Goal: Transaction & Acquisition: Purchase product/service

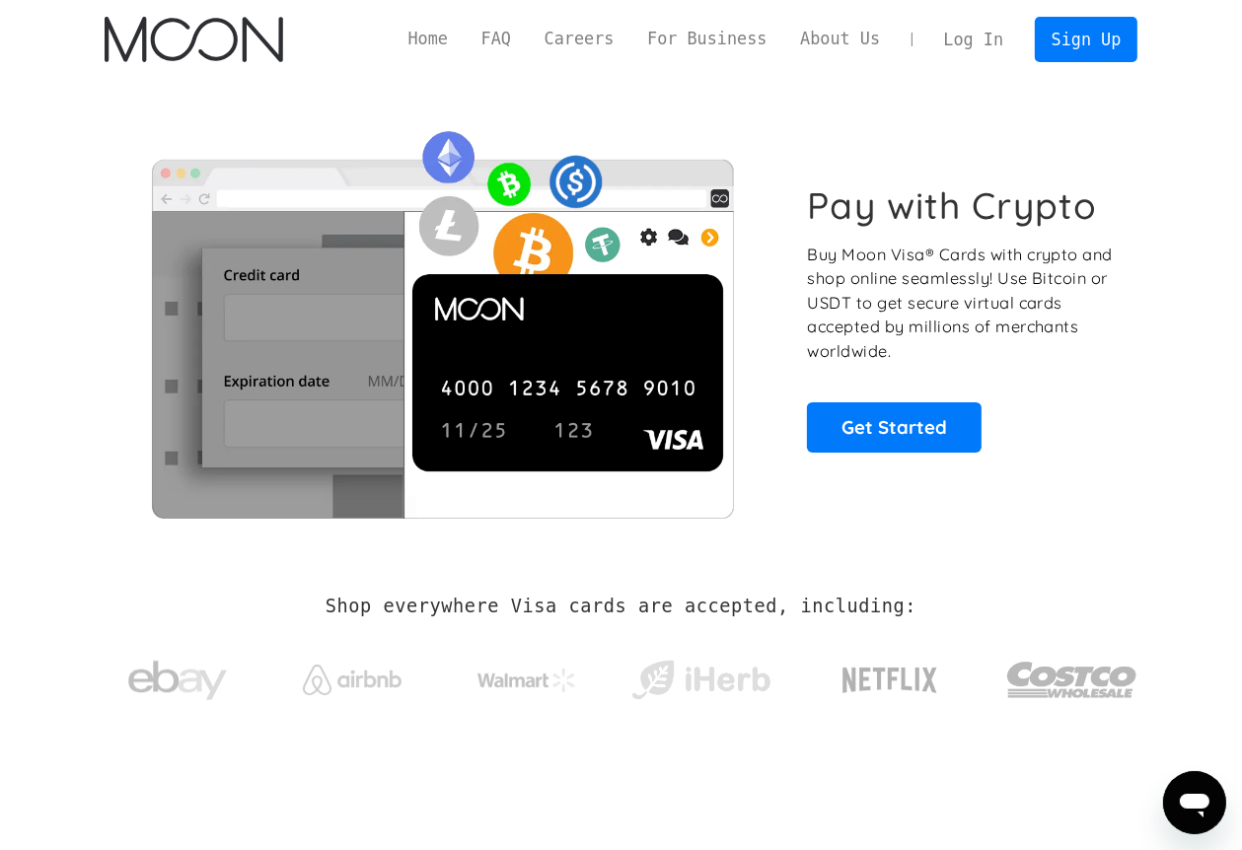
click at [970, 287] on p "Buy Moon Visa® Cards with crypto and shop online seamlessly! Use Bitcoin or USD…" at bounding box center [961, 303] width 309 height 121
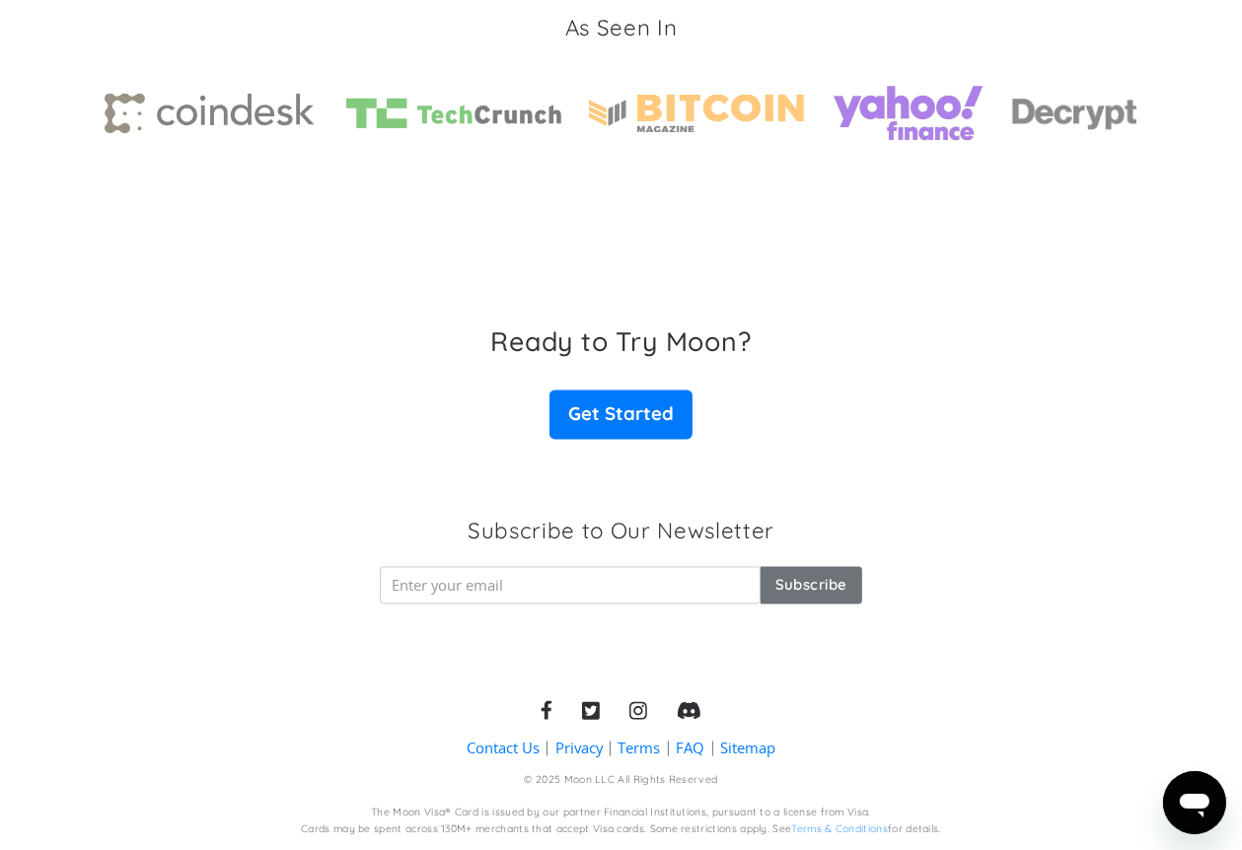
scroll to position [2710, 0]
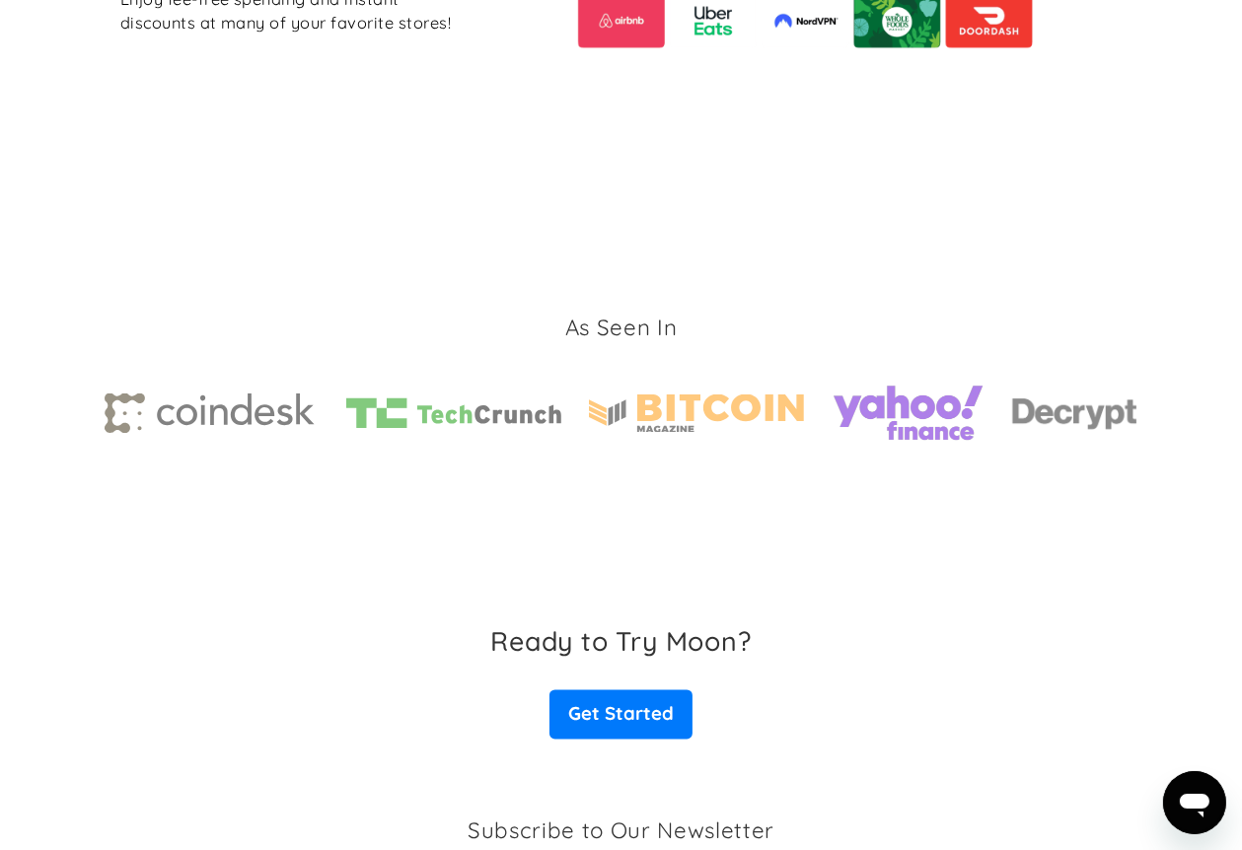
click at [1037, 271] on div "As Seen In" at bounding box center [622, 383] width 1034 height 407
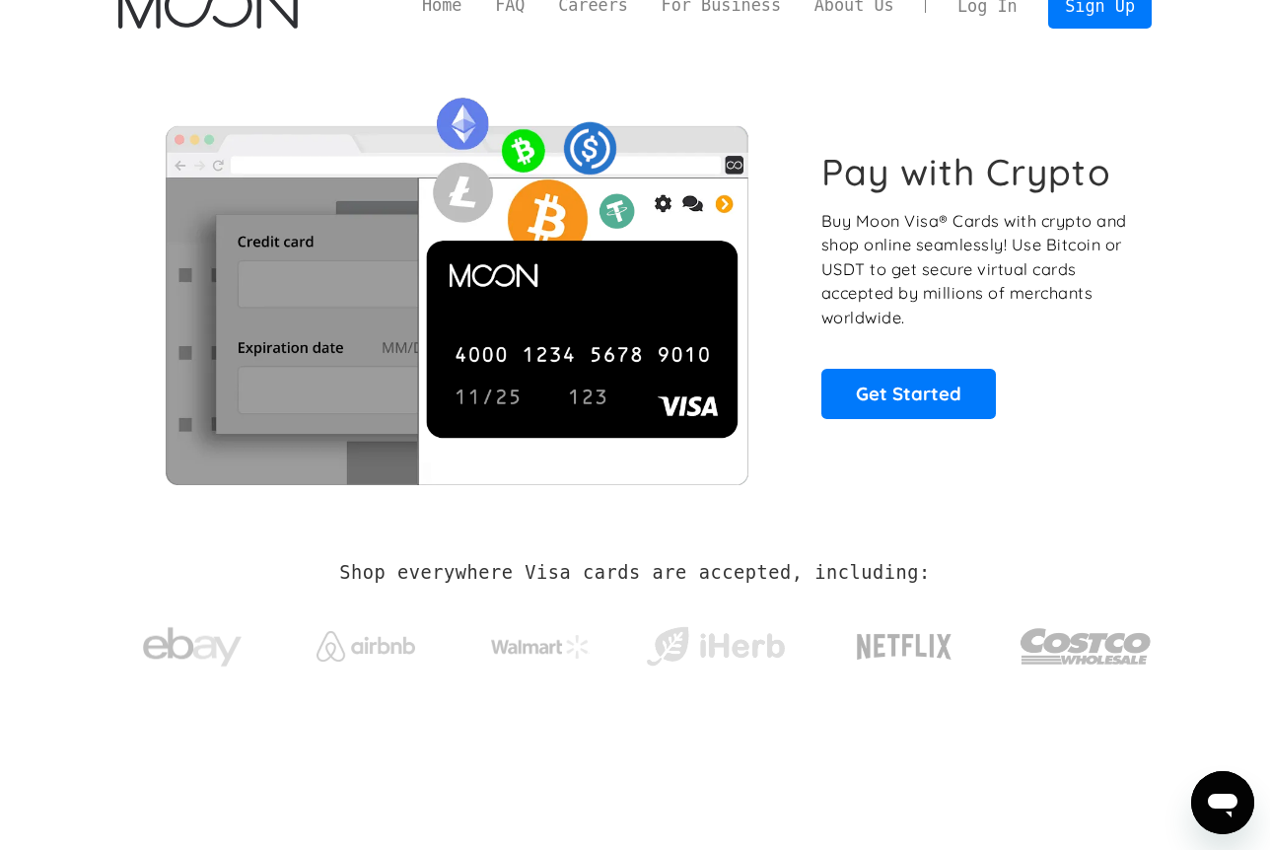
scroll to position [0, 0]
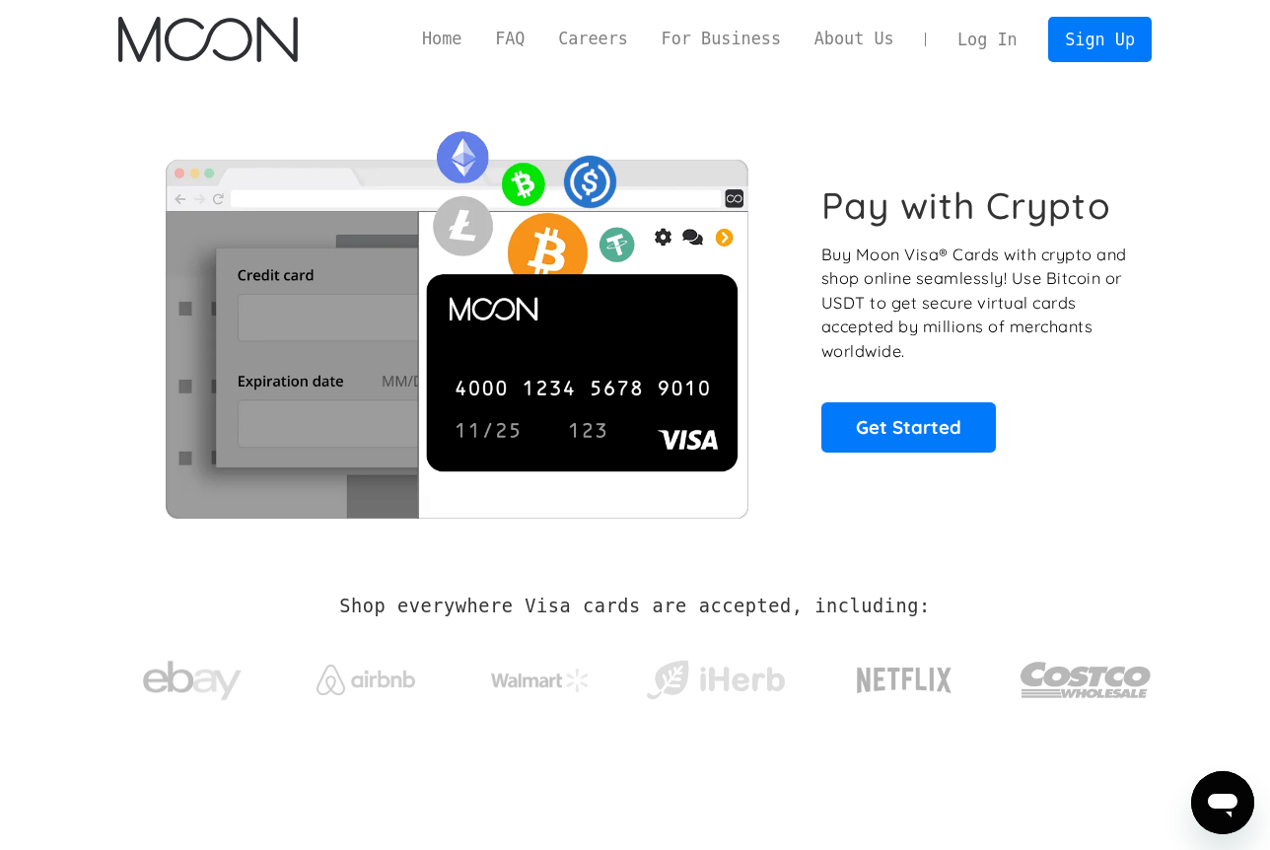
click at [1054, 525] on div "Pay with Crypto Buy Moon Visa® Cards with crypto and shop online seamlessly! Us…" at bounding box center [635, 318] width 1034 height 478
click at [921, 428] on link "Get Started" at bounding box center [909, 426] width 175 height 49
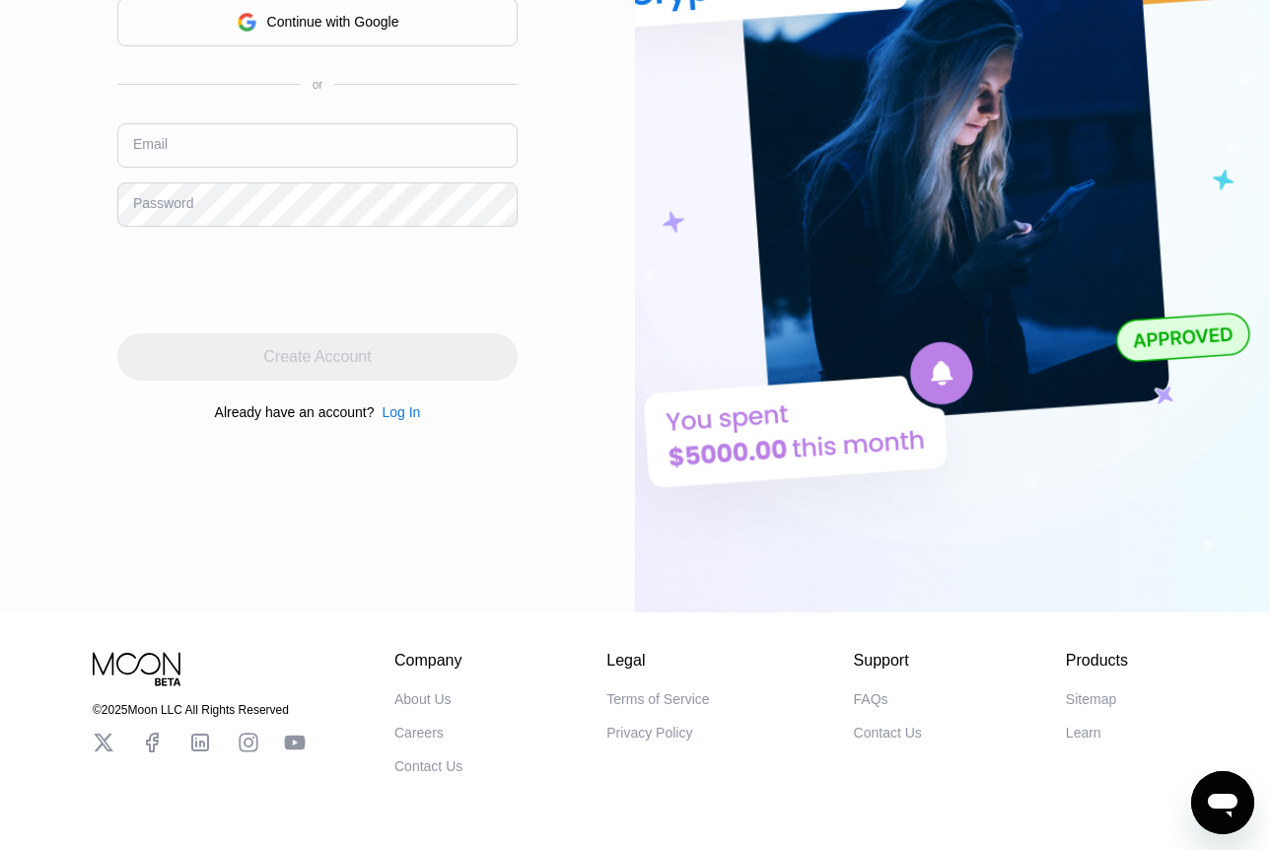
scroll to position [90, 0]
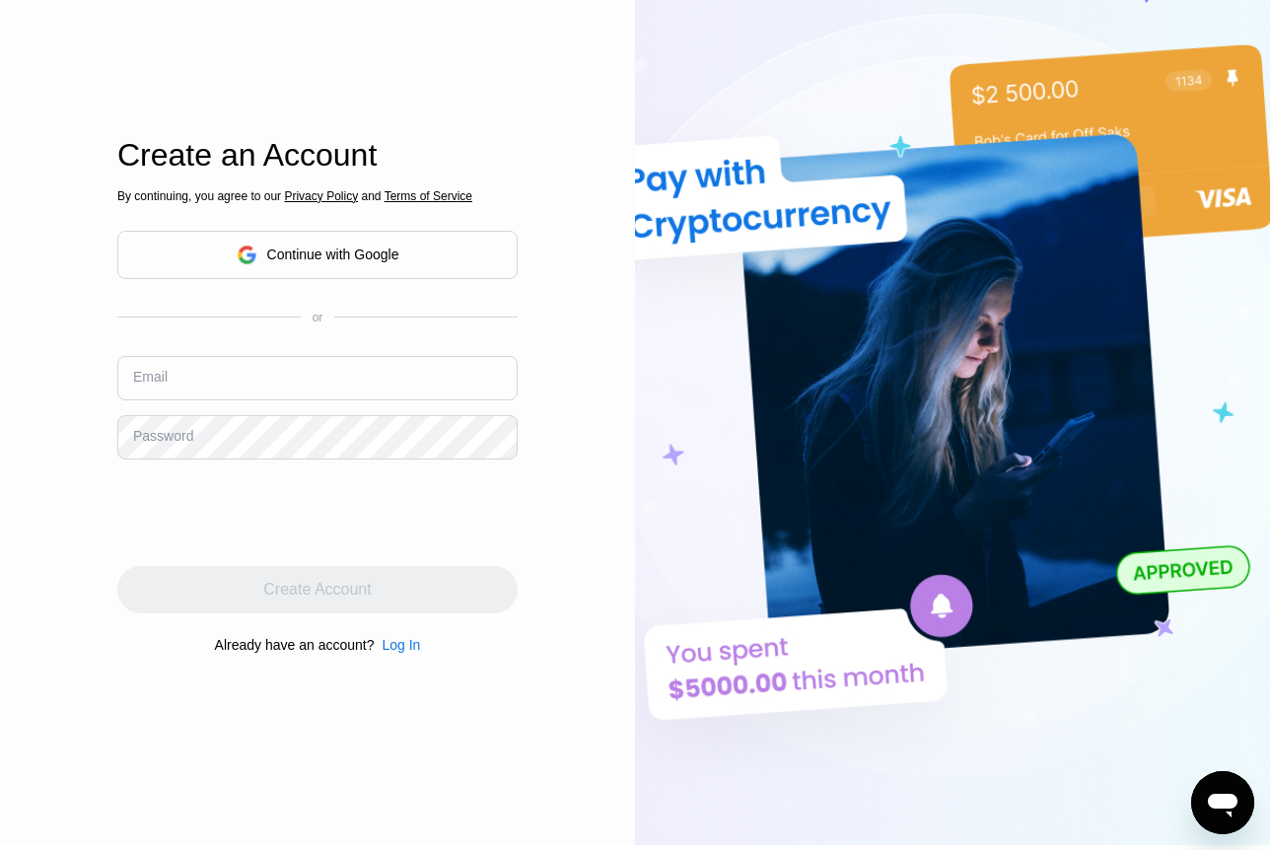
click at [395, 377] on input "text" at bounding box center [317, 378] width 400 height 44
drag, startPoint x: 410, startPoint y: 656, endPoint x: 542, endPoint y: 505, distance: 200.6
click at [542, 505] on div "Log In Sign Up EN Language English Save Create an Account By continuing, you ag…" at bounding box center [317, 377] width 635 height 935
click at [411, 406] on div "Email" at bounding box center [317, 385] width 400 height 59
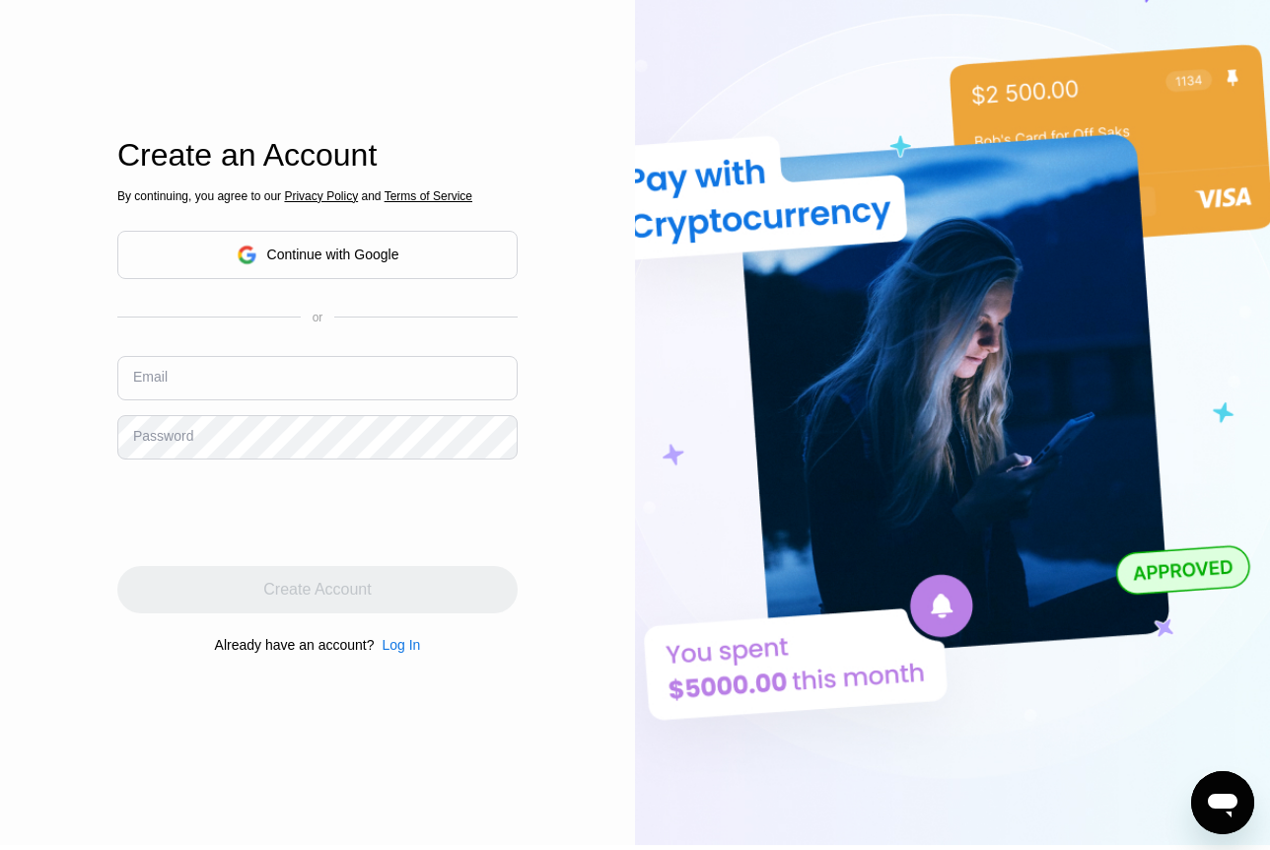
click at [427, 390] on input "text" at bounding box center [317, 378] width 400 height 44
click at [343, 413] on div "Email" at bounding box center [317, 385] width 400 height 59
click at [358, 390] on input "text" at bounding box center [317, 378] width 400 height 44
paste input "[EMAIL_ADDRESS][DOMAIN_NAME]"
type input "[EMAIL_ADDRESS][DOMAIN_NAME]"
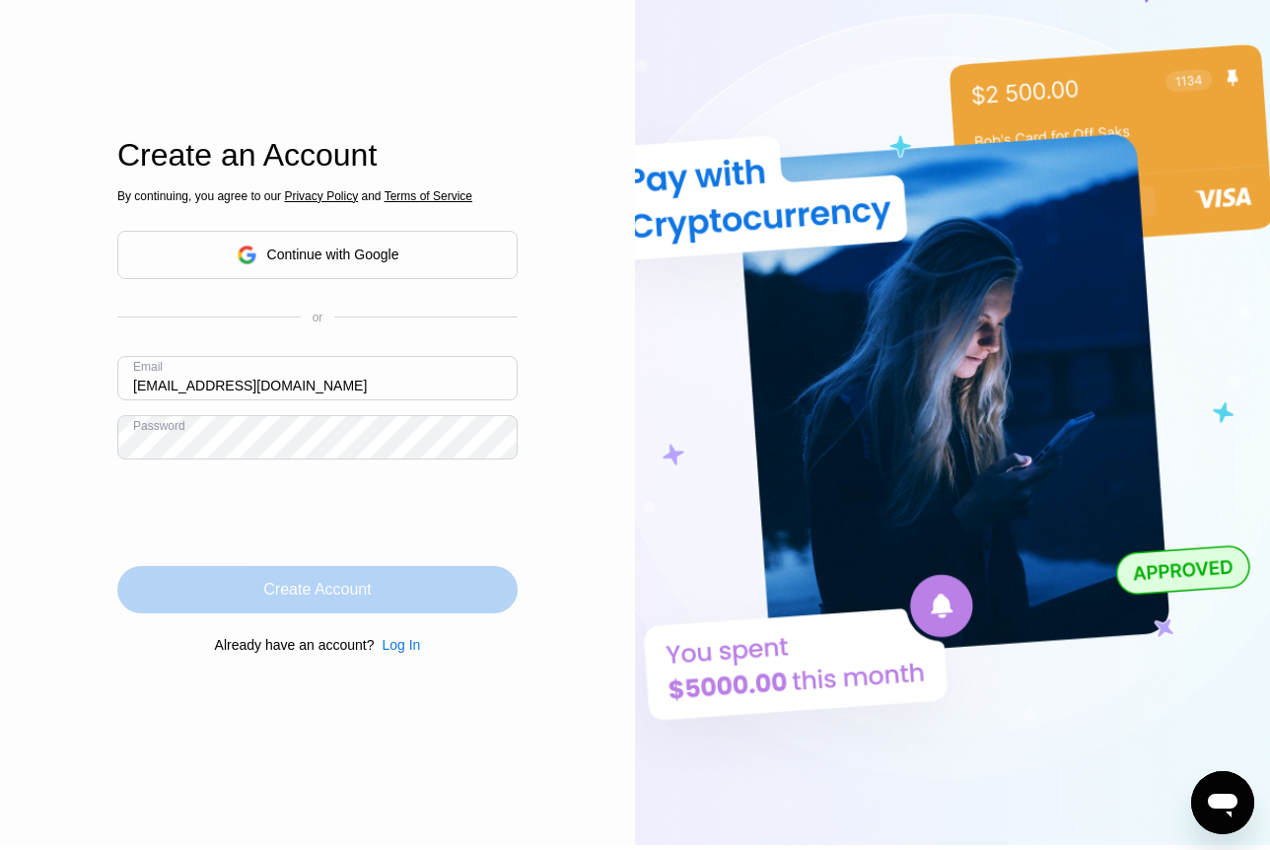
click at [451, 603] on div "Create Account" at bounding box center [317, 589] width 400 height 47
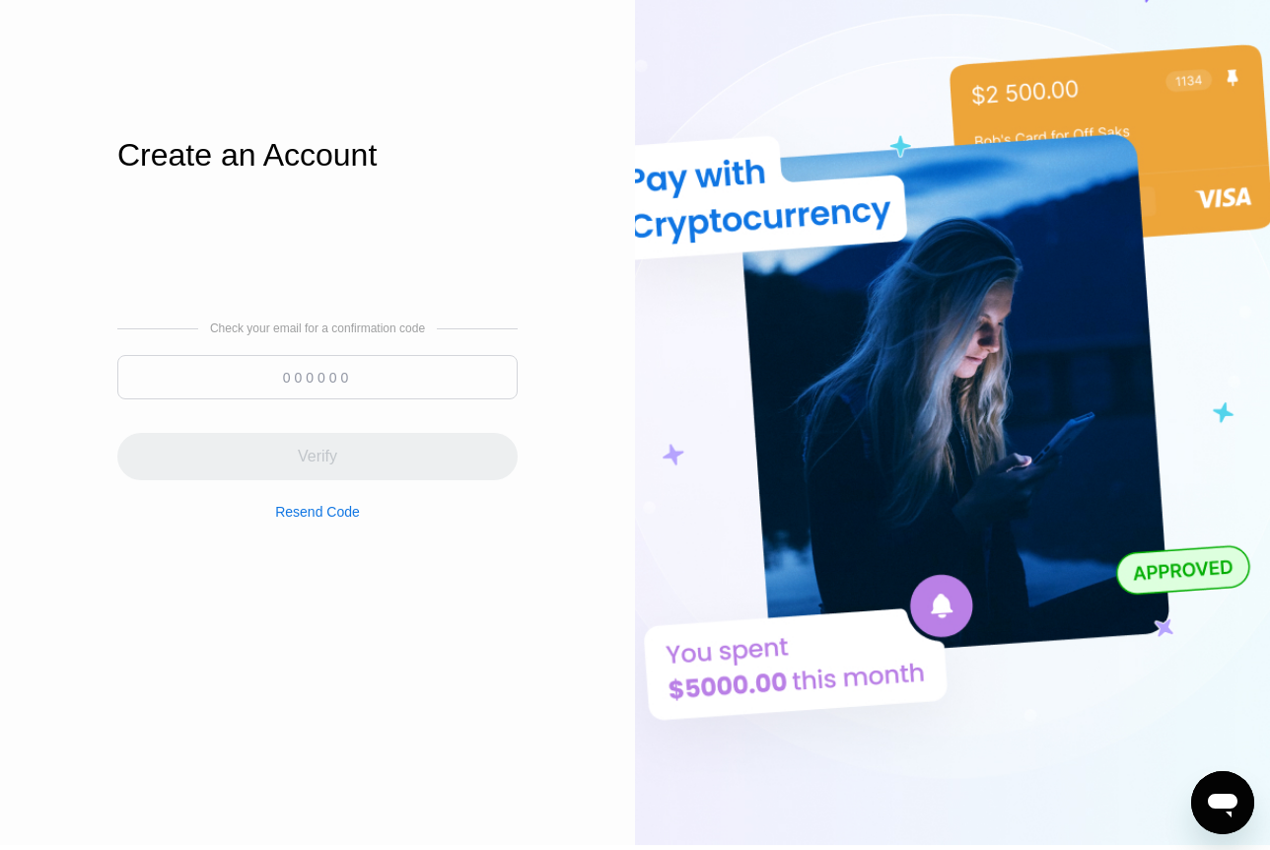
click at [355, 394] on input at bounding box center [317, 377] width 400 height 44
click at [265, 355] on input at bounding box center [317, 377] width 400 height 44
paste input "863783"
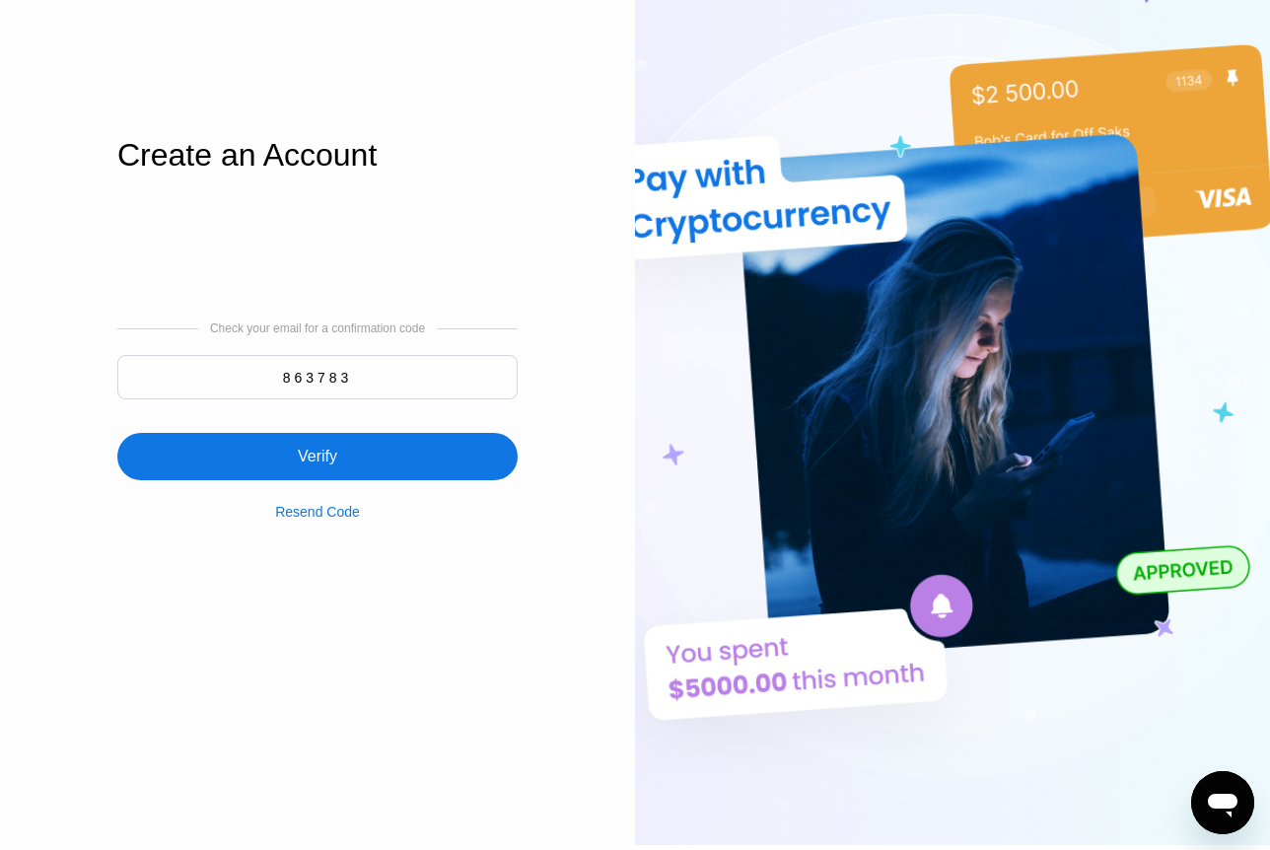
type input "863783"
click at [417, 449] on div "Verify" at bounding box center [317, 456] width 400 height 47
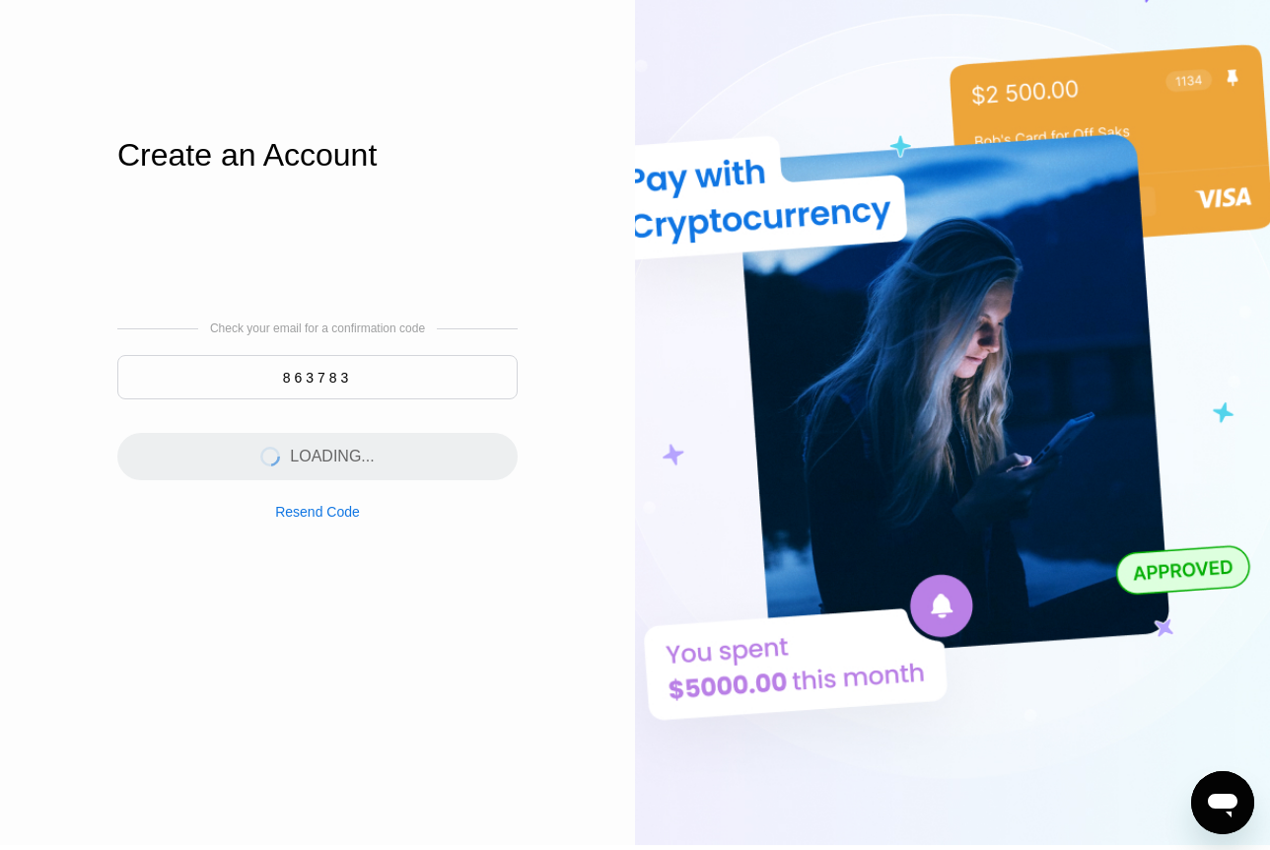
click at [572, 55] on div "Log In Sign Up EN Language English Save Create an Account Check your email for …" at bounding box center [317, 377] width 635 height 935
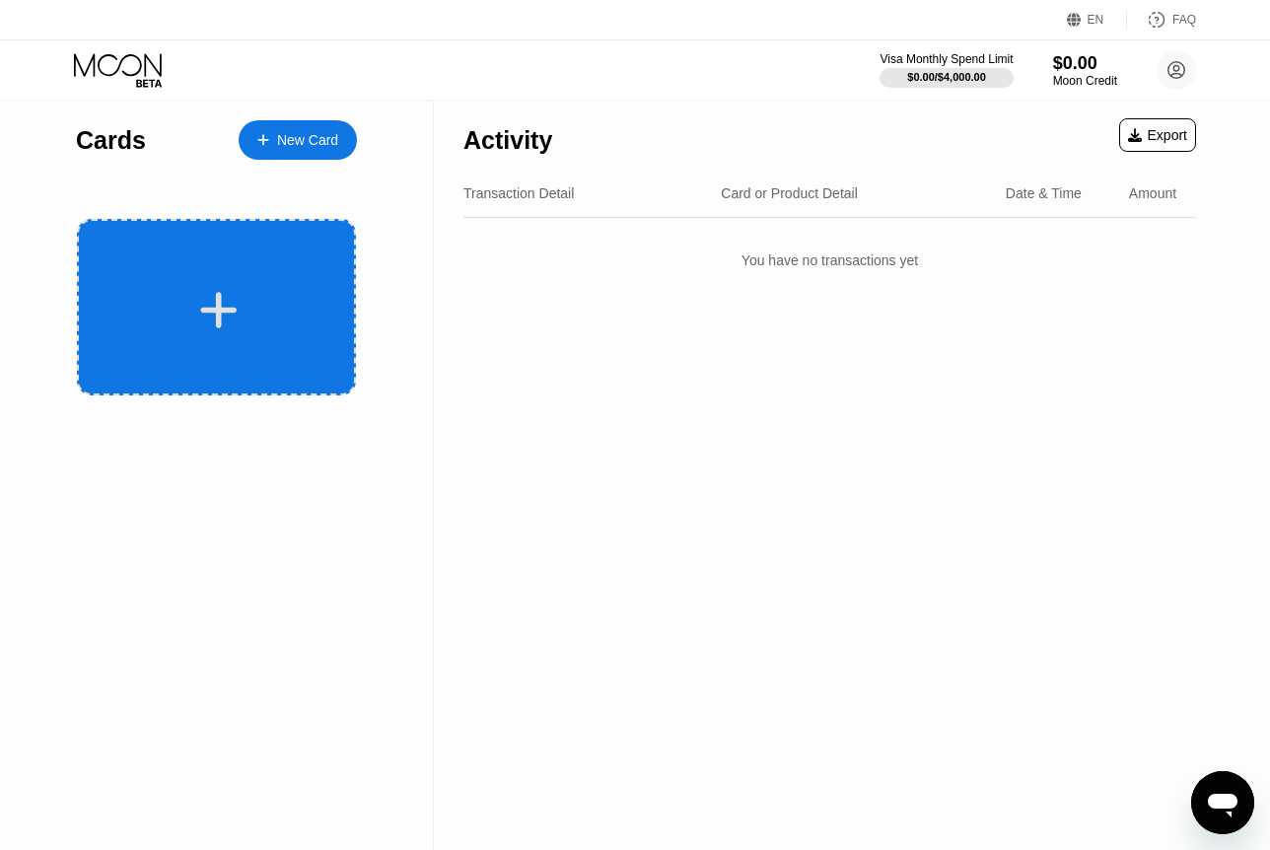
click at [224, 296] on icon at bounding box center [218, 310] width 38 height 44
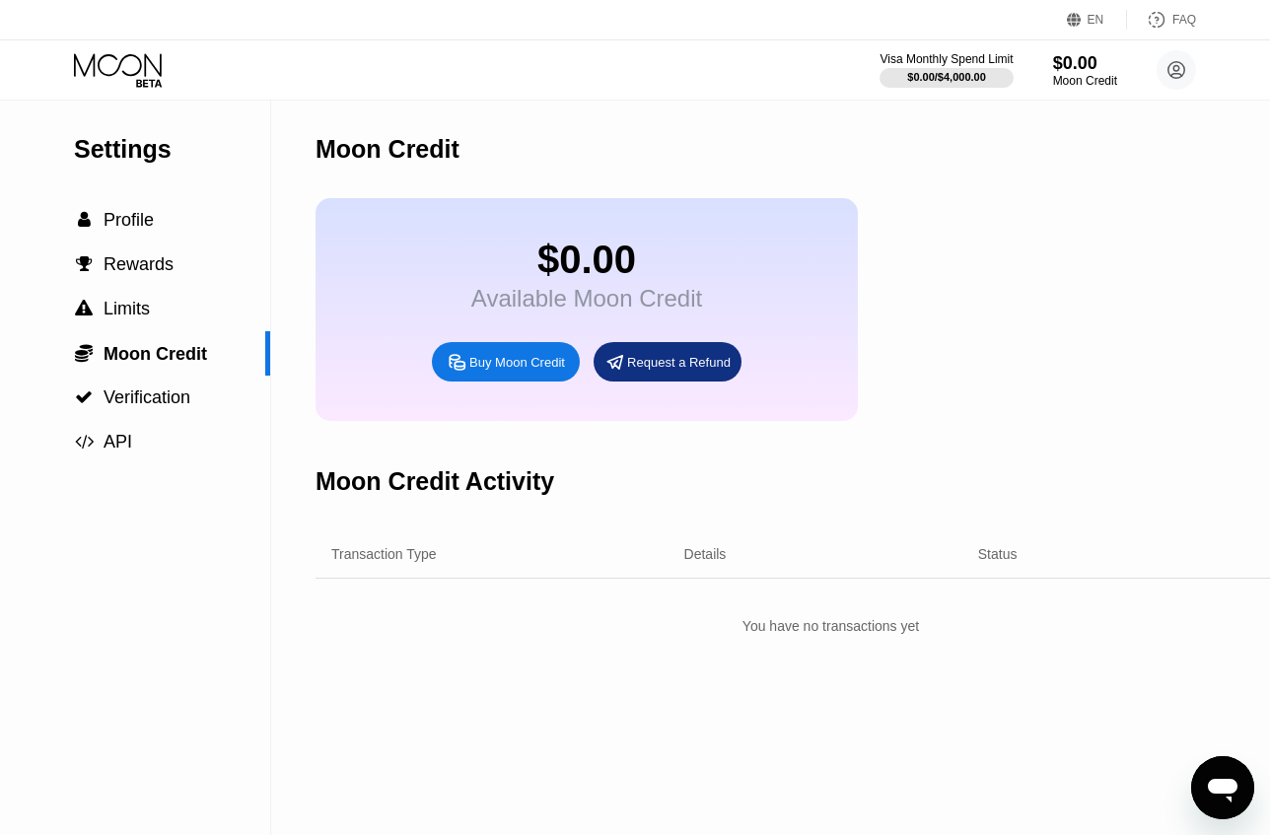
click at [729, 378] on div "Request a Refund" at bounding box center [668, 361] width 148 height 39
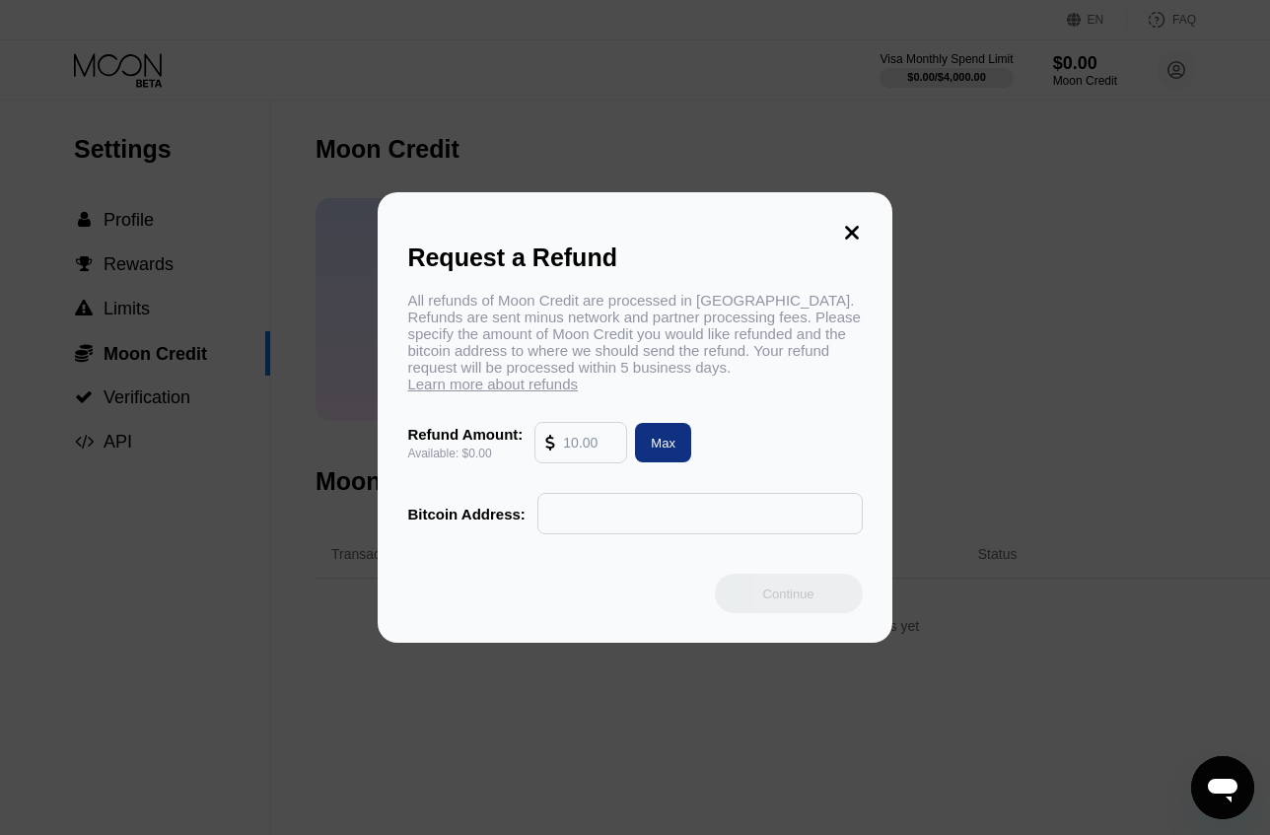
click at [592, 440] on input "text" at bounding box center [589, 442] width 53 height 39
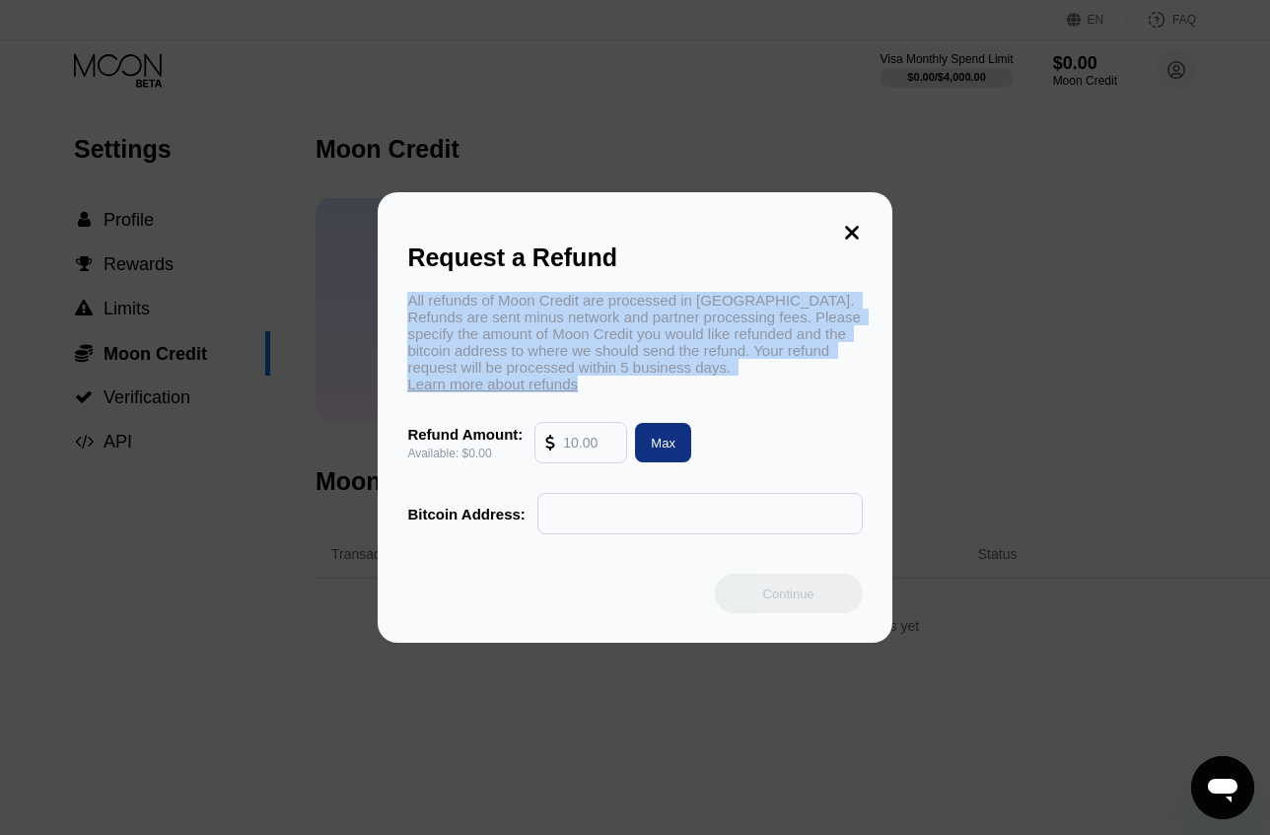
drag, startPoint x: 537, startPoint y: 323, endPoint x: 837, endPoint y: 397, distance: 310.0
click at [837, 397] on div "Request a Refund All refunds of Moon Credit are processed in [GEOGRAPHIC_DATA].…" at bounding box center [635, 417] width 514 height 451
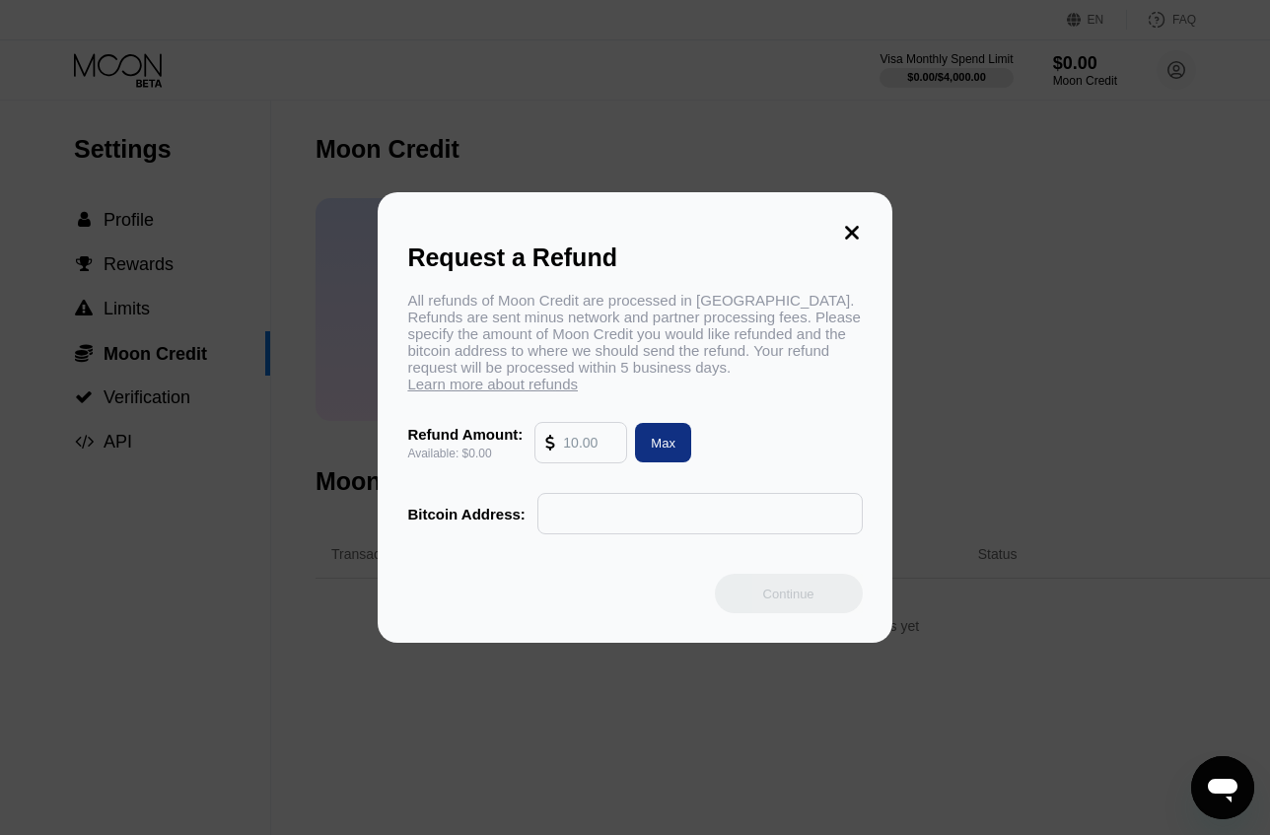
click at [837, 398] on div "All refunds of Moon Credit are processed in [GEOGRAPHIC_DATA]. Refunds are sent…" at bounding box center [634, 413] width 455 height 243
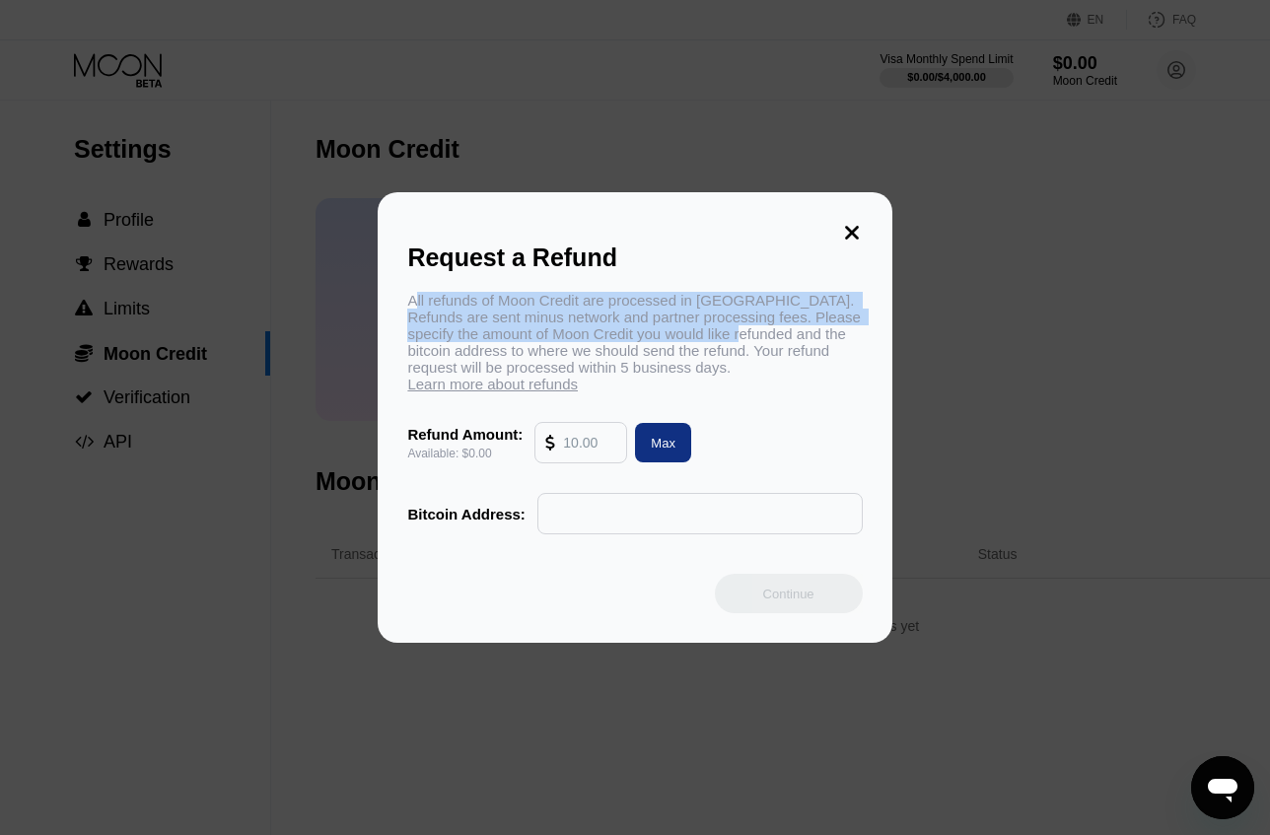
drag, startPoint x: 414, startPoint y: 290, endPoint x: 742, endPoint y: 348, distance: 332.6
click at [742, 348] on div "Request a Refund All refunds of Moon Credit are processed in [GEOGRAPHIC_DATA].…" at bounding box center [635, 417] width 514 height 451
click at [726, 342] on div "All refunds of Moon Credit are processed in [GEOGRAPHIC_DATA]. Refunds are sent…" at bounding box center [634, 342] width 455 height 101
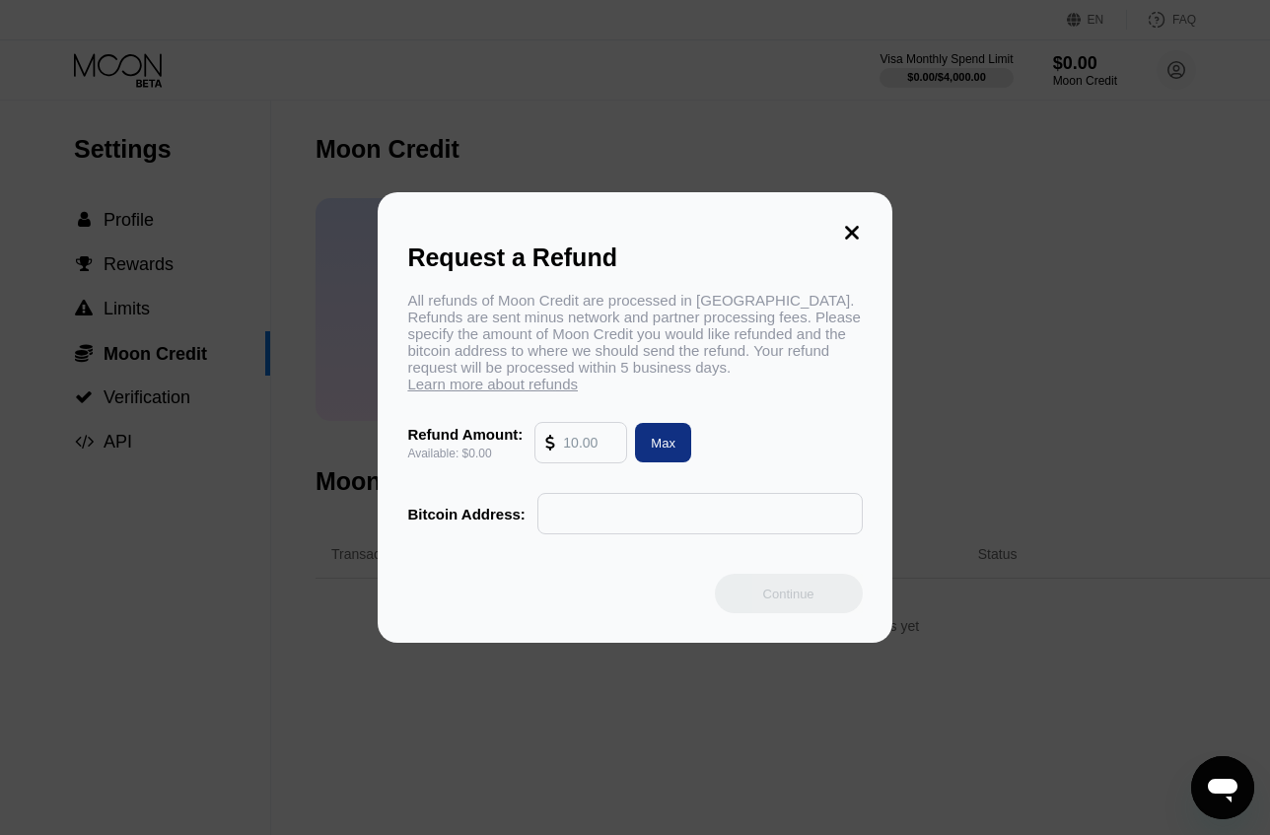
click at [851, 228] on icon at bounding box center [852, 233] width 22 height 22
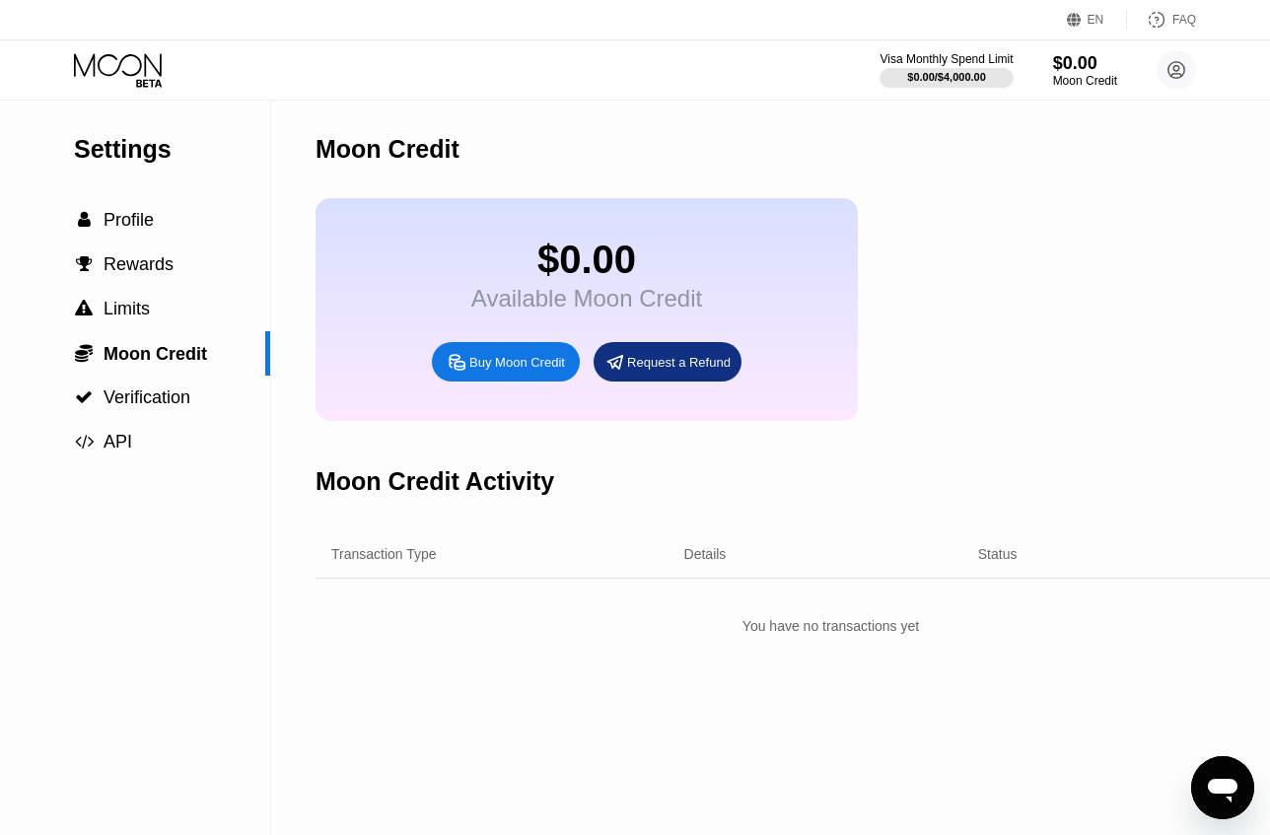
click at [555, 371] on div "Buy Moon Credit" at bounding box center [517, 362] width 96 height 17
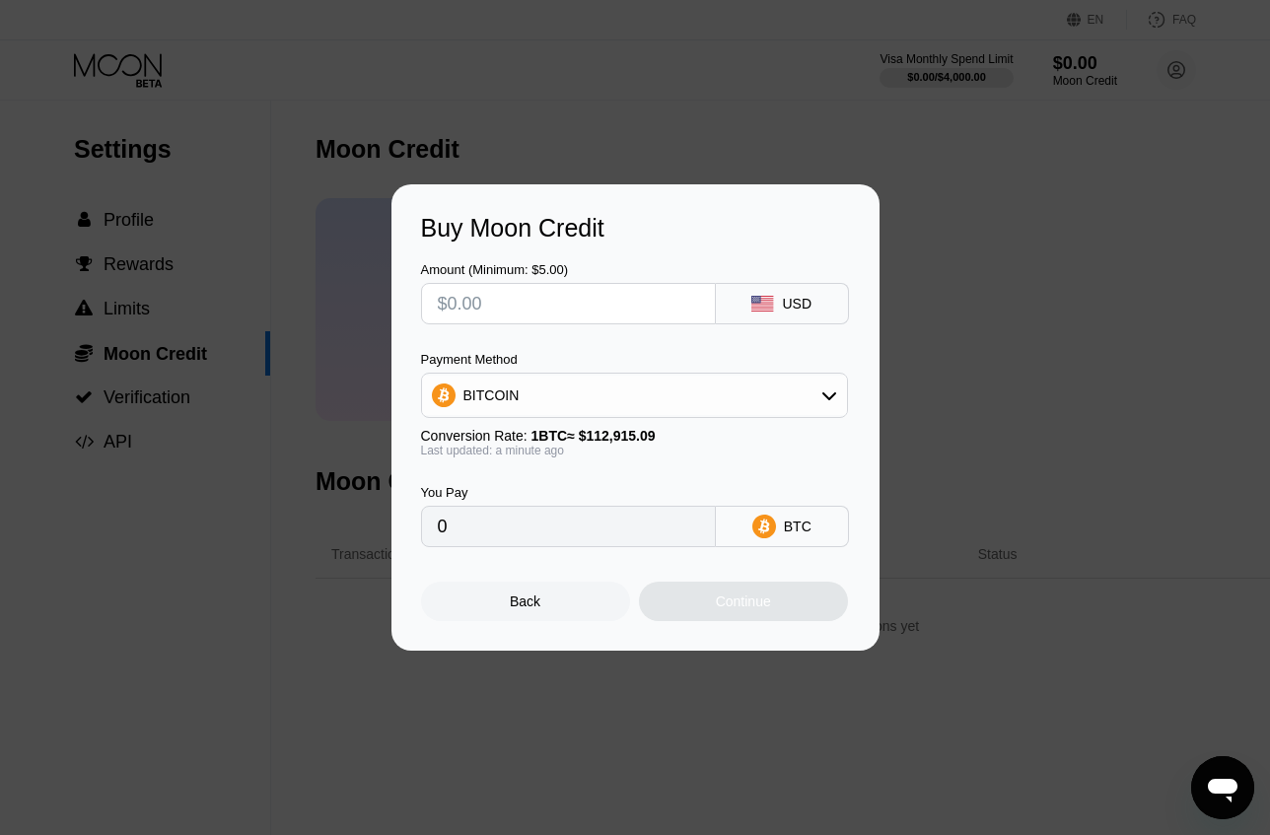
click at [620, 390] on div "BITCOIN" at bounding box center [634, 395] width 425 height 39
click at [606, 503] on div "USDT on TRON" at bounding box center [634, 492] width 415 height 39
type input "0.00"
drag, startPoint x: 572, startPoint y: 544, endPoint x: 702, endPoint y: 579, distance: 134.7
click at [573, 544] on input "0.00" at bounding box center [568, 526] width 261 height 39
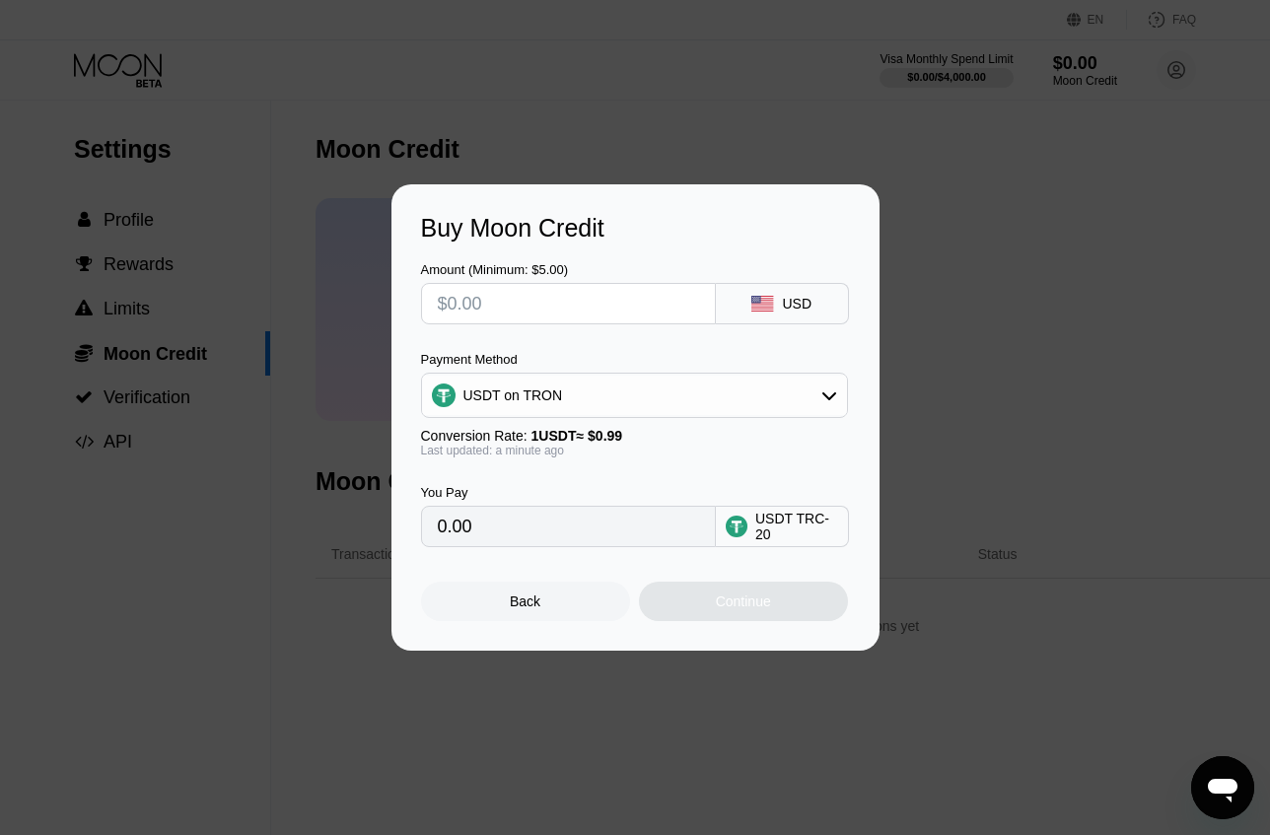
click at [791, 542] on div "USDT TRC-20" at bounding box center [796, 527] width 83 height 32
drag, startPoint x: 597, startPoint y: 542, endPoint x: 430, endPoint y: 537, distance: 166.8
click at [430, 537] on div "0.00" at bounding box center [568, 526] width 295 height 41
click at [621, 311] on input "text" at bounding box center [568, 303] width 261 height 39
click at [573, 600] on div "Back" at bounding box center [525, 601] width 209 height 39
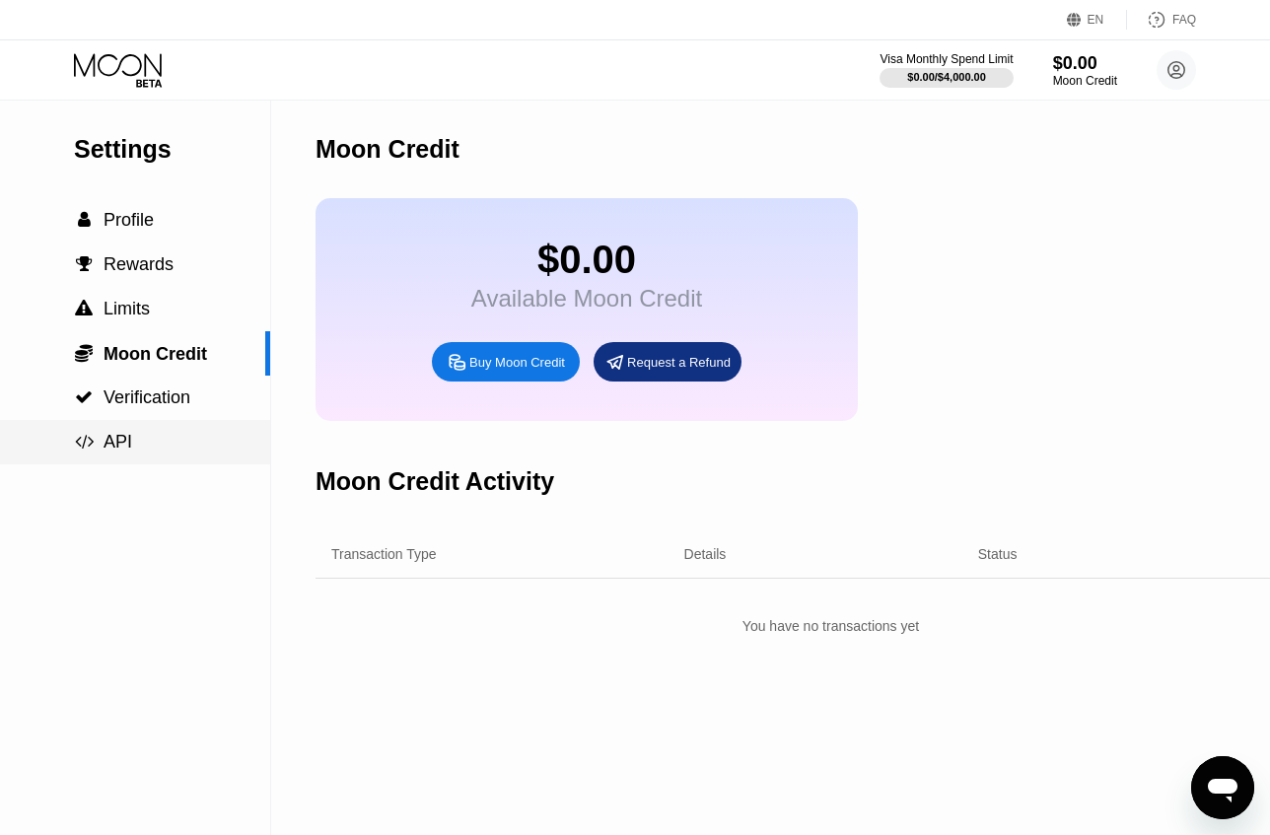
click at [150, 418] on div " Verification" at bounding box center [135, 398] width 270 height 44
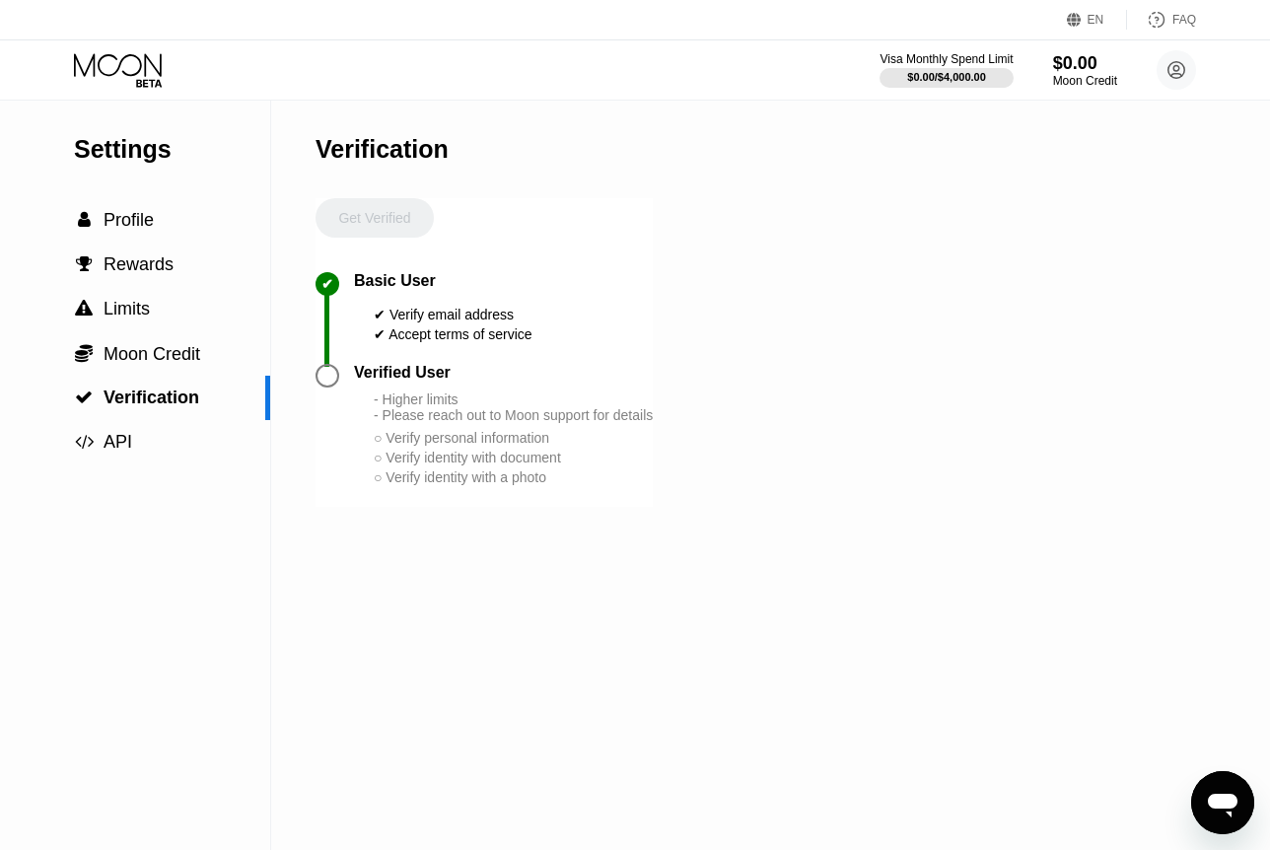
drag, startPoint x: 548, startPoint y: 586, endPoint x: 349, endPoint y: 326, distance: 327.1
click at [348, 326] on div "Verification Get Verified ✔ Basic User ✔ Verify email address ✔ Accept terms of…" at bounding box center [484, 476] width 337 height 750
drag, startPoint x: 350, startPoint y: 326, endPoint x: 599, endPoint y: 507, distance: 307.2
click at [596, 506] on div "Get Verified ✔ Basic User ✔ Verify email address ✔ Accept terms of service Veri…" at bounding box center [484, 352] width 337 height 309
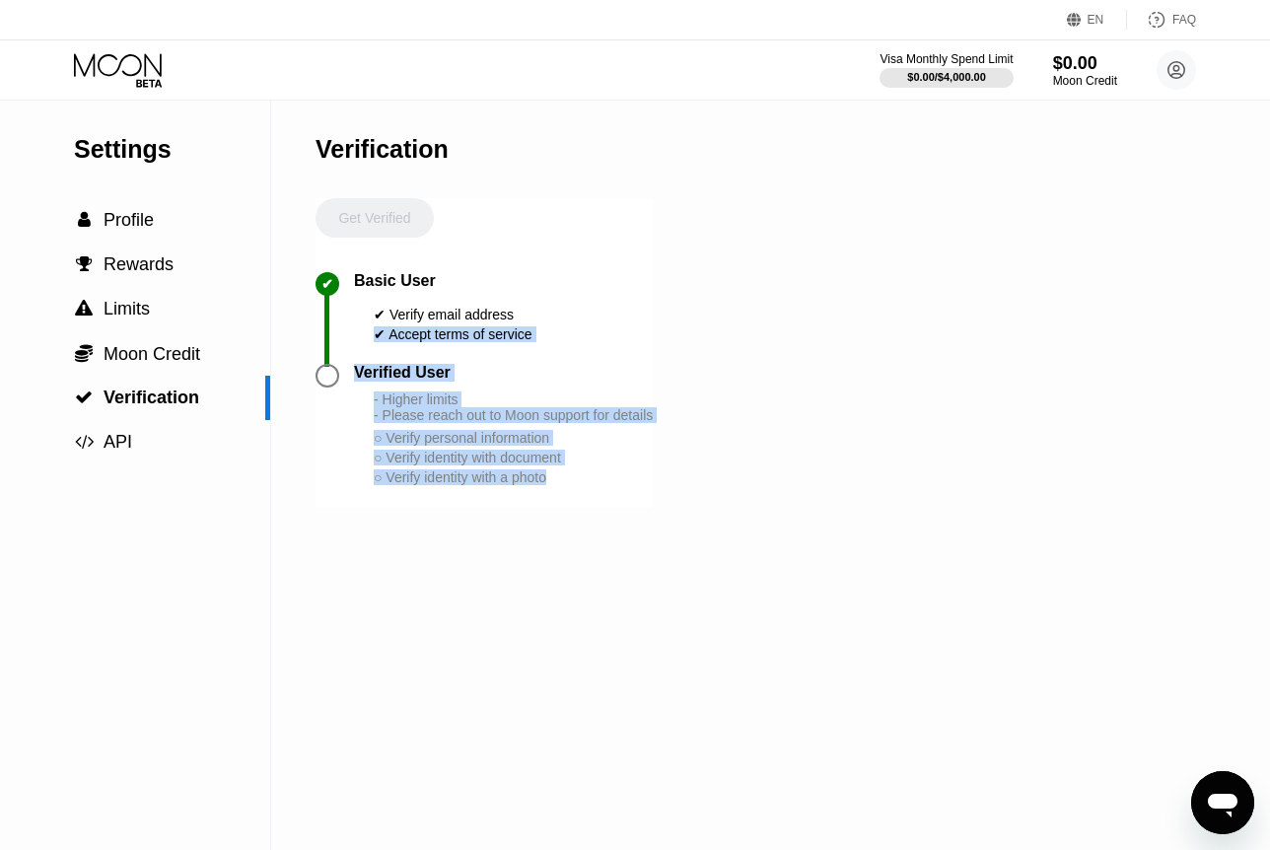
drag, startPoint x: 553, startPoint y: 476, endPoint x: 351, endPoint y: 334, distance: 247.1
click at [351, 336] on div "Get Verified ✔ Basic User ✔ Verify email address ✔ Accept terms of service Veri…" at bounding box center [484, 352] width 337 height 309
click at [350, 329] on div "✔" at bounding box center [335, 318] width 38 height 92
click at [367, 313] on div "Basic User ✔ Verify email address ✔ Accept terms of service" at bounding box center [443, 308] width 179 height 72
click at [523, 507] on div "Verified User - Higher limits - Please reach out to Moon support for details ○ …" at bounding box center [484, 435] width 337 height 143
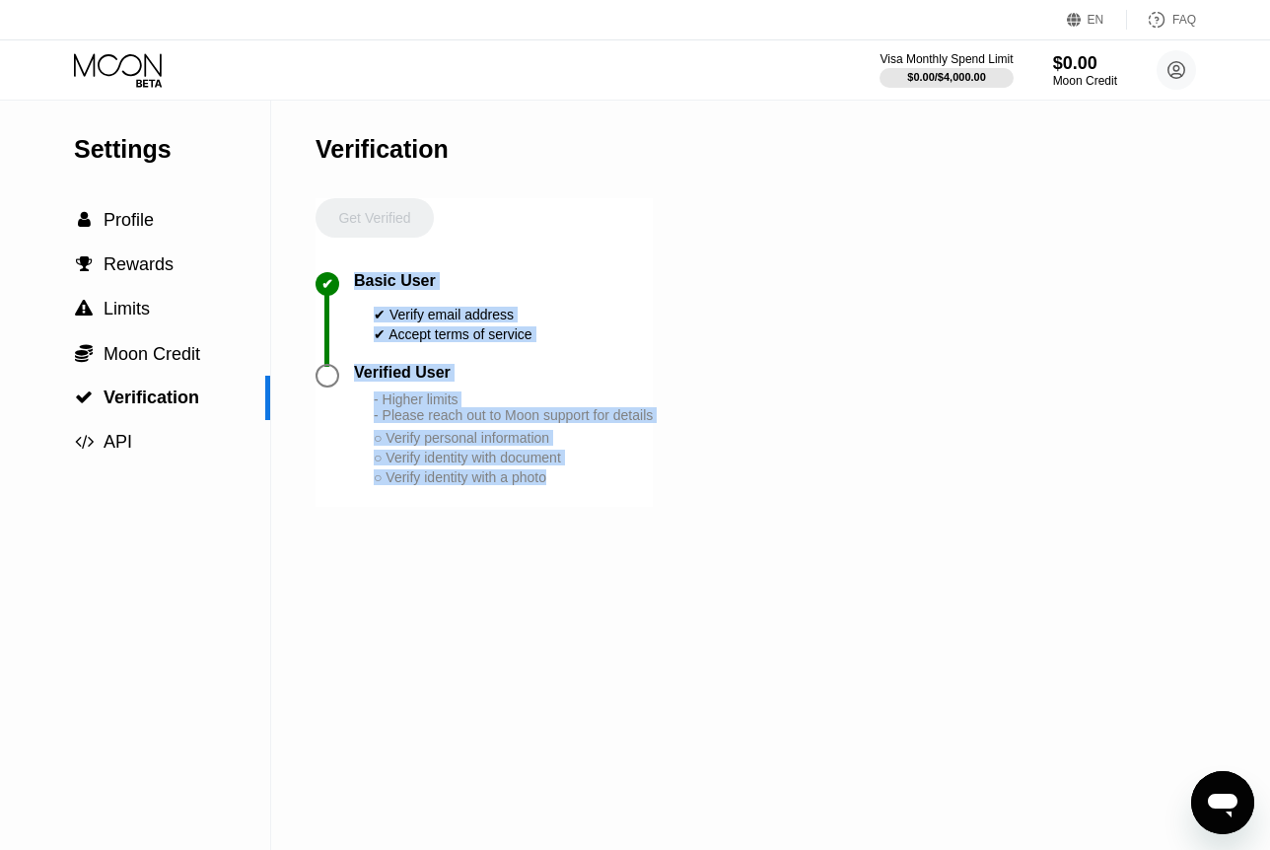
click at [619, 507] on div "Verified User - Higher limits - Please reach out to Moon support for details ○ …" at bounding box center [484, 435] width 337 height 143
drag, startPoint x: 614, startPoint y: 515, endPoint x: 592, endPoint y: 502, distance: 26.1
click at [614, 507] on div "Verified User - Higher limits - Please reach out to Moon support for details ○ …" at bounding box center [484, 435] width 337 height 143
click at [566, 466] on div "○ Verify identity with document" at bounding box center [513, 458] width 279 height 16
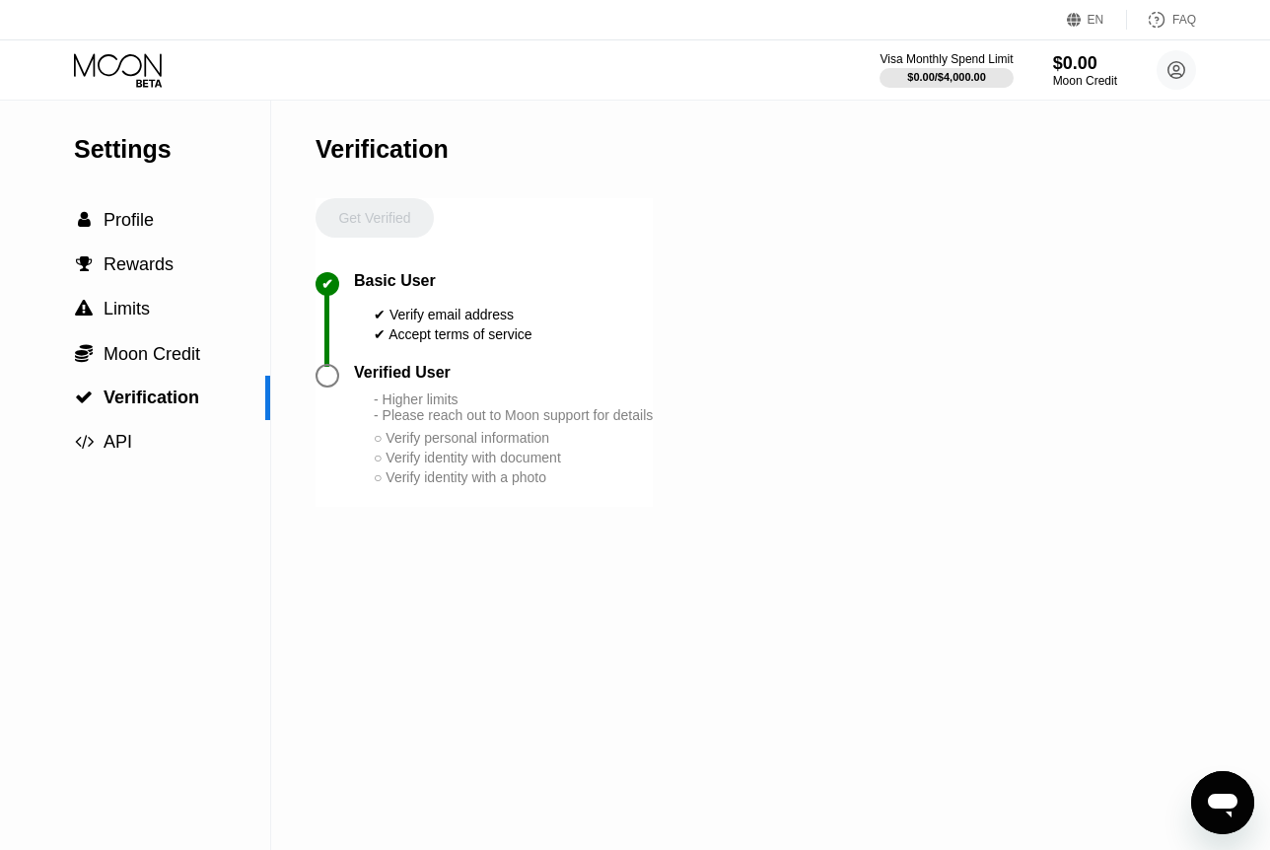
drag, startPoint x: 579, startPoint y: 519, endPoint x: 332, endPoint y: 275, distance: 346.6
click at [341, 279] on div "Get Verified ✔ Basic User ✔ Verify email address ✔ Accept terms of service Veri…" at bounding box center [484, 352] width 337 height 309
click at [154, 453] on div " API" at bounding box center [135, 442] width 270 height 21
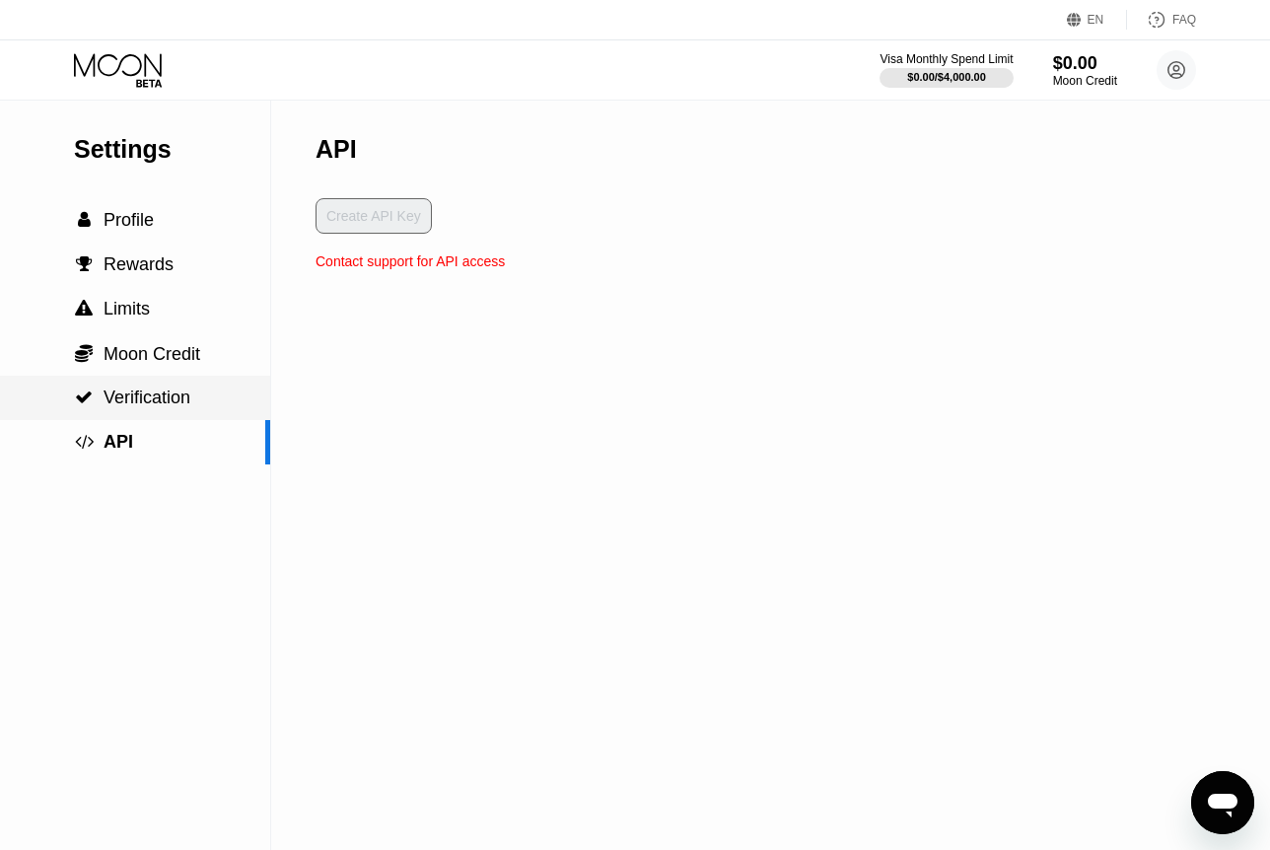
click at [268, 452] on div " API" at bounding box center [135, 442] width 270 height 44
click at [486, 335] on div "API Create API Key Contact support for API access" at bounding box center [410, 476] width 189 height 750
click at [359, 229] on div "Create API Key" at bounding box center [410, 225] width 189 height 55
drag, startPoint x: 323, startPoint y: 258, endPoint x: 509, endPoint y: 267, distance: 186.6
click at [509, 267] on div "Settings  Profile  Rewards  Limits  Moon Credit  Verification  API API Cr…" at bounding box center [635, 476] width 1270 height 750
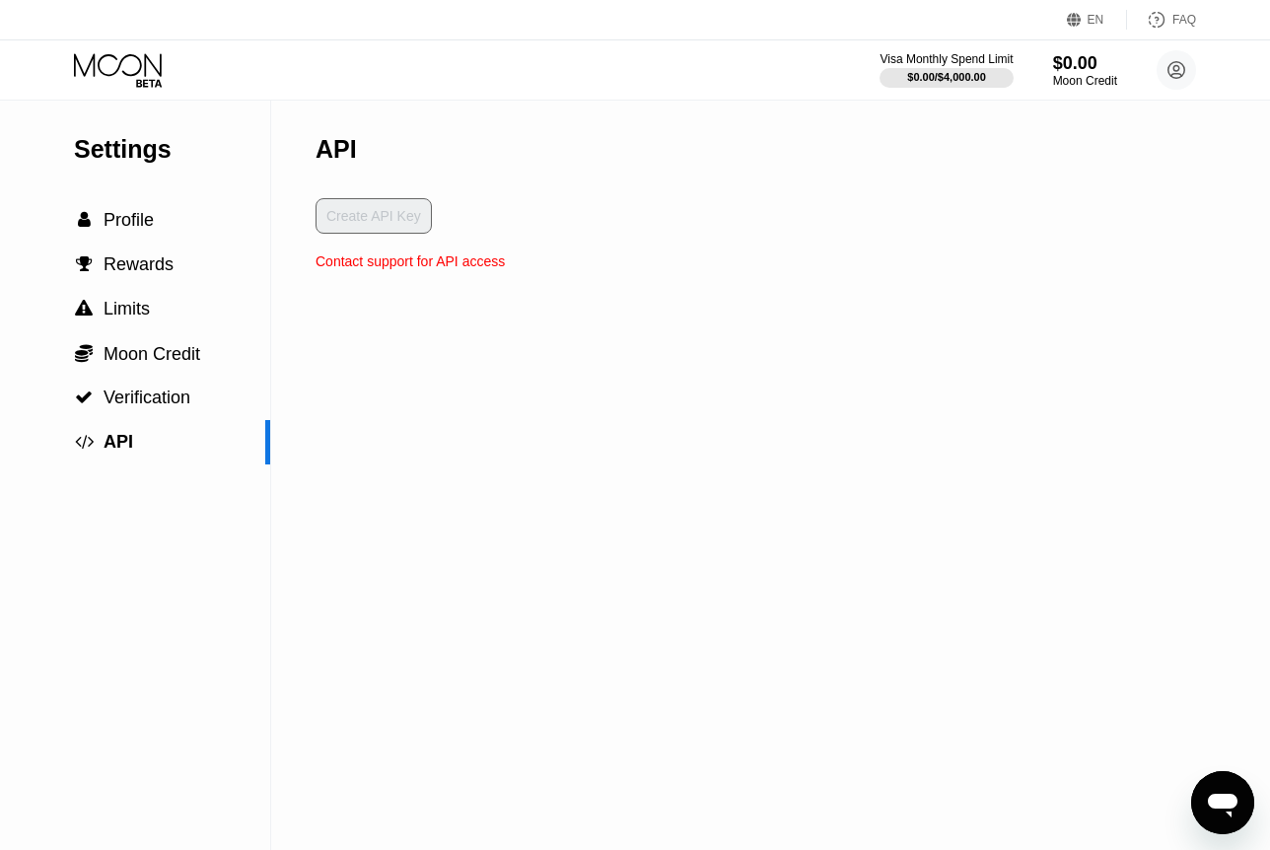
click at [509, 267] on div "Settings  Profile  Rewards  Limits  Moon Credit  Verification  API API Cr…" at bounding box center [635, 476] width 1270 height 750
click at [497, 268] on div "Contact support for API access" at bounding box center [410, 261] width 189 height 16
click at [132, 205] on div " Profile" at bounding box center [135, 220] width 270 height 44
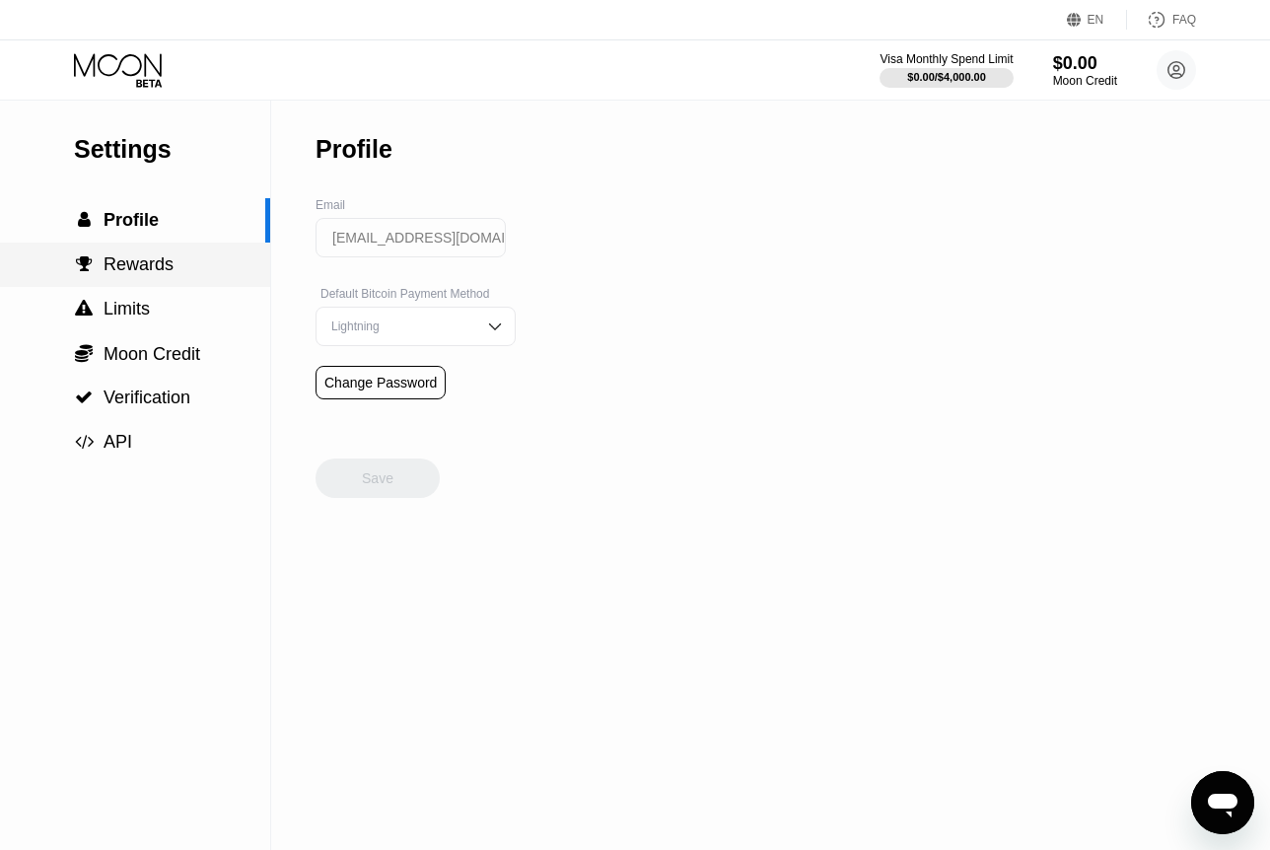
click at [178, 287] on div " Rewards" at bounding box center [135, 265] width 270 height 44
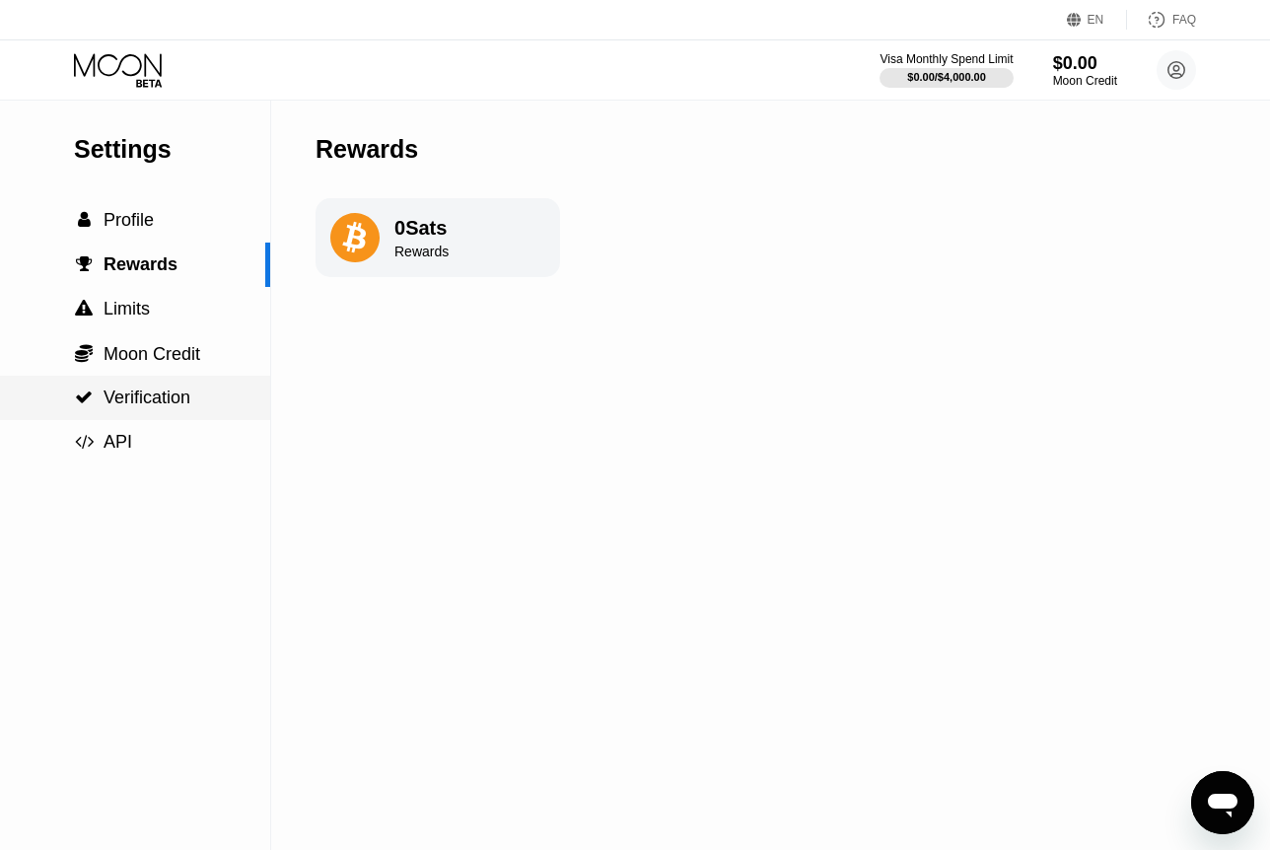
click at [173, 438] on div " API" at bounding box center [135, 442] width 270 height 21
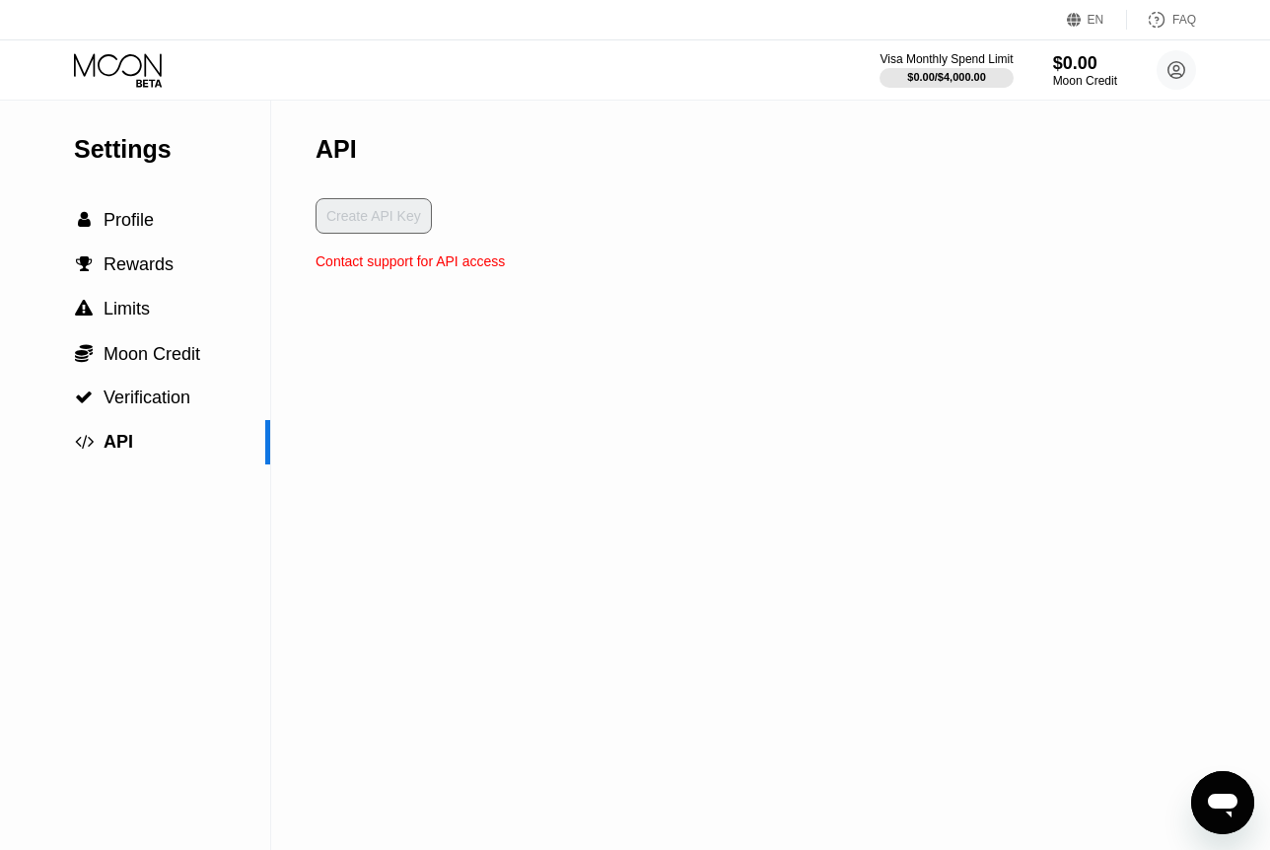
click at [101, 53] on icon at bounding box center [120, 70] width 92 height 35
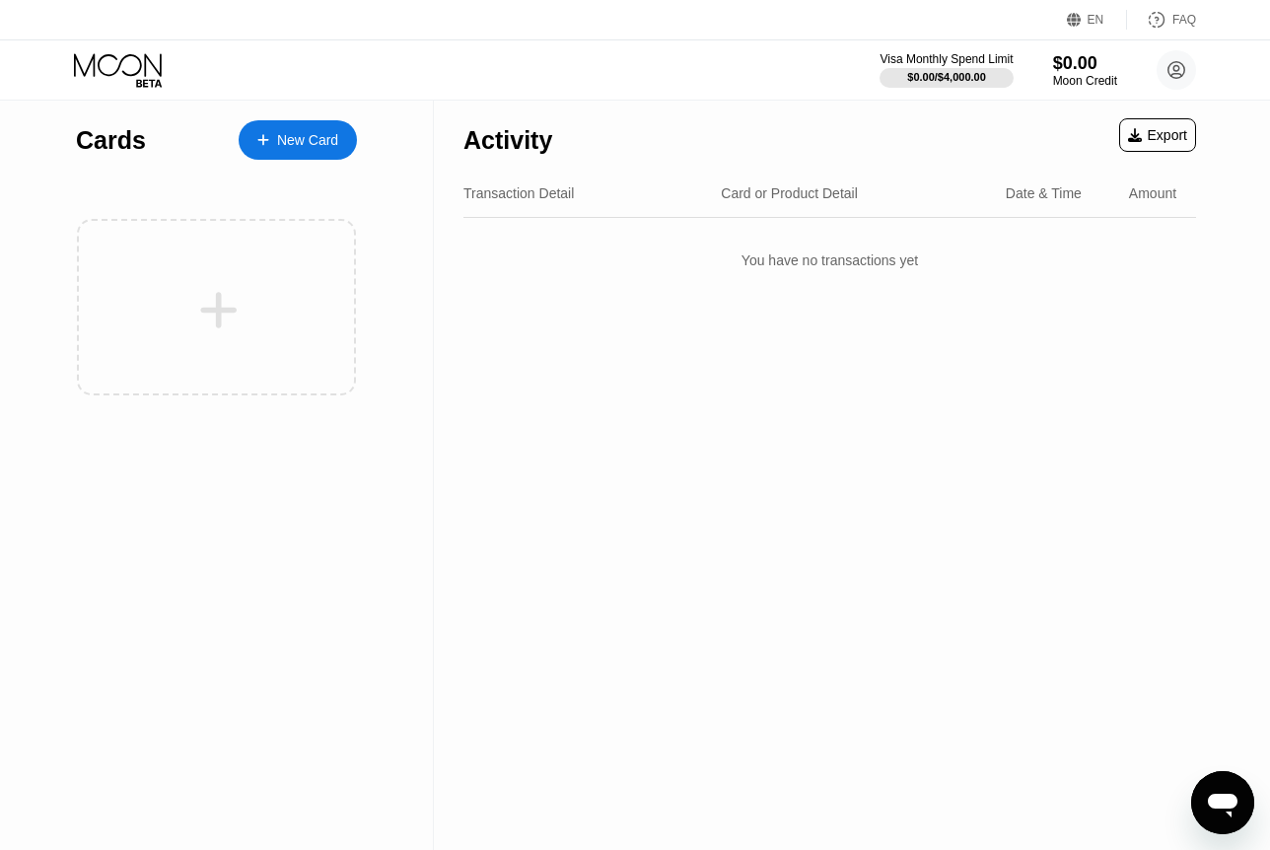
drag, startPoint x: 178, startPoint y: 299, endPoint x: 250, endPoint y: 347, distance: 86.7
click at [178, 298] on div at bounding box center [219, 310] width 245 height 44
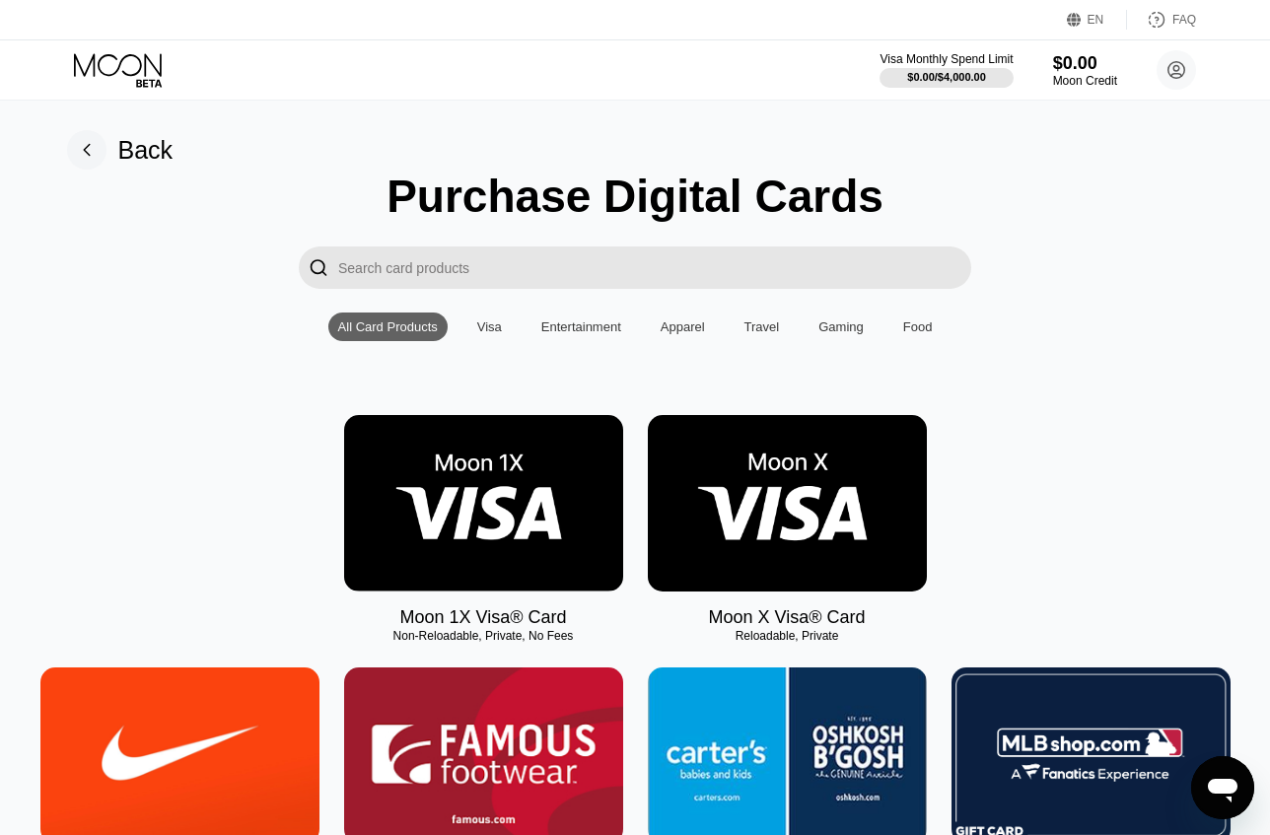
click at [472, 642] on div "Non-Reloadable, Private, No Fees" at bounding box center [483, 636] width 279 height 14
drag, startPoint x: 571, startPoint y: 642, endPoint x: 409, endPoint y: 639, distance: 161.8
click at [409, 639] on div "Non-Reloadable, Private, No Fees" at bounding box center [483, 636] width 279 height 14
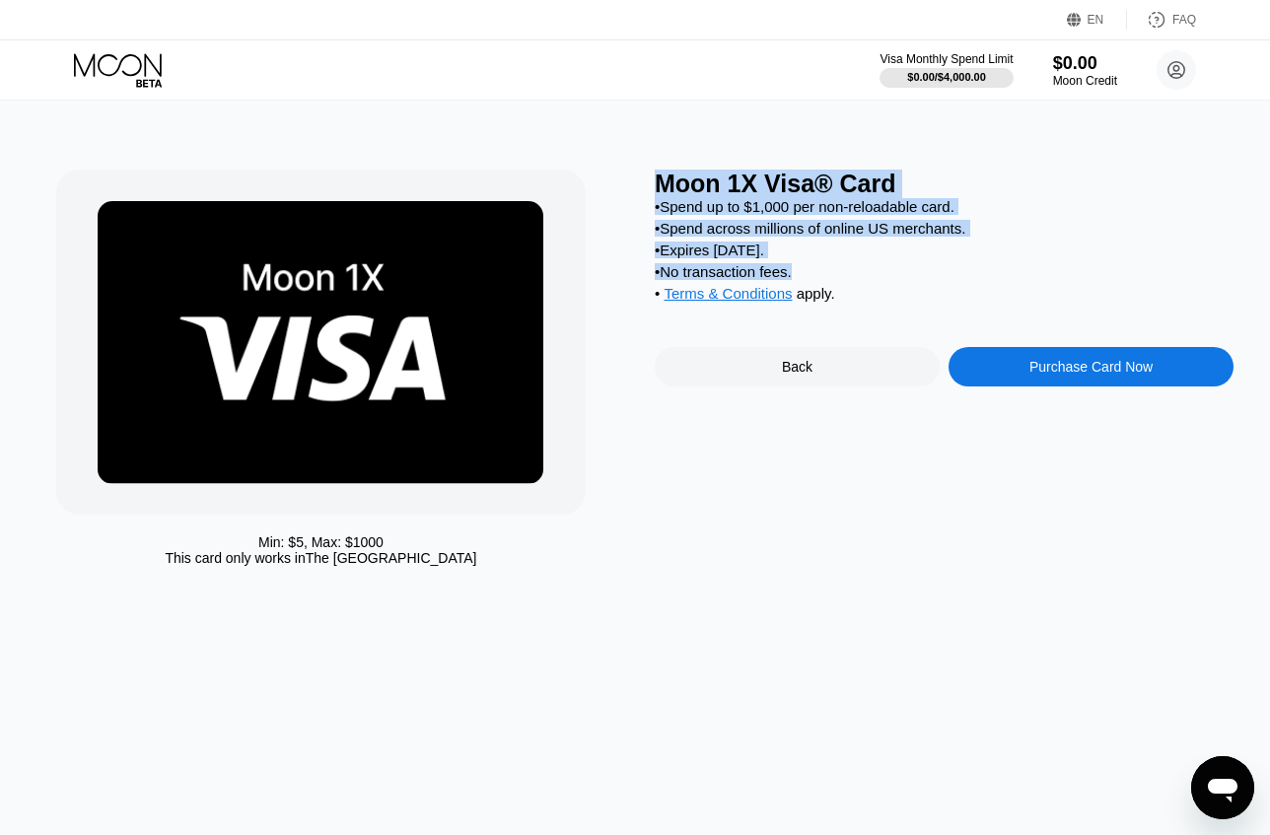
drag, startPoint x: 669, startPoint y: 172, endPoint x: 900, endPoint y: 298, distance: 263.9
click at [900, 298] on div "Moon 1X Visa® Card • Spend up to $1,000 per non-reloadable card. • Spend across…" at bounding box center [944, 373] width 579 height 406
click at [900, 304] on div "• Terms & Conditions apply ." at bounding box center [944, 296] width 579 height 22
click at [900, 305] on div "• Terms & Conditions apply ." at bounding box center [944, 296] width 579 height 22
click at [903, 203] on div "• Spend up to $1,000 per non-reloadable card." at bounding box center [944, 206] width 579 height 17
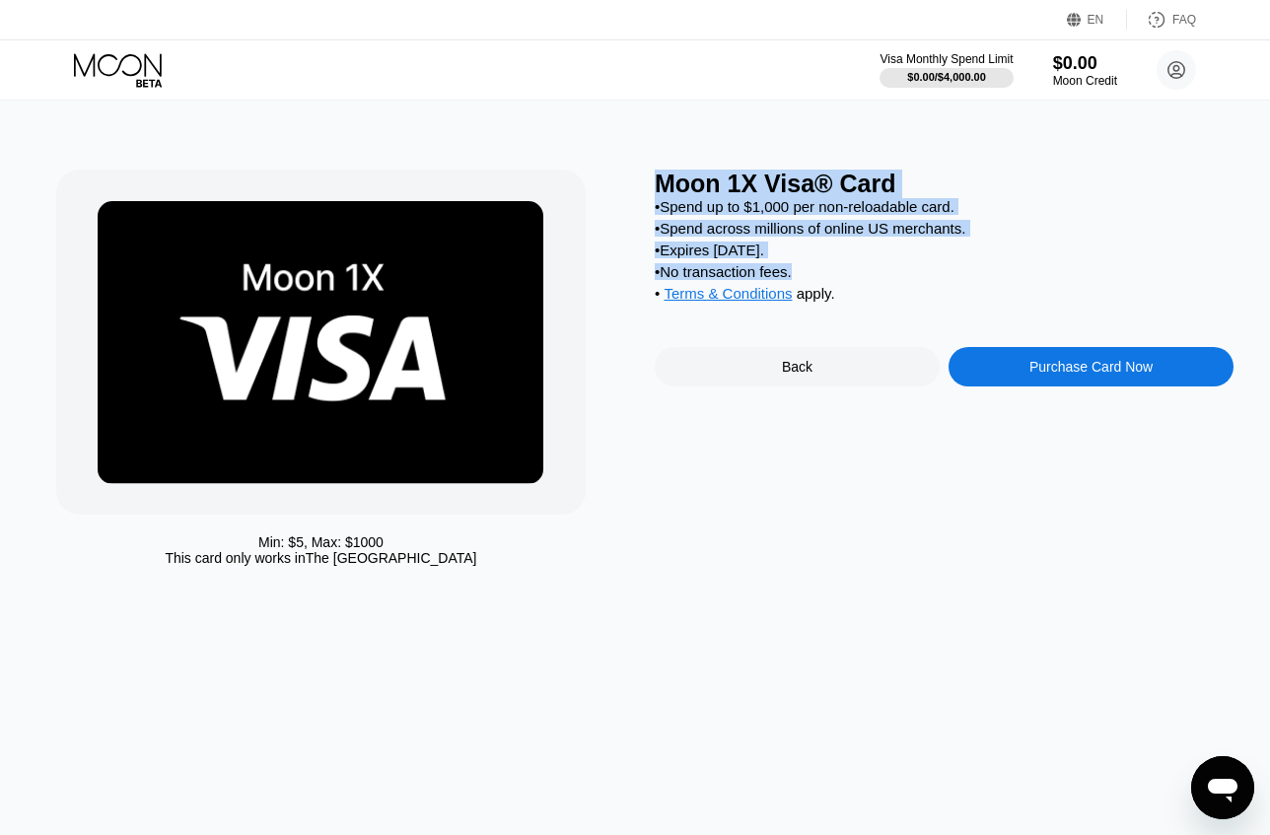
click at [903, 203] on div "• Spend up to $1,000 per non-reloadable card." at bounding box center [944, 206] width 579 height 17
click at [894, 208] on div "• Spend up to $1,000 per non-reloadable card." at bounding box center [944, 206] width 579 height 17
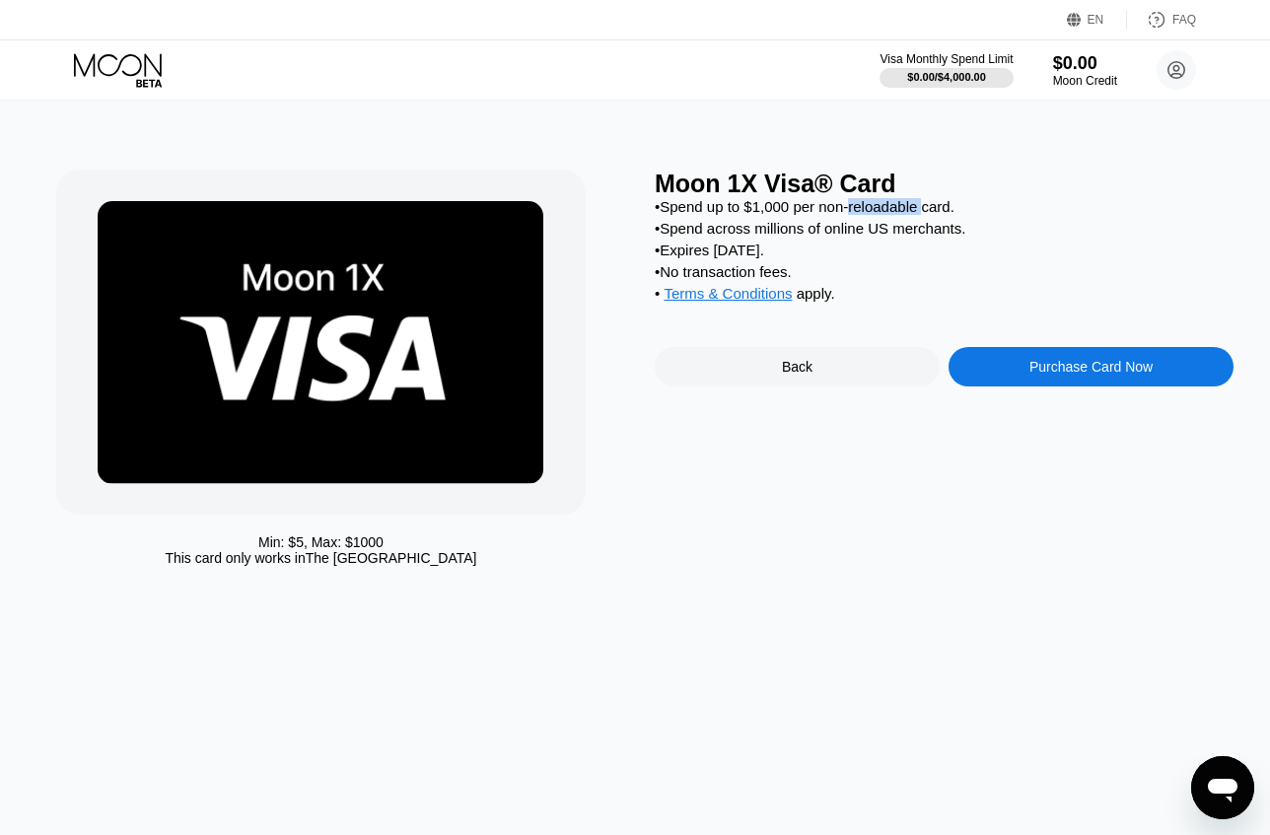
click at [894, 208] on div "• Spend up to $1,000 per non-reloadable card." at bounding box center [944, 206] width 579 height 17
click at [894, 209] on div "• Spend up to $1,000 per non-reloadable card." at bounding box center [944, 206] width 579 height 17
click at [895, 212] on div "• Spend up to $1,000 per non-reloadable card." at bounding box center [944, 206] width 579 height 17
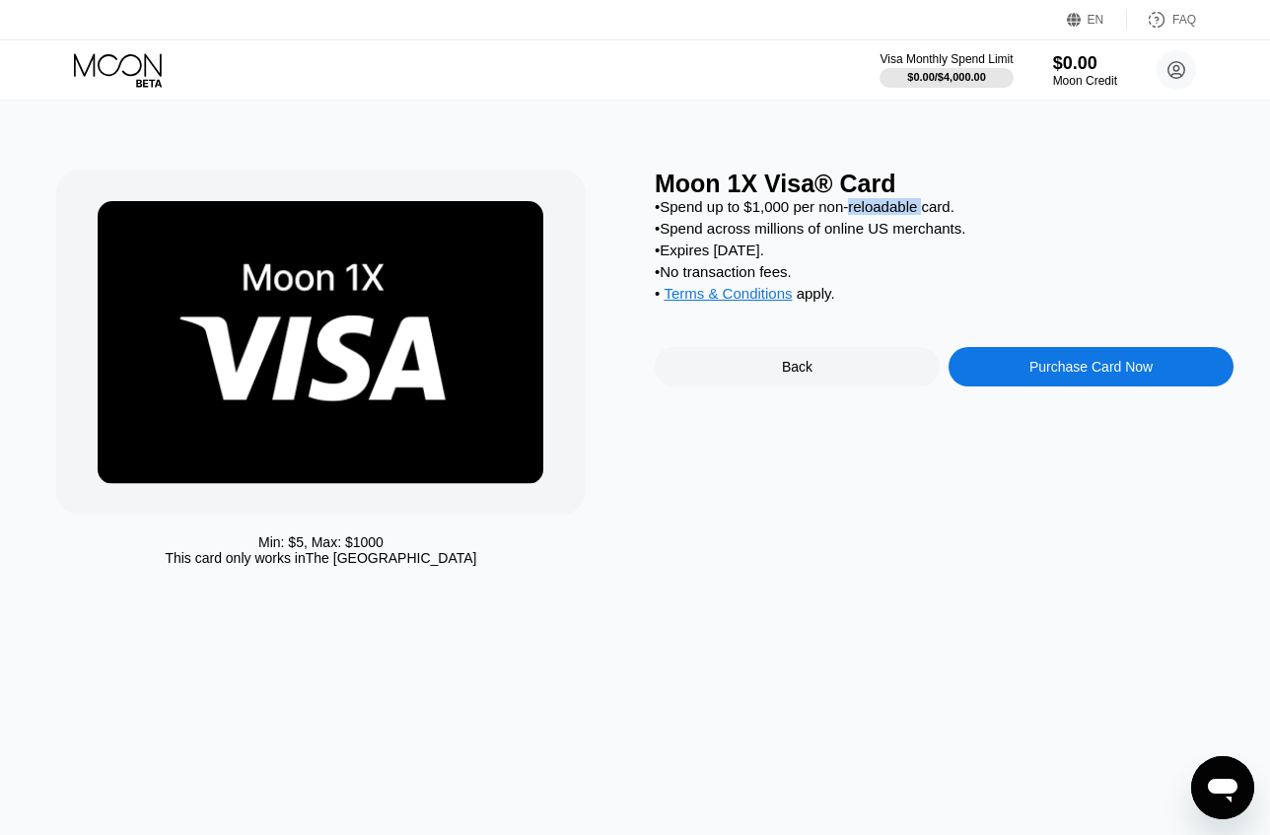
click at [895, 212] on div "• Spend up to $1,000 per non-reloadable card." at bounding box center [944, 206] width 579 height 17
click at [652, 610] on div "Min: $ 5 , Max: $ 1000 This card only works in The United States Moon 1X Visa® …" at bounding box center [635, 468] width 1285 height 735
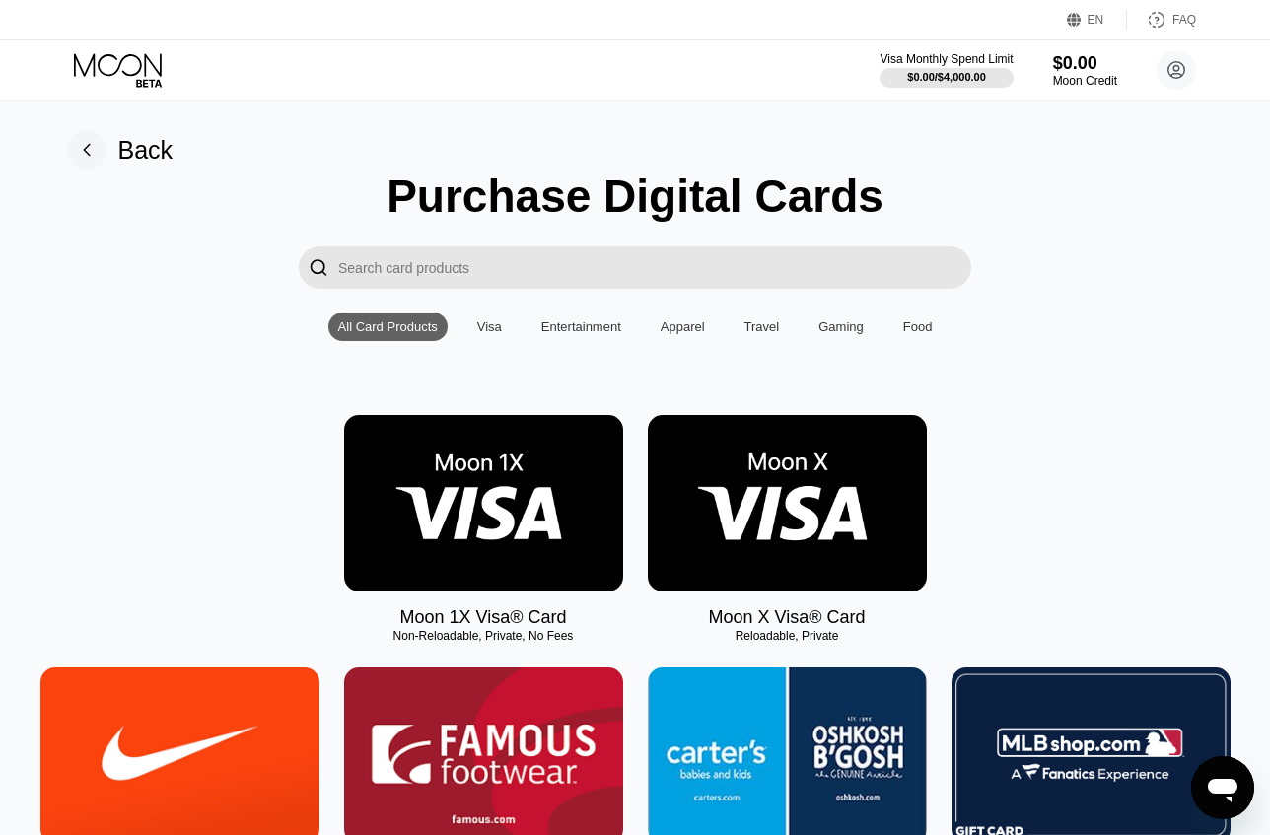
click at [828, 468] on img at bounding box center [787, 503] width 279 height 177
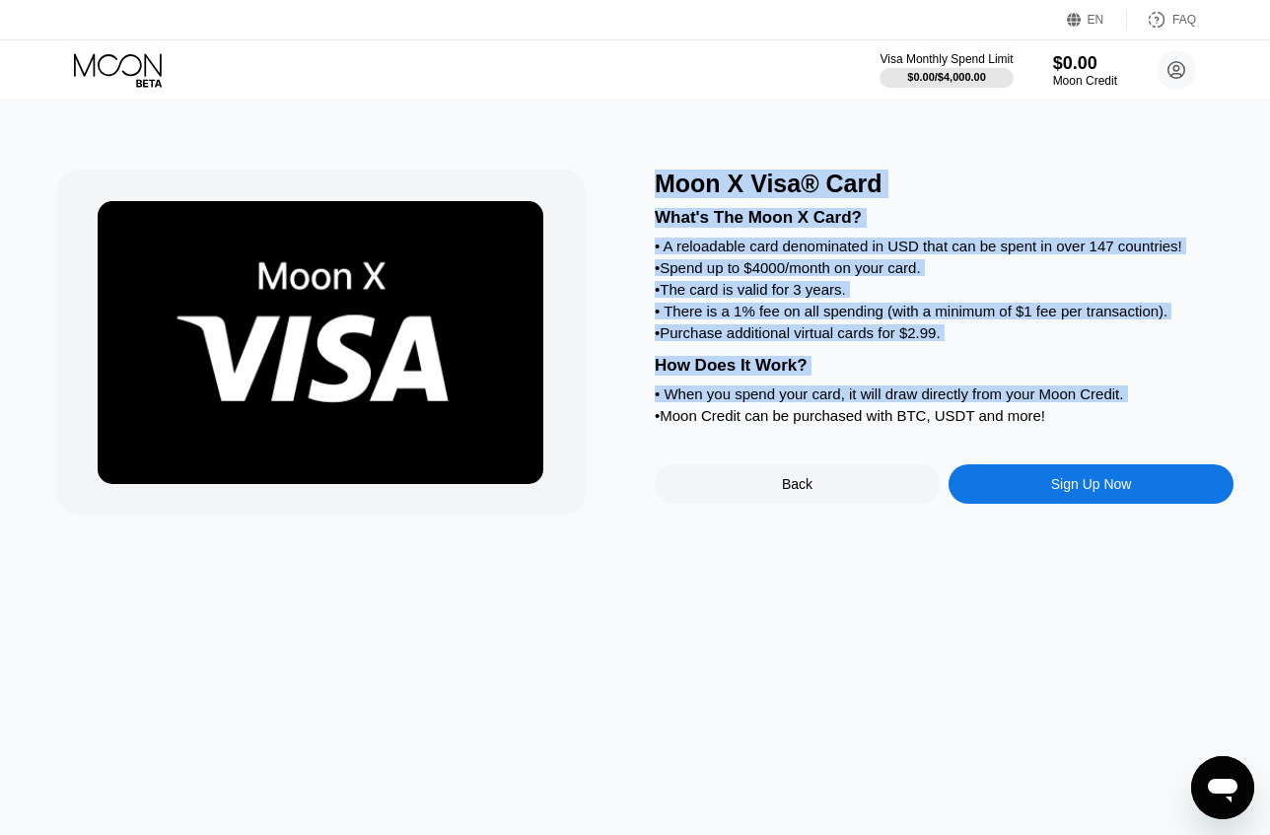
drag, startPoint x: 716, startPoint y: 211, endPoint x: 1154, endPoint y: 410, distance: 481.1
click at [1154, 410] on div "Moon X Visa® Card What's The Moon X Card? • A reloadable card denominated in US…" at bounding box center [944, 342] width 579 height 345
click at [1154, 402] on div "• When you spend your card, it will draw directly from your Moon Credit." at bounding box center [944, 394] width 579 height 17
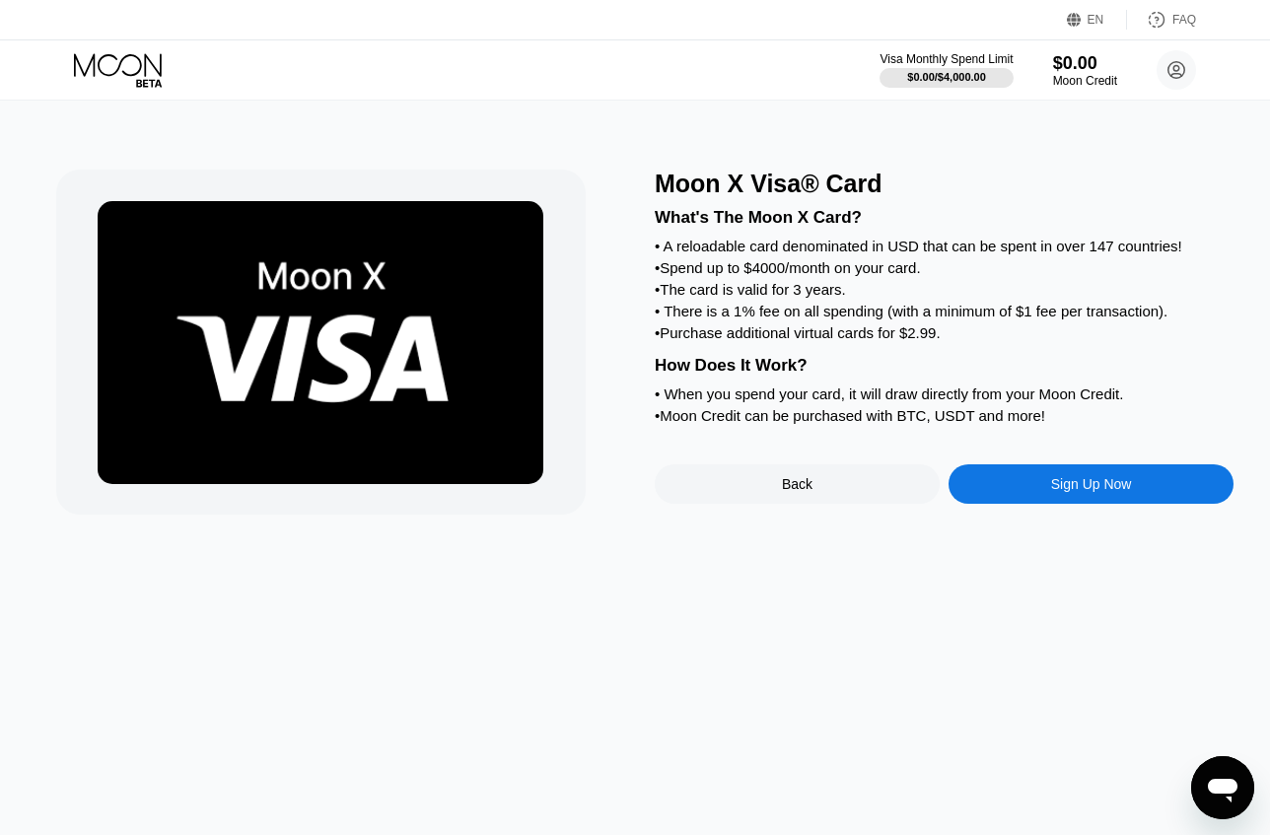
click at [842, 504] on div "Back" at bounding box center [797, 484] width 285 height 39
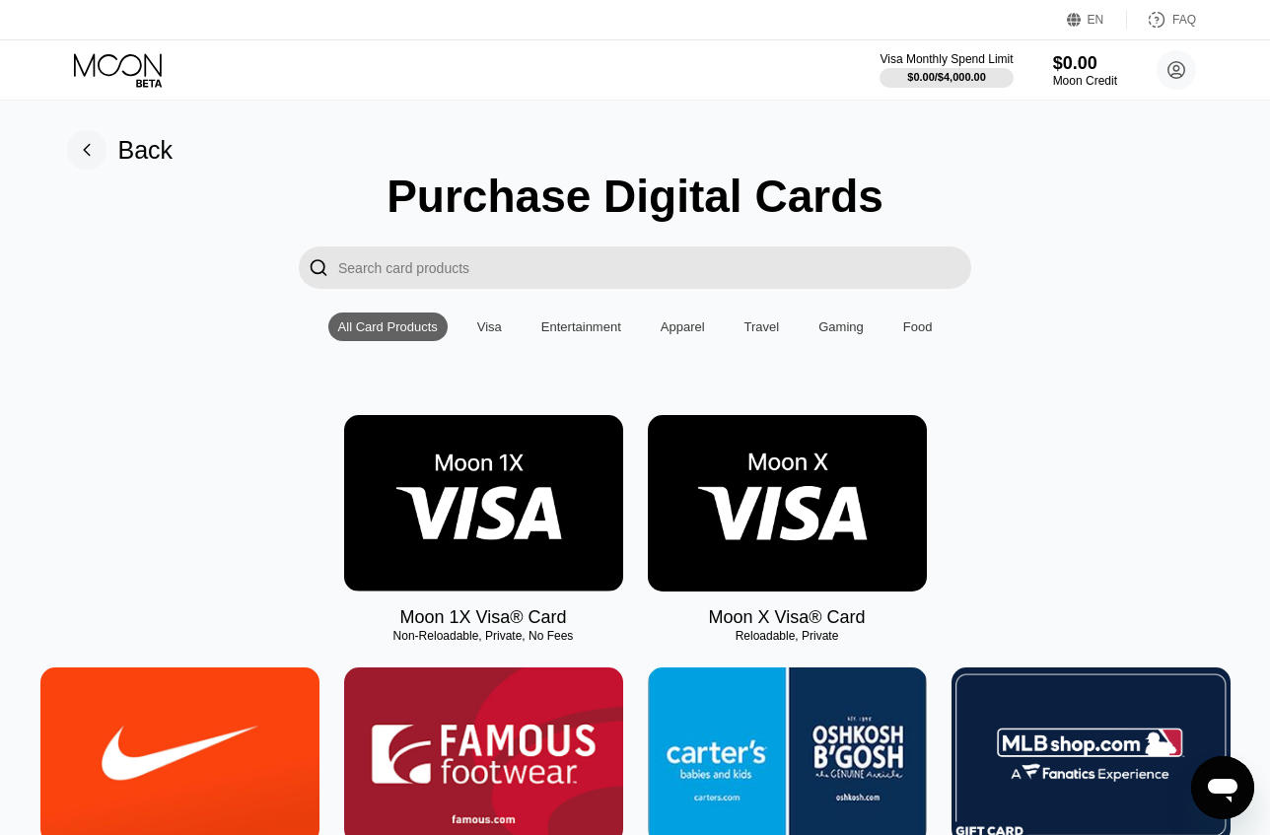
click at [502, 492] on img at bounding box center [483, 503] width 279 height 177
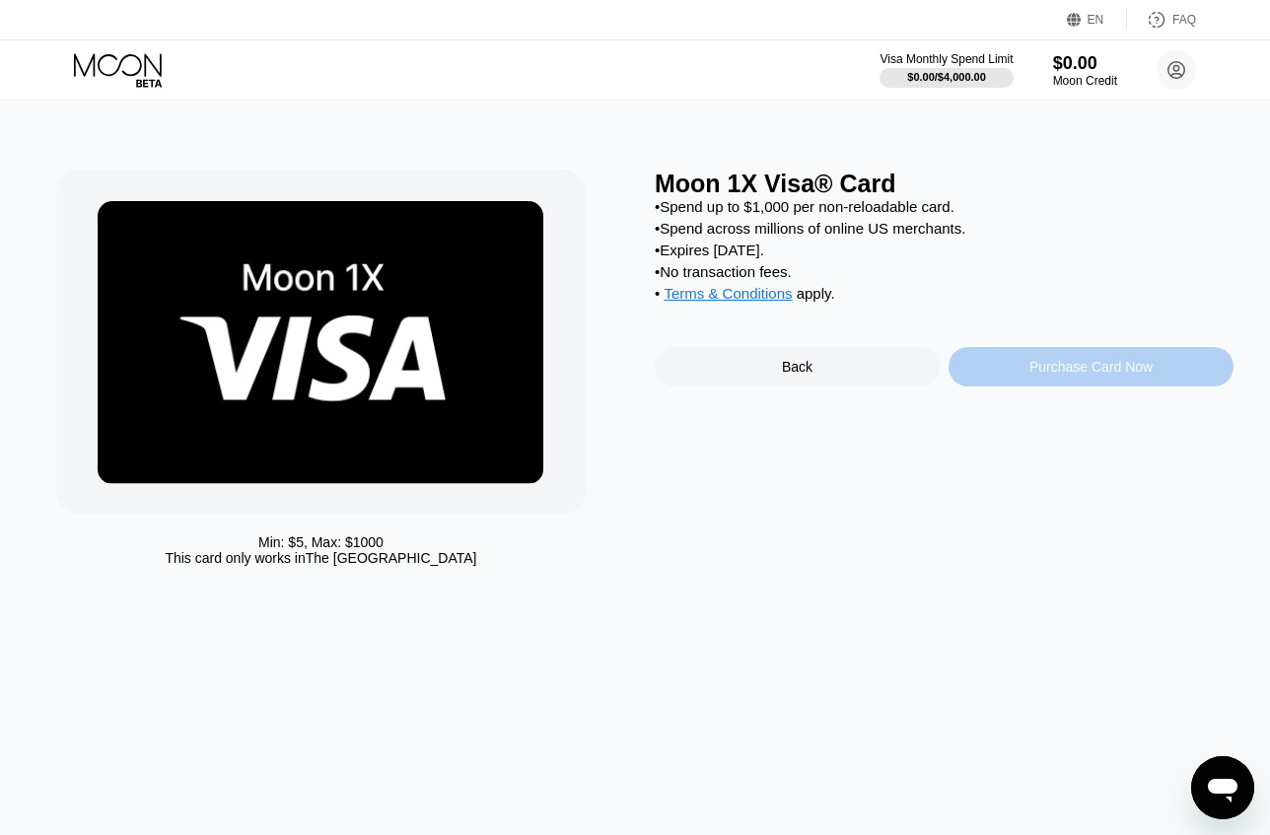
click at [1100, 375] on div "Purchase Card Now" at bounding box center [1091, 367] width 123 height 16
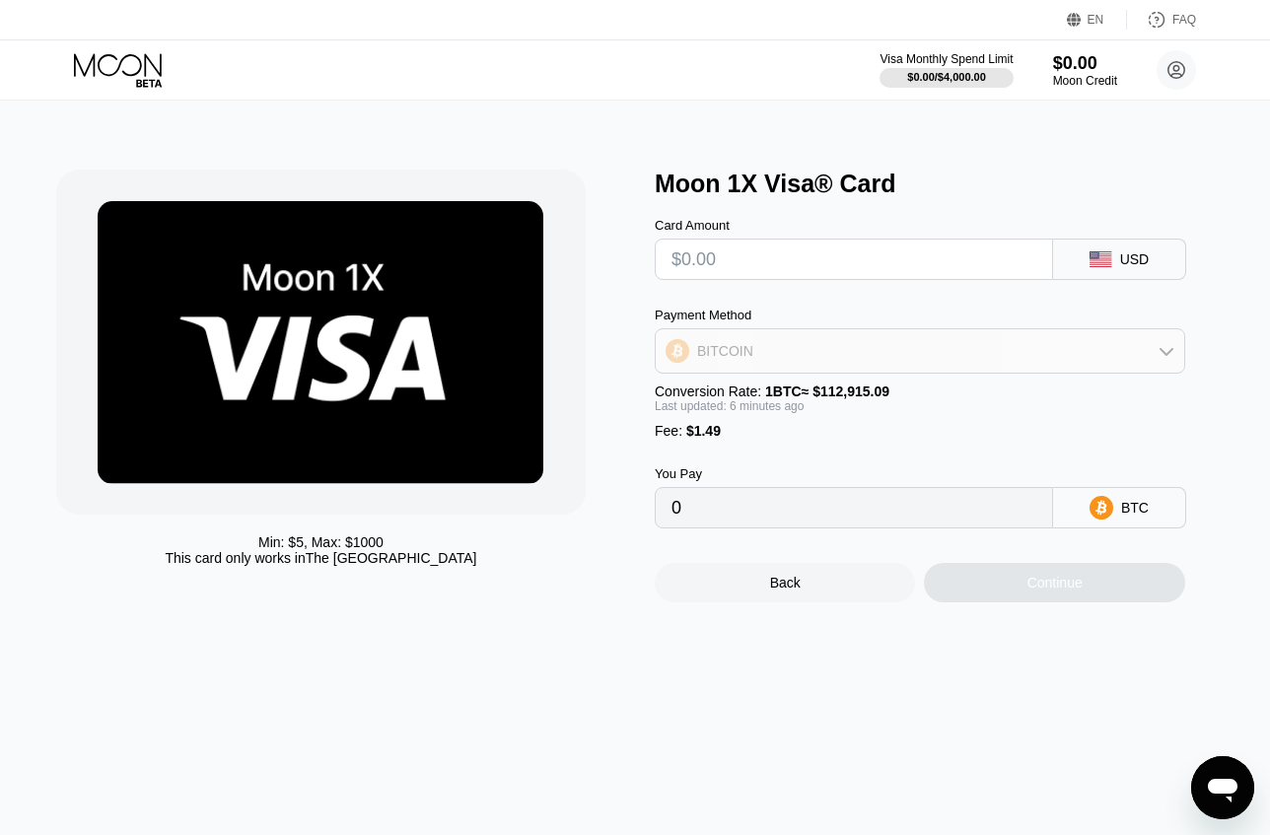
click at [982, 358] on div "BITCOIN" at bounding box center [920, 350] width 529 height 39
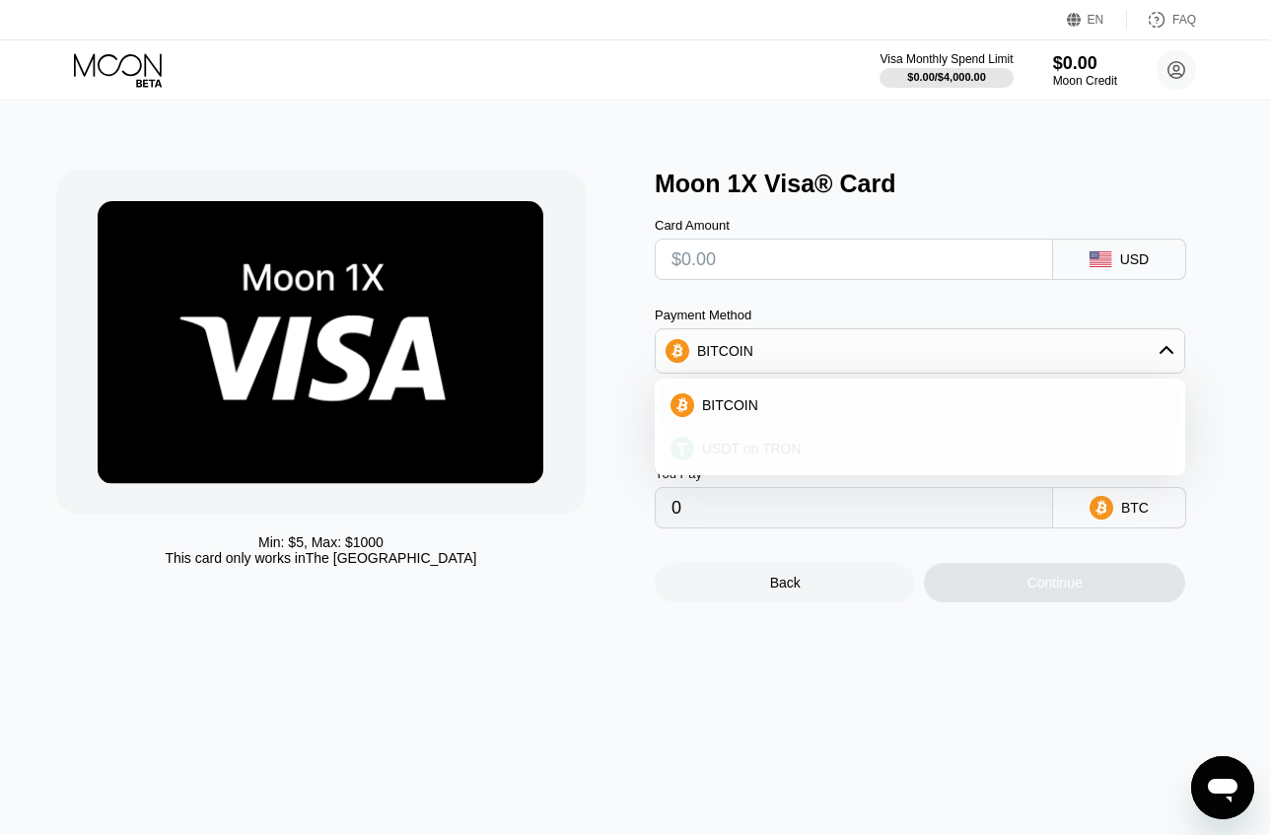
click at [970, 453] on div "USDT on TRON" at bounding box center [931, 449] width 475 height 16
type input "0.00"
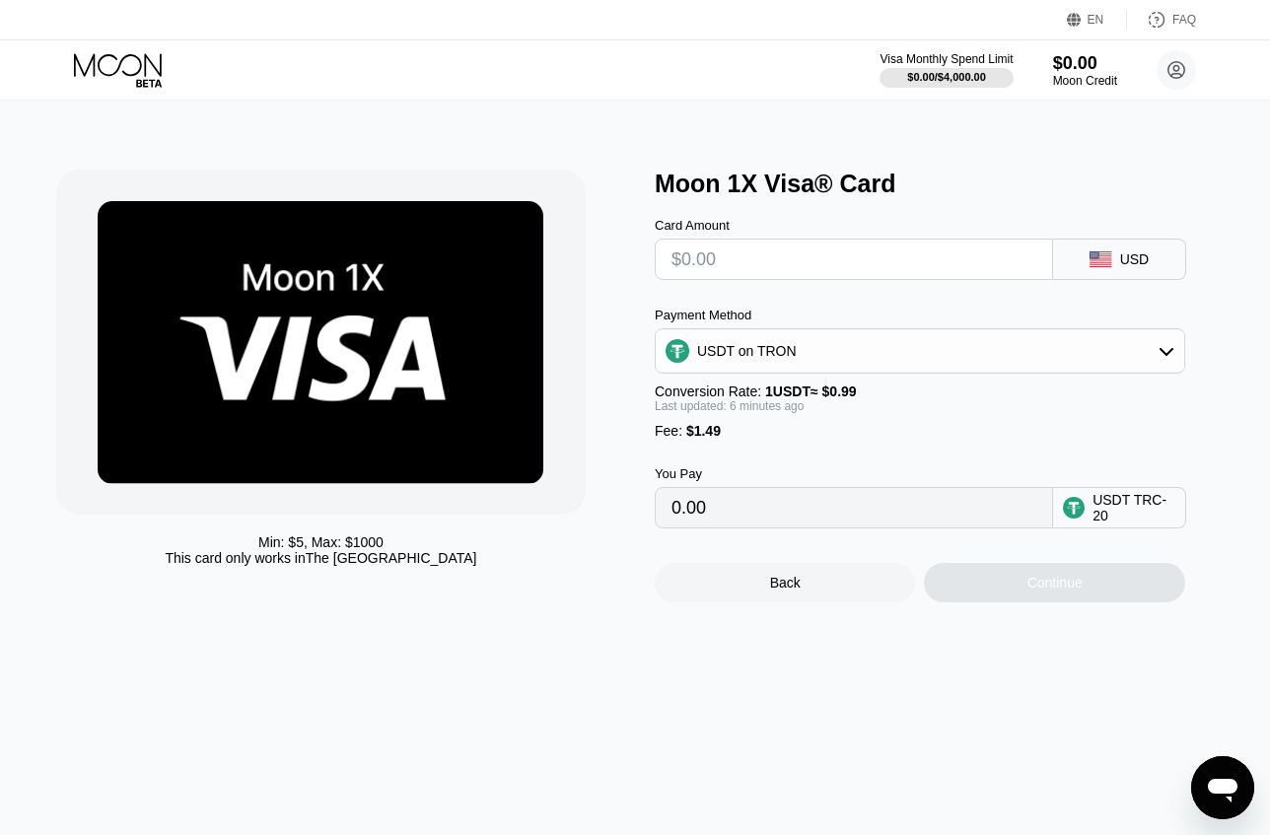
click at [983, 528] on input "0.00" at bounding box center [854, 507] width 365 height 39
drag, startPoint x: 793, startPoint y: 520, endPoint x: 716, endPoint y: 520, distance: 76.9
click at [716, 520] on input "0.00" at bounding box center [854, 507] width 365 height 39
click at [1105, 69] on div "$0.00" at bounding box center [1085, 62] width 66 height 21
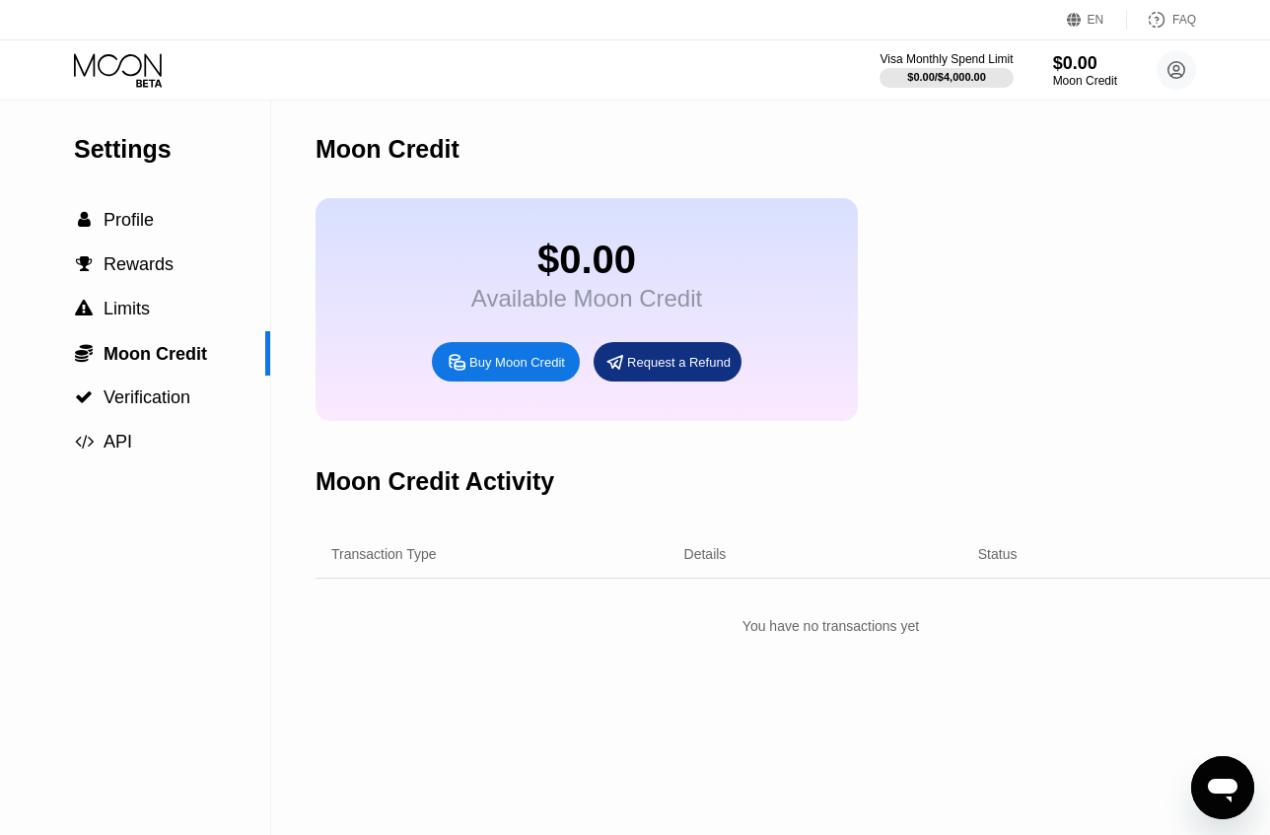
click at [455, 369] on icon at bounding box center [457, 361] width 15 height 15
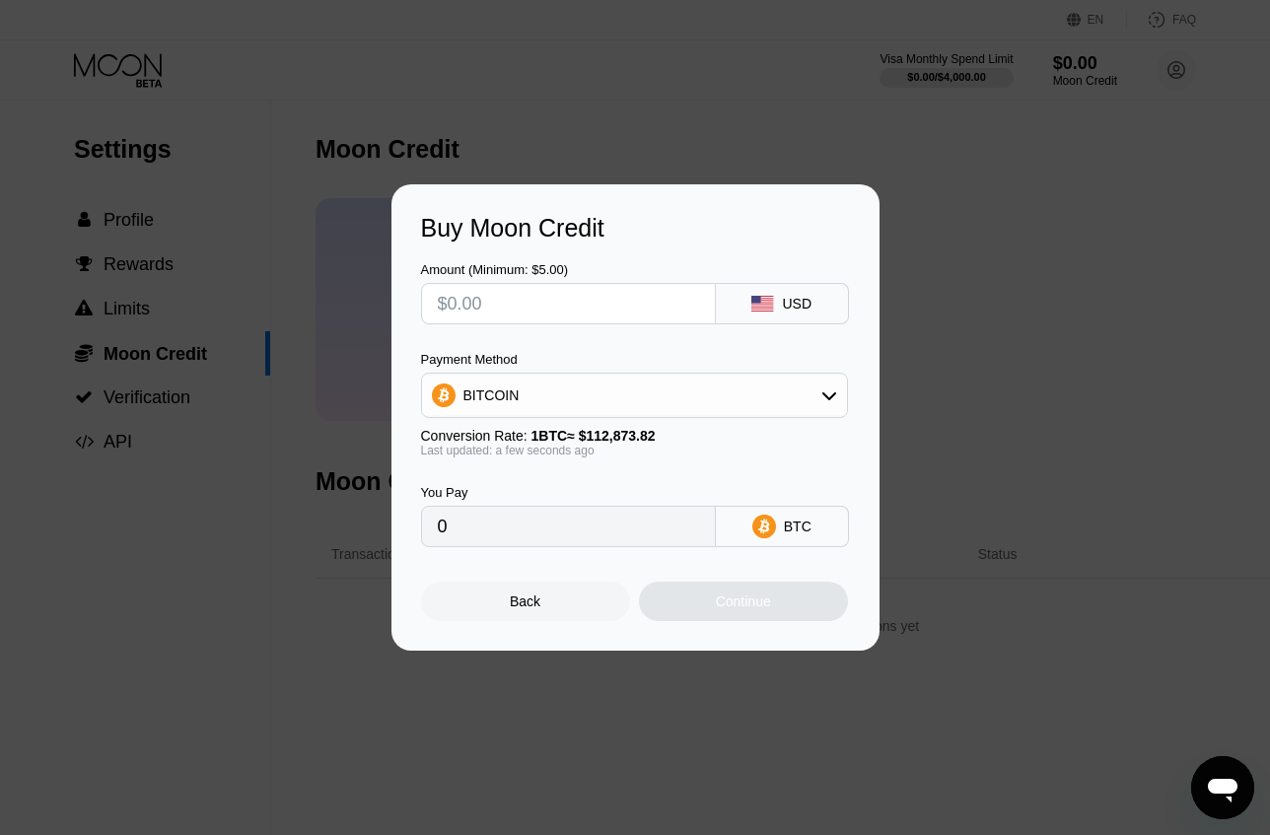
click at [518, 400] on div "BITCOIN" at bounding box center [634, 395] width 425 height 39
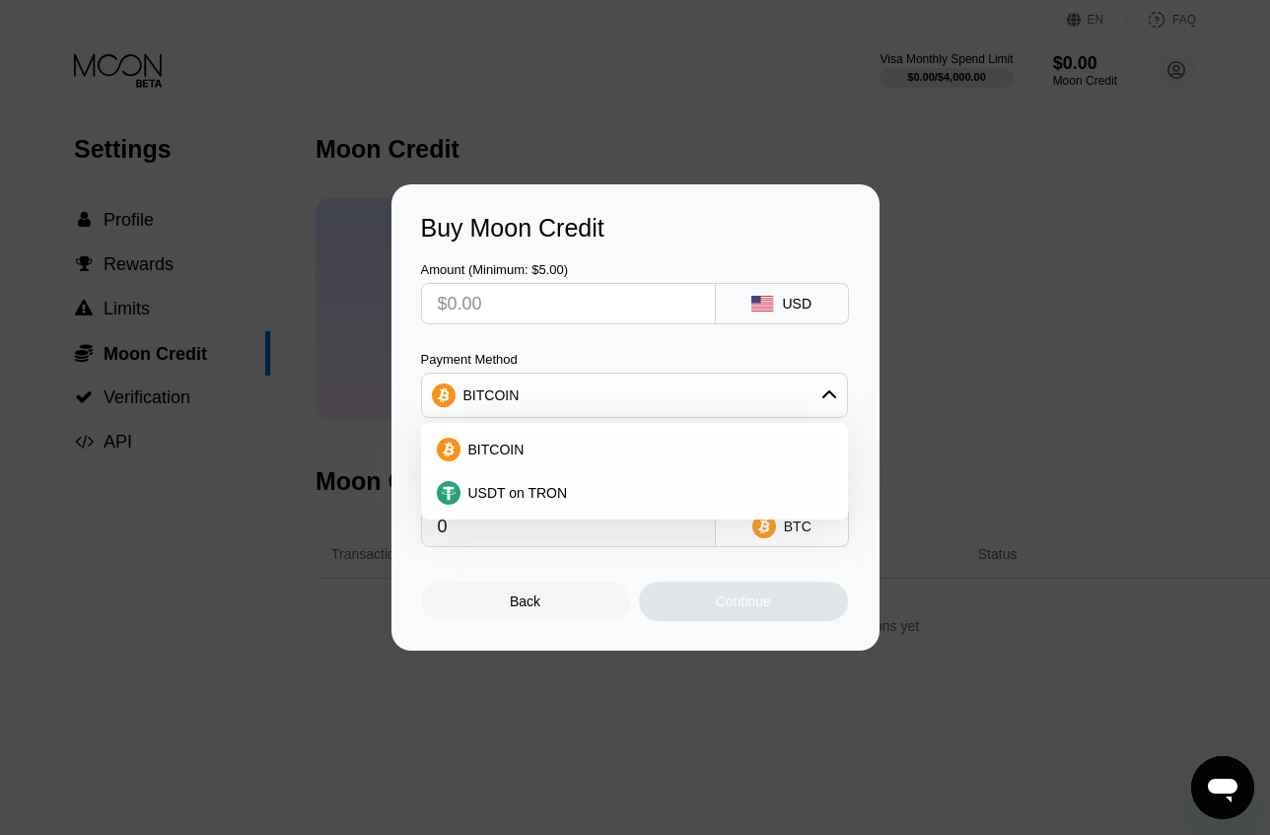
click at [971, 428] on div "Buy Moon Credit Amount (Minimum: $5.00) USD Payment Method BITCOIN BITCOIN USDT…" at bounding box center [635, 417] width 1270 height 466
click at [479, 621] on div "Back" at bounding box center [525, 601] width 209 height 39
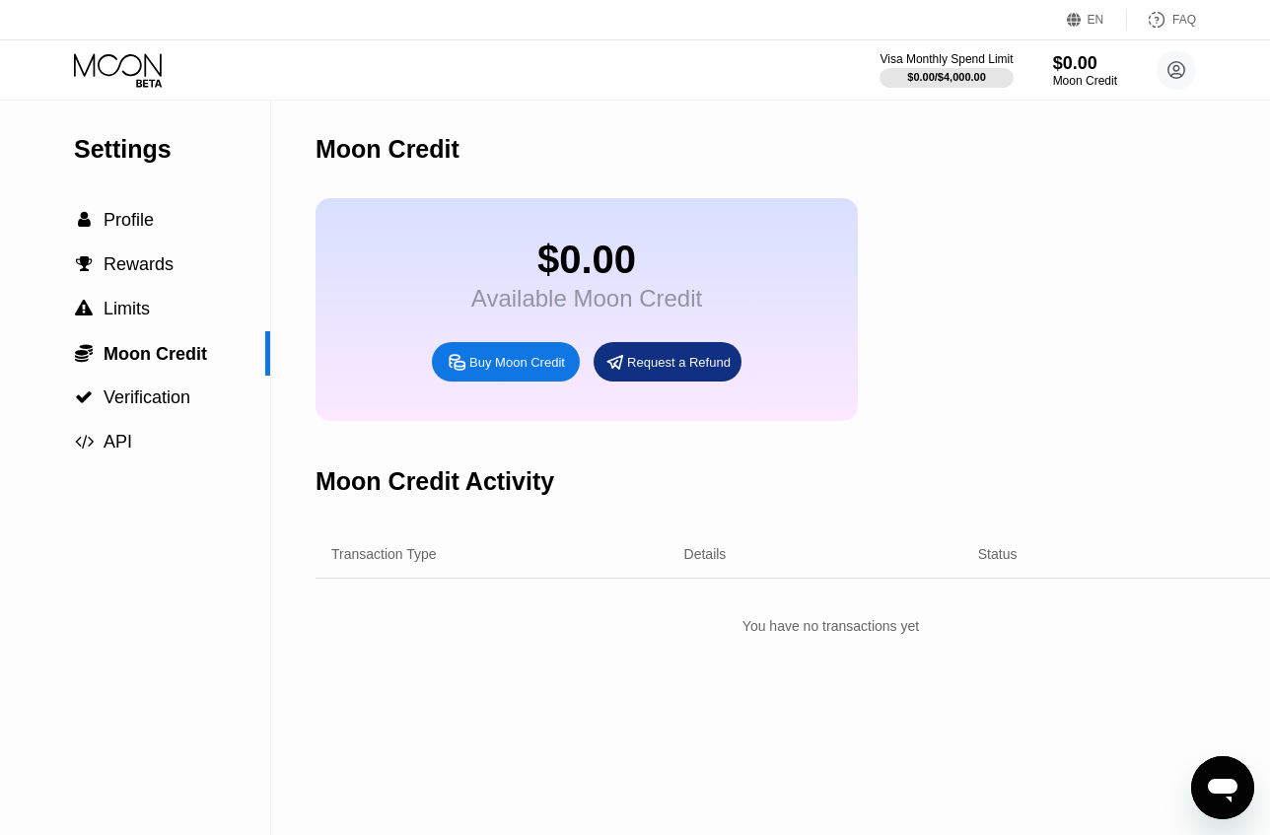
click at [166, 71] on div at bounding box center [134, 70] width 121 height 35
drag, startPoint x: 109, startPoint y: 56, endPoint x: 160, endPoint y: 72, distance: 52.7
click at [110, 56] on icon at bounding box center [120, 70] width 92 height 35
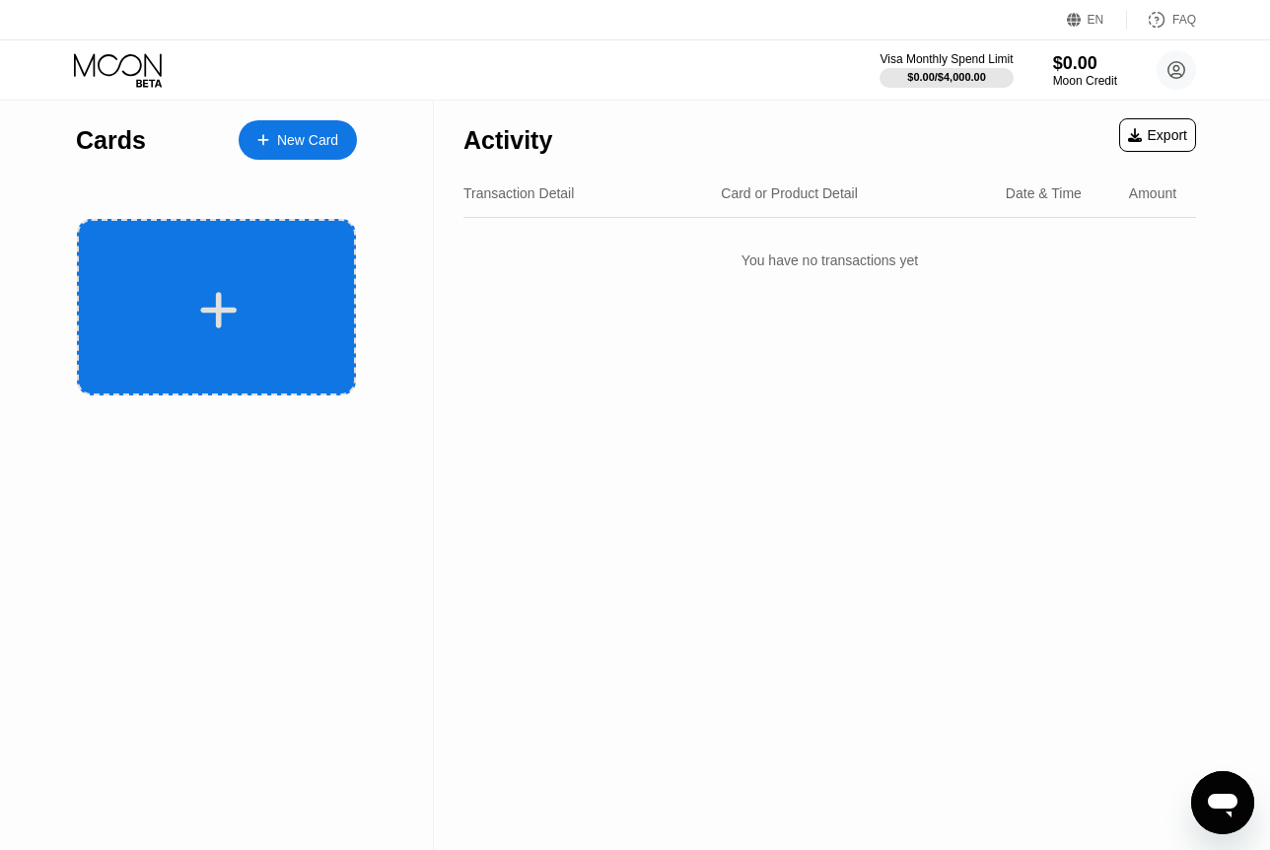
click at [119, 295] on div at bounding box center [219, 310] width 245 height 44
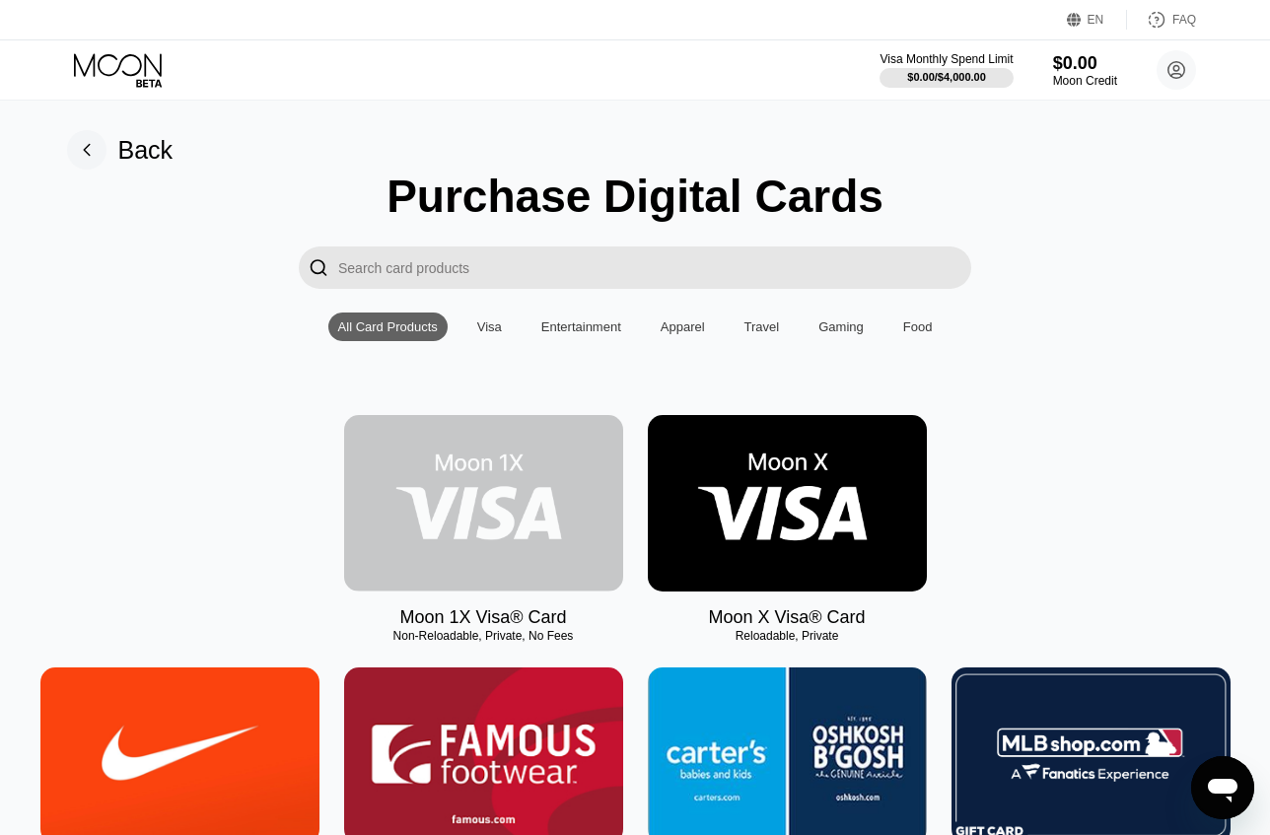
click at [473, 526] on img at bounding box center [483, 503] width 279 height 177
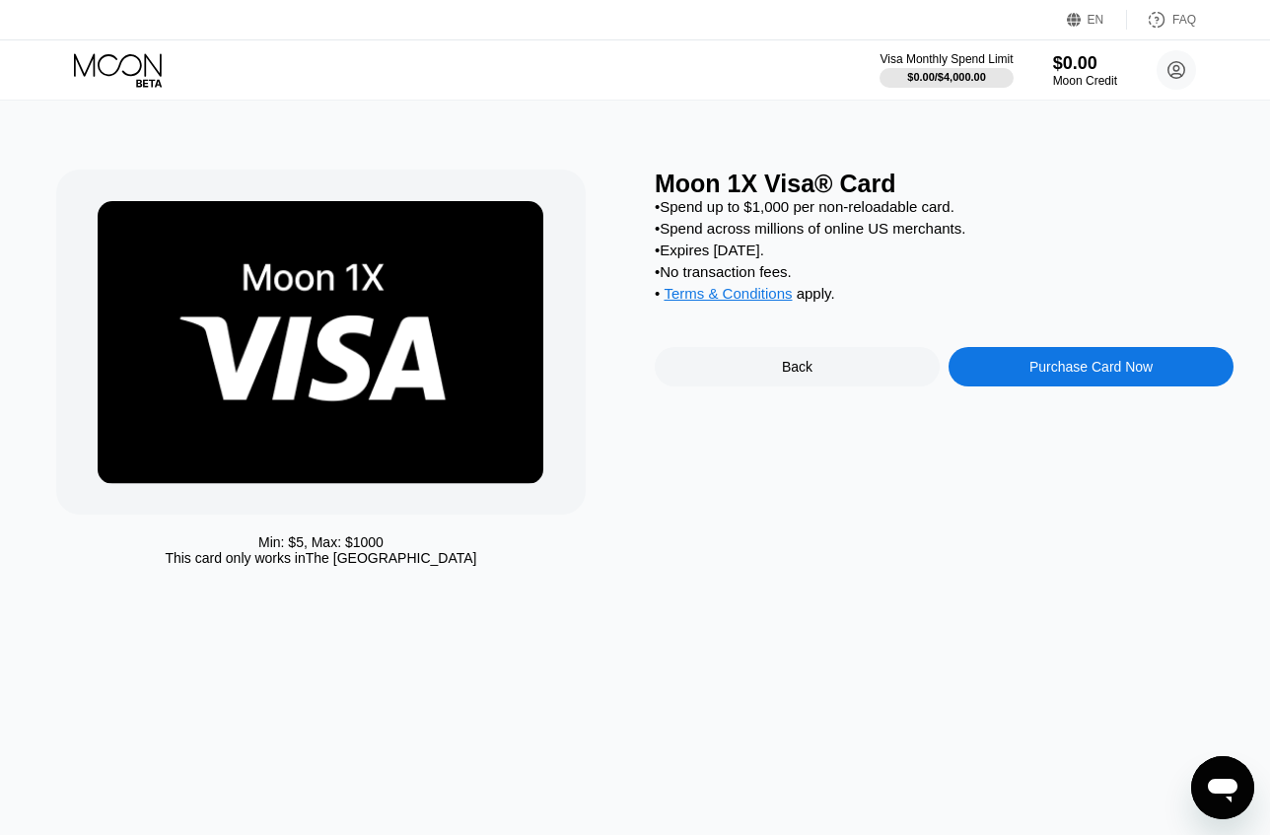
click at [1056, 375] on div "Purchase Card Now" at bounding box center [1091, 367] width 123 height 16
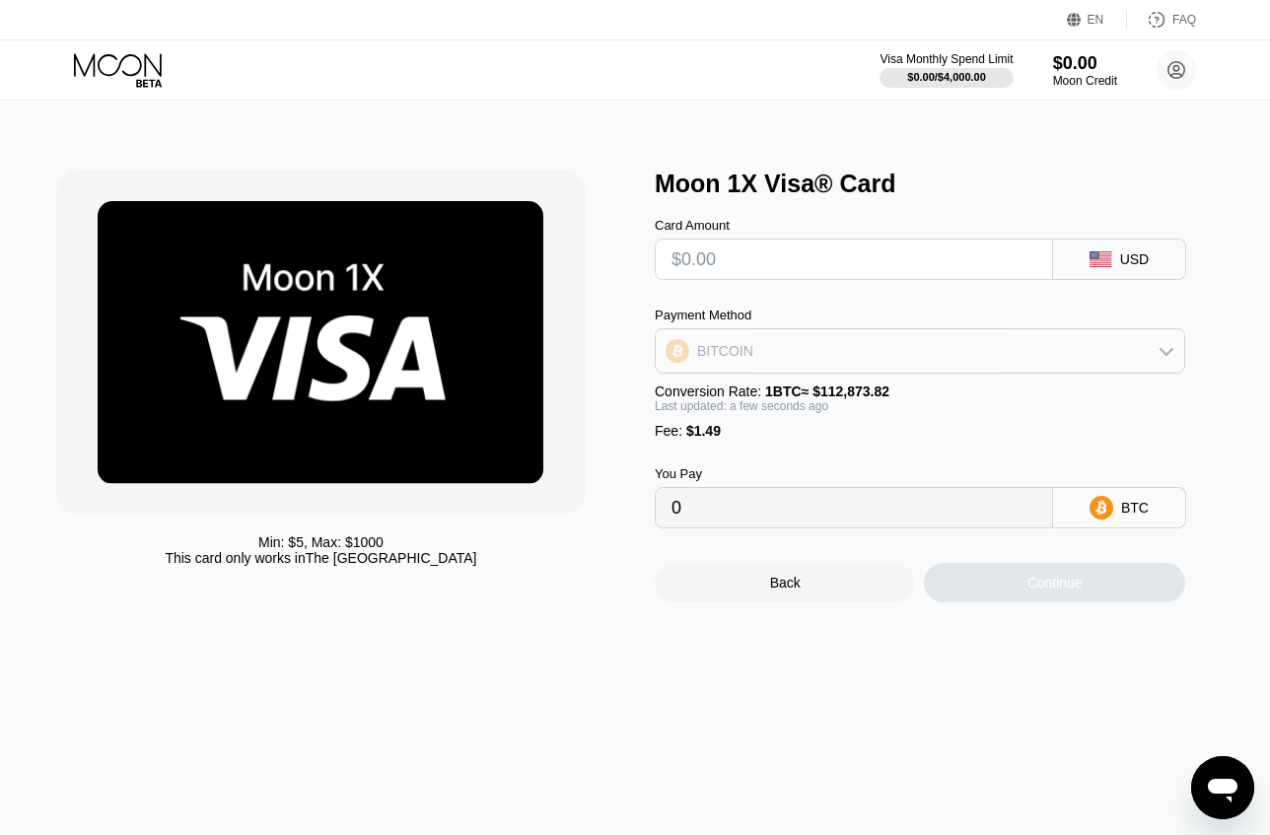
click at [928, 354] on div "BITCOIN" at bounding box center [920, 350] width 529 height 39
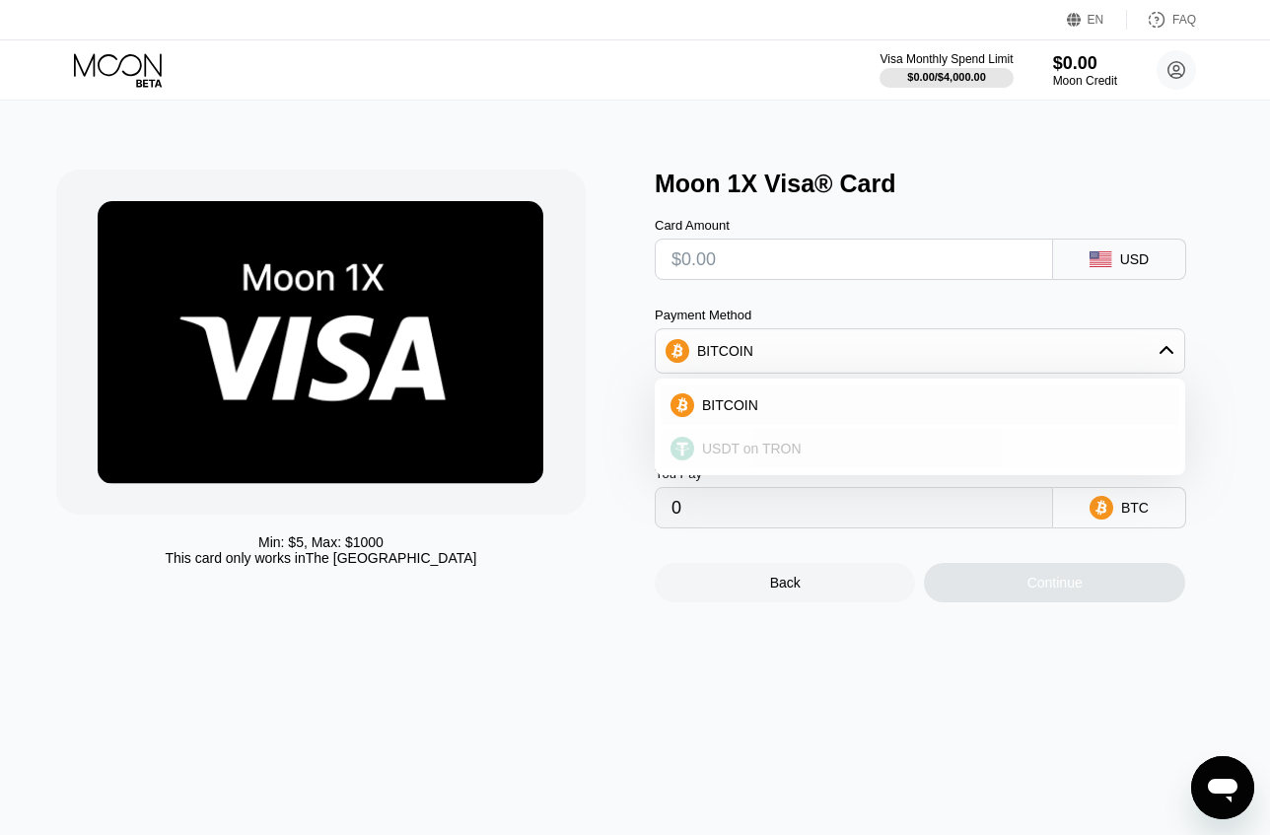
click at [860, 448] on div "USDT on TRON" at bounding box center [931, 449] width 475 height 16
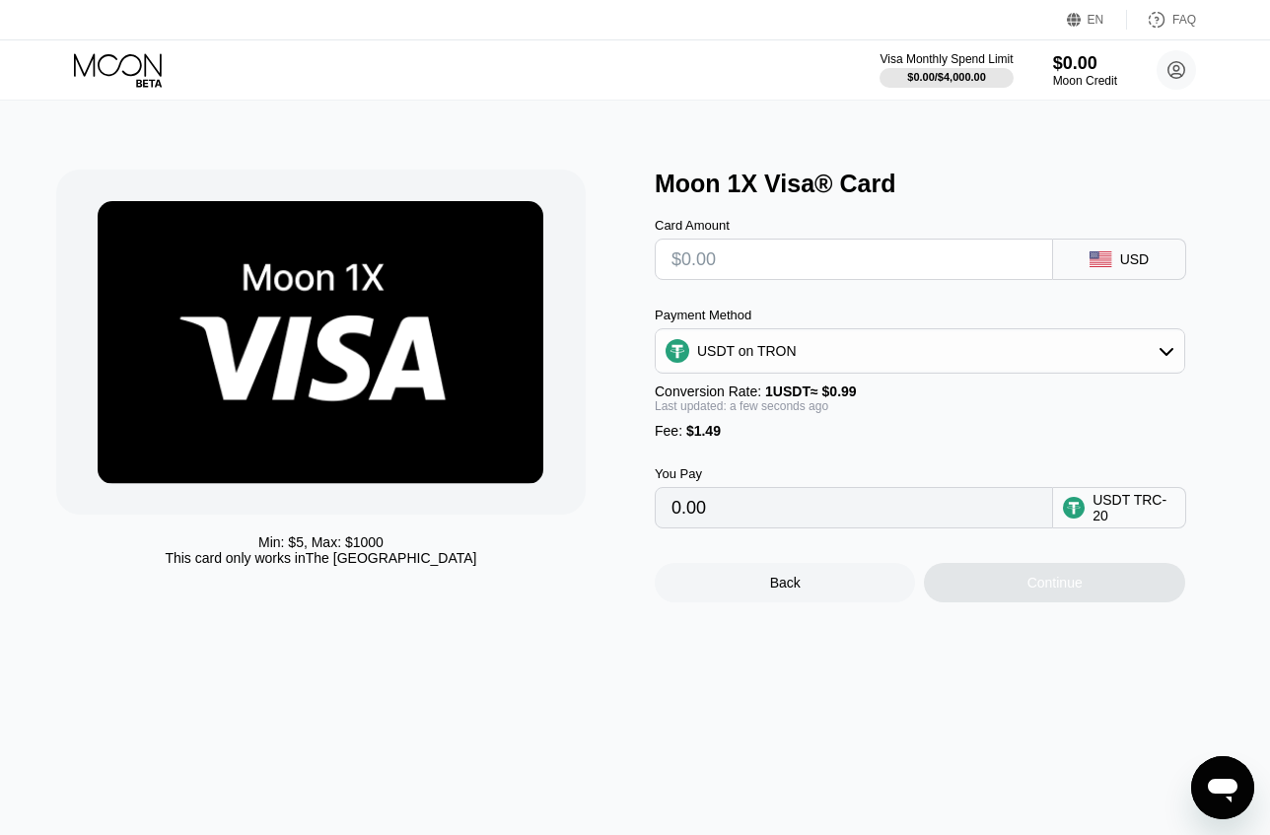
click at [835, 364] on div "USDT on TRON" at bounding box center [920, 350] width 529 height 39
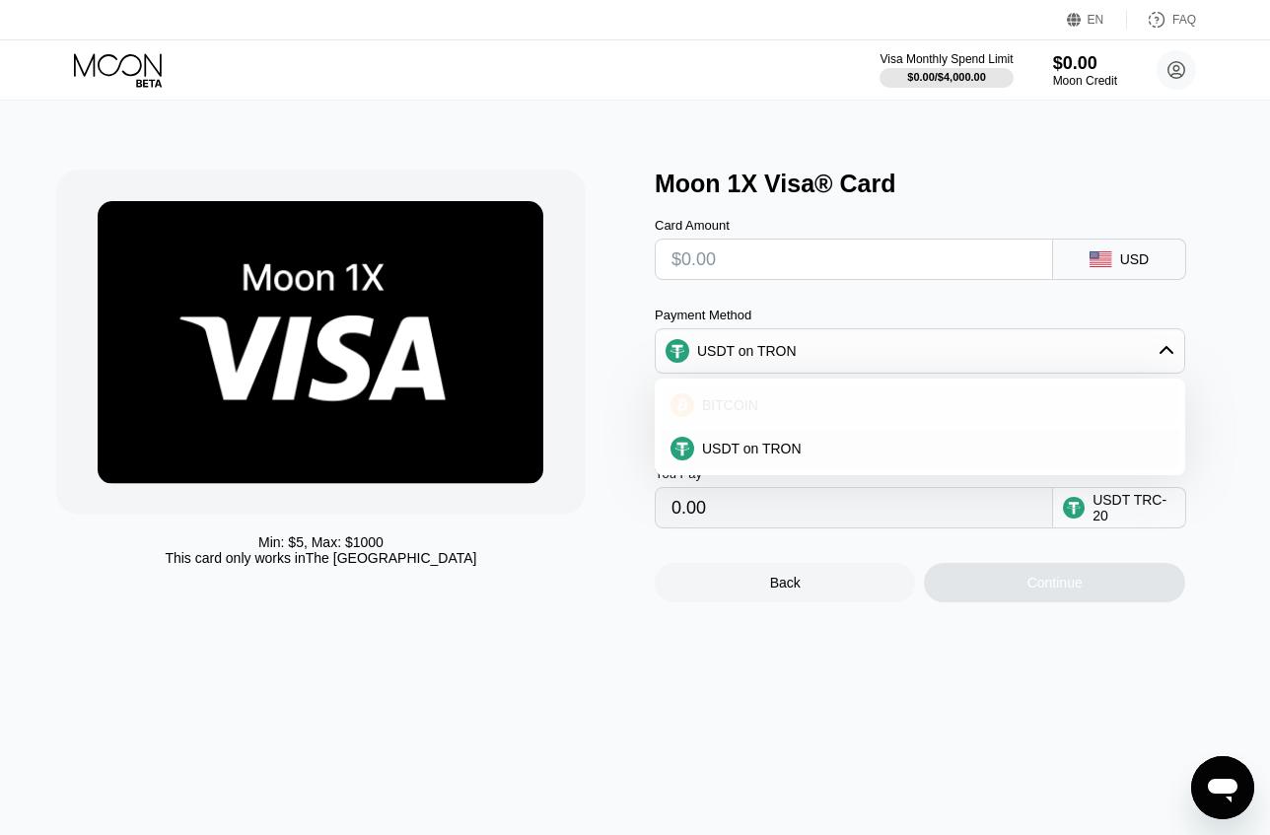
click at [816, 413] on div "BITCOIN" at bounding box center [931, 405] width 475 height 16
type input "0"
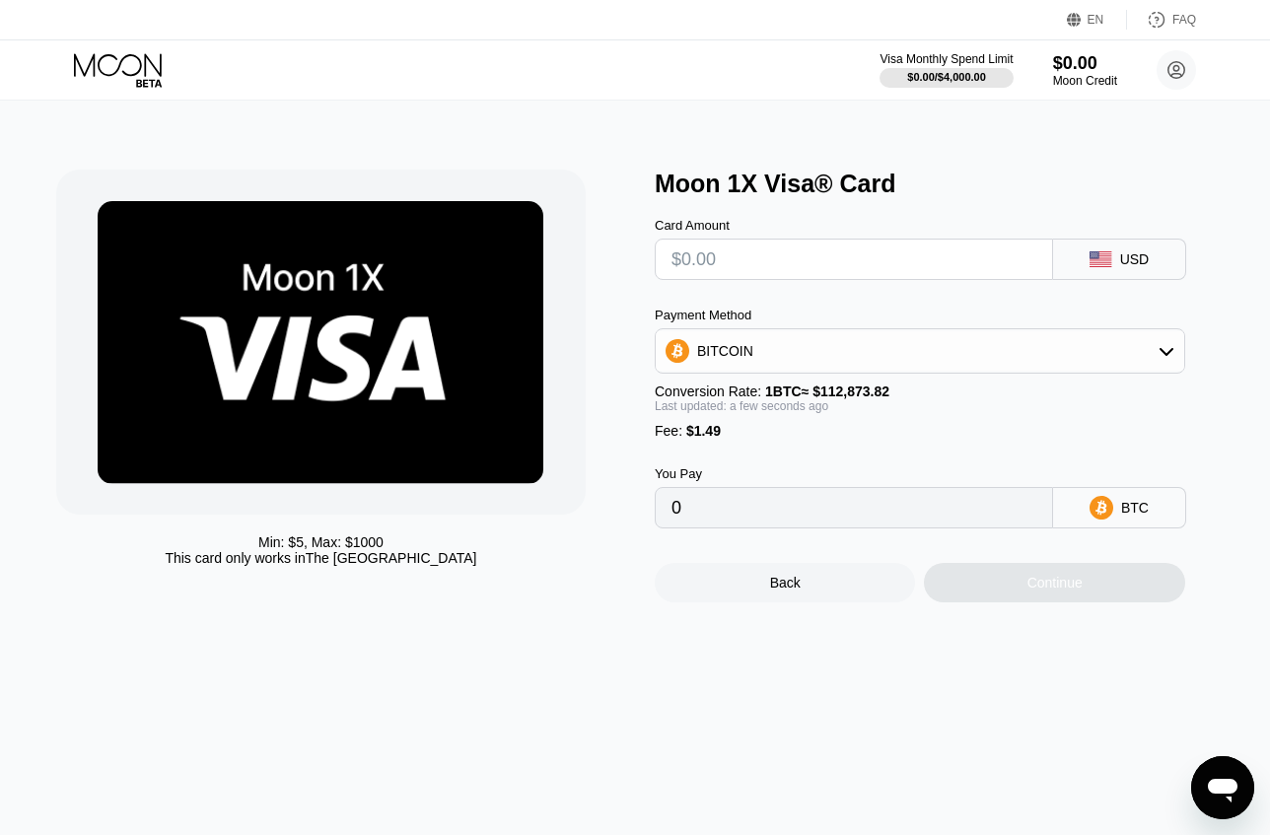
click at [860, 263] on input "text" at bounding box center [854, 259] width 365 height 39
drag, startPoint x: 848, startPoint y: 270, endPoint x: 659, endPoint y: 267, distance: 189.4
click at [659, 267] on div at bounding box center [854, 259] width 398 height 41
click at [767, 603] on div "Back" at bounding box center [785, 582] width 260 height 39
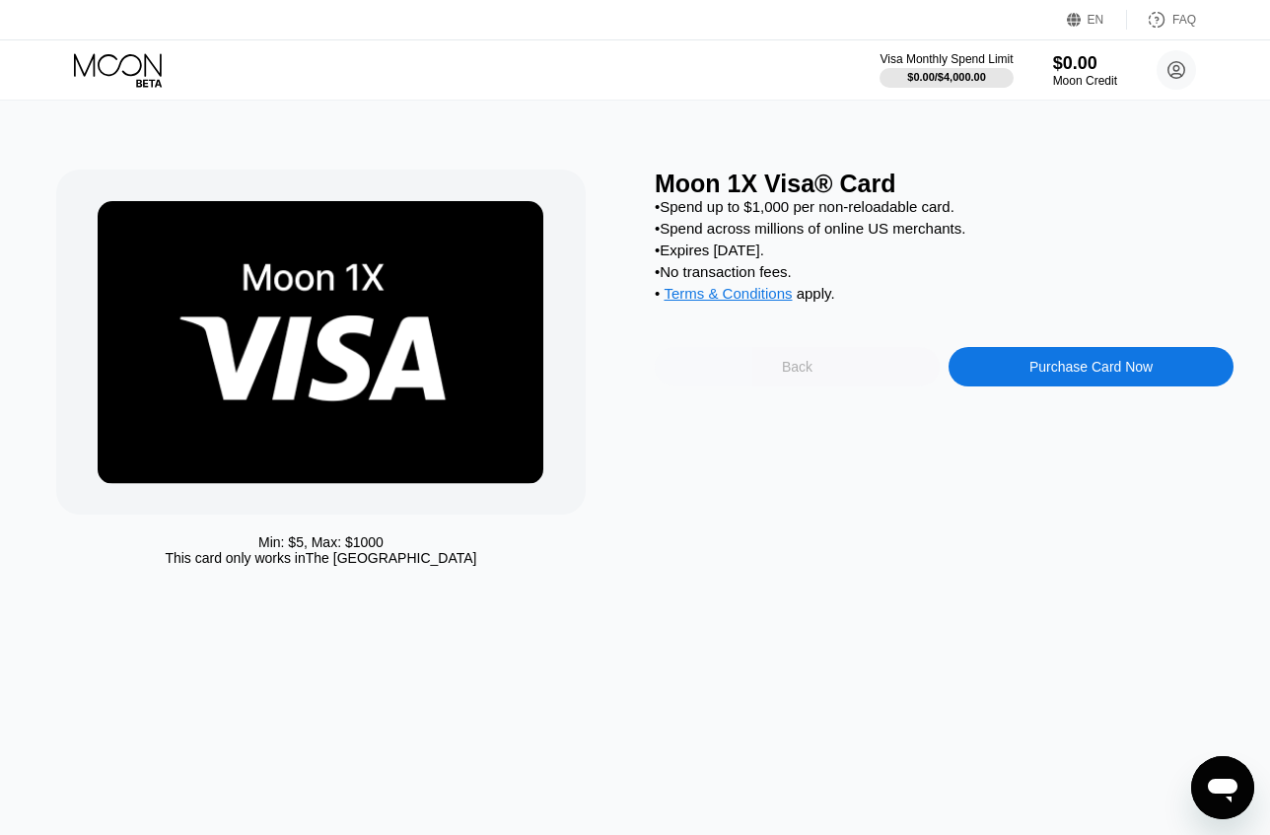
click at [745, 387] on div "Back" at bounding box center [797, 366] width 285 height 39
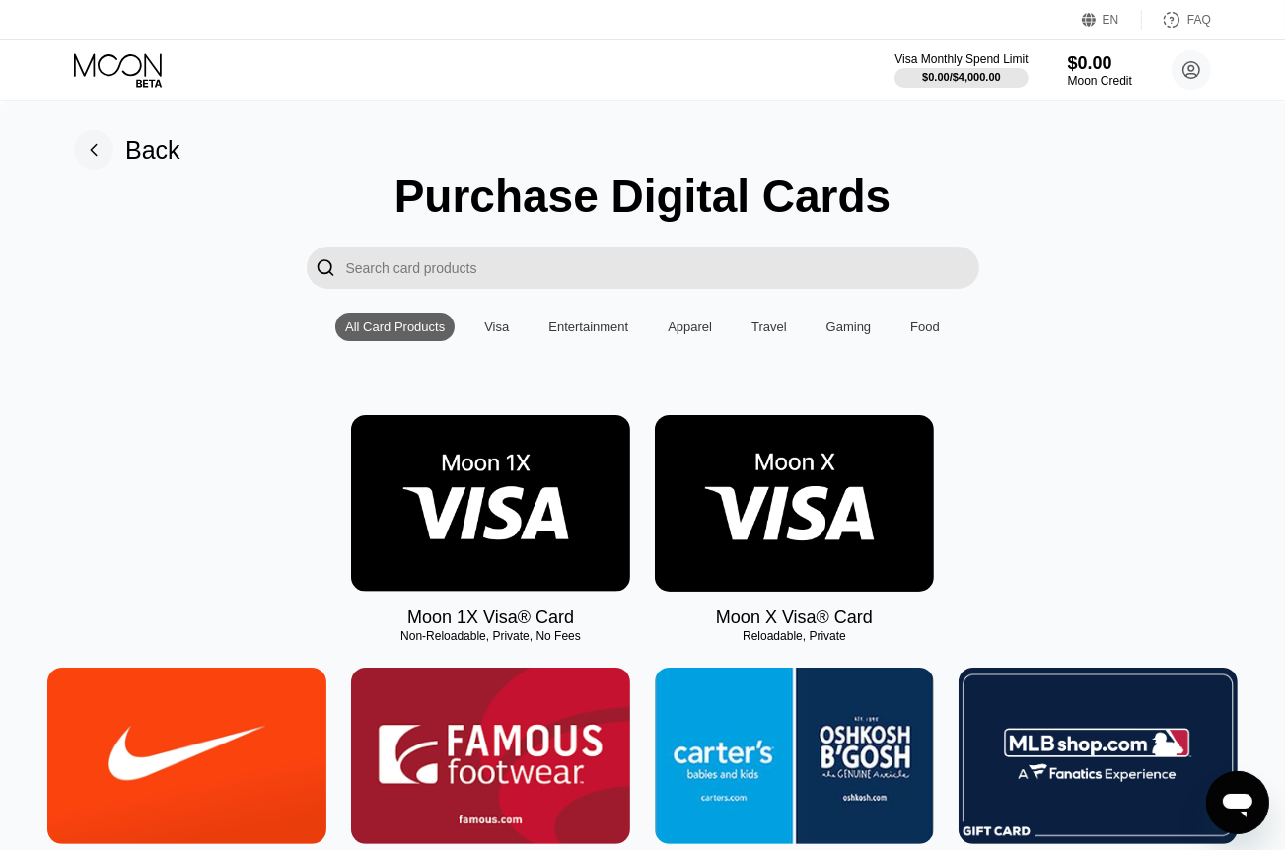
click at [847, 531] on img at bounding box center [794, 503] width 279 height 177
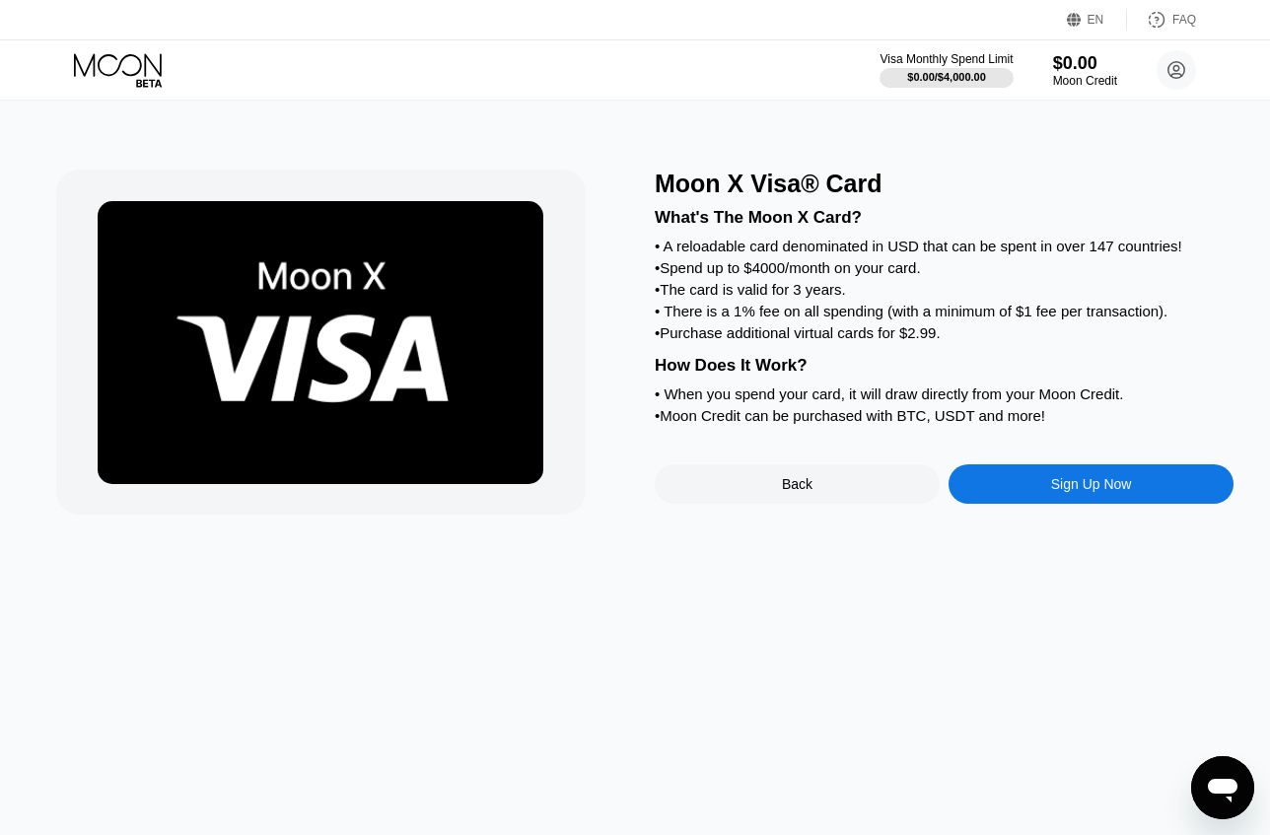
click at [1061, 492] on div "Sign Up Now" at bounding box center [1091, 484] width 81 height 16
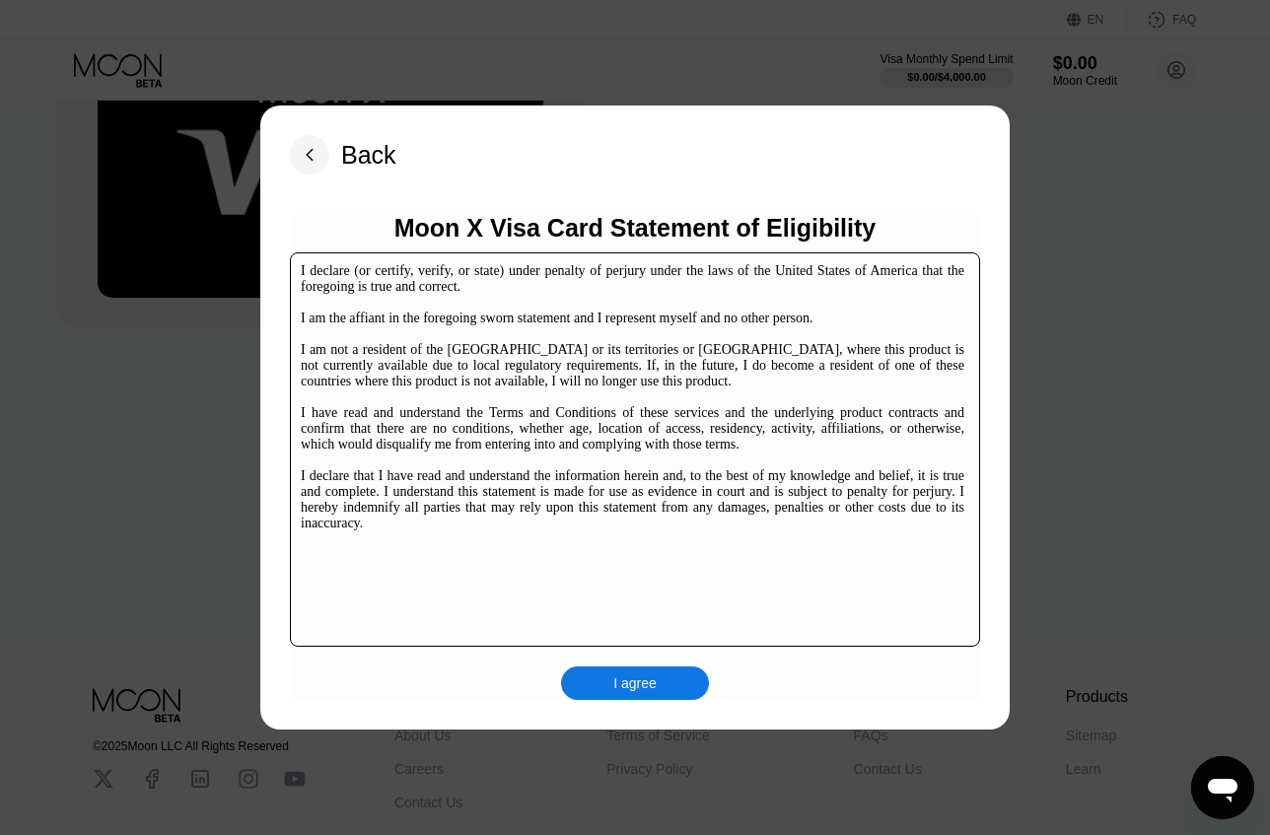
scroll to position [300, 0]
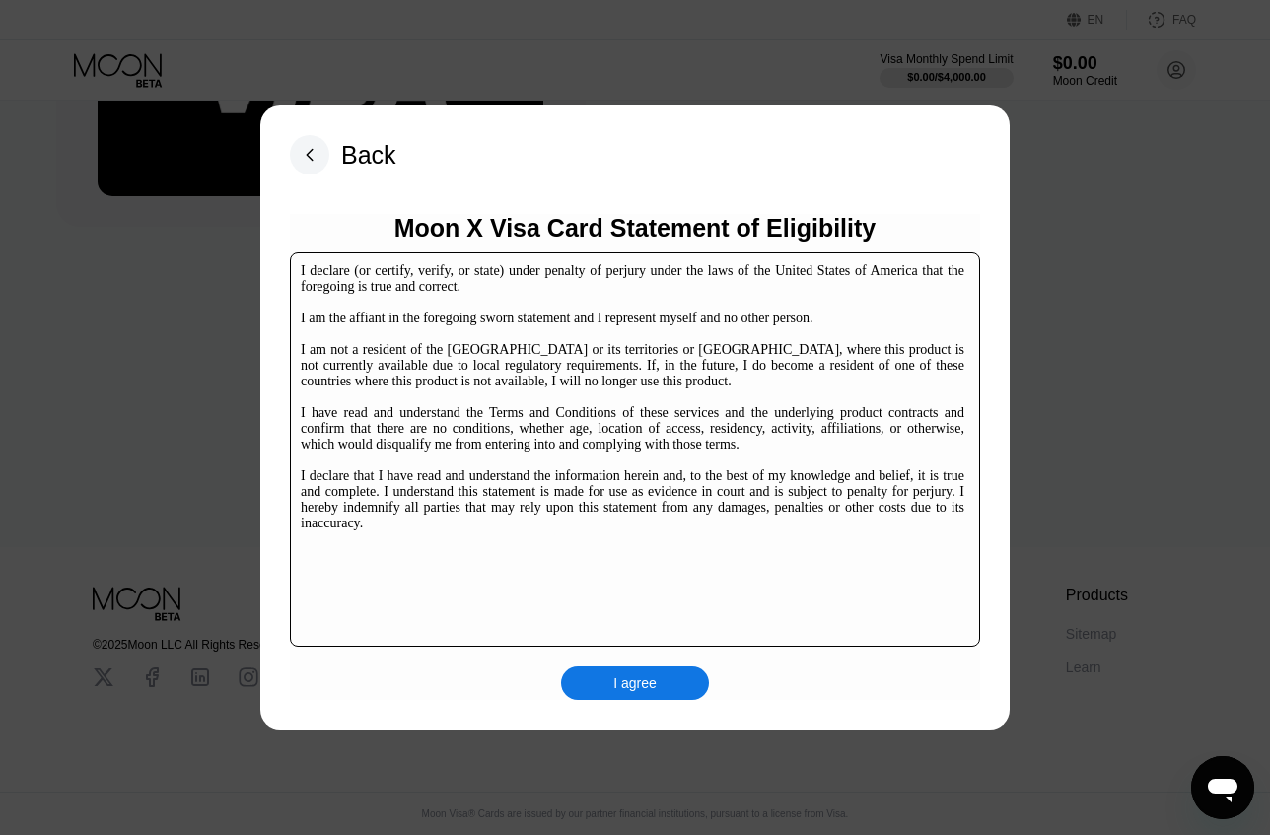
click at [303, 148] on rect at bounding box center [309, 154] width 39 height 39
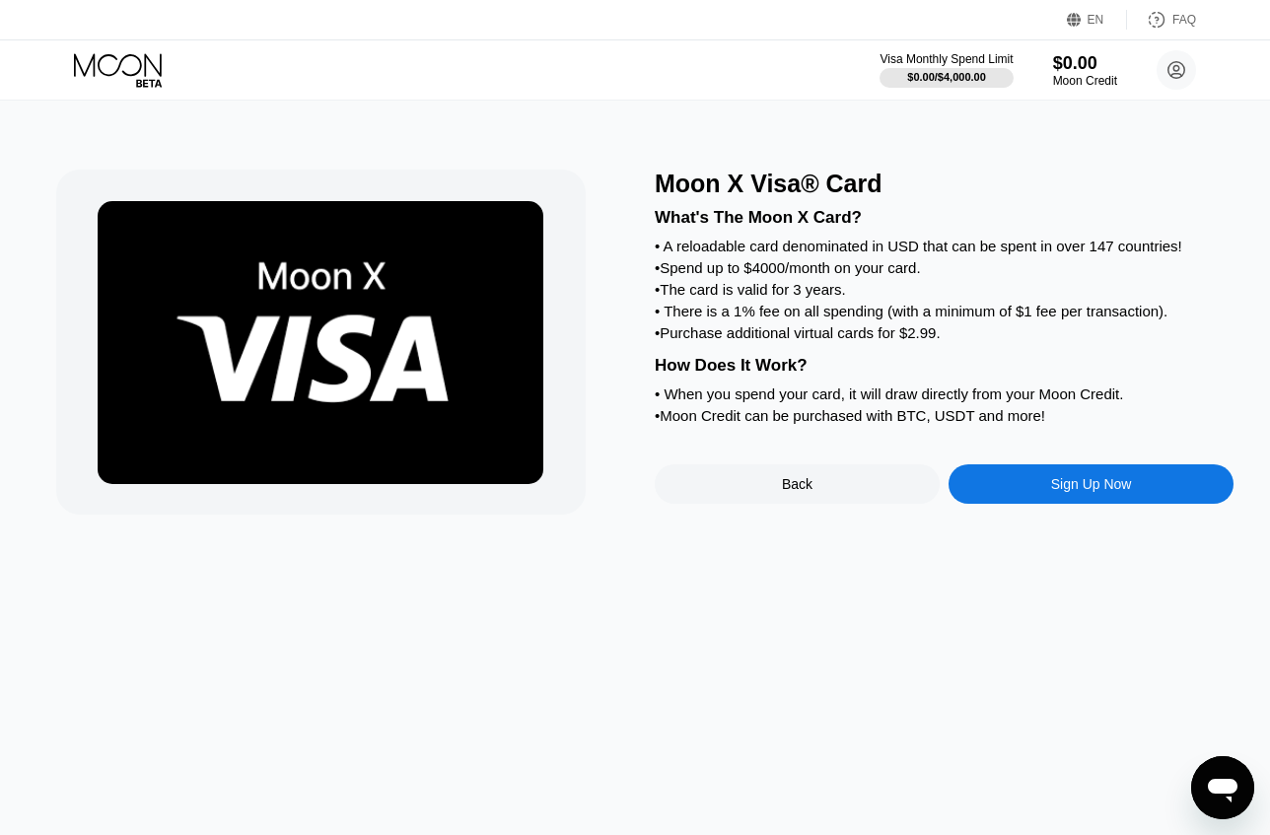
click at [1073, 492] on div "Sign Up Now" at bounding box center [1091, 484] width 81 height 16
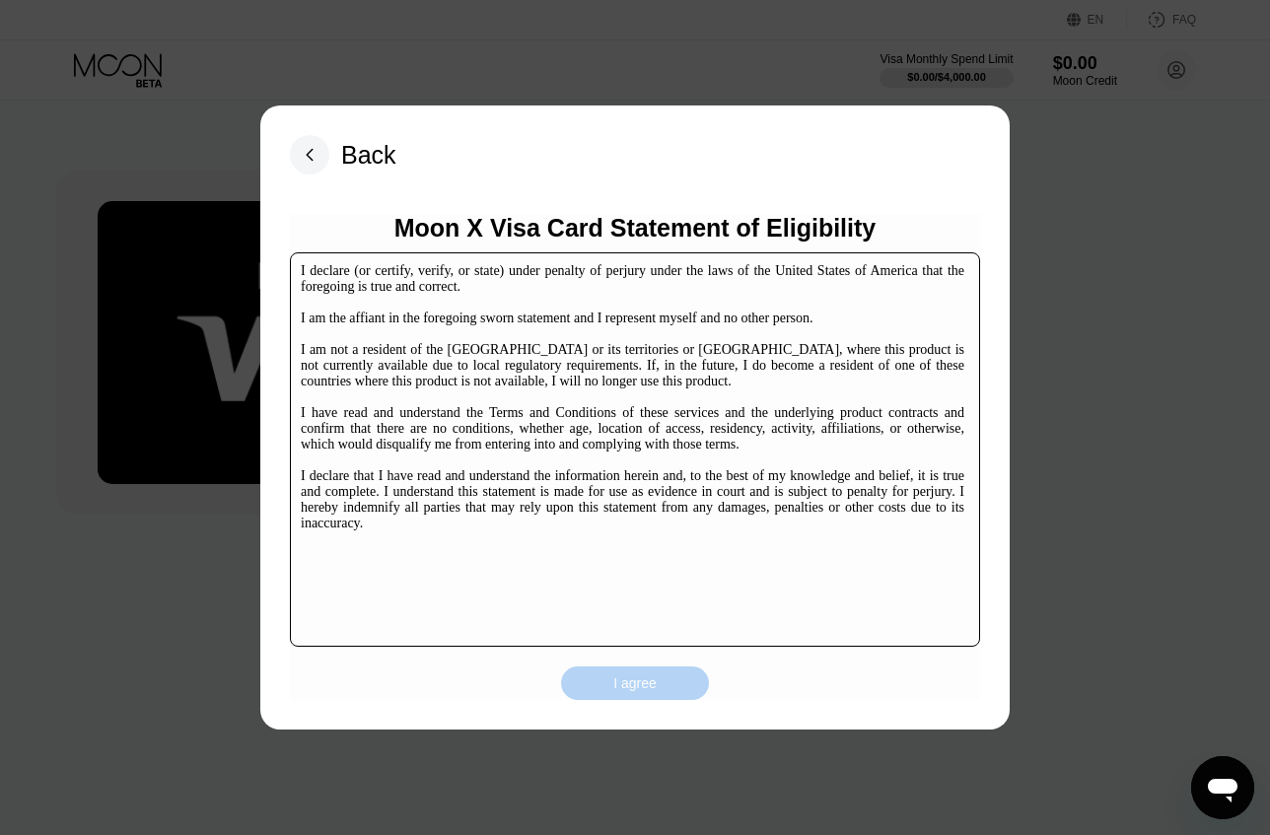
click at [651, 669] on div "I agree" at bounding box center [635, 684] width 148 height 34
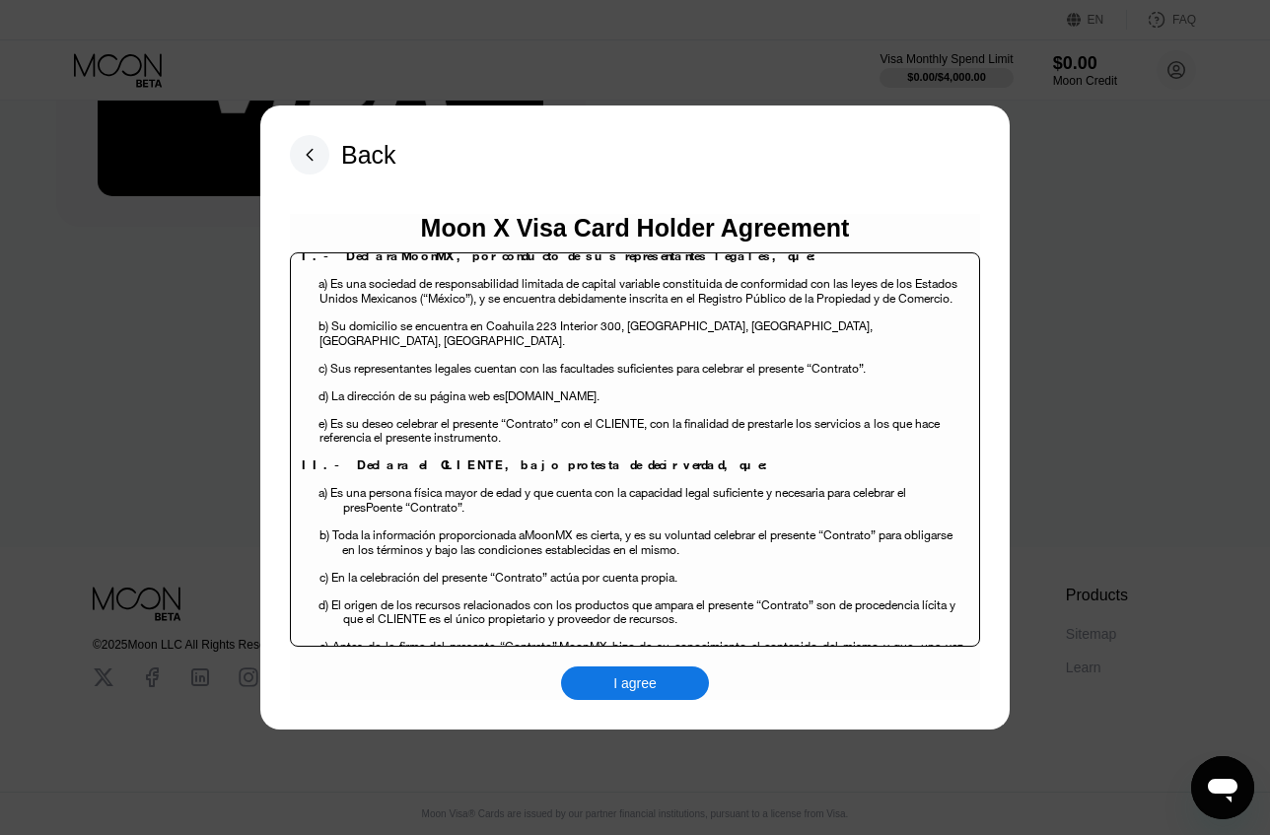
scroll to position [690, 0]
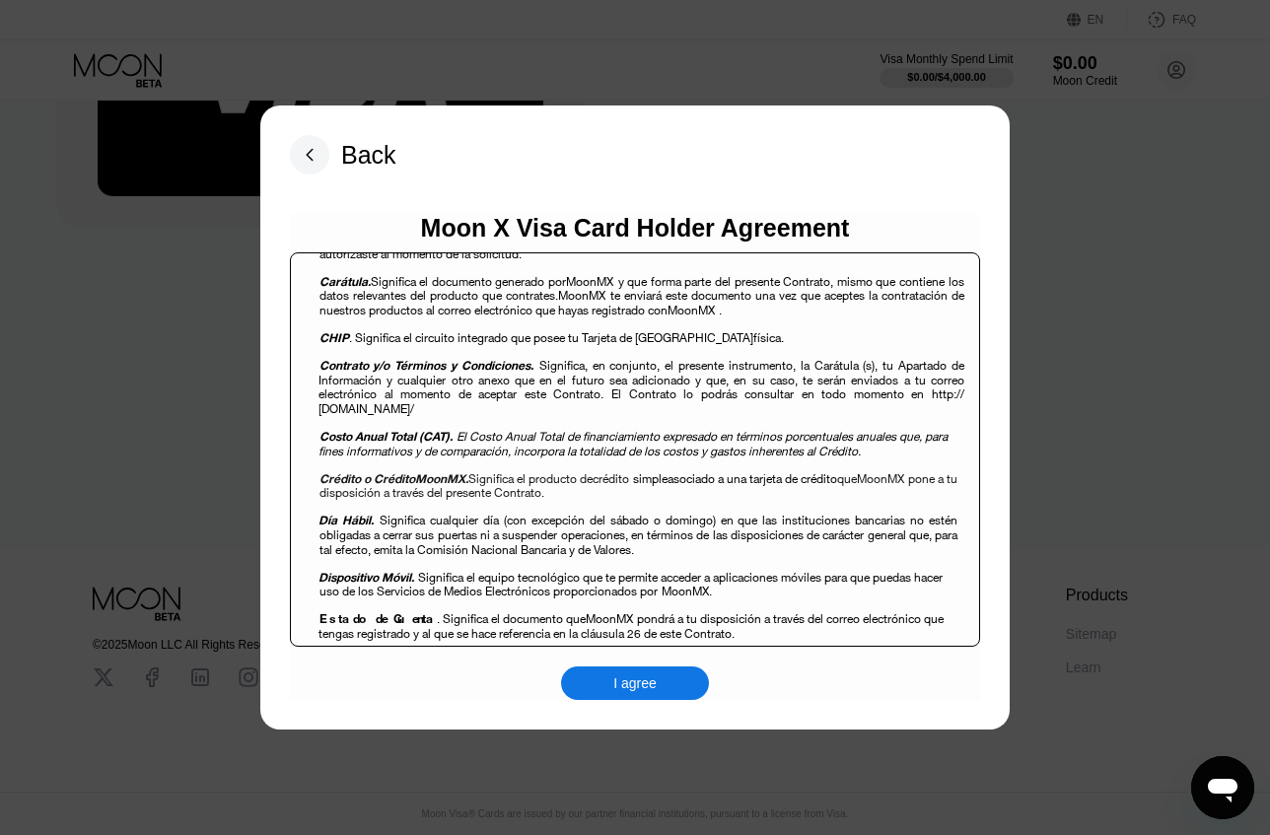
click at [620, 697] on div "I agree" at bounding box center [635, 684] width 148 height 34
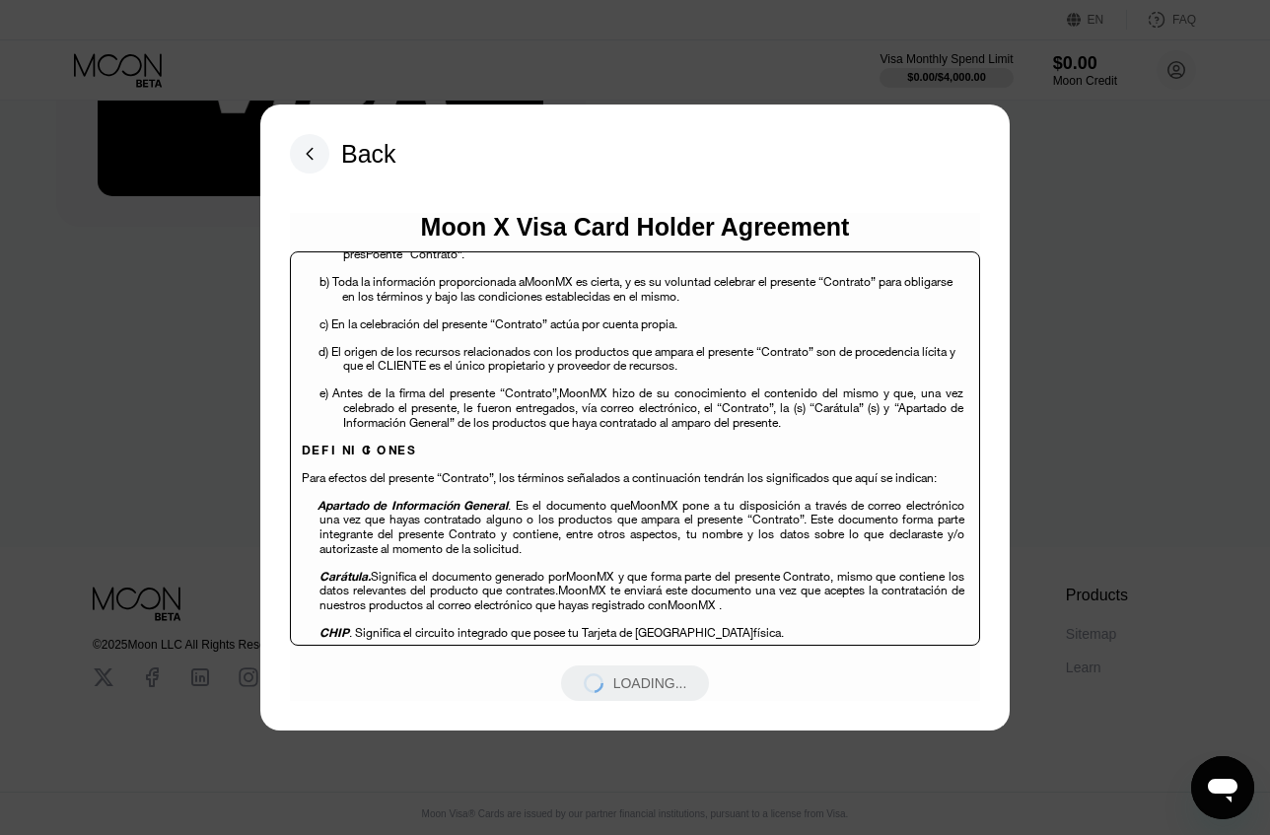
scroll to position [0, 0]
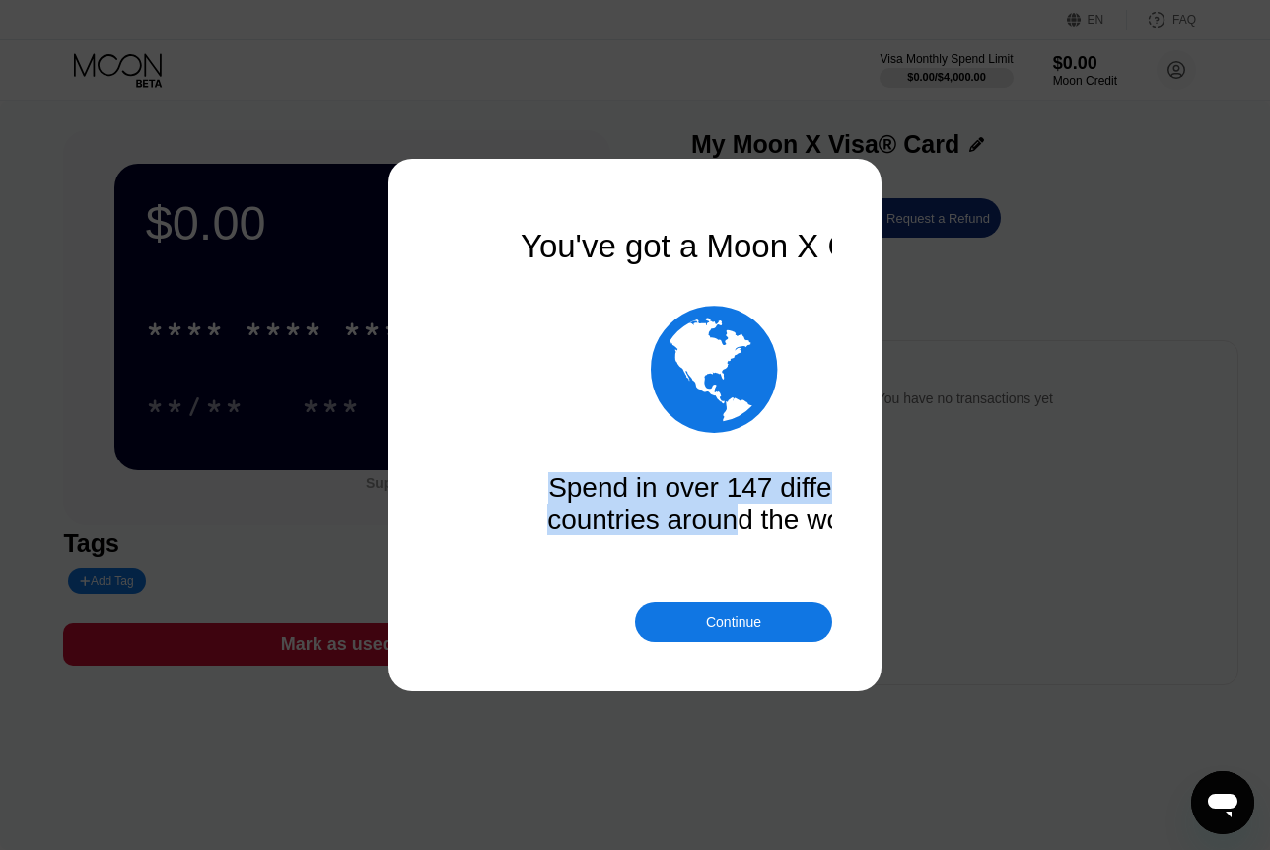
drag, startPoint x: 466, startPoint y: 494, endPoint x: 818, endPoint y: 535, distance: 354.4
click at [818, 535] on div "Spend in over 147 different countries around the world!" at bounding box center [714, 503] width 394 height 63
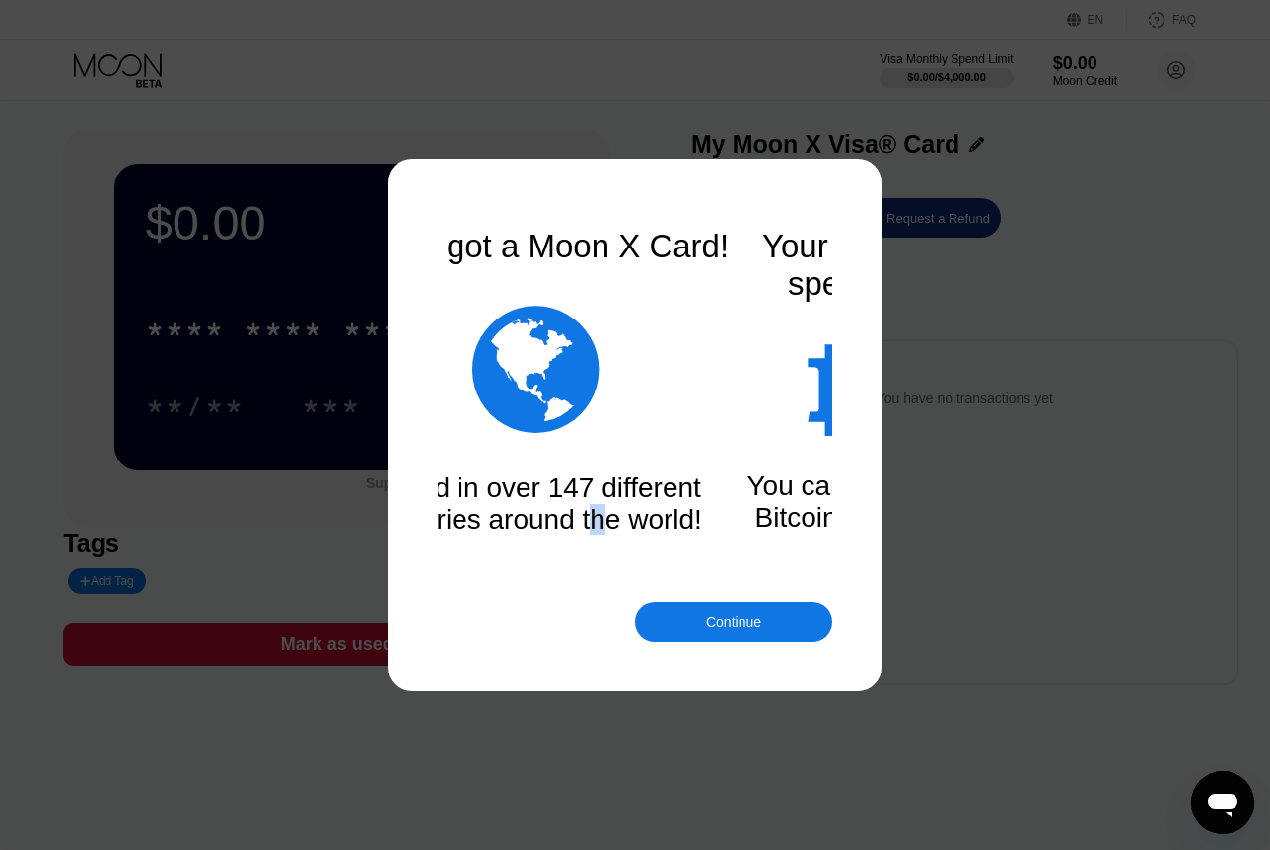
drag, startPoint x: 818, startPoint y: 535, endPoint x: 601, endPoint y: 528, distance: 217.1
click at [601, 528] on div "Spend in over 147 different countries around the world!" at bounding box center [535, 503] width 394 height 63
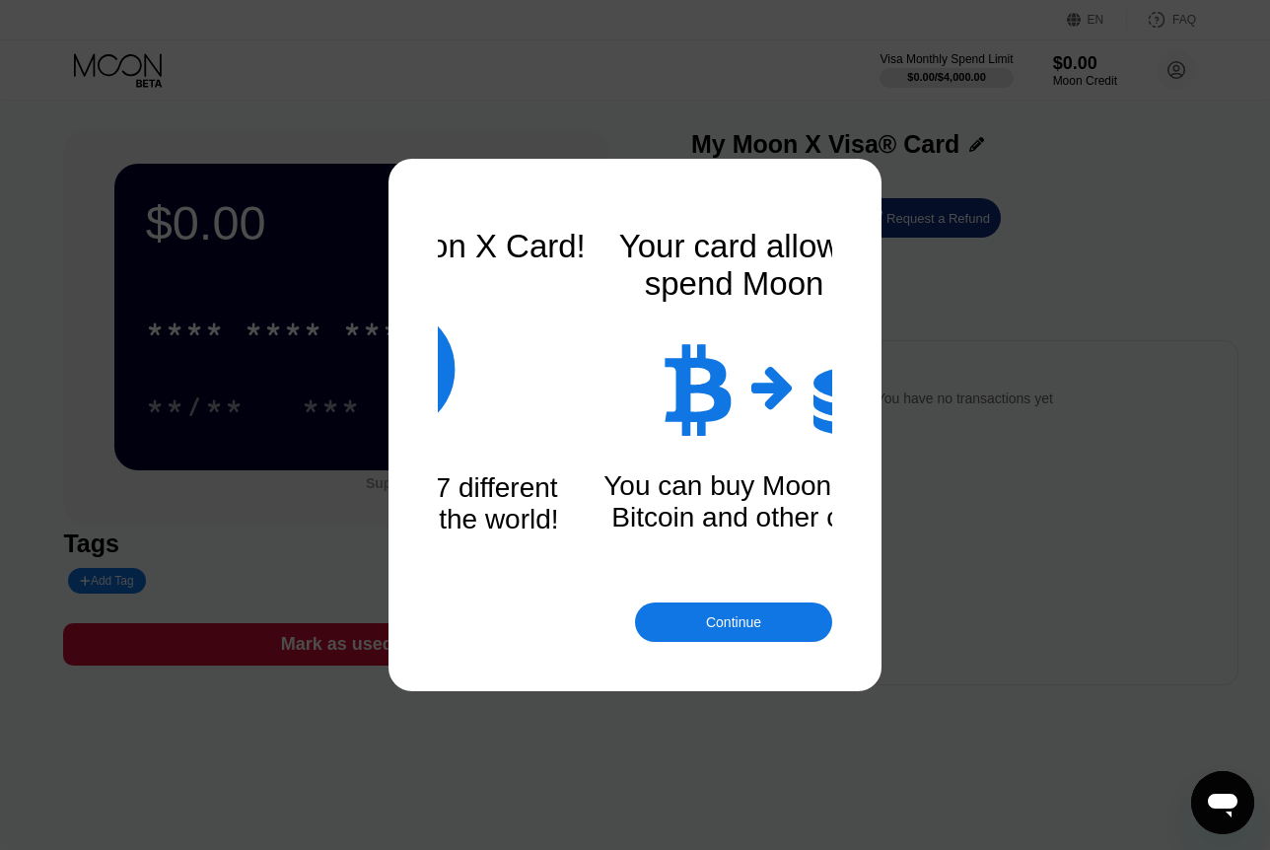
click at [601, 528] on div "You can buy Moon Credit with Bitcoin and other currencies." at bounding box center [787, 501] width 394 height 63
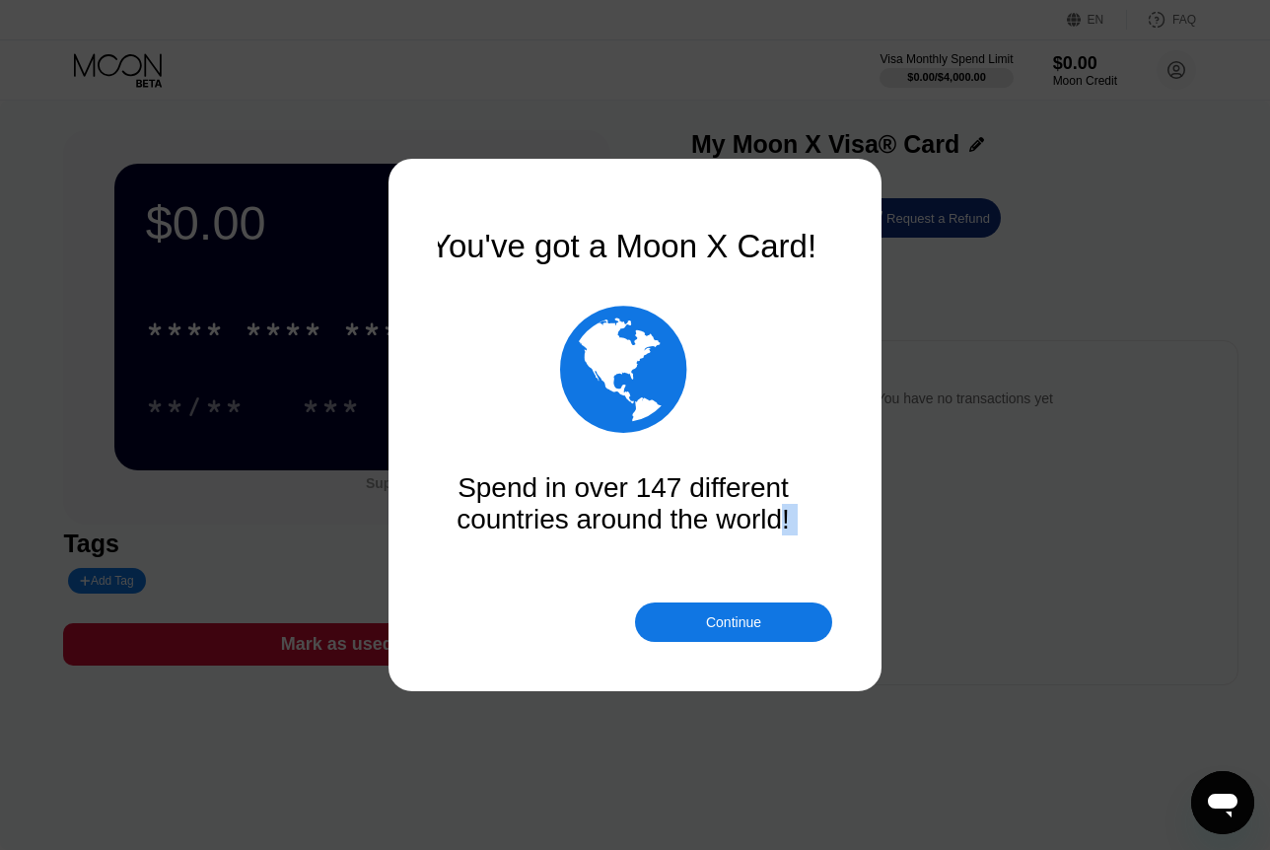
drag, startPoint x: 815, startPoint y: 544, endPoint x: 778, endPoint y: 546, distance: 36.5
click at [778, 546] on div "You've got a Moon X Card!  Spend in over 147 different countries around the wo…" at bounding box center [635, 425] width 394 height 394
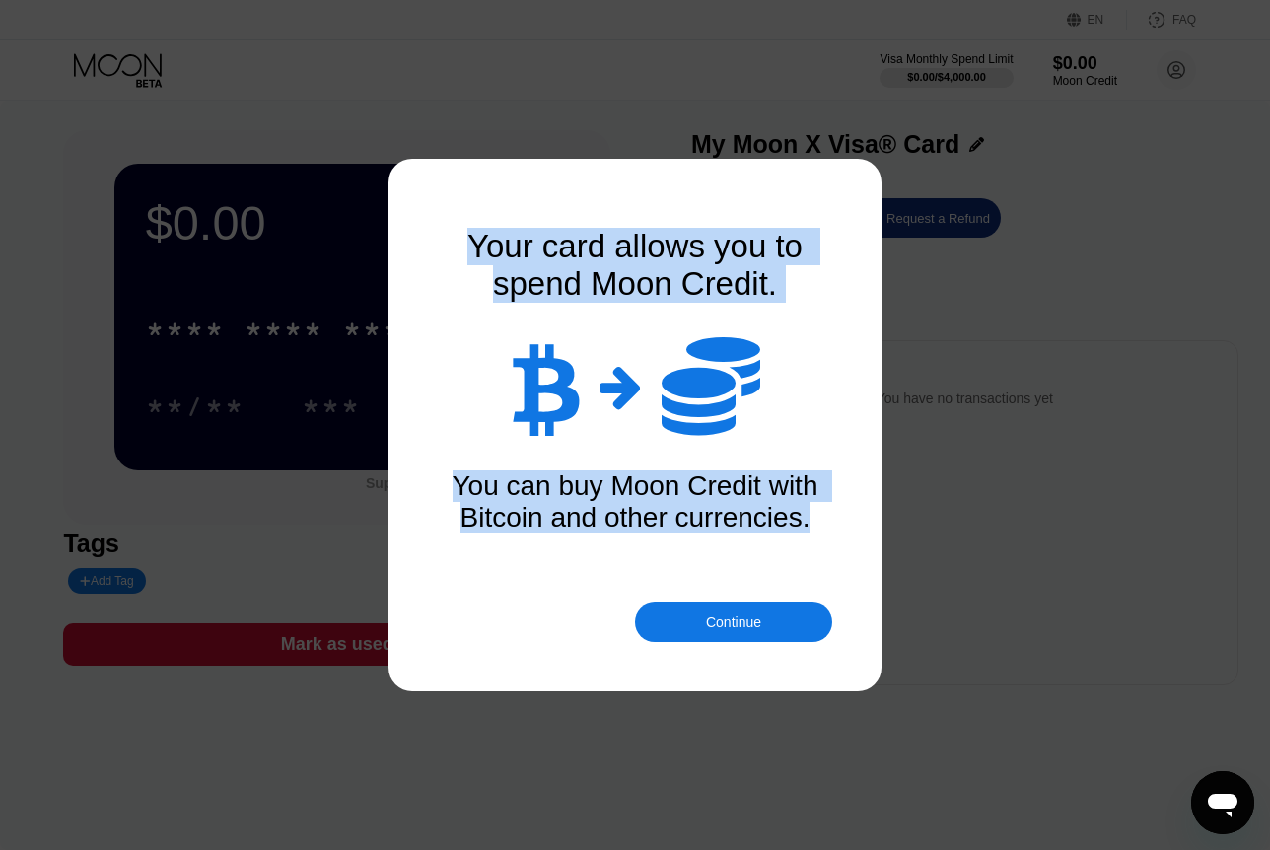
click at [664, 583] on div "Your card allows you to spend Moon Credit.    You can buy Moon Credit with B…" at bounding box center [635, 425] width 394 height 394
click at [830, 520] on div "You can buy Moon Credit with Bitcoin and other currencies." at bounding box center [635, 501] width 394 height 63
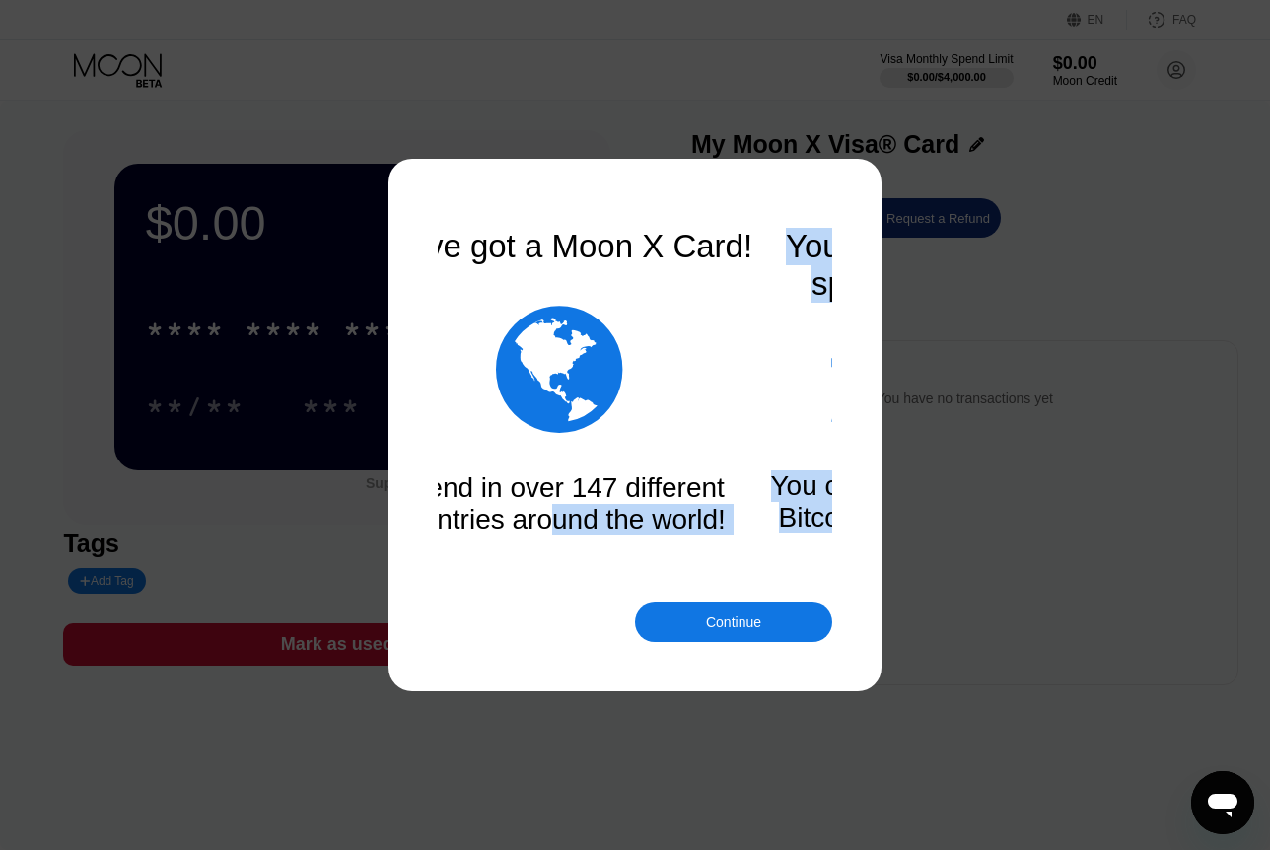
drag, startPoint x: 712, startPoint y: 529, endPoint x: 469, endPoint y: 525, distance: 242.6
click at [470, 525] on div "You've got a Moon X Card!  Spend in over 147 different countries around the wo…" at bounding box center [635, 425] width 394 height 394
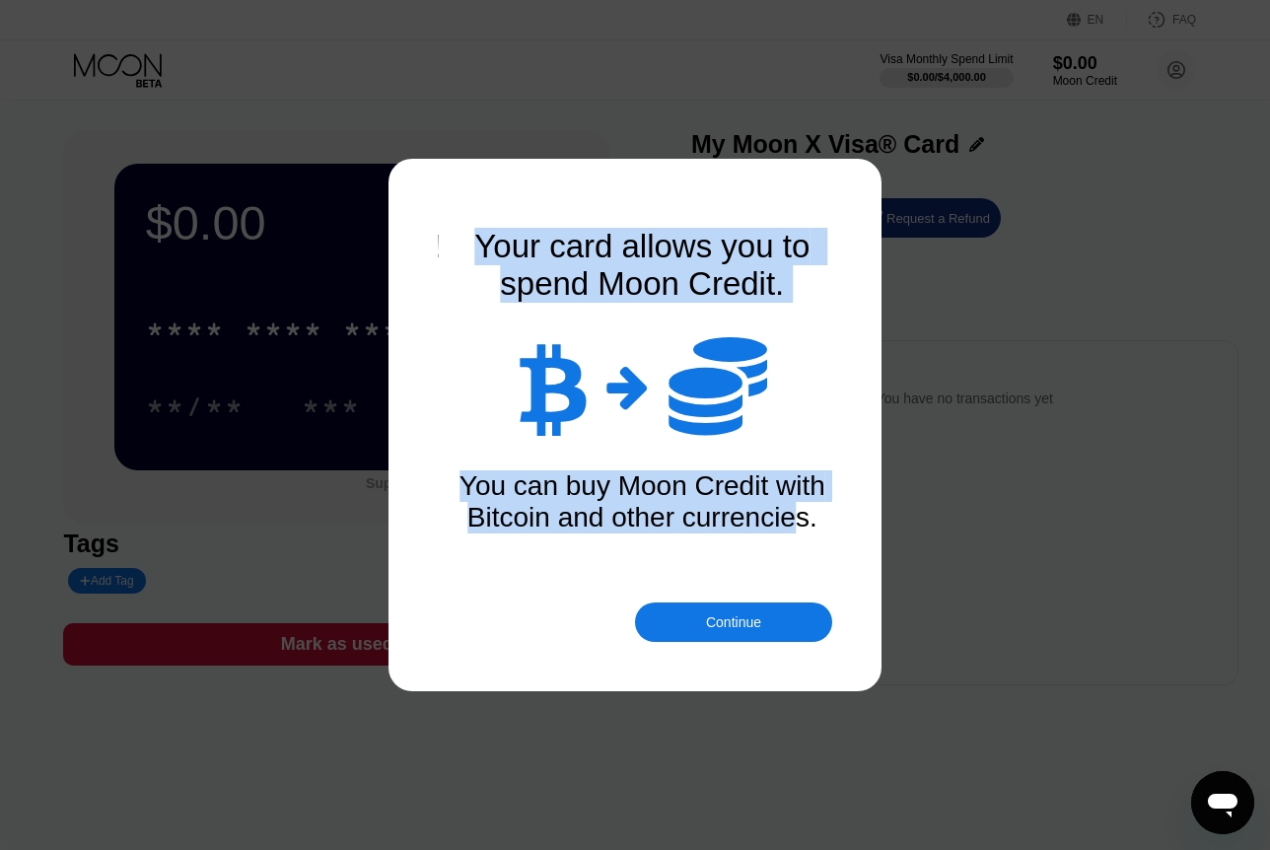
click at [616, 584] on div "Your card allows you to spend Moon Credit.    You can buy Moon Credit with B…" at bounding box center [642, 425] width 394 height 394
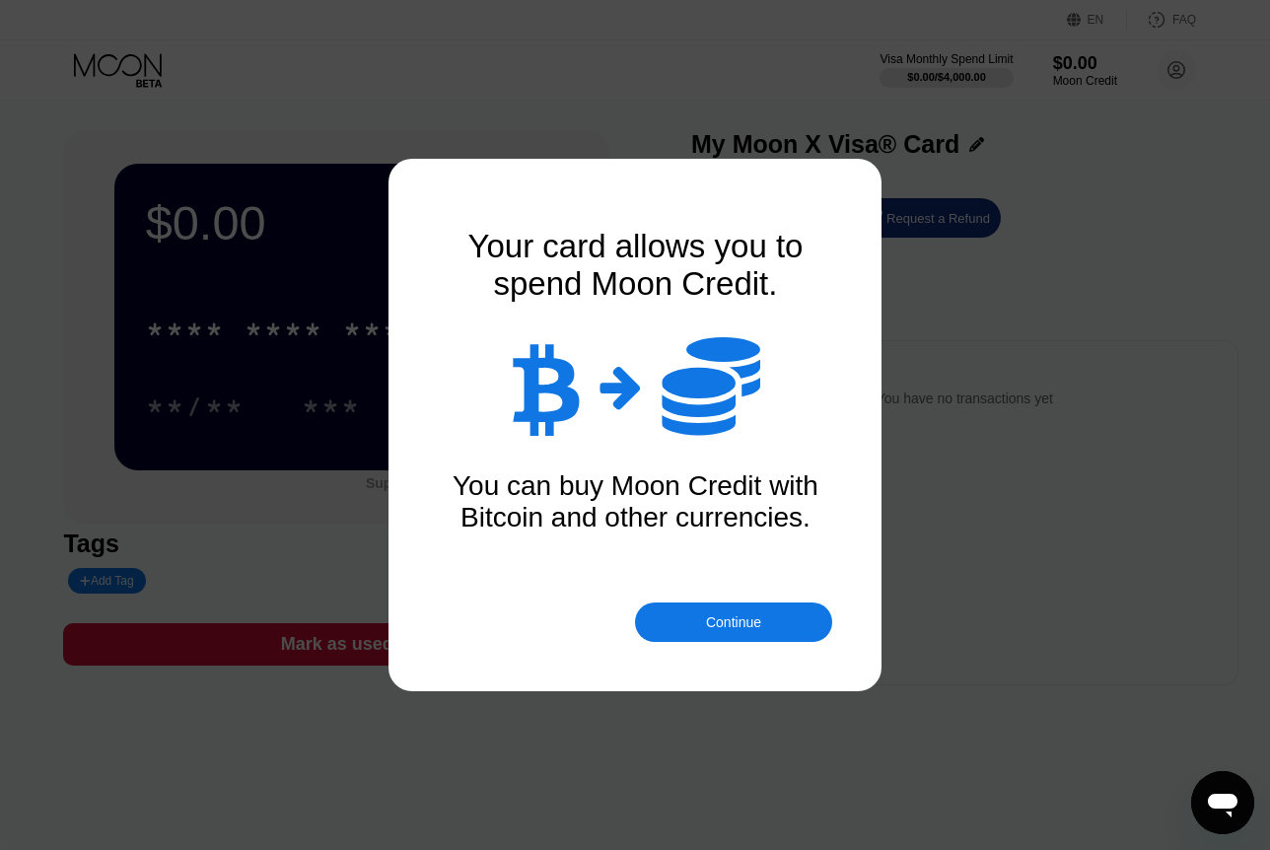
click at [714, 617] on div "Continue" at bounding box center [733, 622] width 55 height 16
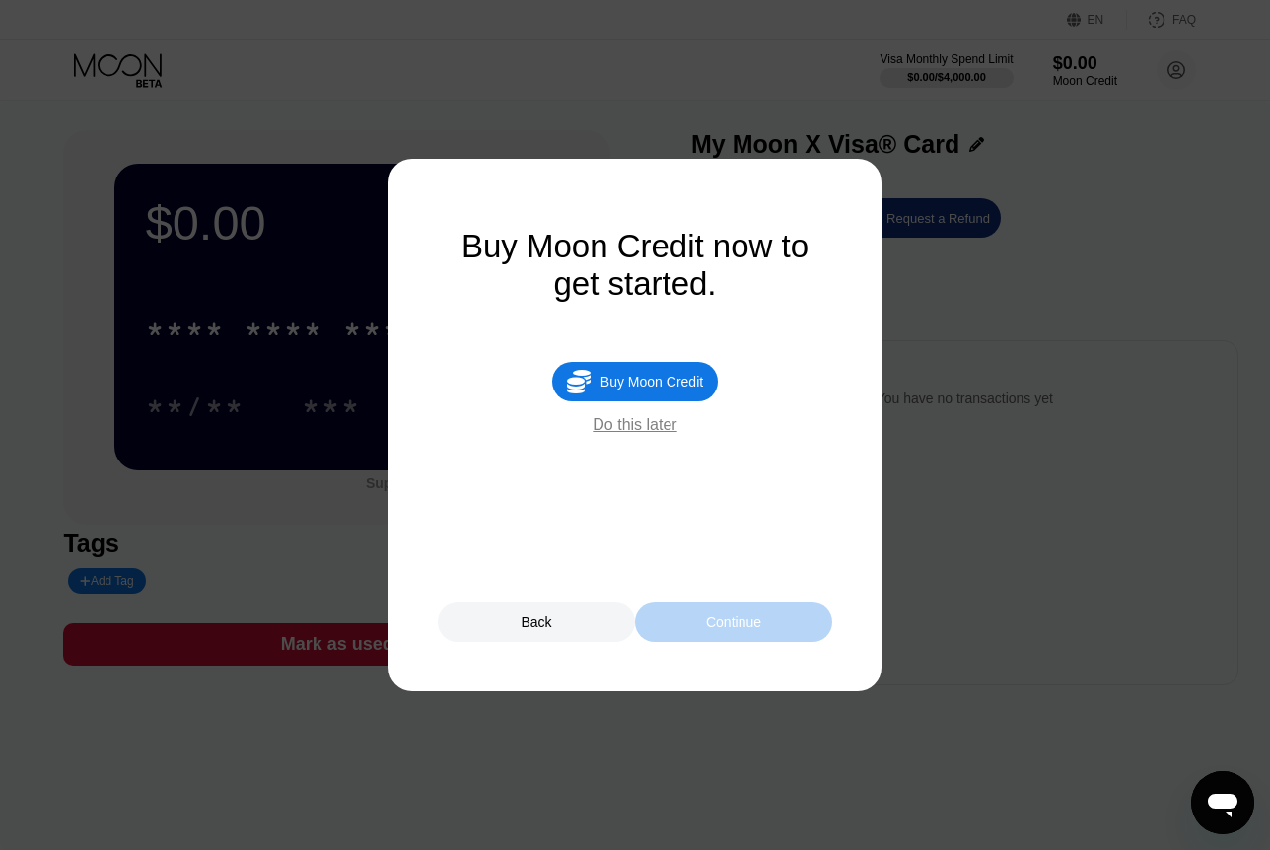
click at [670, 626] on div "Continue" at bounding box center [733, 622] width 197 height 39
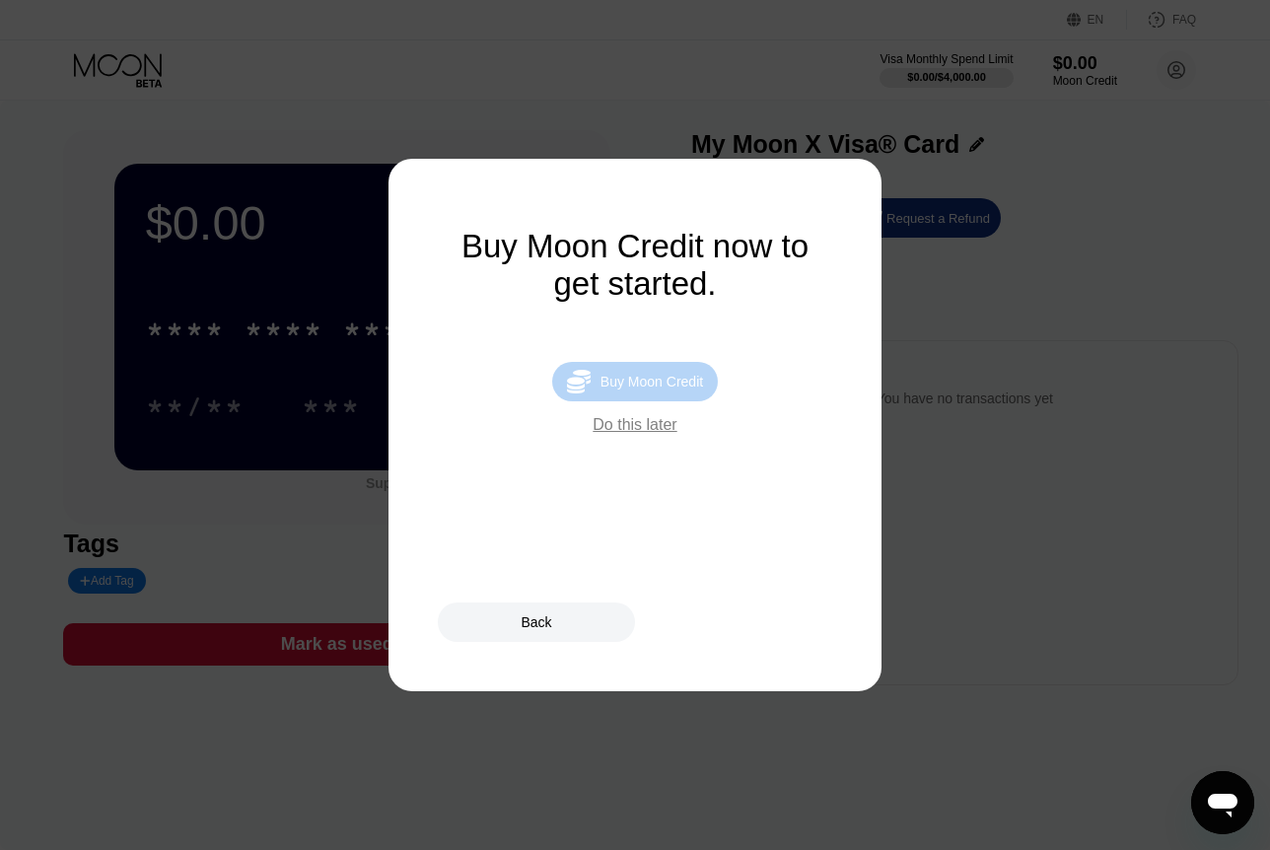
click at [639, 383] on div " Buy Moon Credit" at bounding box center [635, 381] width 166 height 39
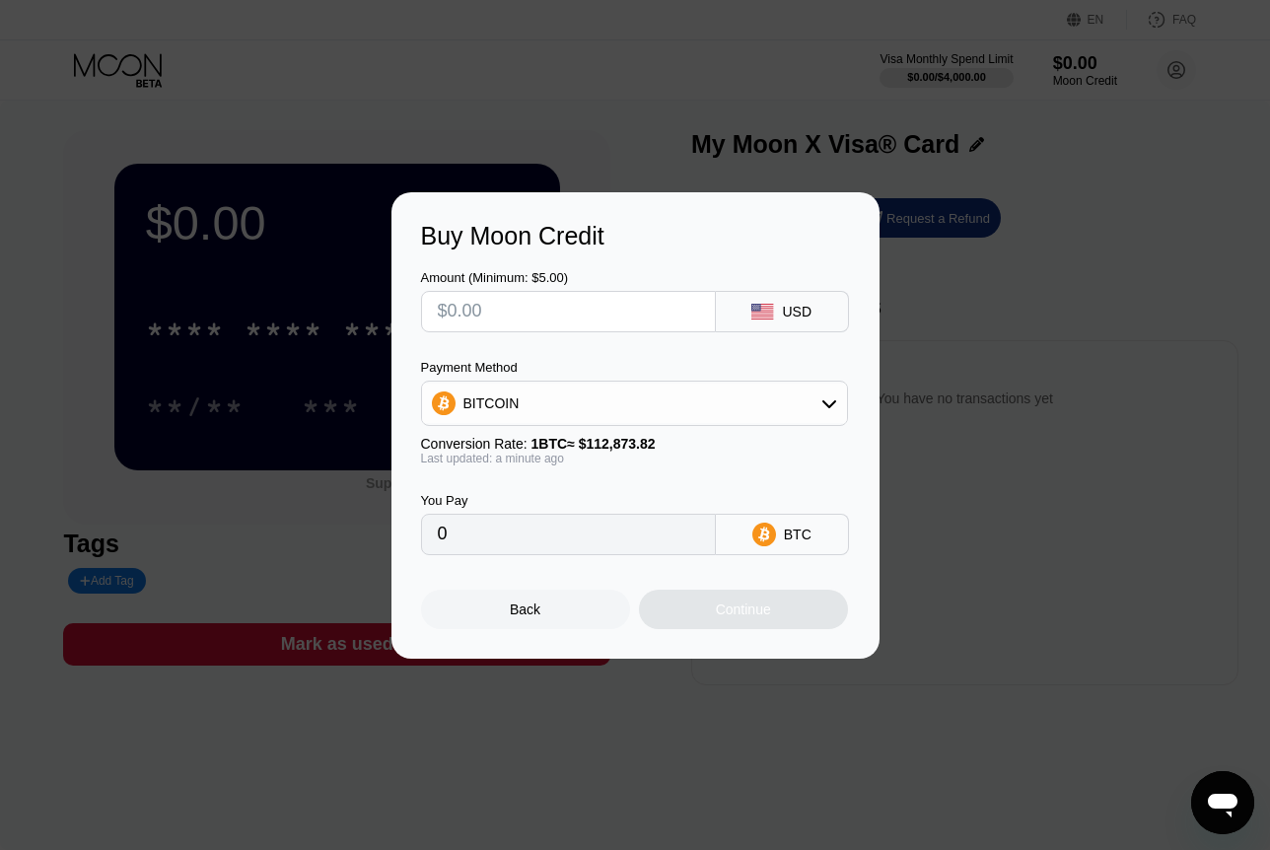
click at [596, 618] on div "Back" at bounding box center [525, 609] width 209 height 39
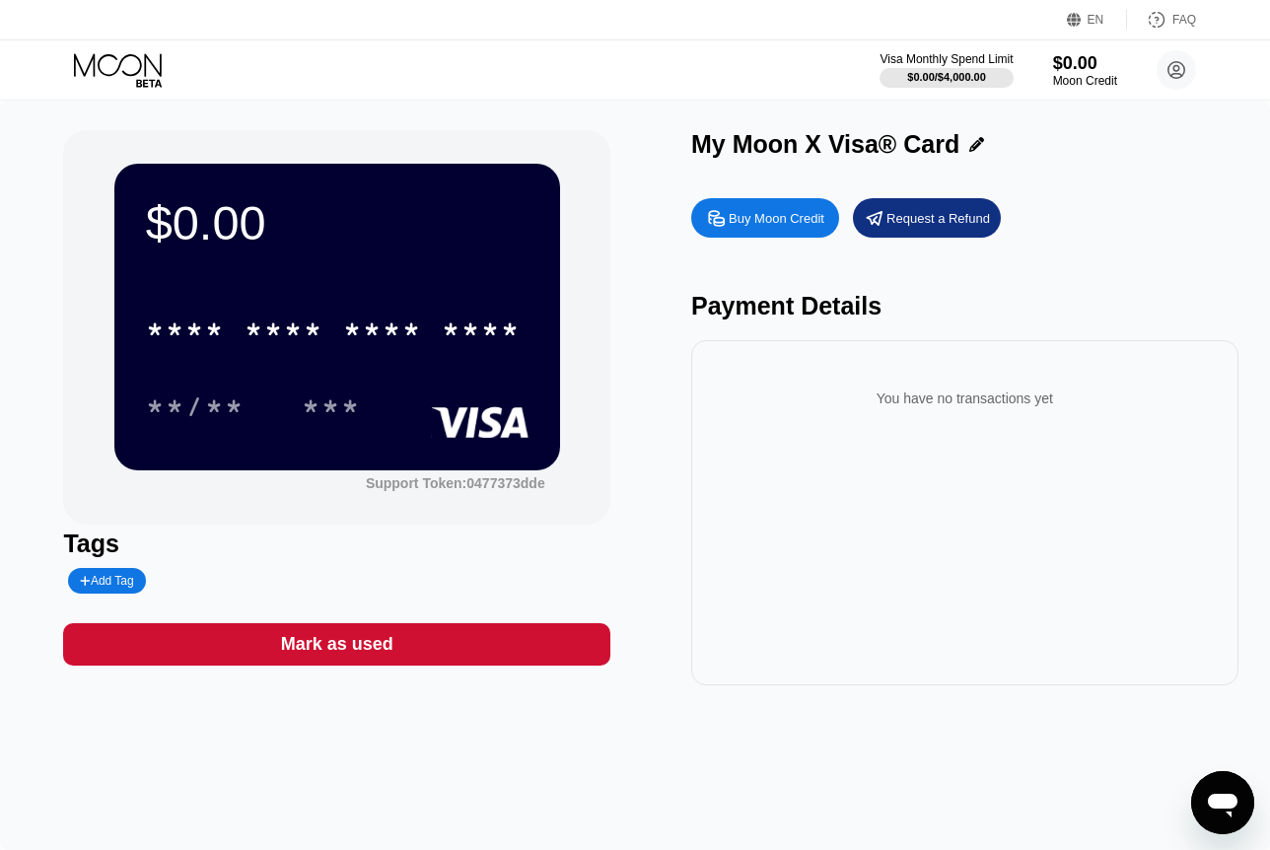
click at [521, 403] on div "**/** ***" at bounding box center [337, 406] width 383 height 49
click at [217, 306] on div "* * * * * * * * * * * * ****" at bounding box center [337, 323] width 383 height 67
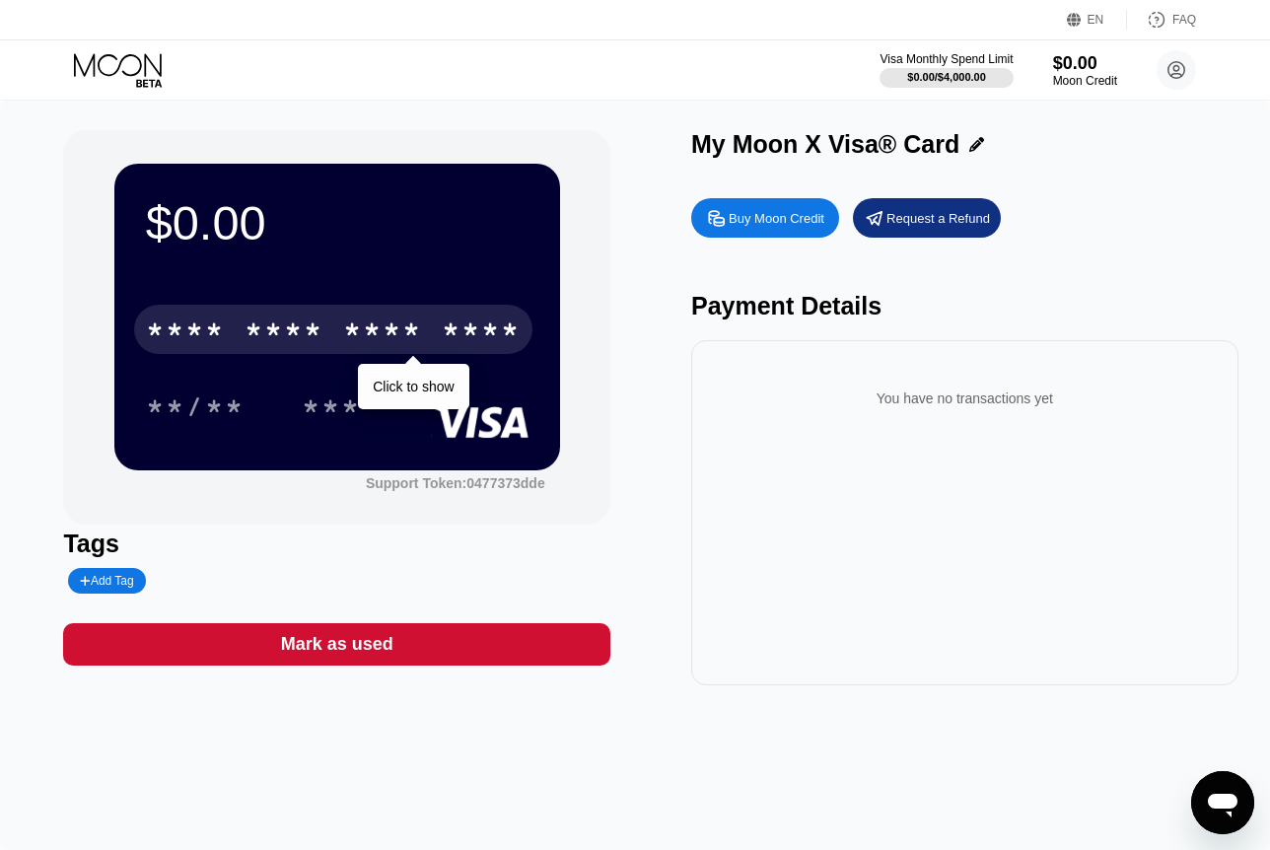
click at [278, 333] on div "* * * *" at bounding box center [284, 333] width 79 height 32
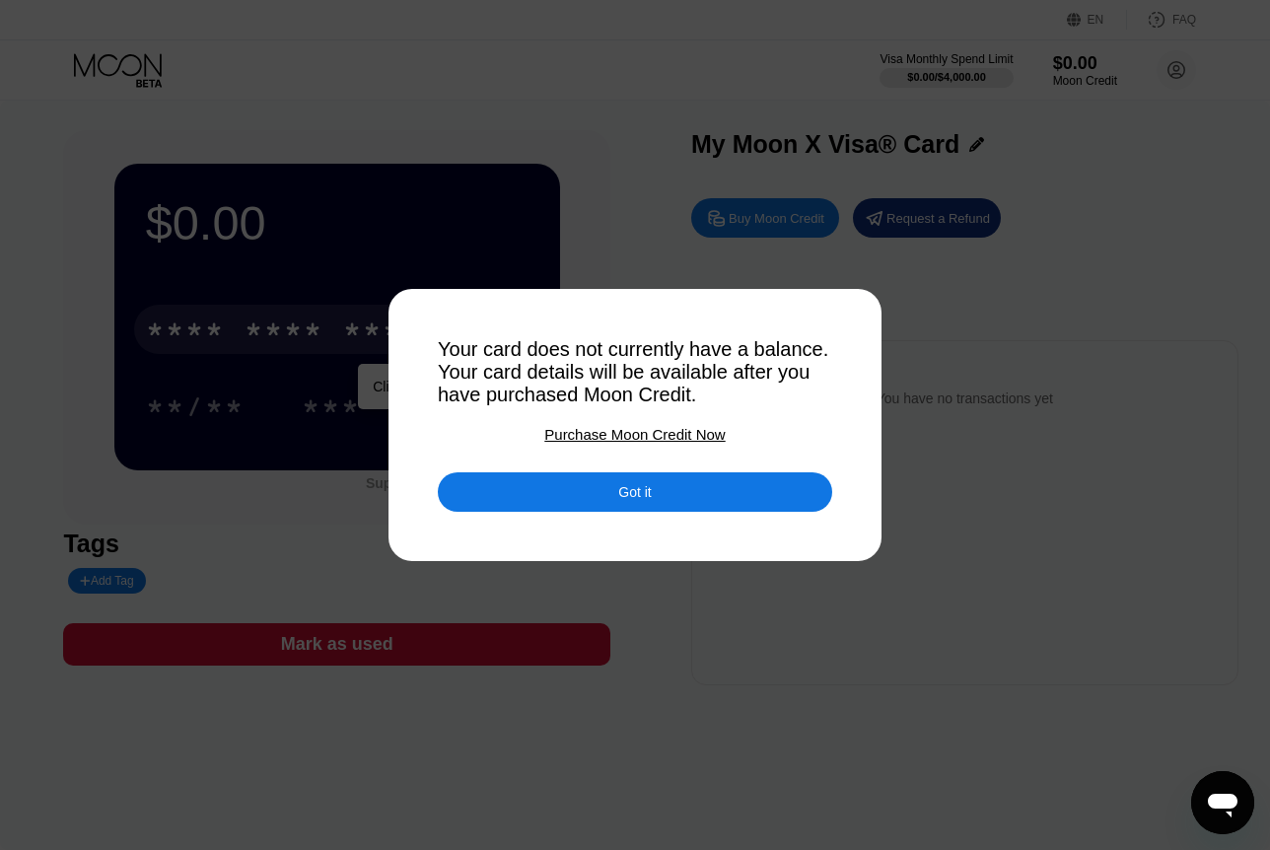
click at [473, 500] on div "Got it" at bounding box center [635, 491] width 394 height 39
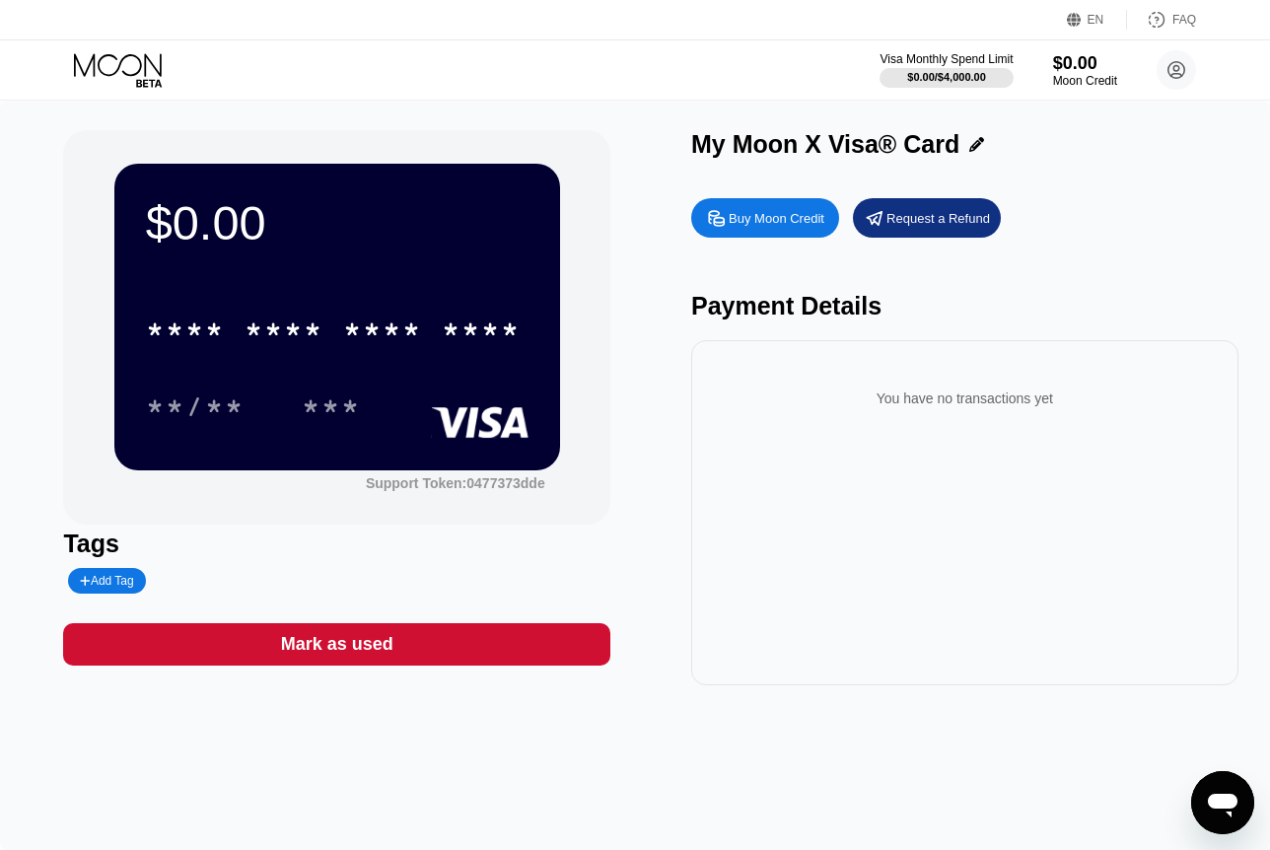
click at [533, 452] on div "$0.00 * * * * * * * * * * * * **** **/** ***" at bounding box center [337, 317] width 446 height 306
click at [584, 444] on div "$0.00 * * * * * * * * * * * * **** **/** *** Support Token: 0477373dde" at bounding box center [336, 327] width 547 height 394
click at [1088, 72] on div "$0.00" at bounding box center [1085, 62] width 66 height 21
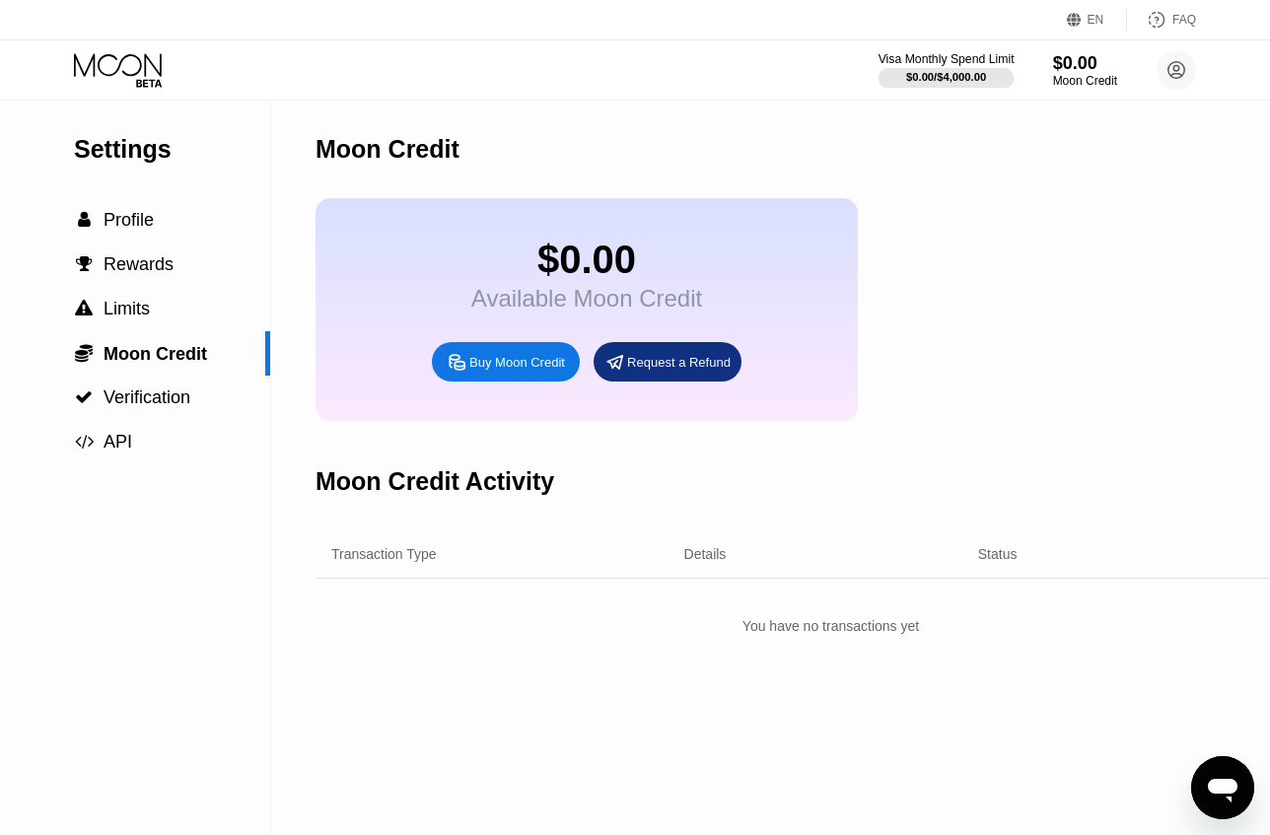
click at [923, 86] on div at bounding box center [947, 78] width 136 height 20
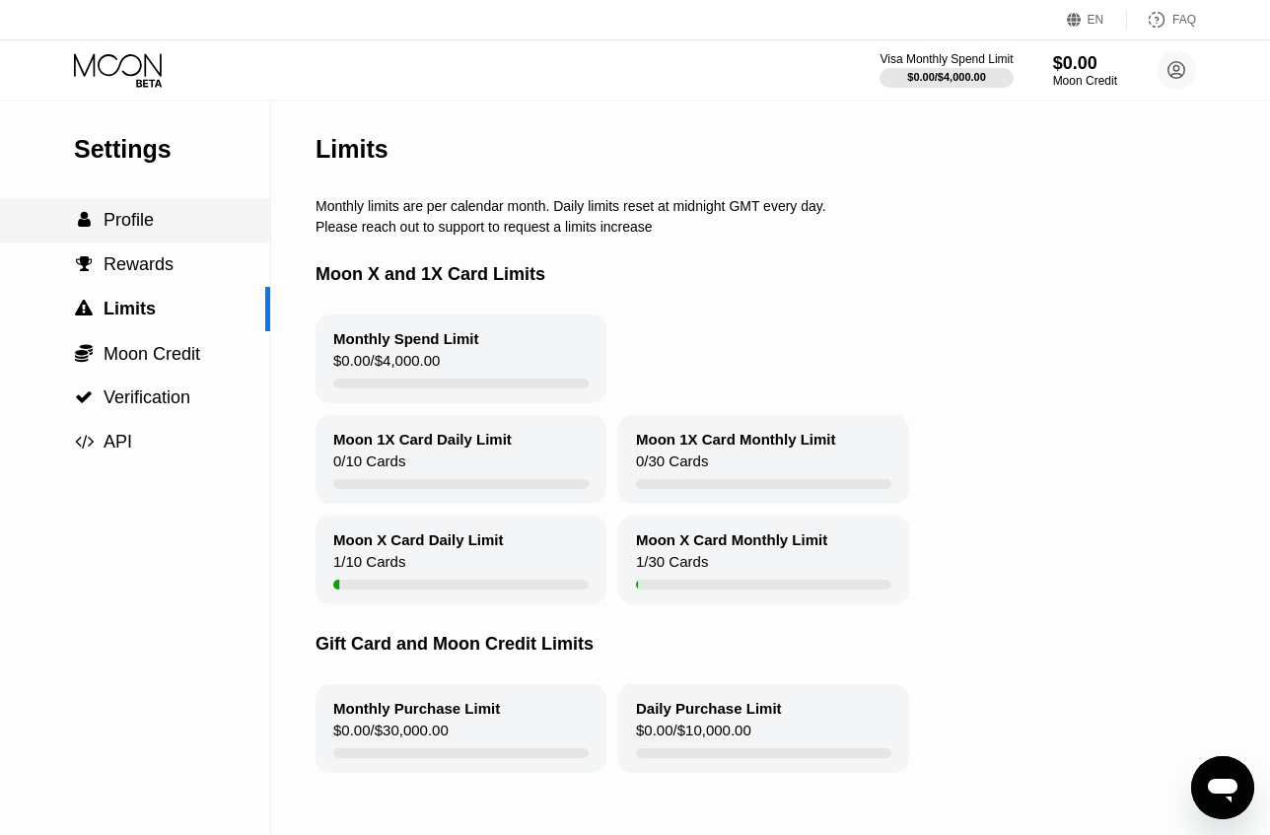
click at [181, 240] on div " Profile" at bounding box center [135, 220] width 270 height 44
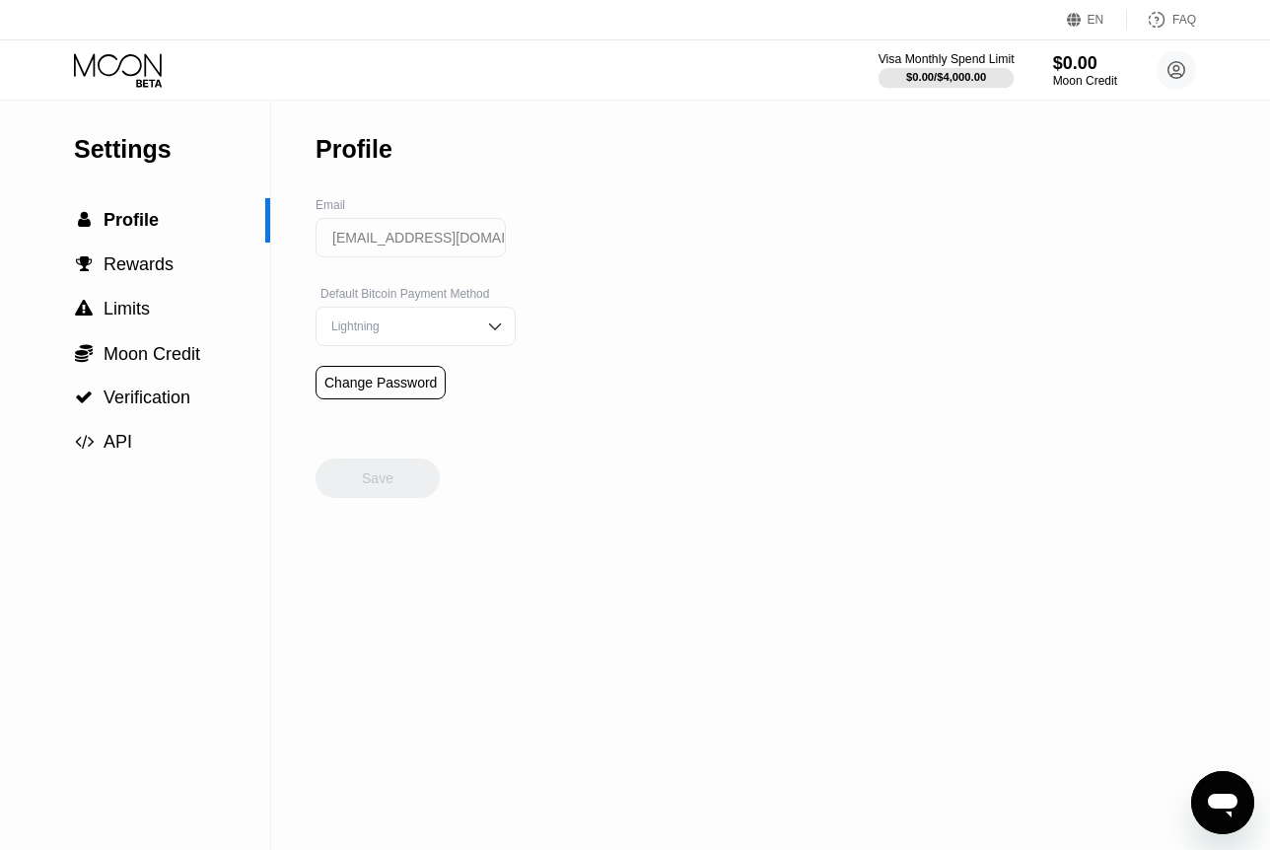
click at [936, 63] on div "Visa Monthly Spend Limit" at bounding box center [947, 59] width 136 height 14
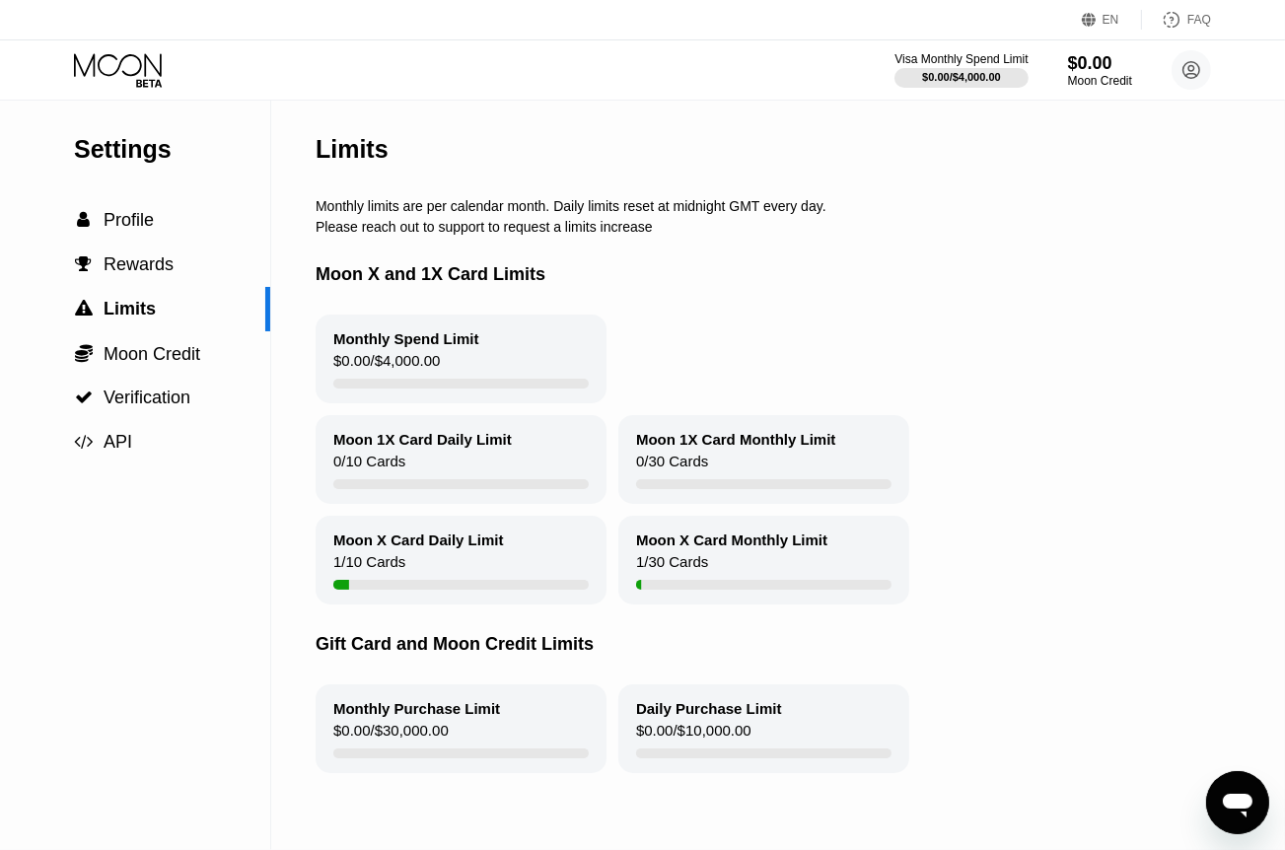
click at [1134, 59] on div "Visa Monthly Spend Limit $0.00 / $4,000.00 $0.00 Moon Credit ax88@tutamail.com …" at bounding box center [1053, 69] width 317 height 39
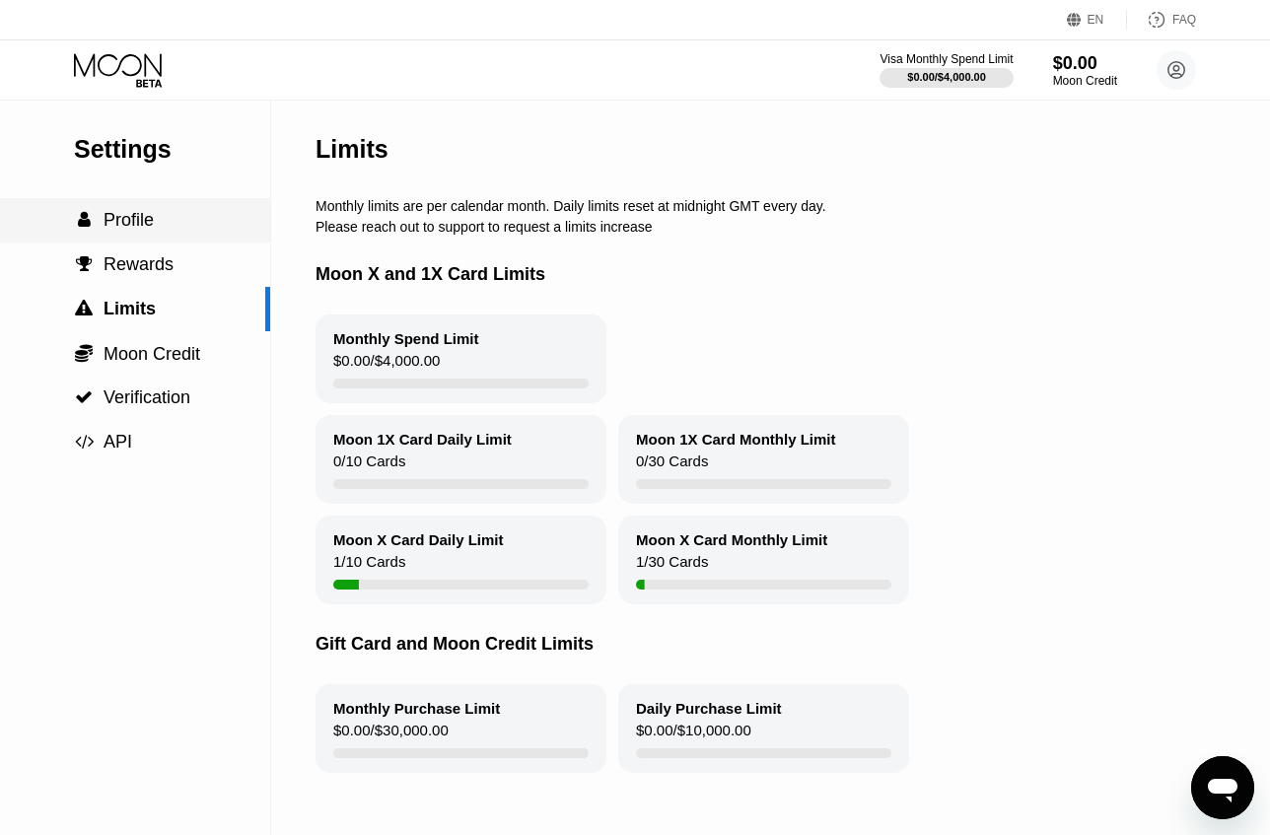
click at [199, 226] on div " Profile" at bounding box center [135, 220] width 270 height 21
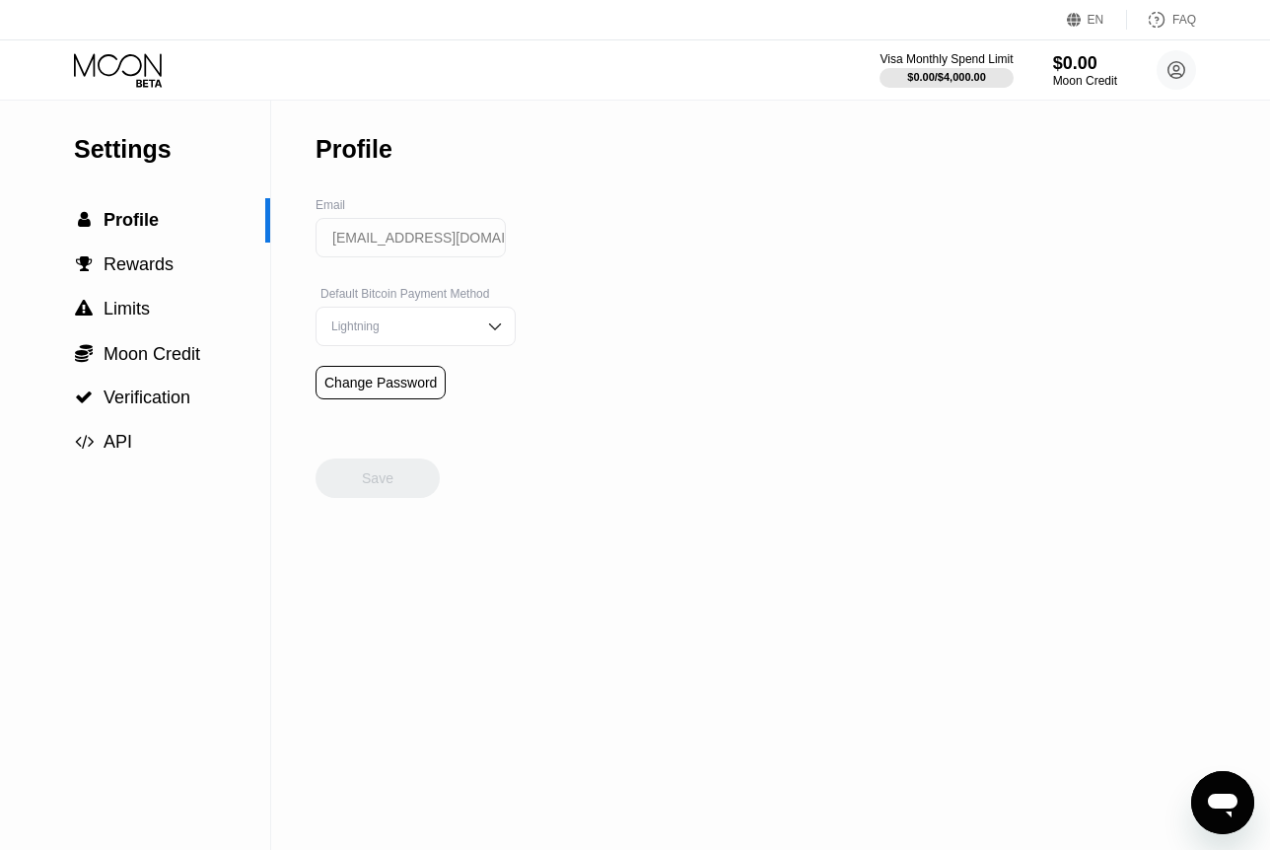
click at [150, 74] on icon at bounding box center [120, 70] width 92 height 35
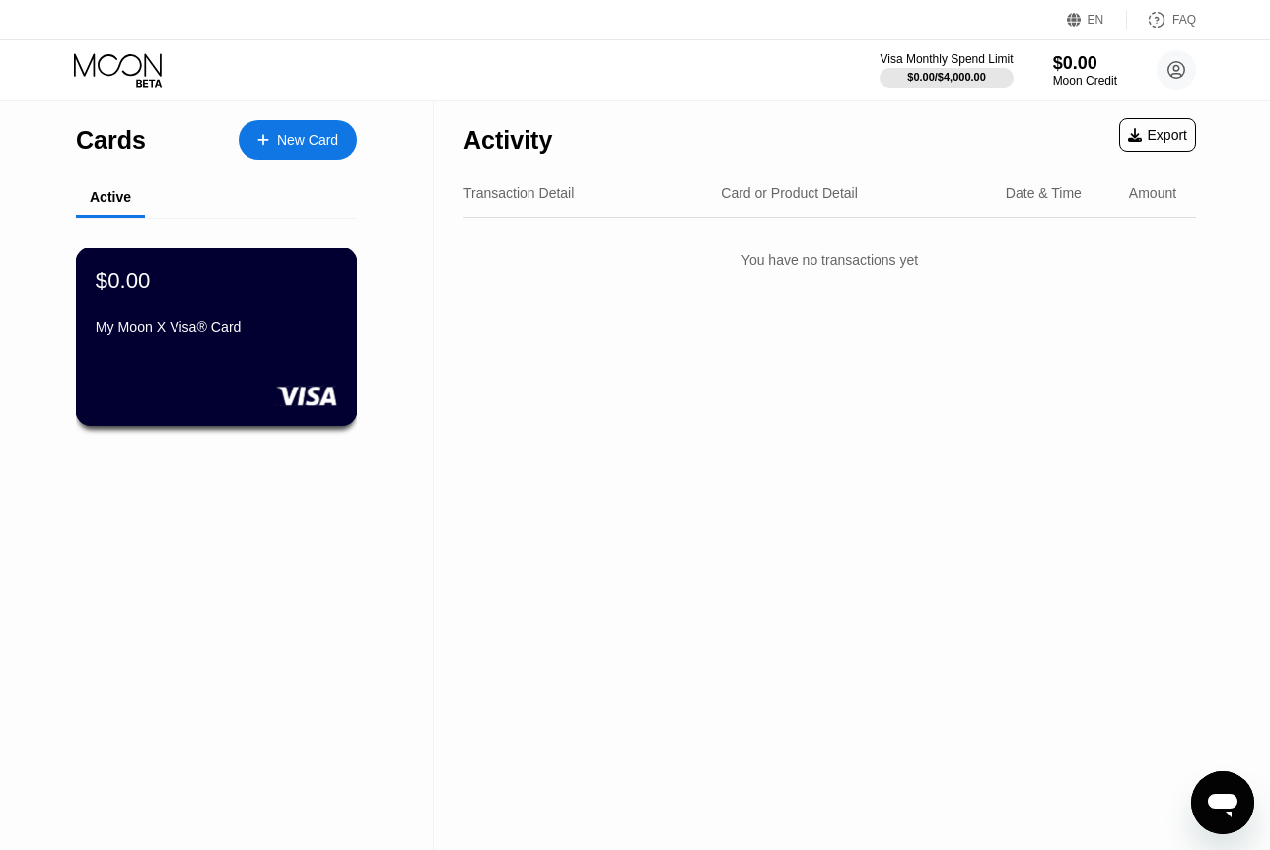
click at [305, 330] on div "My Moon X Visa® Card" at bounding box center [217, 328] width 242 height 16
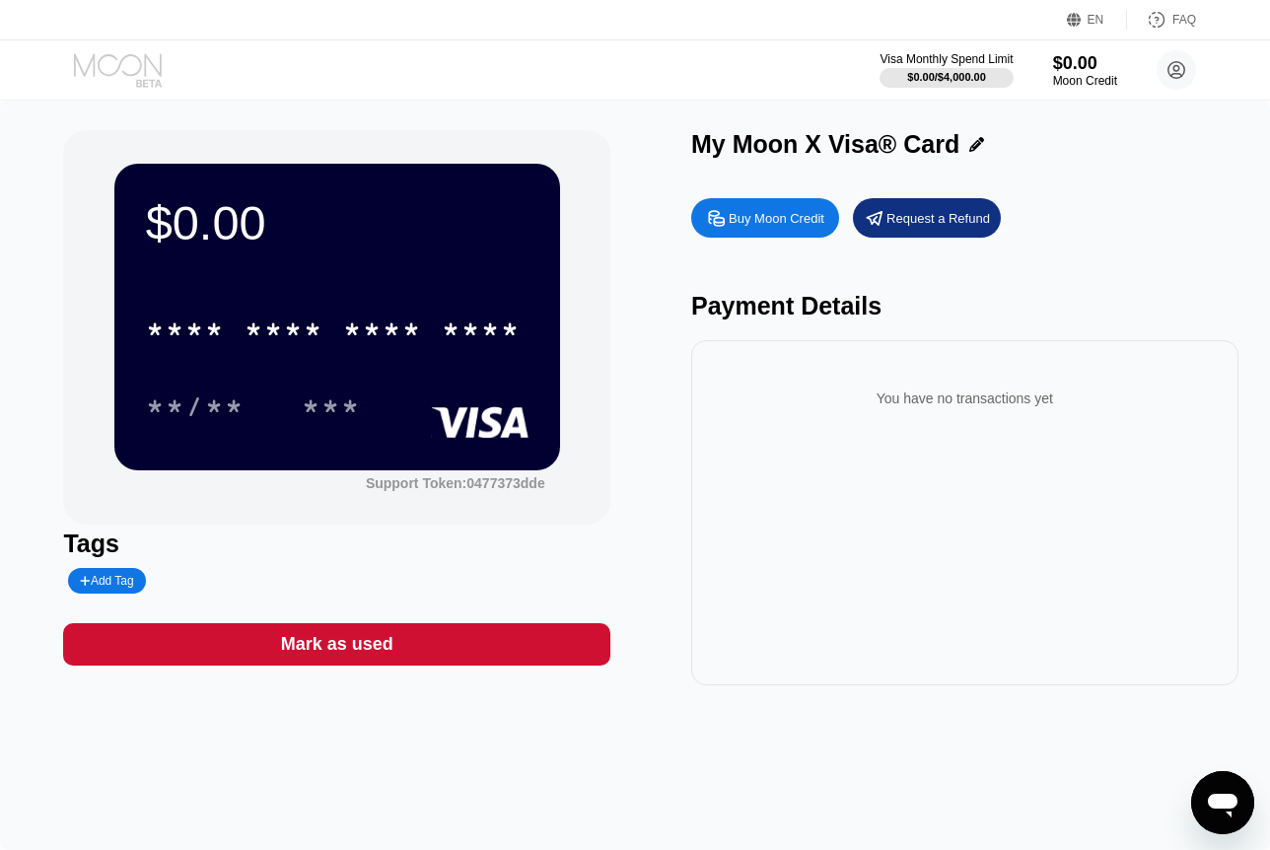
click at [142, 75] on icon at bounding box center [120, 70] width 92 height 35
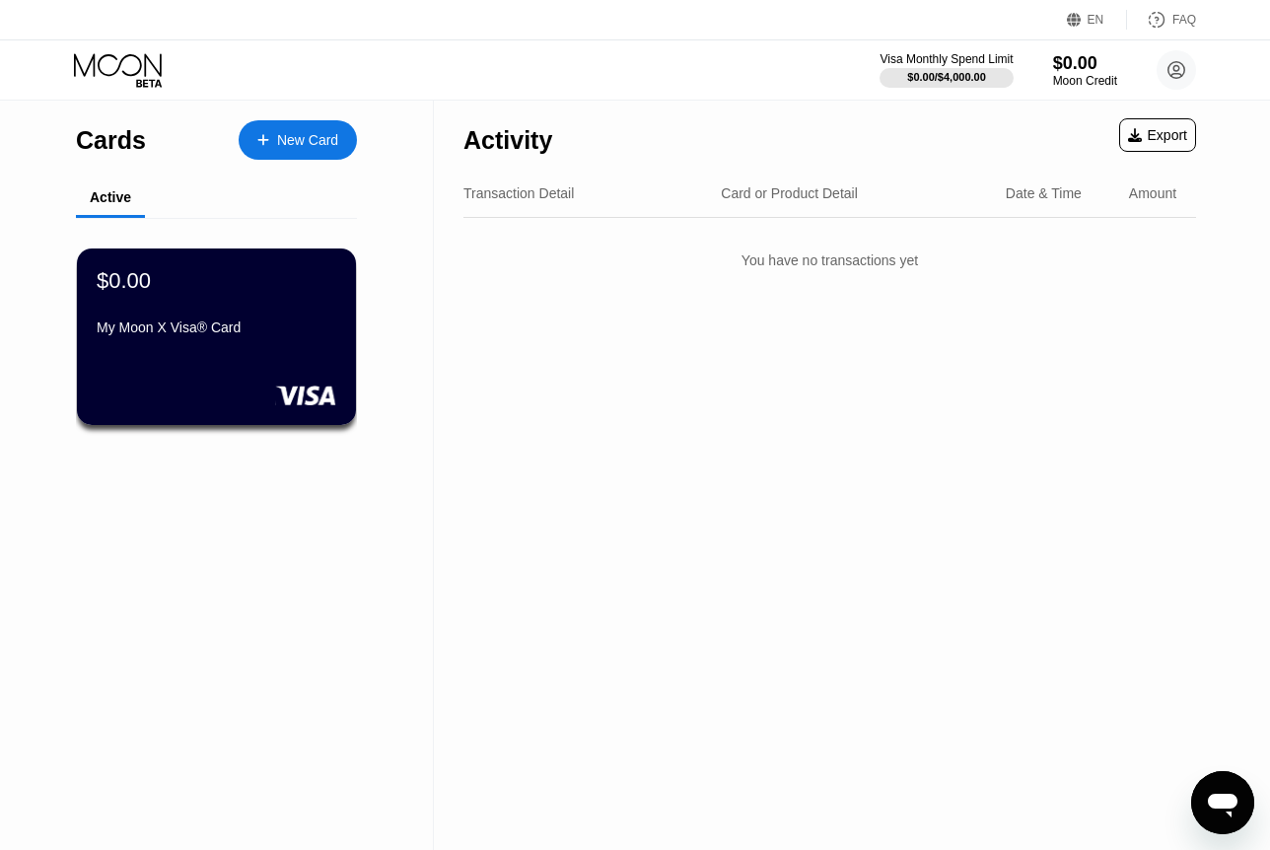
drag, startPoint x: 271, startPoint y: 128, endPoint x: 283, endPoint y: 168, distance: 41.2
click at [272, 130] on div "New Card" at bounding box center [298, 139] width 118 height 39
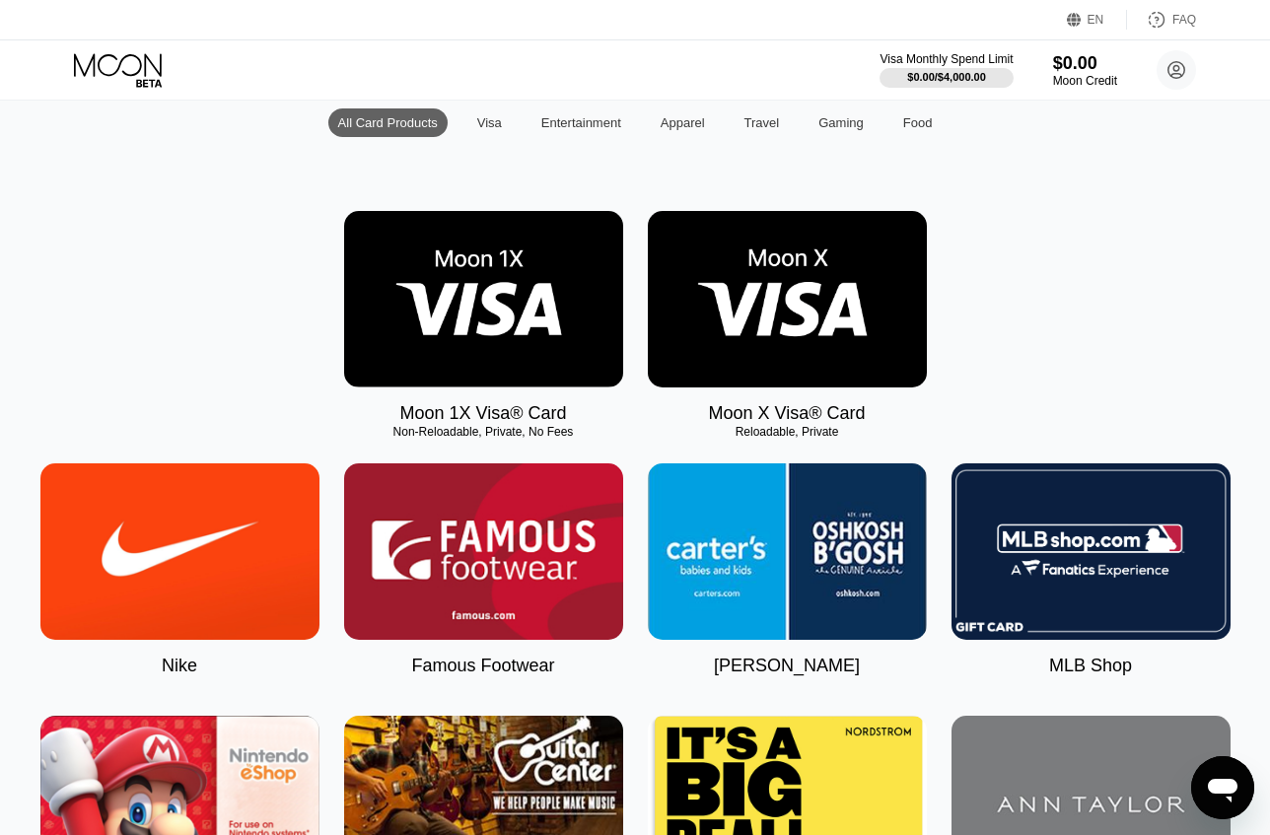
scroll to position [197, 0]
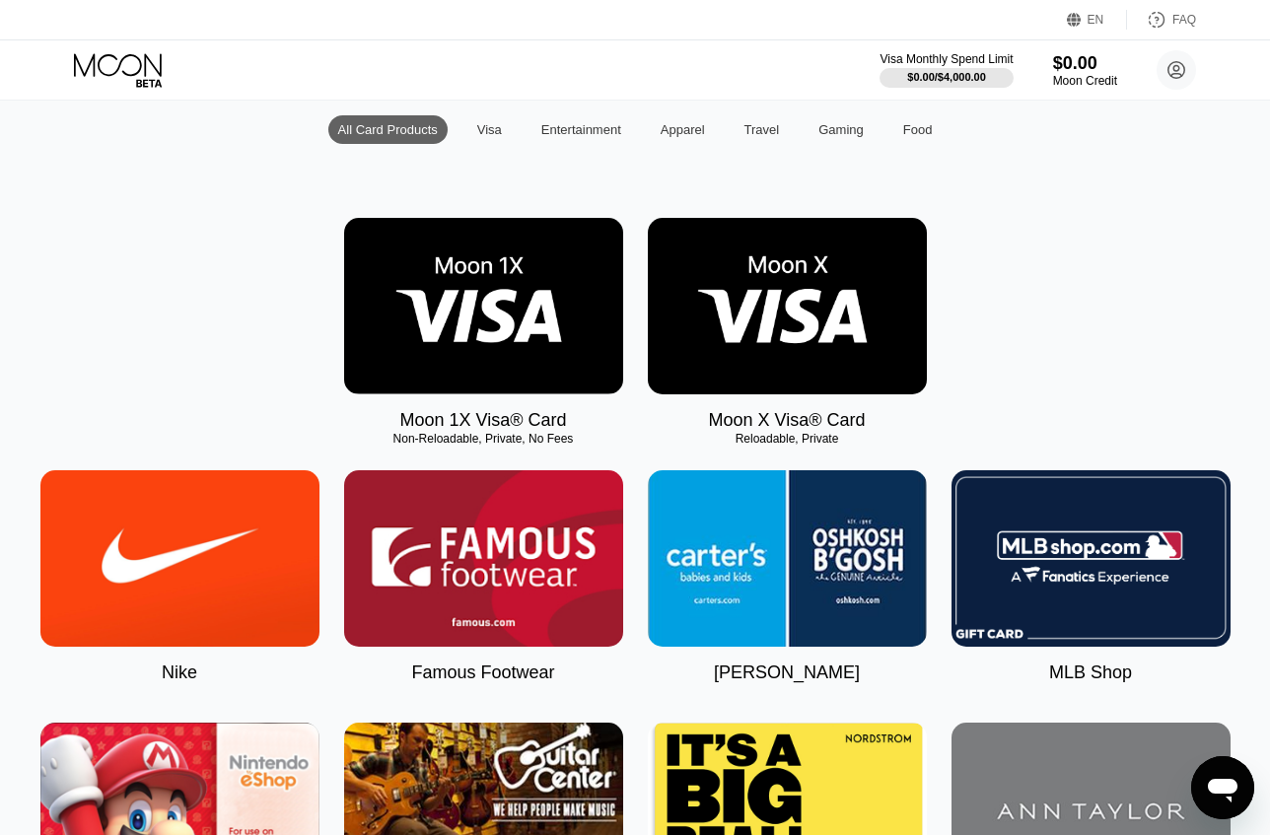
click at [543, 282] on img at bounding box center [483, 306] width 279 height 177
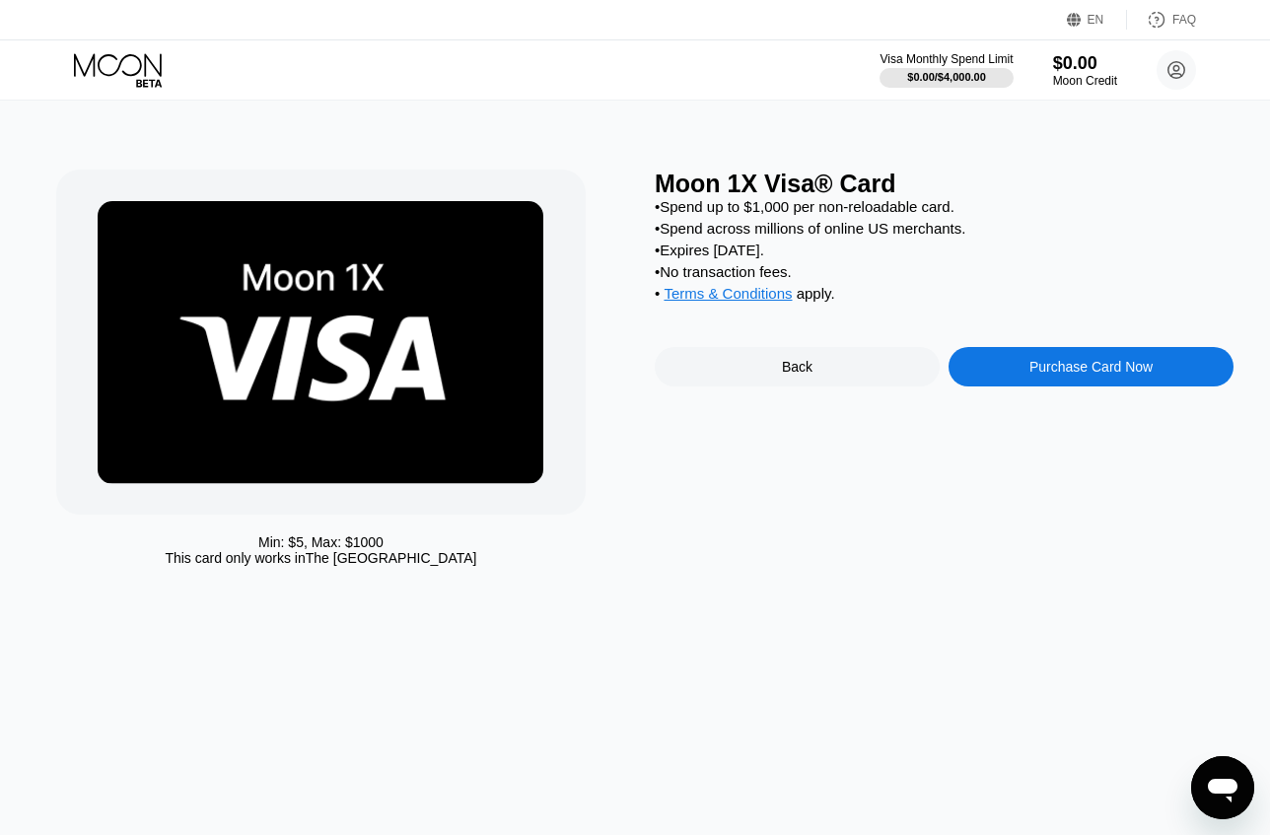
drag, startPoint x: 896, startPoint y: 318, endPoint x: 648, endPoint y: 212, distance: 270.0
click at [648, 212] on div "Min: $ 5 , Max: $ 1000 This card only works in The United States Moon 1X Visa® …" at bounding box center [635, 373] width 1158 height 406
drag, startPoint x: 649, startPoint y: 205, endPoint x: 953, endPoint y: 323, distance: 326.0
click at [953, 323] on div "Min: $ 5 , Max: $ 1000 This card only works in The United States Moon 1X Visa® …" at bounding box center [635, 373] width 1158 height 406
drag, startPoint x: 828, startPoint y: 306, endPoint x: 686, endPoint y: 225, distance: 163.4
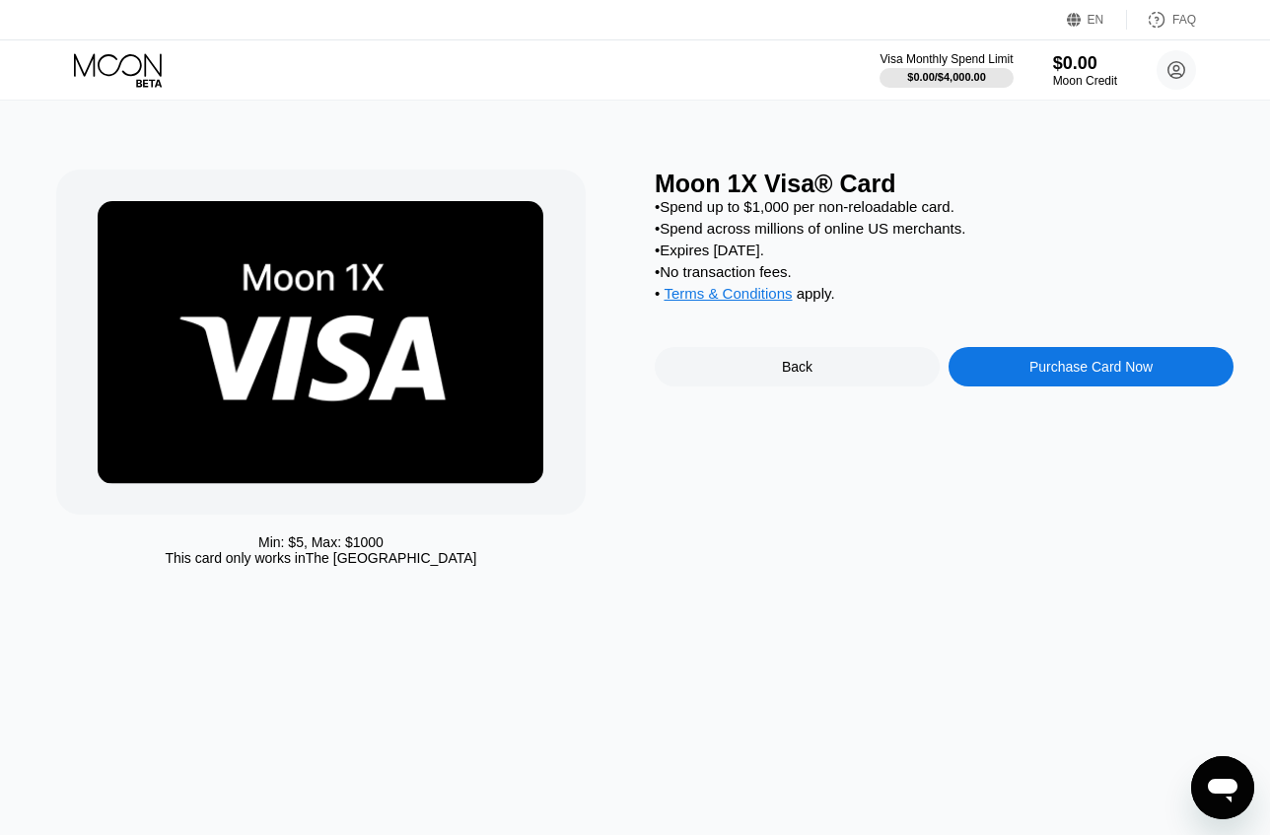
click at [686, 225] on div "• Spend up to $1,000 per non-reloadable card. • Spend across millions of online…" at bounding box center [944, 254] width 579 height 113
click at [685, 215] on div "• Spend up to $1,000 per non-reloadable card." at bounding box center [944, 206] width 579 height 17
click at [900, 334] on div "Moon 1X Visa® Card • Spend up to $1,000 per non-reloadable card. • Spend across…" at bounding box center [944, 373] width 579 height 406
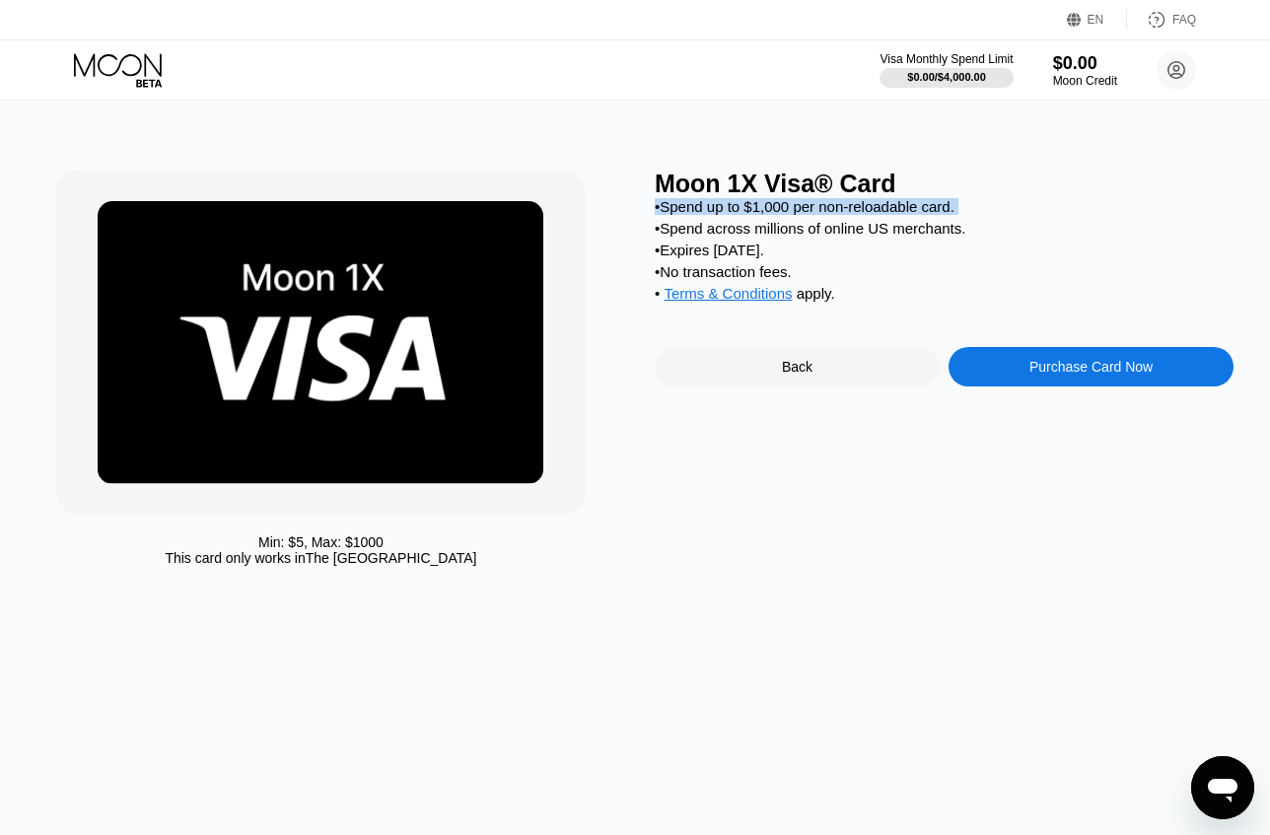
click at [900, 334] on div "Moon 1X Visa® Card • Spend up to $1,000 per non-reloadable card. • Spend across…" at bounding box center [944, 373] width 579 height 406
click at [1091, 371] on div "Purchase Card Now" at bounding box center [1091, 366] width 285 height 39
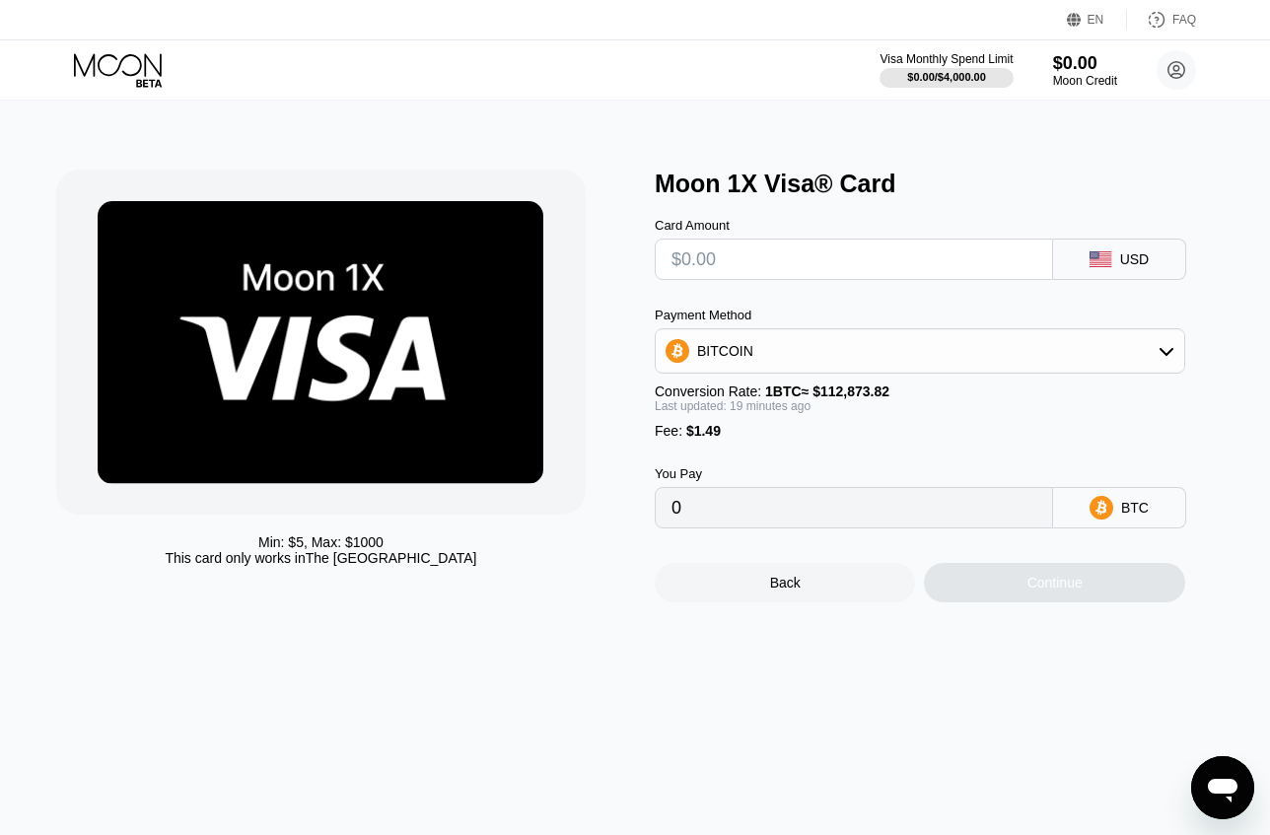
click at [1087, 362] on div "BITCOIN" at bounding box center [920, 350] width 529 height 39
click at [1038, 452] on div "USDT on TRON" at bounding box center [931, 449] width 475 height 16
type input "0.00"
click at [928, 272] on input "text" at bounding box center [854, 259] width 365 height 39
type input "$20"
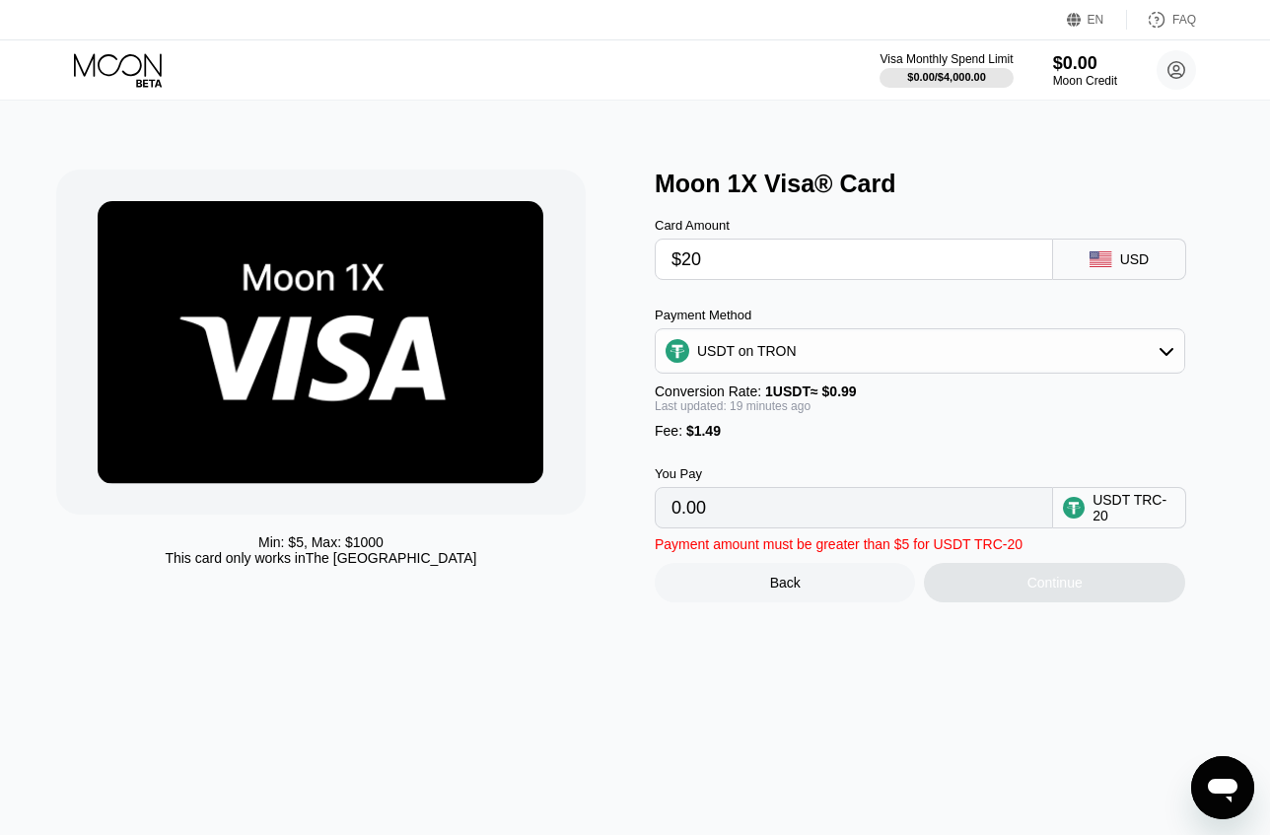
type input "21.71"
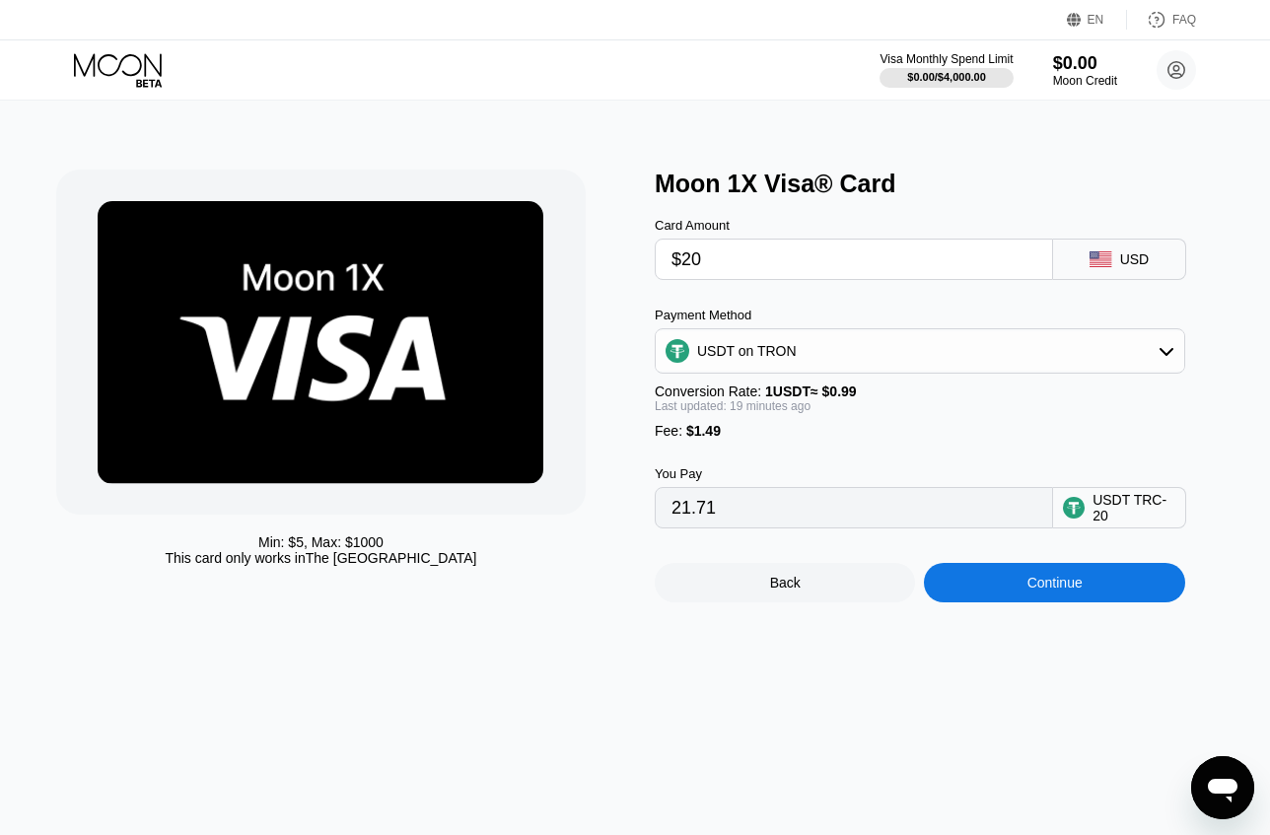
type input "$2"
type input "0.00"
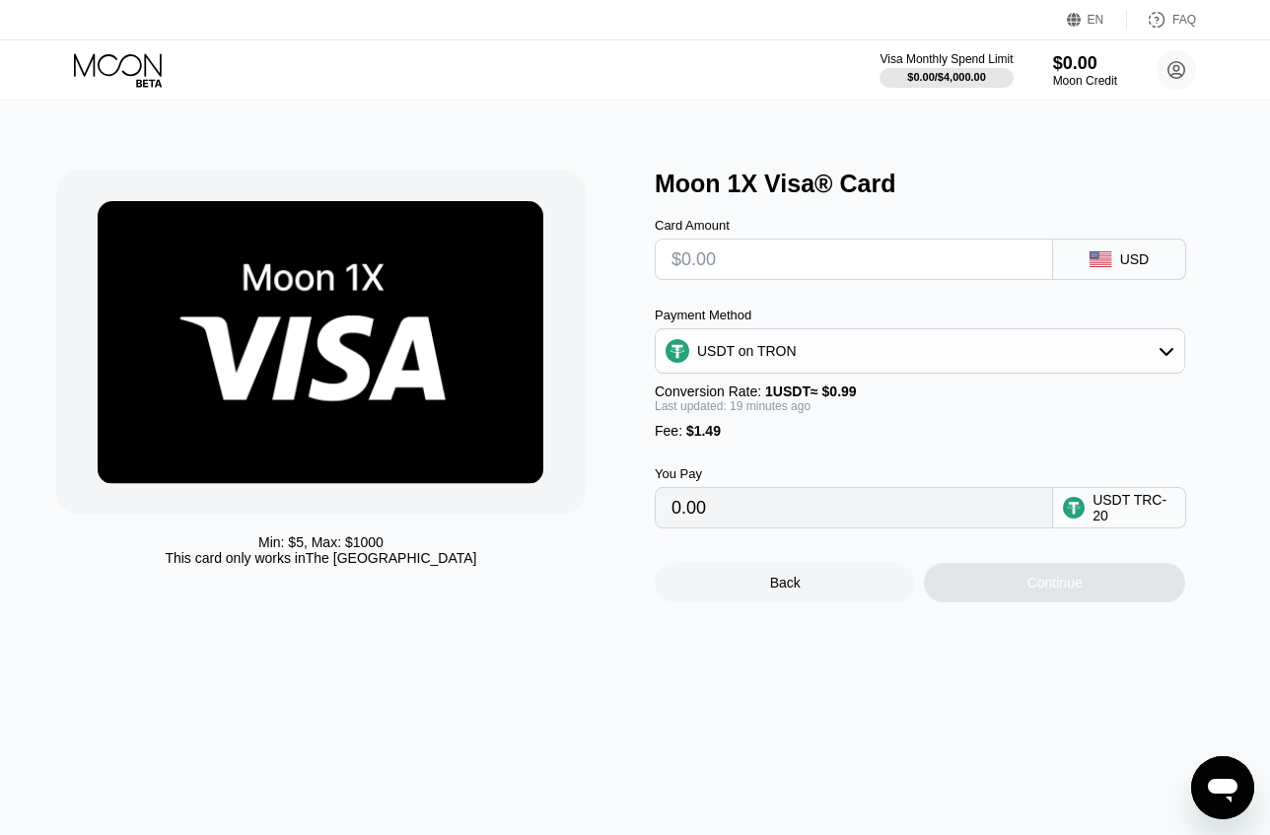
type input "$3"
type input "4.54"
type input "$30"
type input "31.81"
drag, startPoint x: 737, startPoint y: 271, endPoint x: 642, endPoint y: 291, distance: 96.7
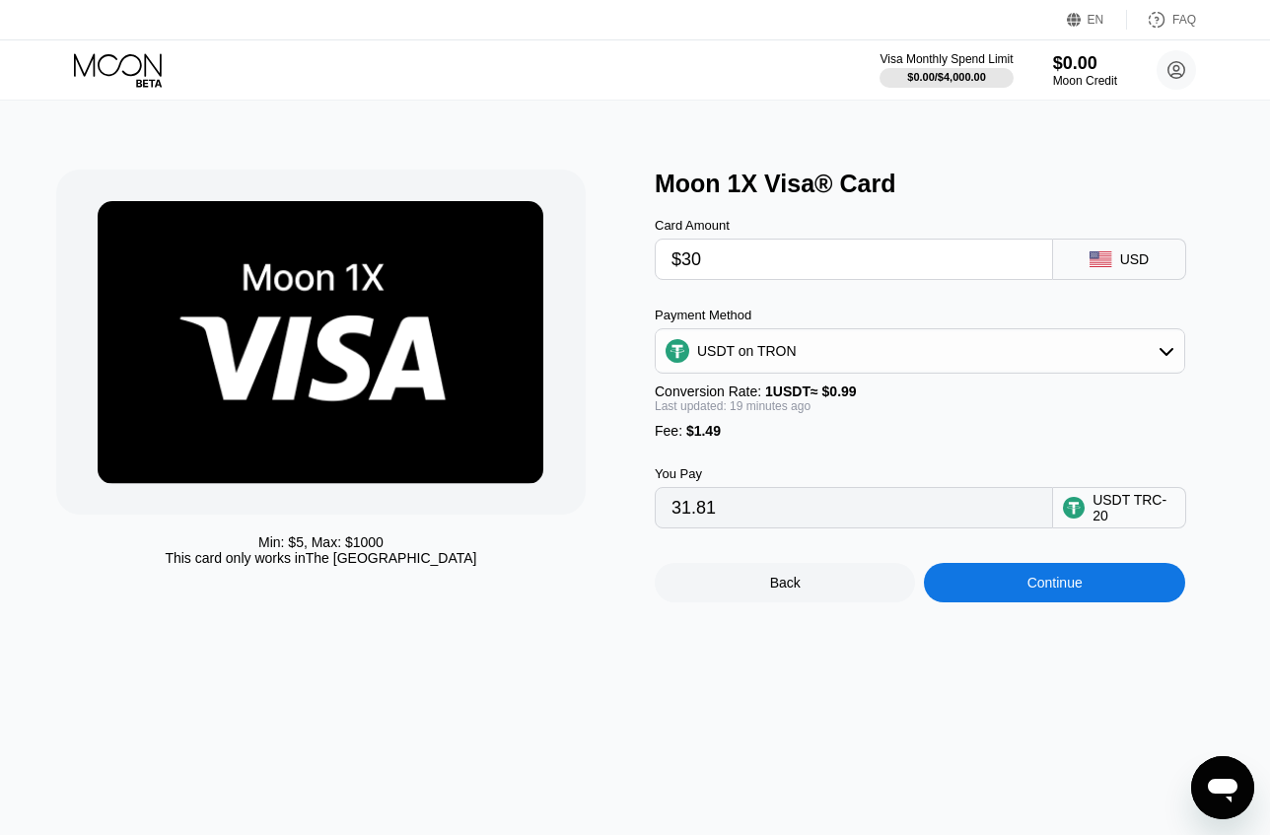
click at [643, 291] on div "Min: $ 5 , Max: $ 1000 This card only works in The United States Moon 1X Visa® …" at bounding box center [635, 386] width 1158 height 433
type input "0.00"
type input "$10"
type input "11.61"
type input "$1"
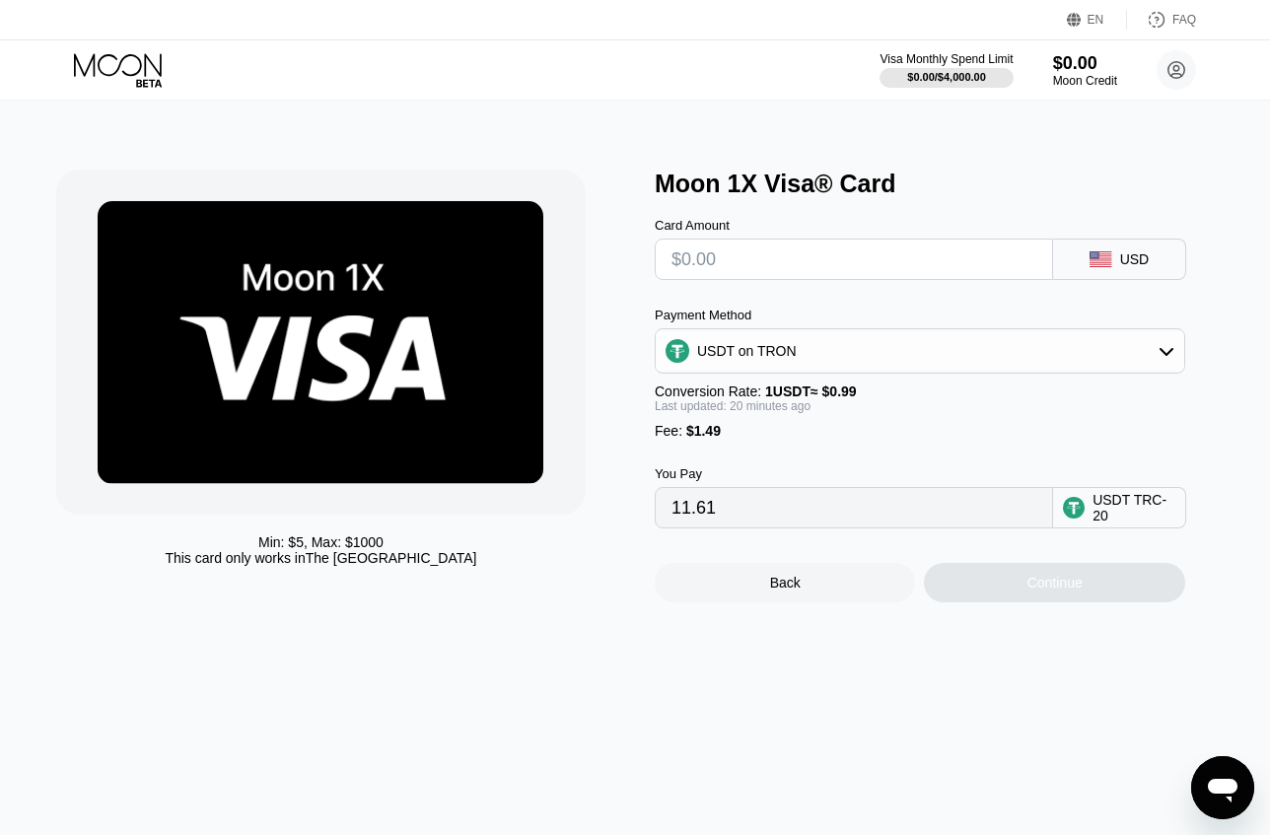
type input "0.00"
type input "$1"
type input "2.52"
type input "0.00"
type input "$2"
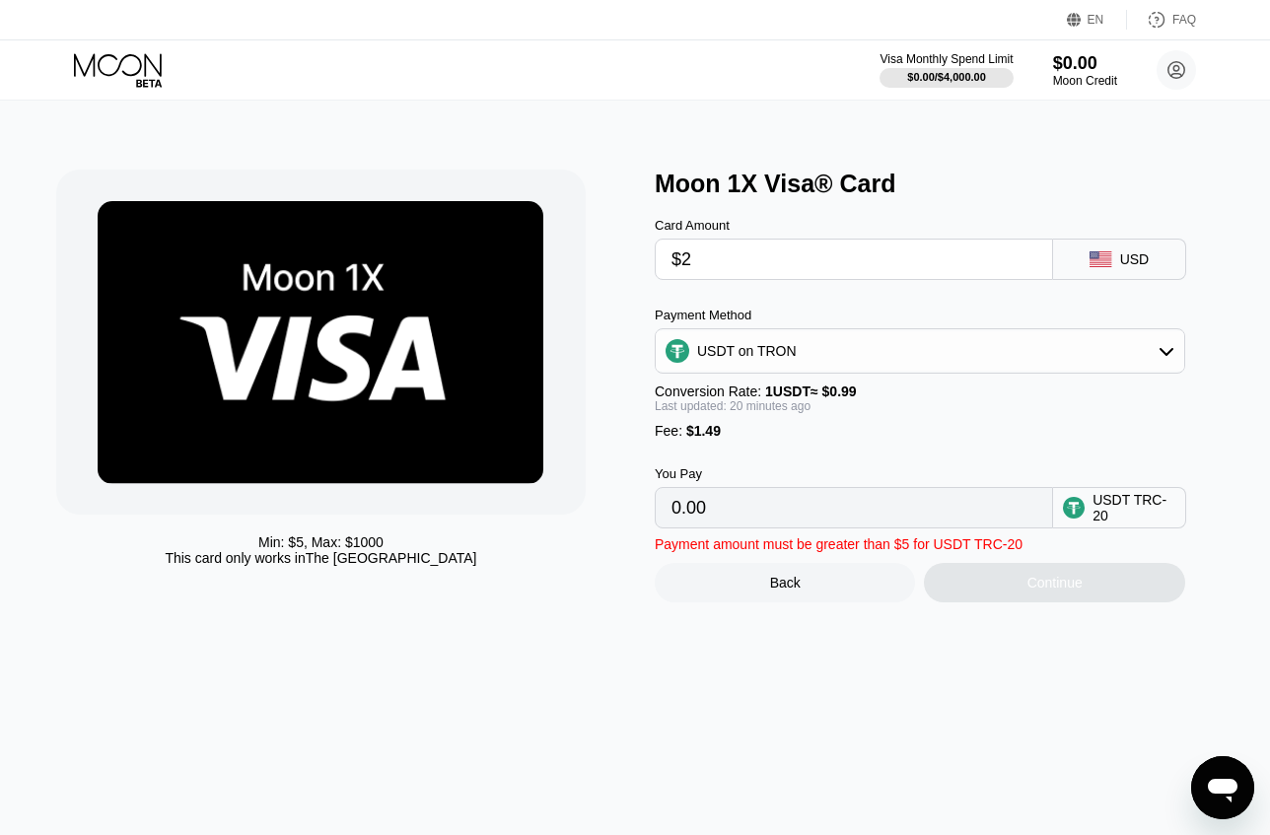
type input "3.53"
type input "0.00"
type input "$2"
type input "3.53"
type input "$20"
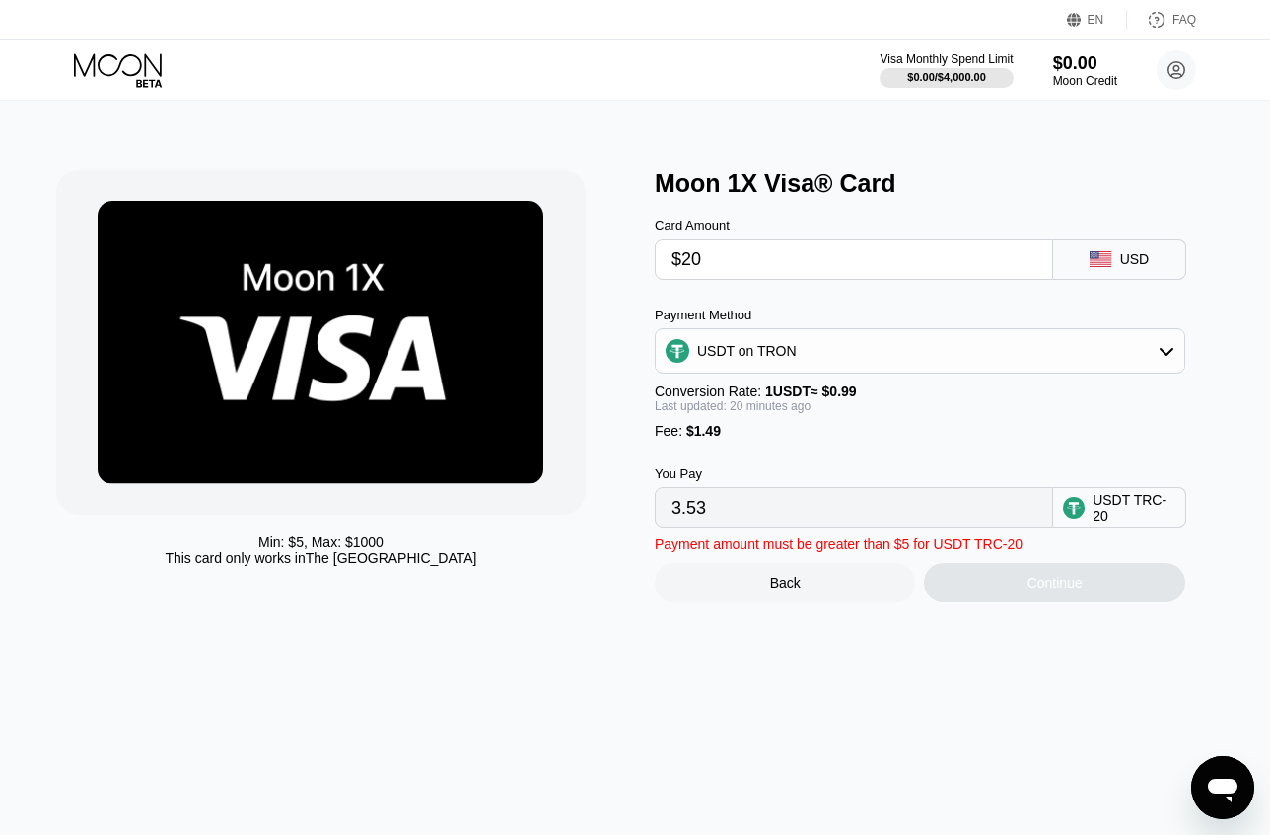
type input "21.71"
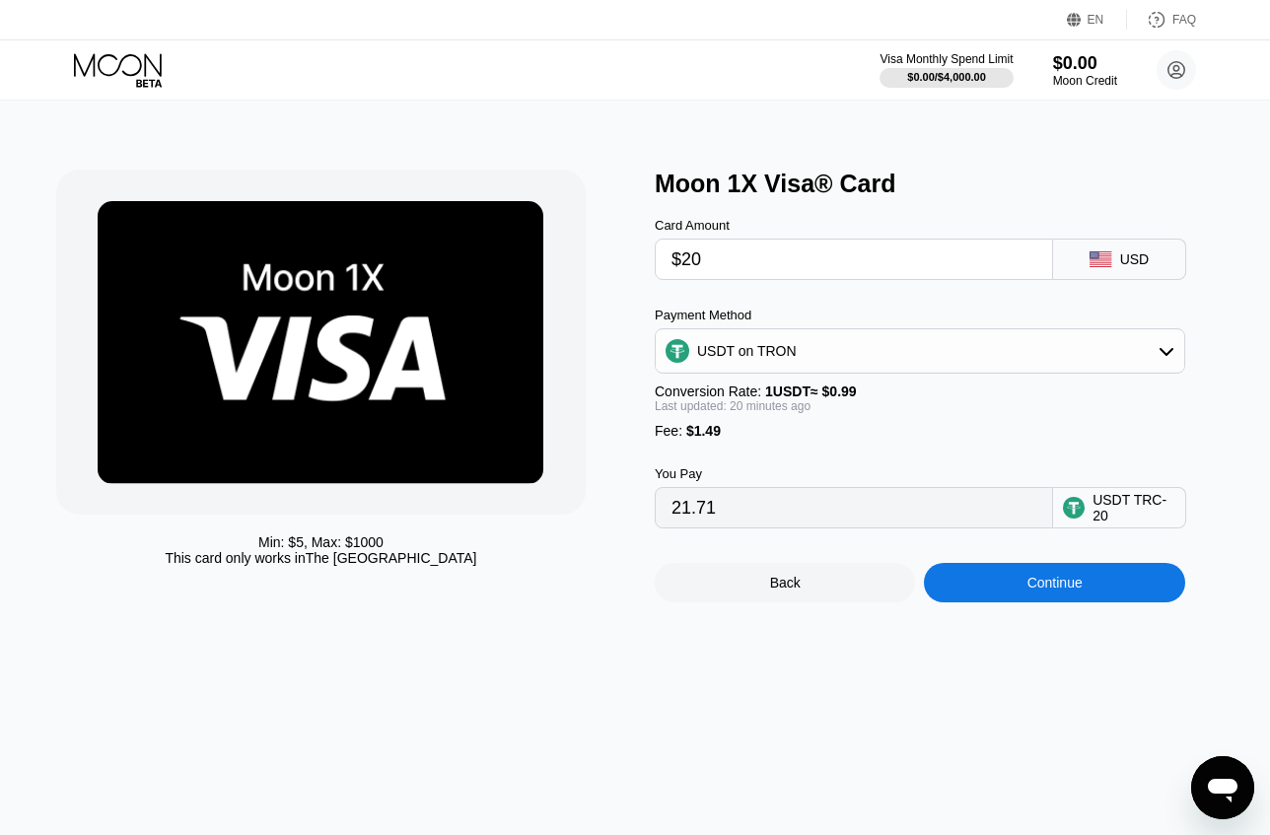
type input "$200"
type input "203.53"
type input "$20"
type input "21.71"
type input "$2"
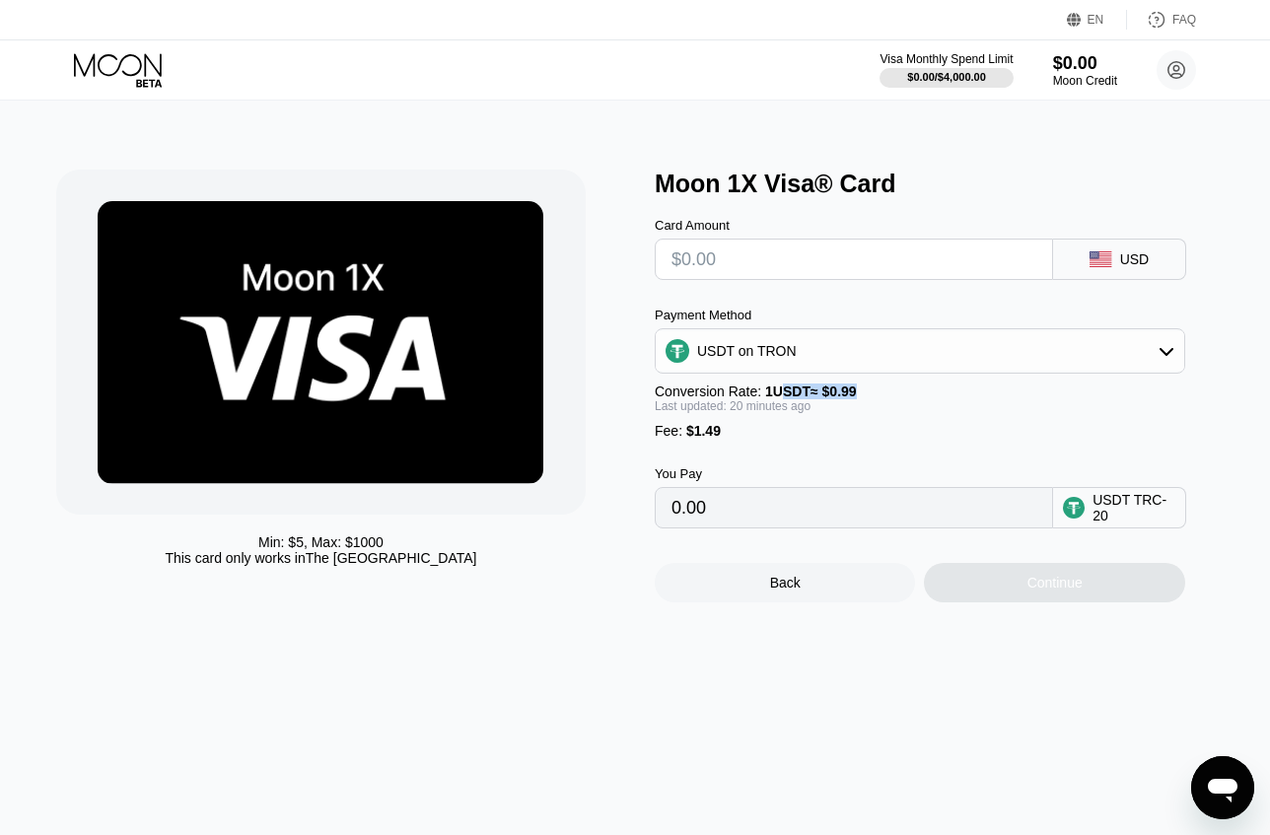
drag, startPoint x: 783, startPoint y: 406, endPoint x: 926, endPoint y: 396, distance: 143.3
click at [926, 396] on div "Conversion Rate: 1 USDT ≈ $0.99" at bounding box center [920, 392] width 531 height 16
click at [927, 396] on div "Conversion Rate: 1 USDT ≈ $0.99" at bounding box center [920, 392] width 531 height 16
click at [955, 368] on div "USDT on TRON" at bounding box center [920, 350] width 529 height 39
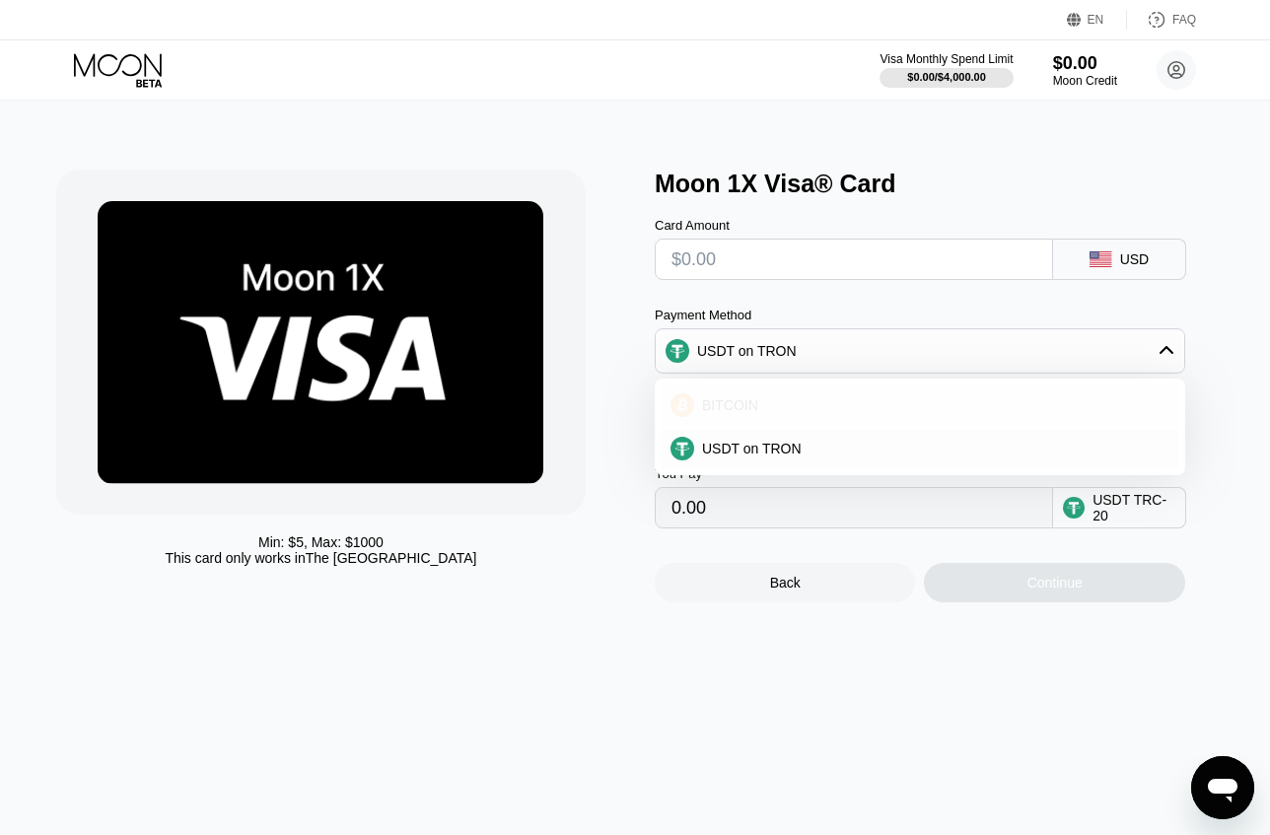
click at [912, 424] on div "BITCOIN" at bounding box center [920, 405] width 519 height 39
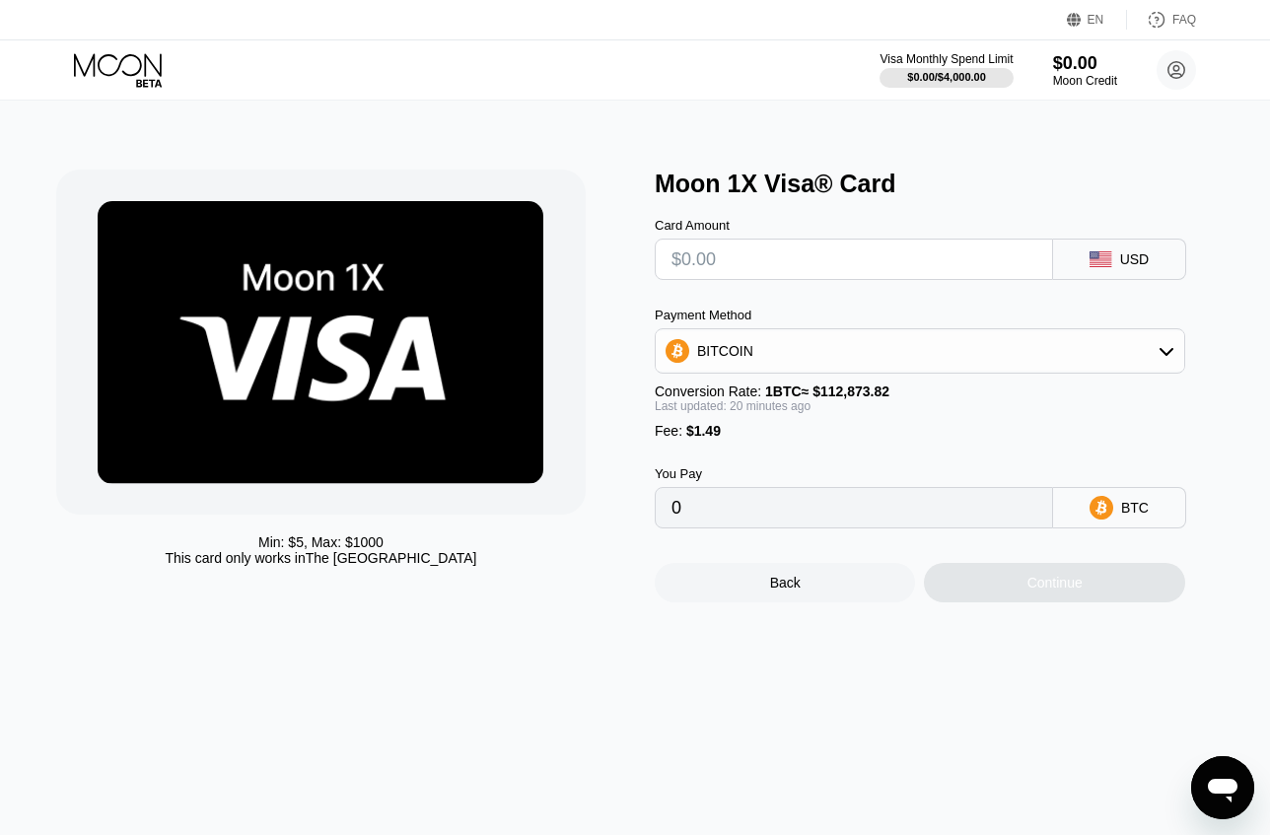
click at [923, 371] on div "BITCOIN" at bounding box center [920, 350] width 529 height 39
click at [895, 449] on div "USDT on TRON" at bounding box center [931, 449] width 475 height 16
type input "0.00"
drag, startPoint x: 857, startPoint y: 254, endPoint x: 665, endPoint y: 246, distance: 192.5
click at [665, 246] on div at bounding box center [854, 259] width 398 height 41
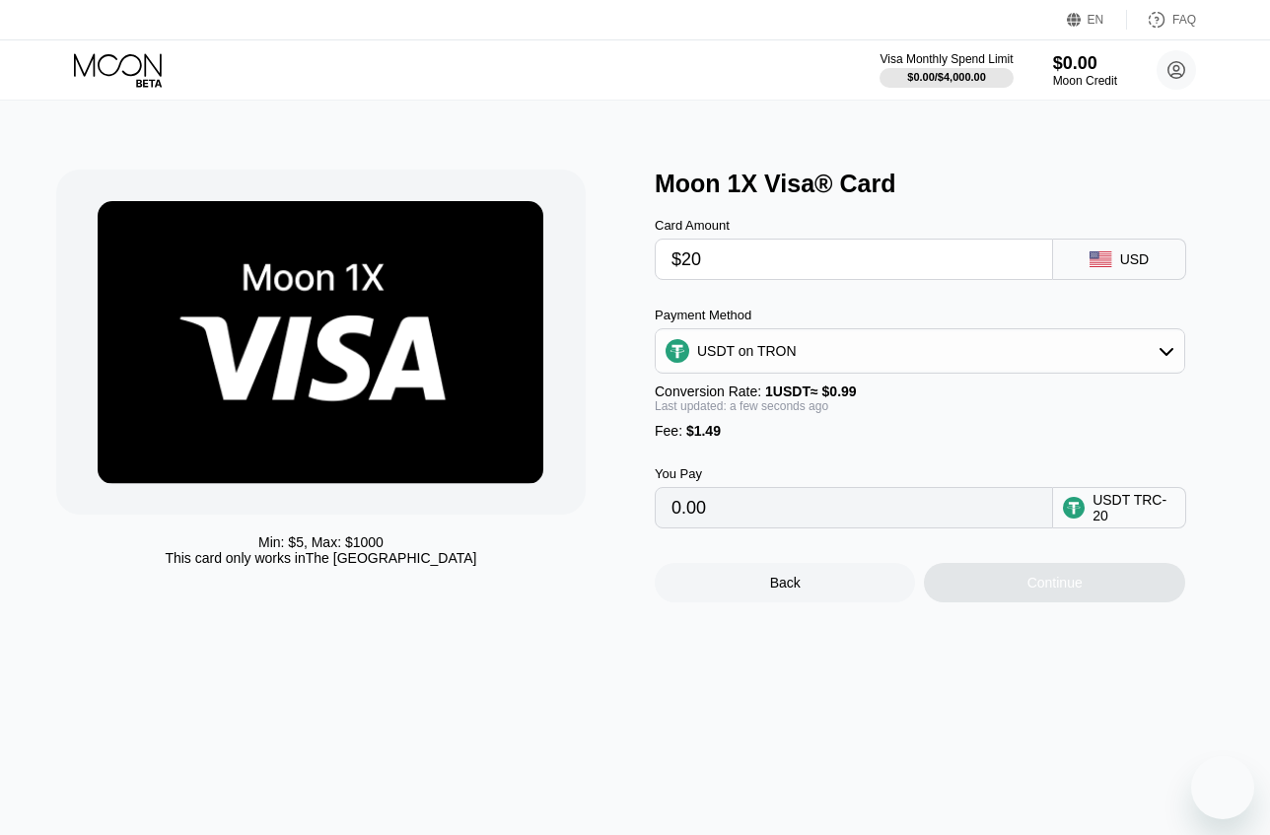
type input "$200"
type input "203.53"
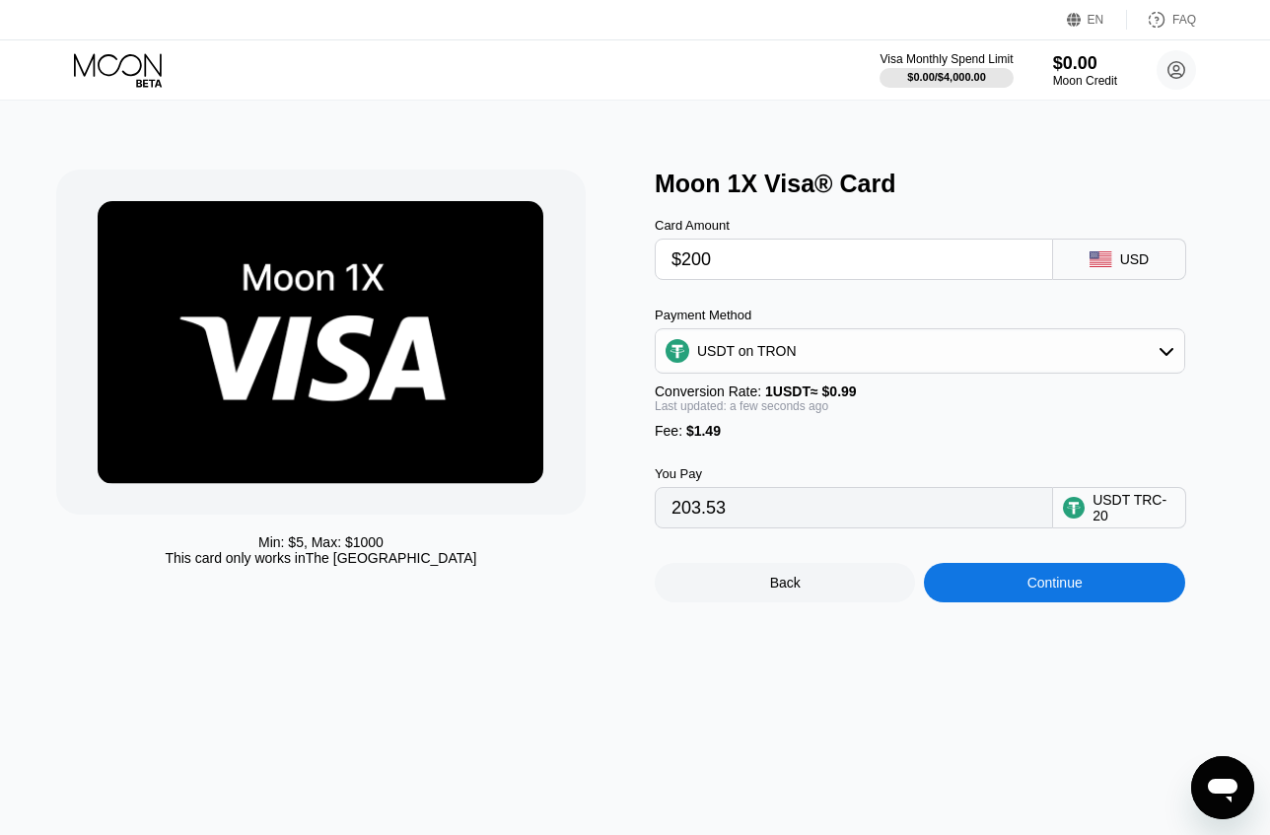
type input "$200"
click at [706, 745] on div "Min: $ 5 , Max: $ 1000 This card only works in The United States Moon 1X Visa® …" at bounding box center [635, 468] width 1285 height 735
drag, startPoint x: 748, startPoint y: 249, endPoint x: 665, endPoint y: 251, distance: 82.9
click at [665, 251] on div "$200" at bounding box center [854, 259] width 398 height 41
click at [823, 589] on div "Back" at bounding box center [785, 582] width 260 height 39
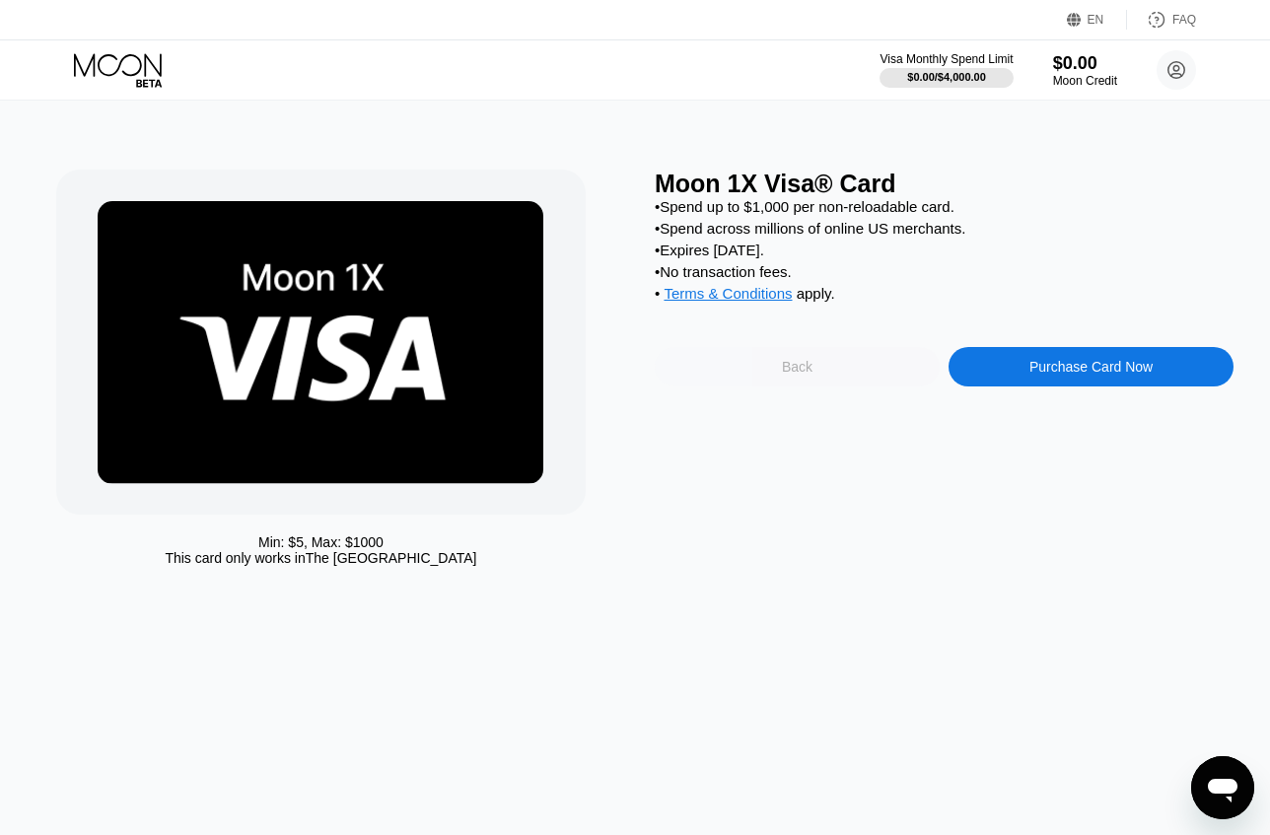
click at [820, 387] on div "Back" at bounding box center [797, 366] width 285 height 39
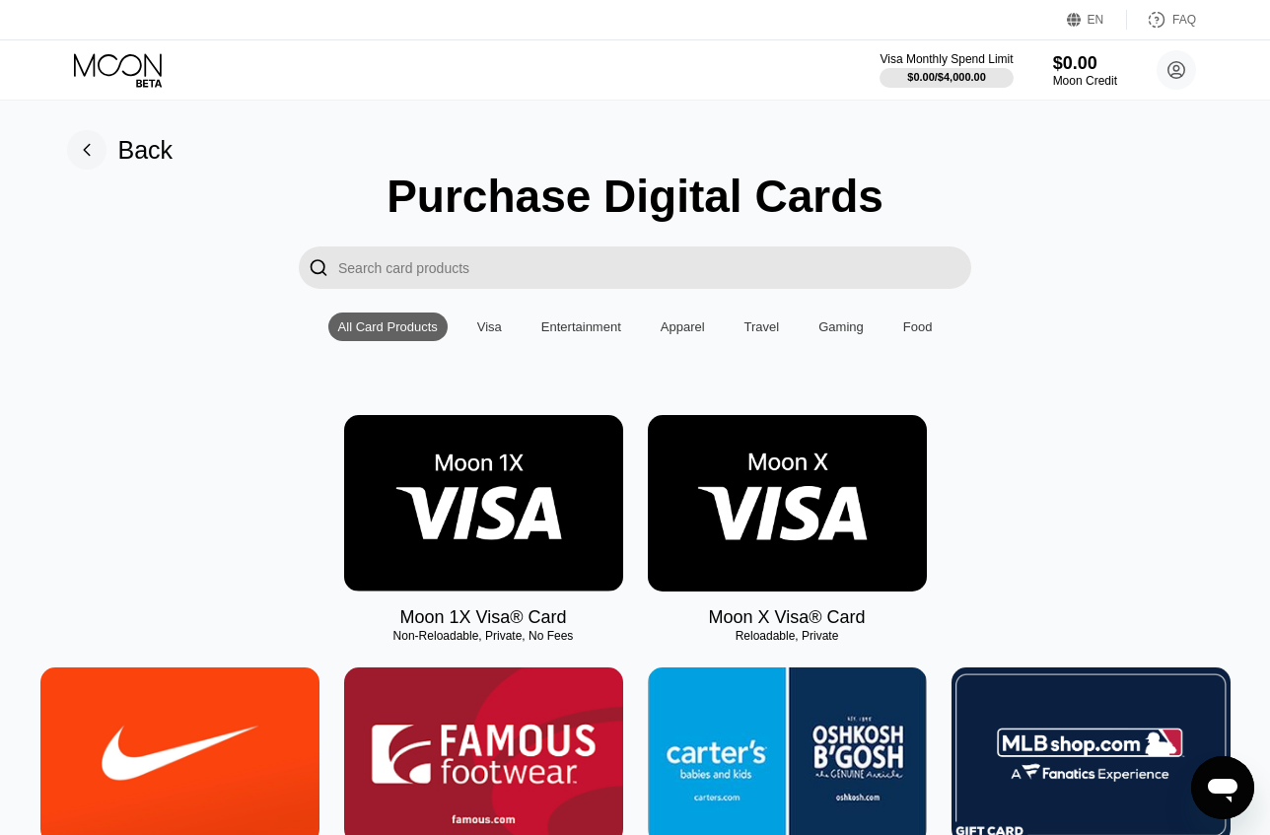
click at [886, 477] on img at bounding box center [787, 503] width 279 height 177
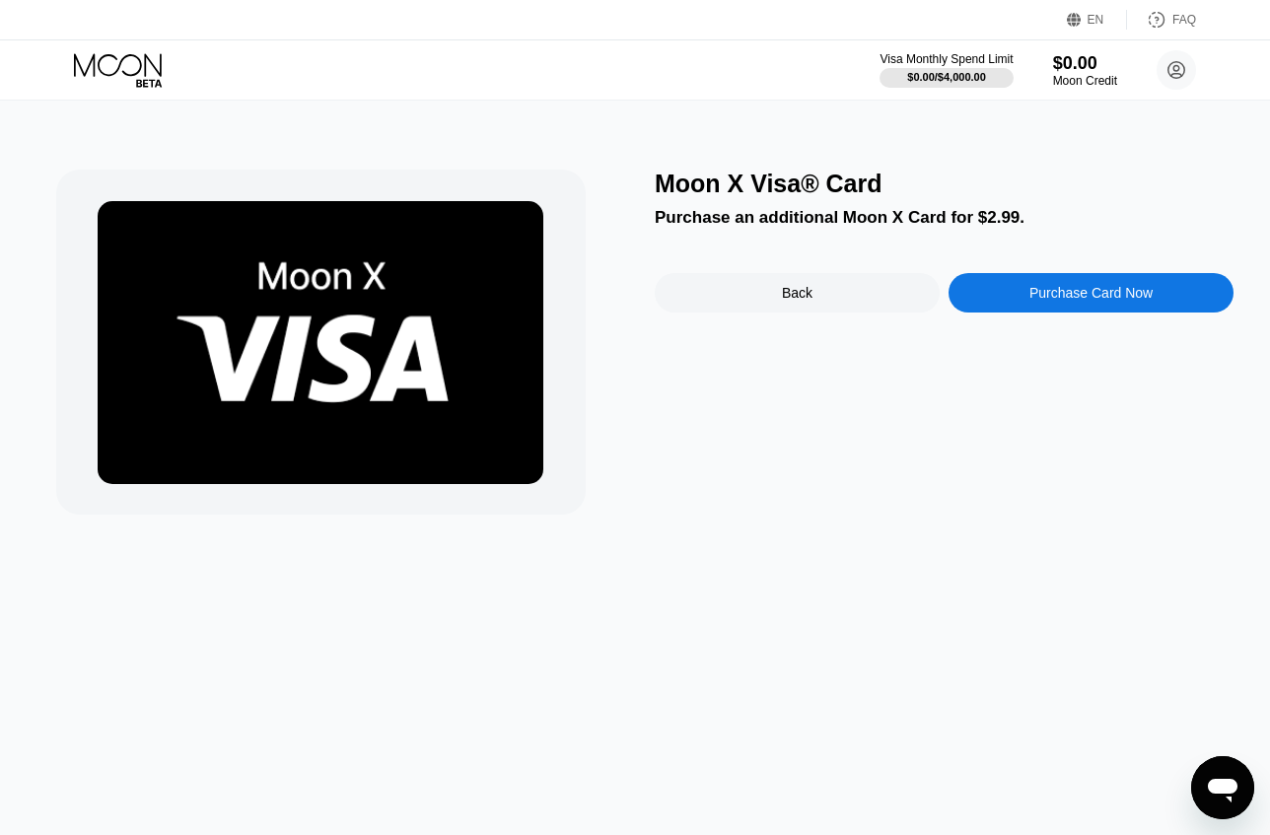
click at [813, 308] on div "Back" at bounding box center [797, 292] width 285 height 39
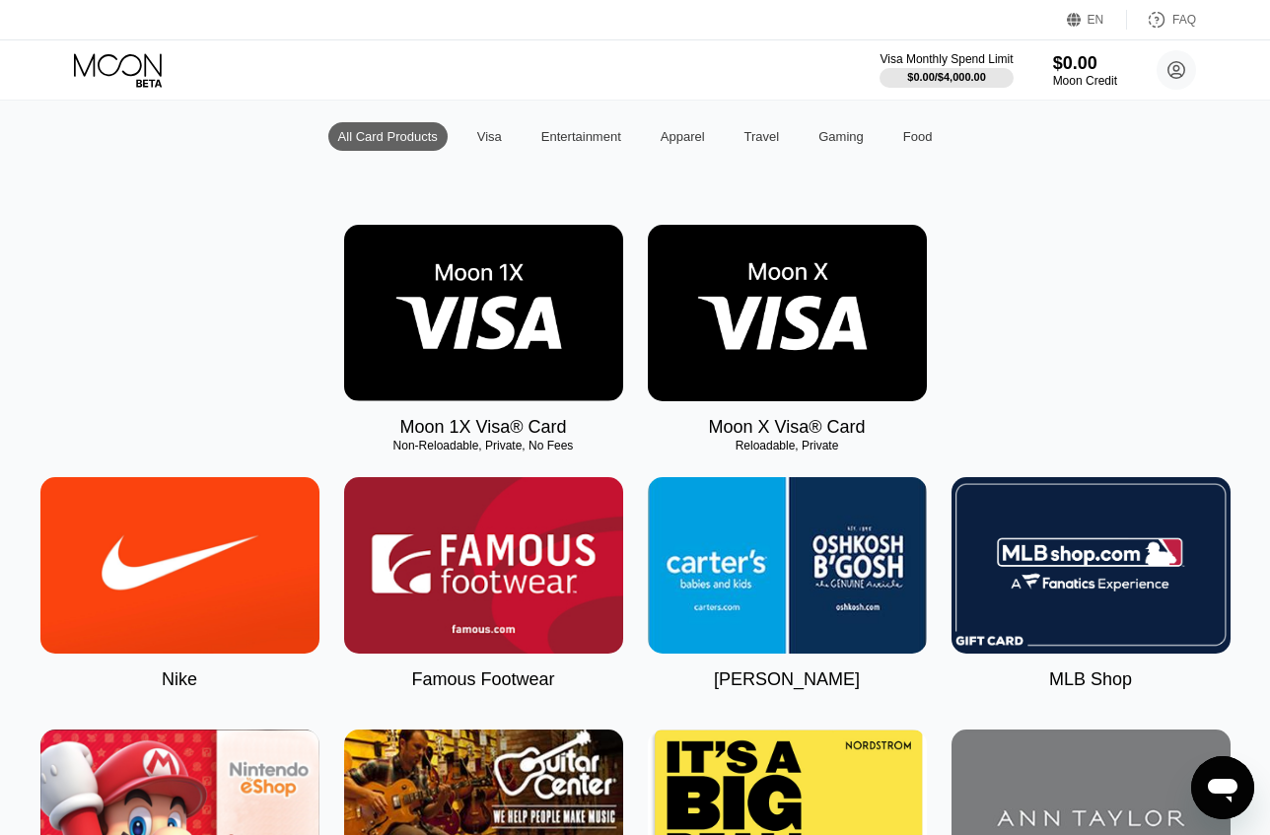
scroll to position [162, 0]
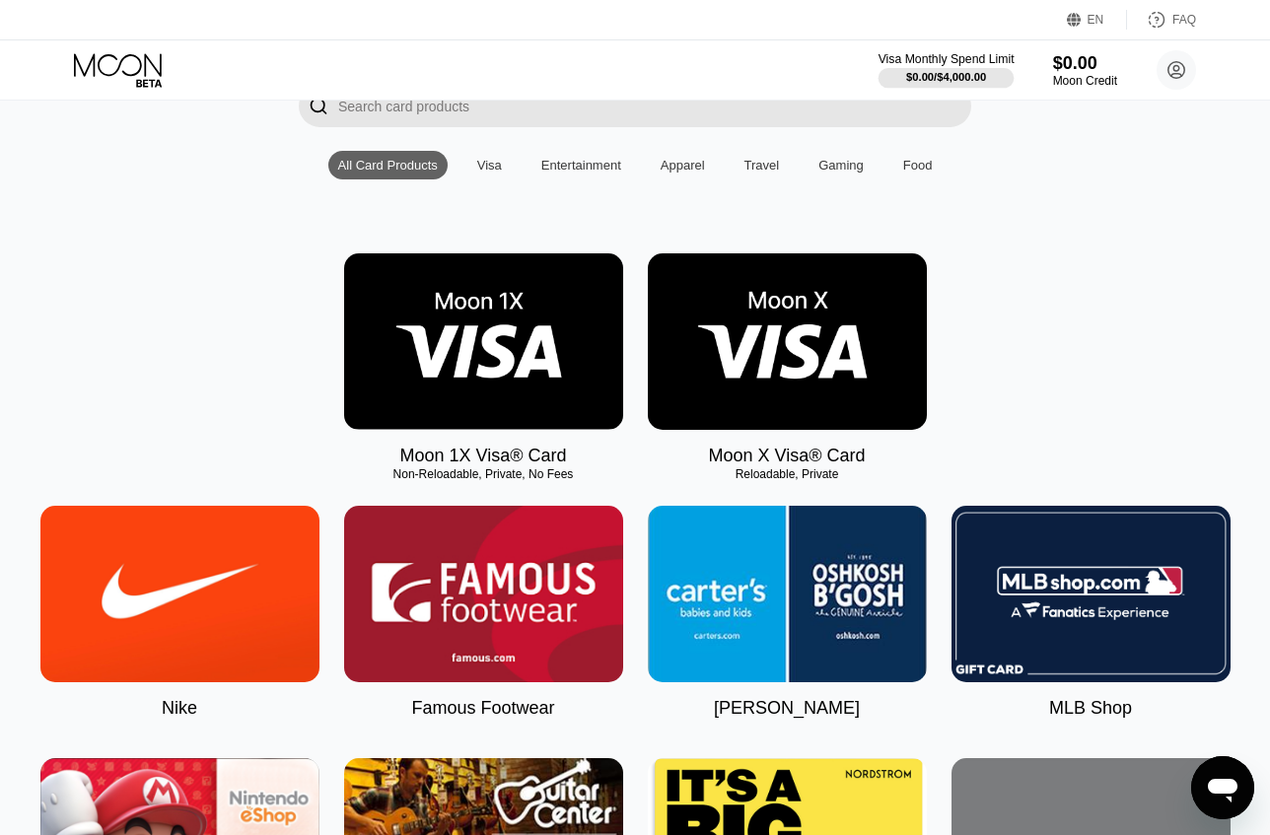
click at [943, 73] on div "$0.00 / $4,000.00" at bounding box center [946, 77] width 80 height 12
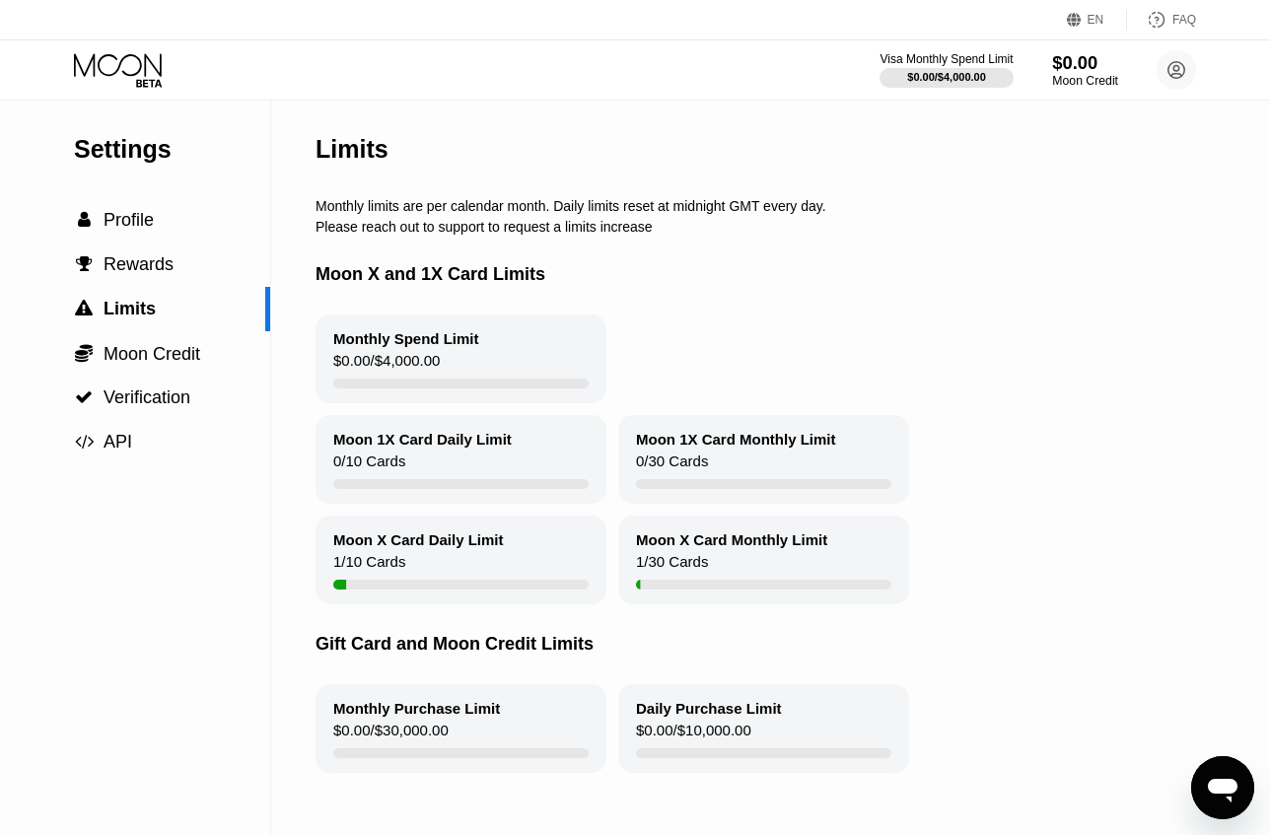
click at [1075, 75] on div "Moon Credit" at bounding box center [1085, 81] width 66 height 14
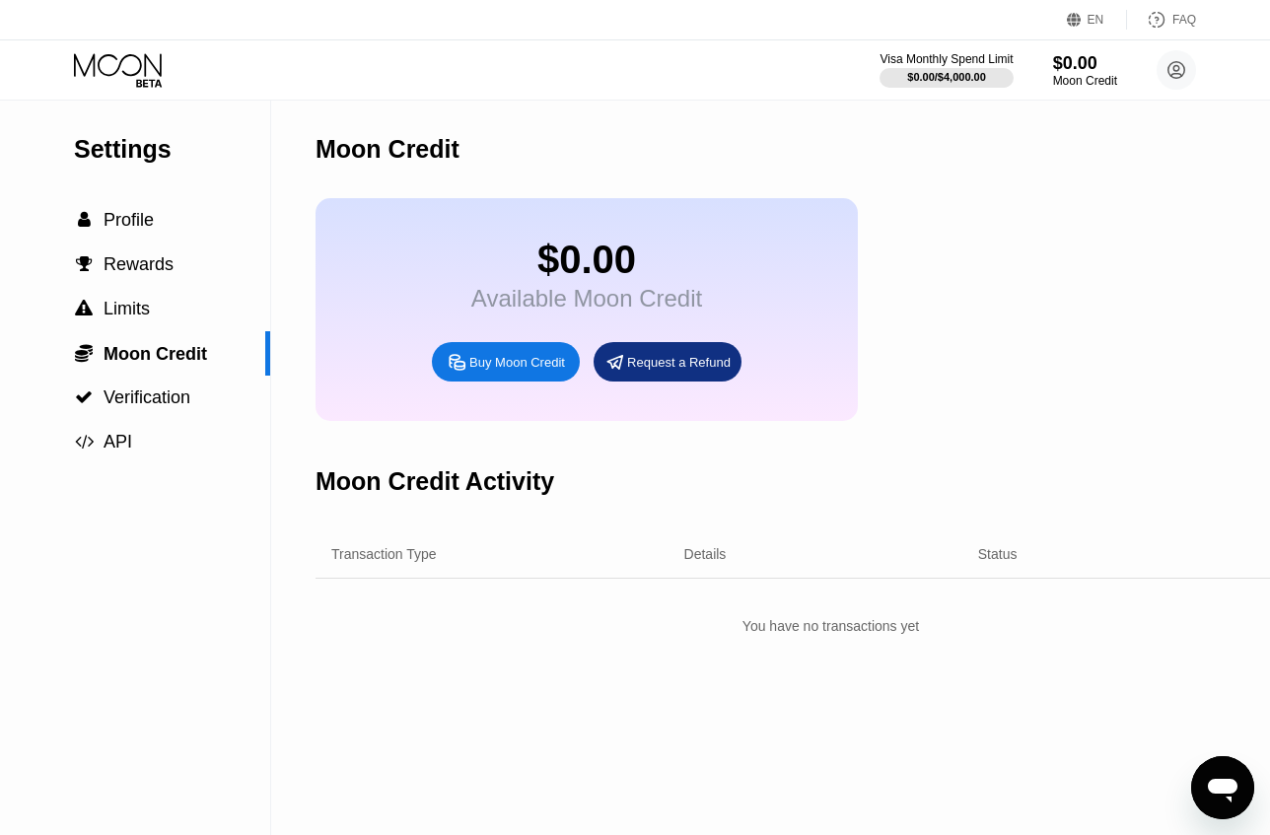
click at [524, 382] on div "Buy Moon Credit" at bounding box center [506, 361] width 148 height 39
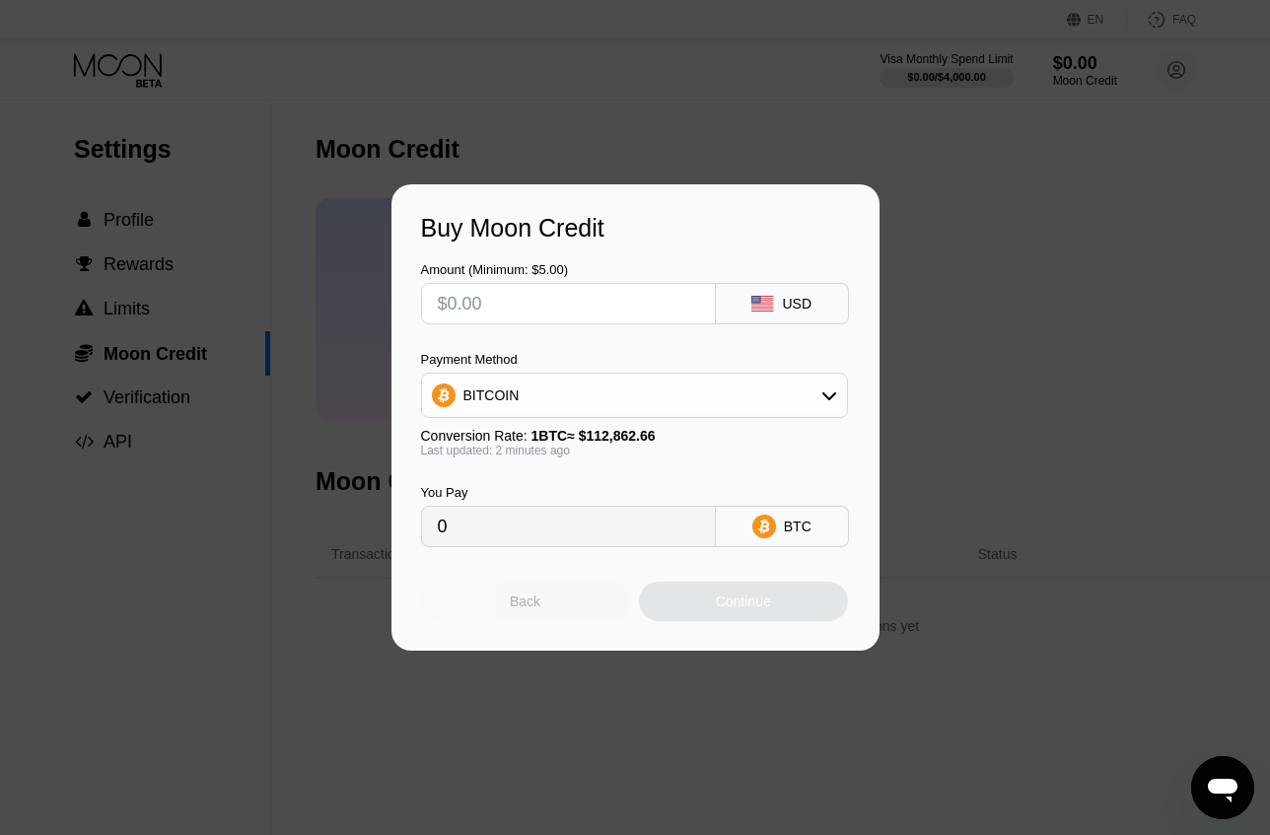
click at [549, 620] on div "Back" at bounding box center [525, 601] width 209 height 39
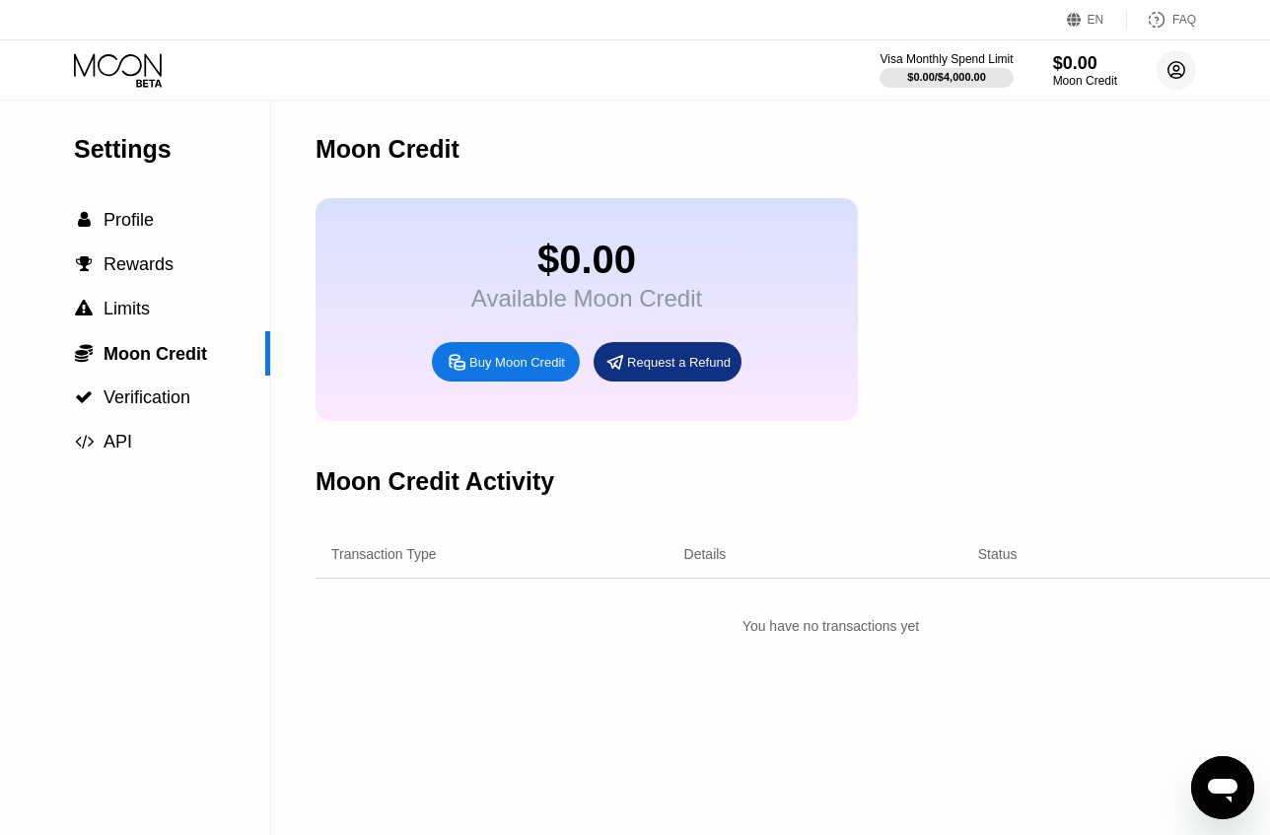
click at [1164, 75] on circle at bounding box center [1176, 69] width 39 height 39
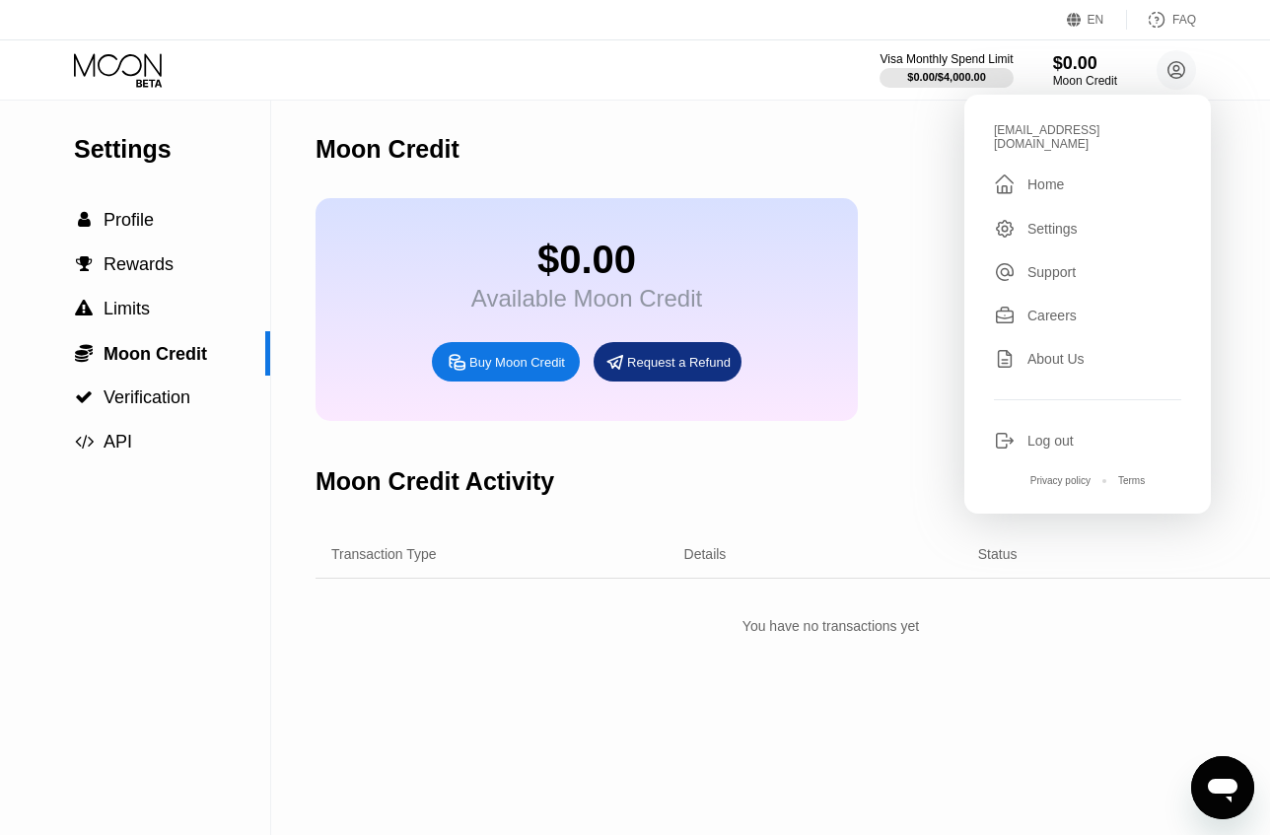
click at [1183, 15] on div "FAQ" at bounding box center [1185, 20] width 24 height 14
click at [740, 144] on div "Moon Credit" at bounding box center [831, 150] width 1031 height 98
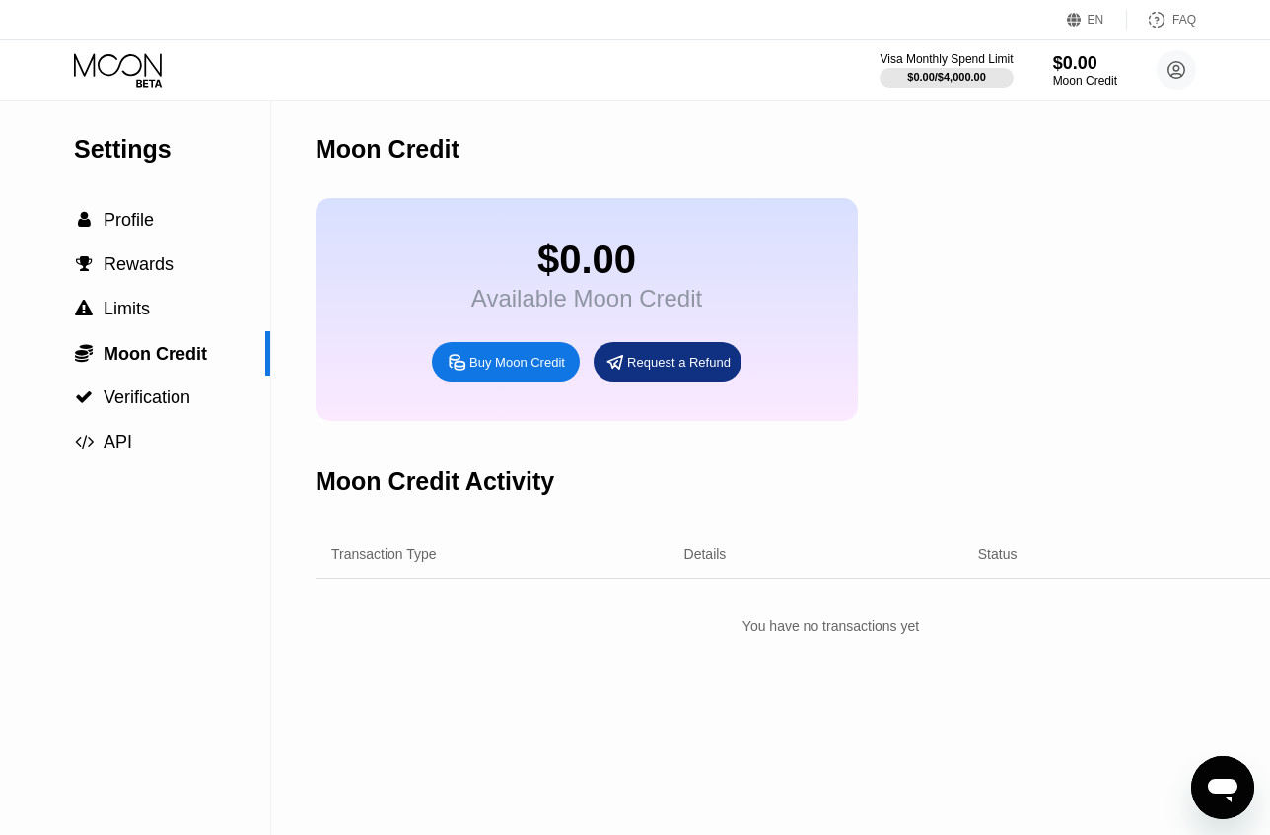
click at [107, 64] on icon at bounding box center [120, 70] width 92 height 35
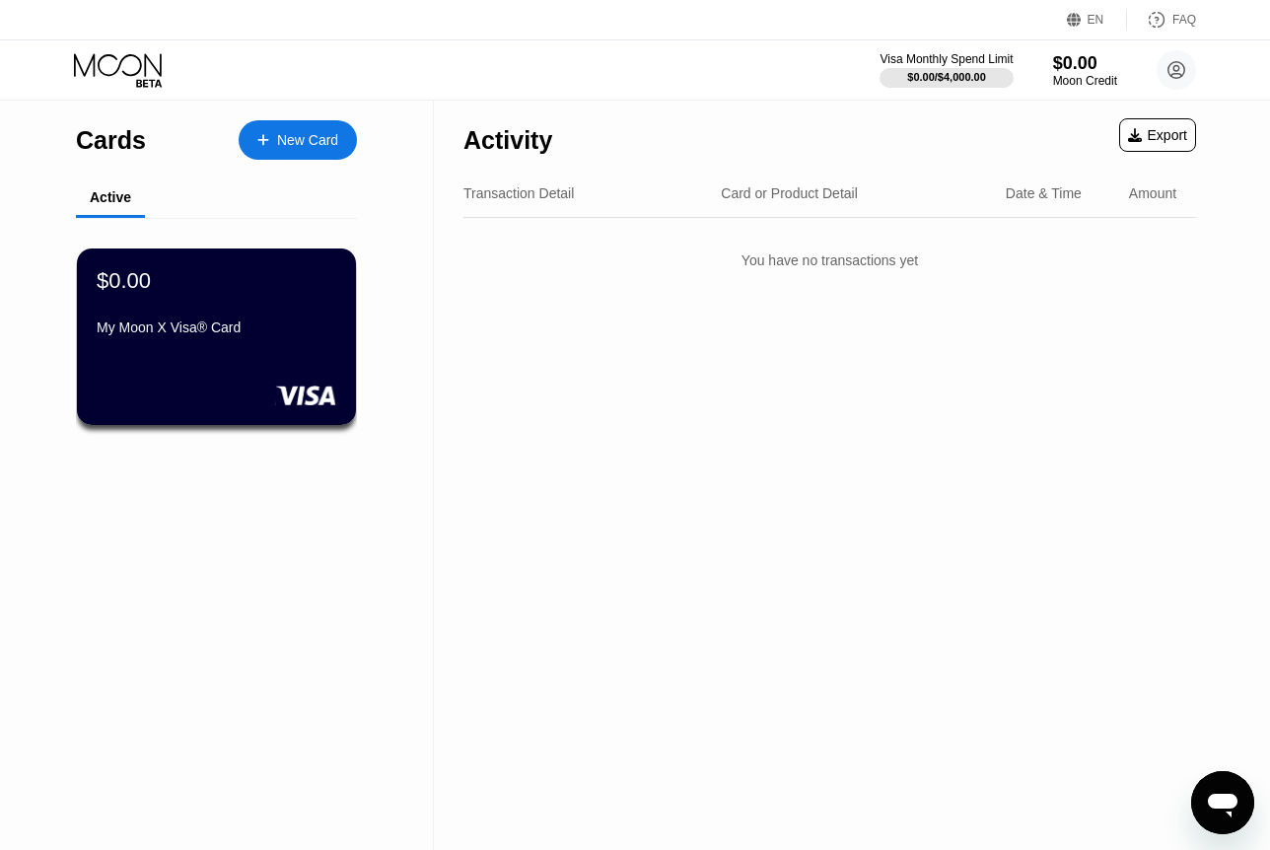
click at [323, 145] on div "New Card" at bounding box center [307, 140] width 61 height 17
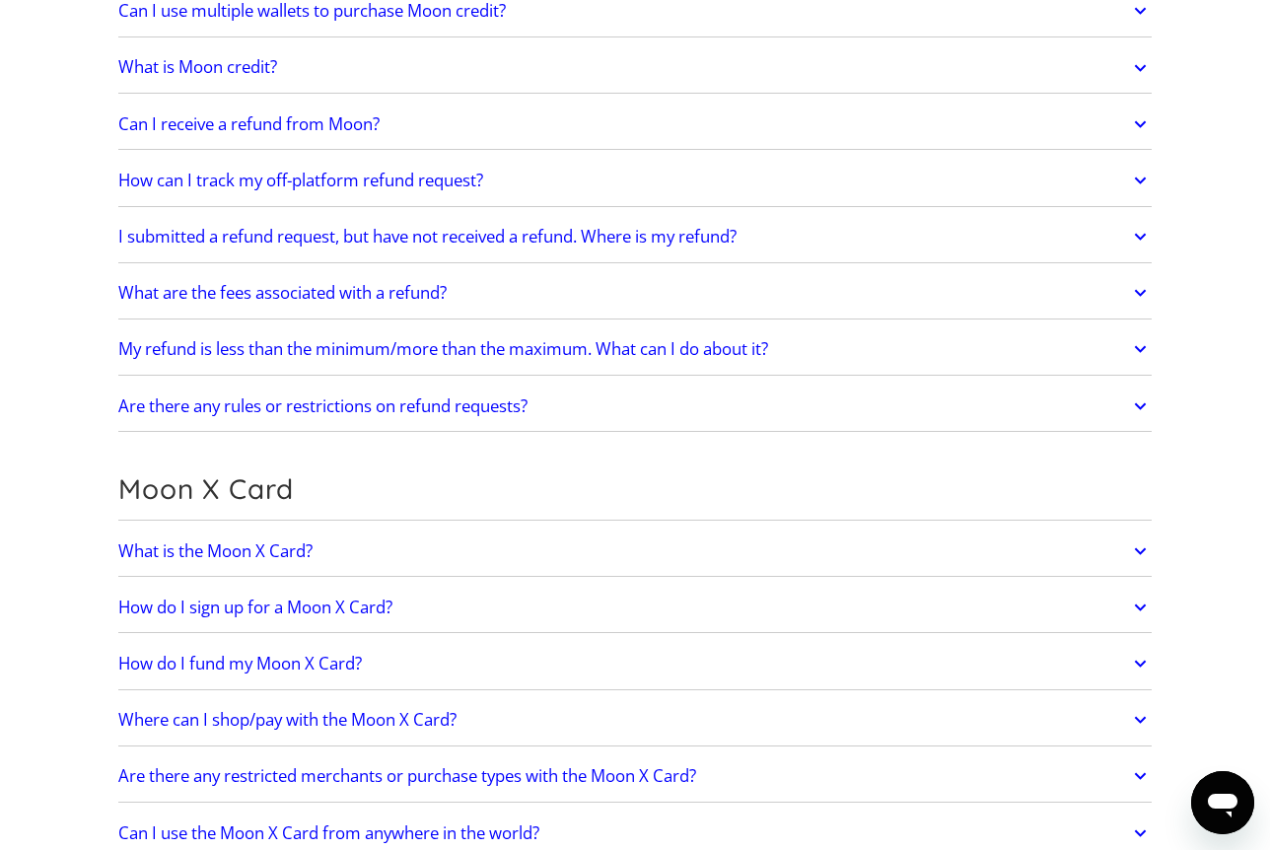
scroll to position [1183, 0]
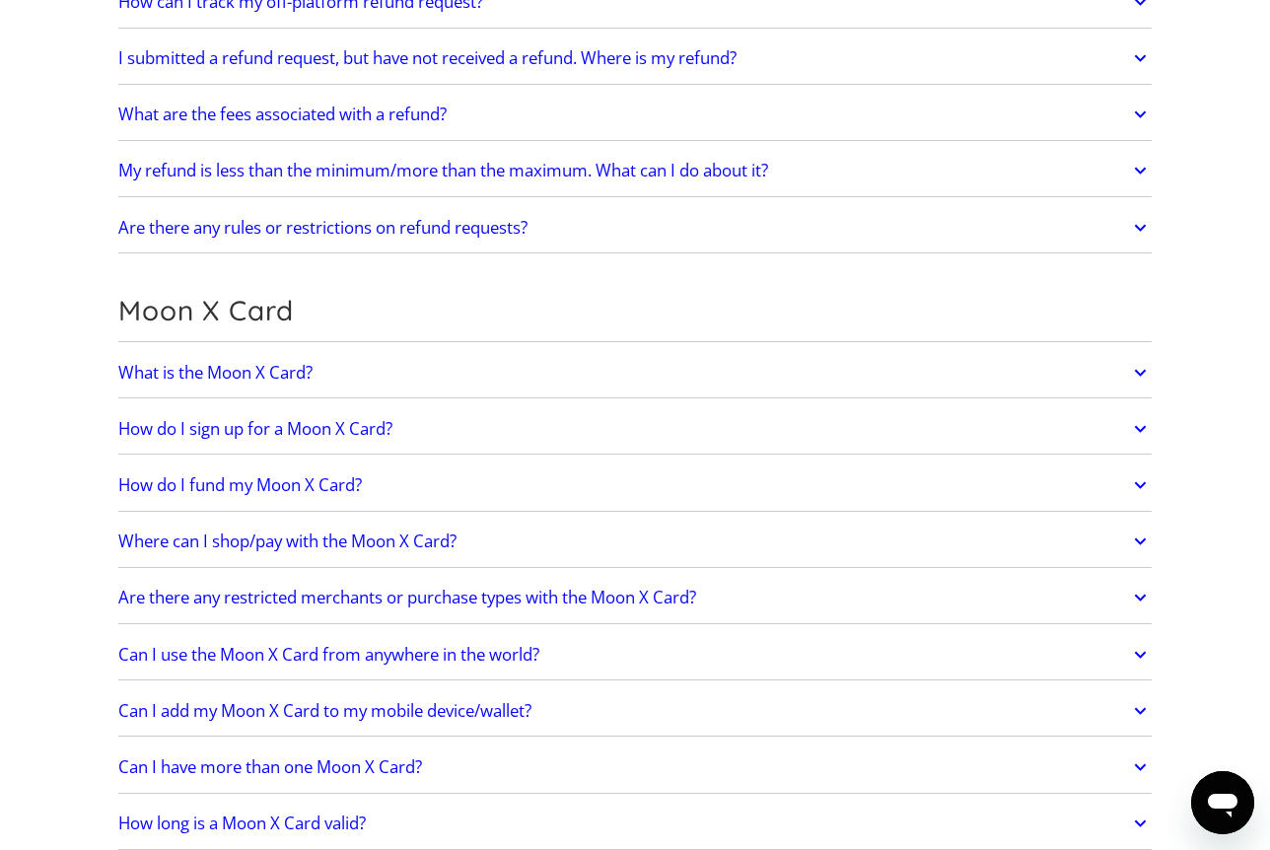
click at [303, 389] on link "What is the Moon X Card?" at bounding box center [635, 372] width 1034 height 41
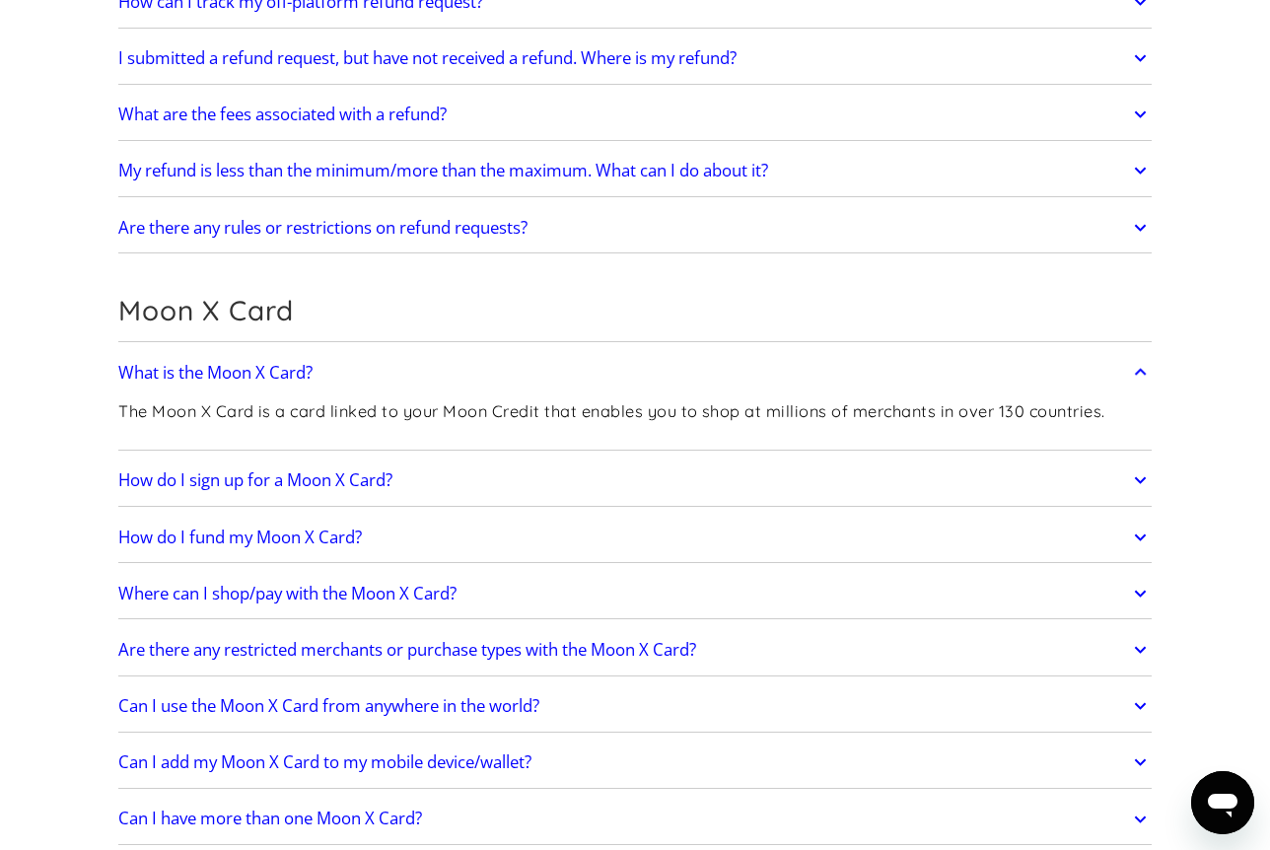
click at [522, 489] on link "How do I sign up for a Moon X Card?" at bounding box center [635, 480] width 1034 height 41
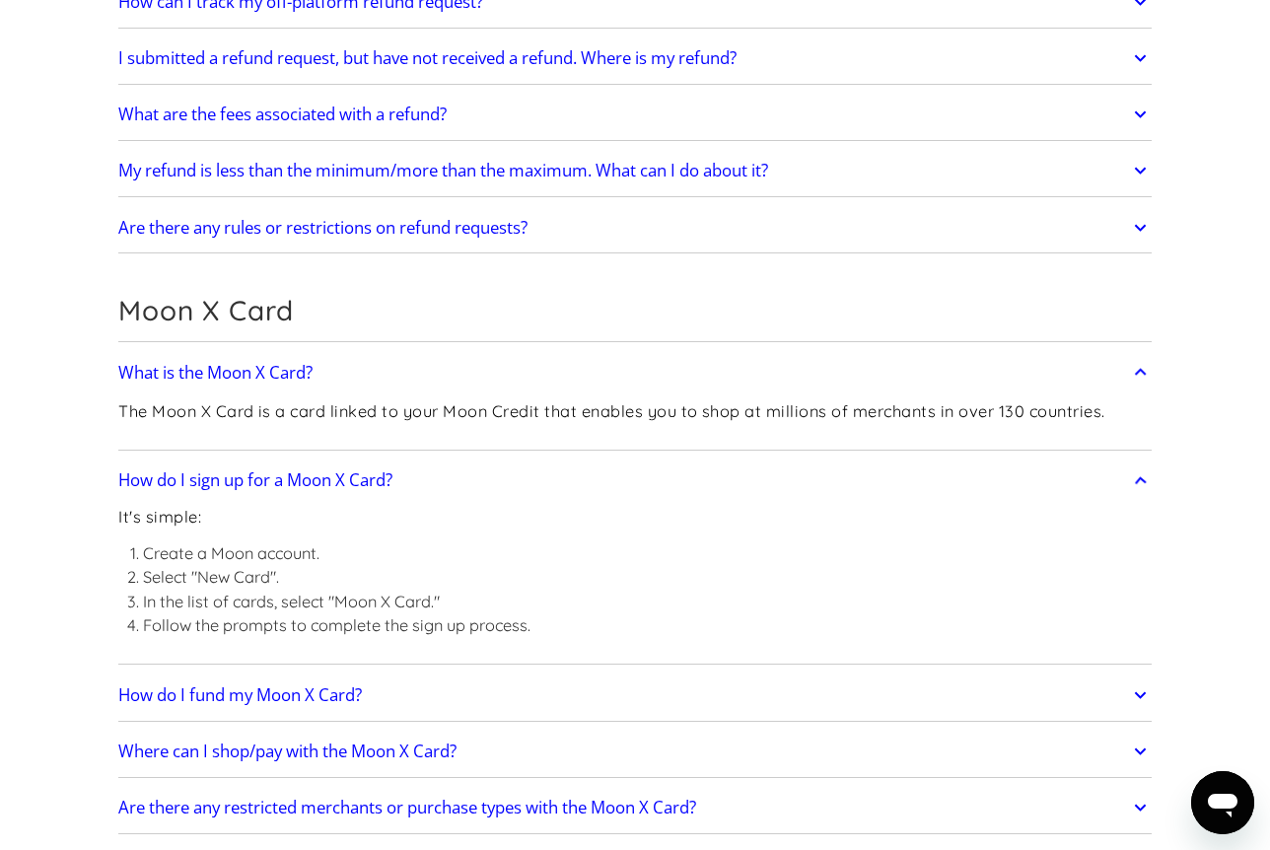
click at [523, 473] on link "How do I sign up for a Moon X Card?" at bounding box center [635, 480] width 1034 height 41
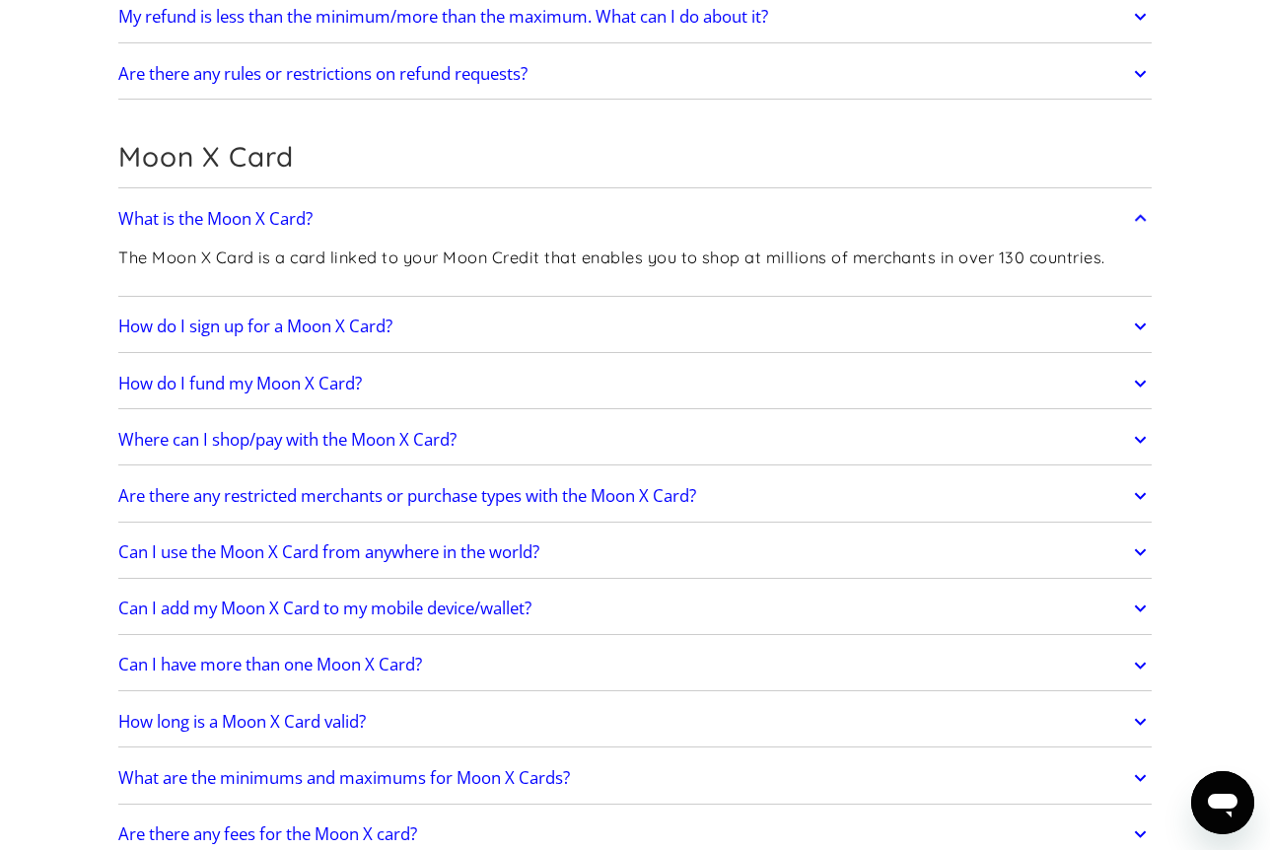
scroll to position [1381, 0]
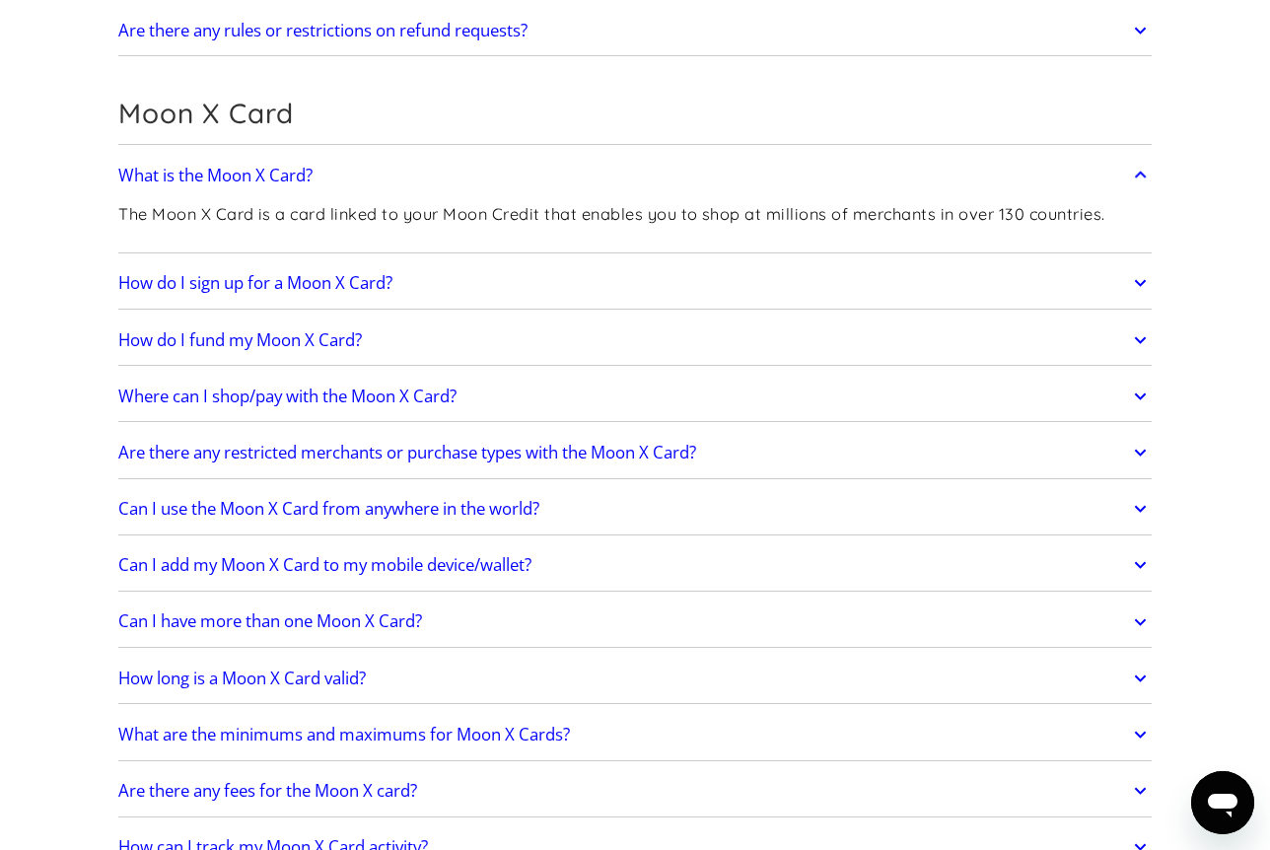
click at [537, 445] on h2 "Are there any restricted merchants or purchase types with the Moon X Card?" at bounding box center [407, 453] width 578 height 20
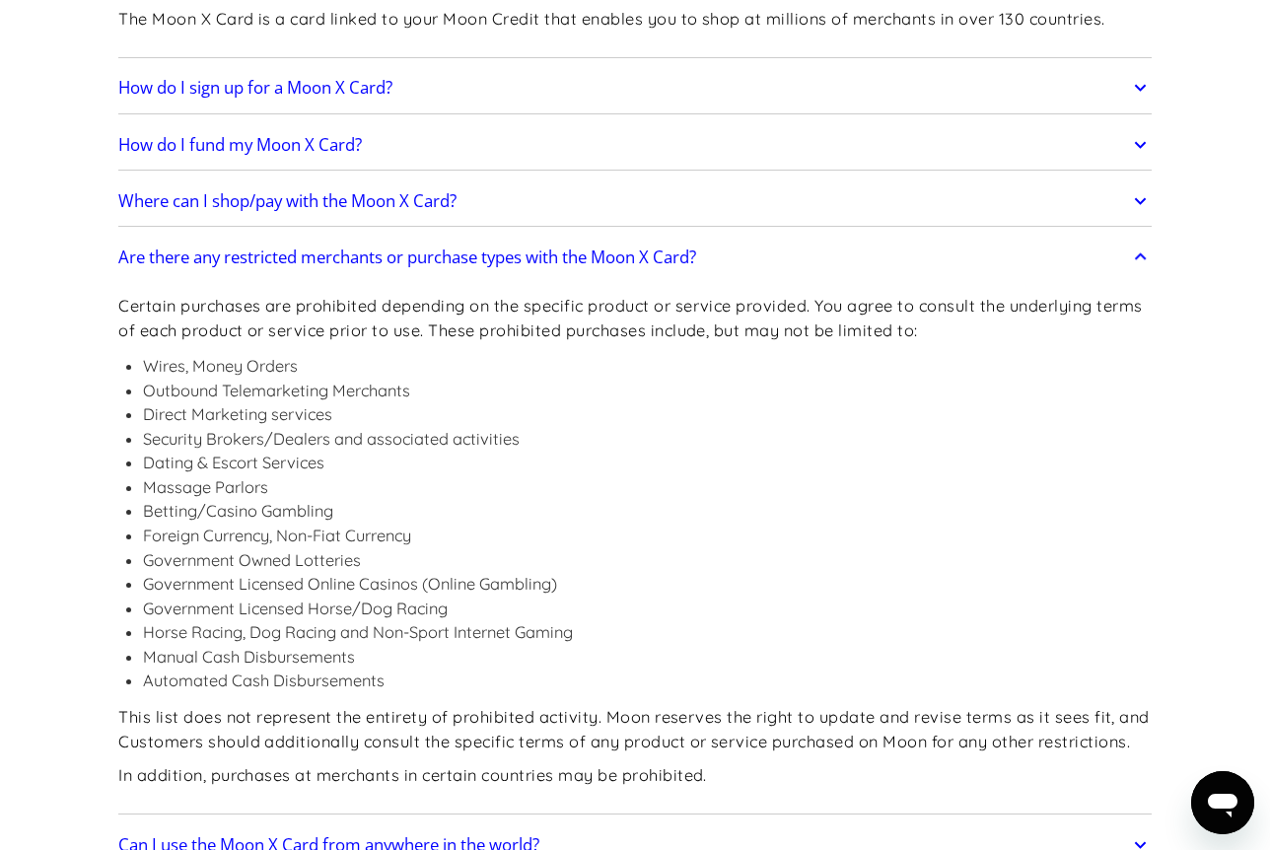
scroll to position [1677, 0]
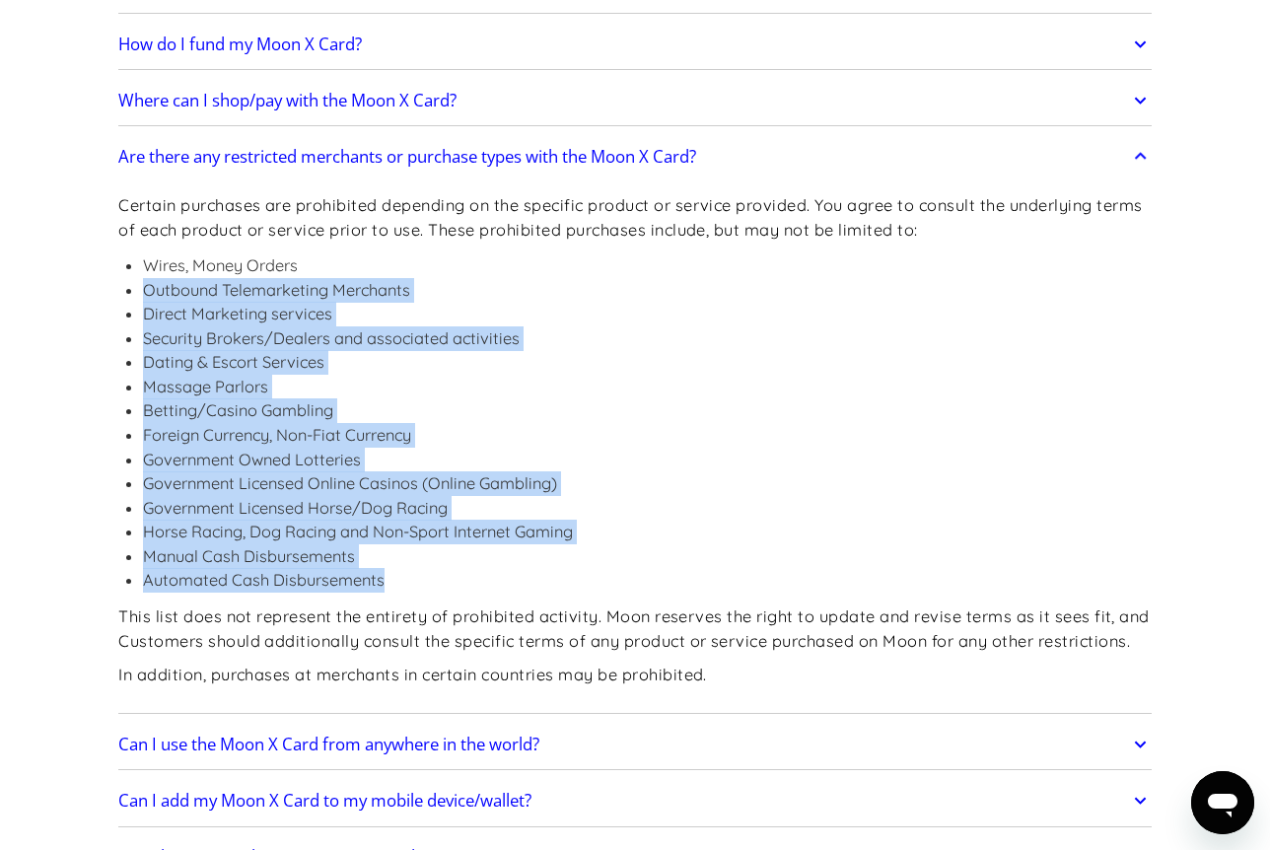
drag, startPoint x: 375, startPoint y: 571, endPoint x: 137, endPoint y: 279, distance: 376.5
click at [137, 279] on ul "Wires, Money Orders Outbound Telemarketing Merchants Direct Marketing services …" at bounding box center [635, 422] width 1034 height 339
click at [135, 277] on ul "Wires, Money Orders Outbound Telemarketing Merchants Direct Marketing services …" at bounding box center [635, 422] width 1034 height 339
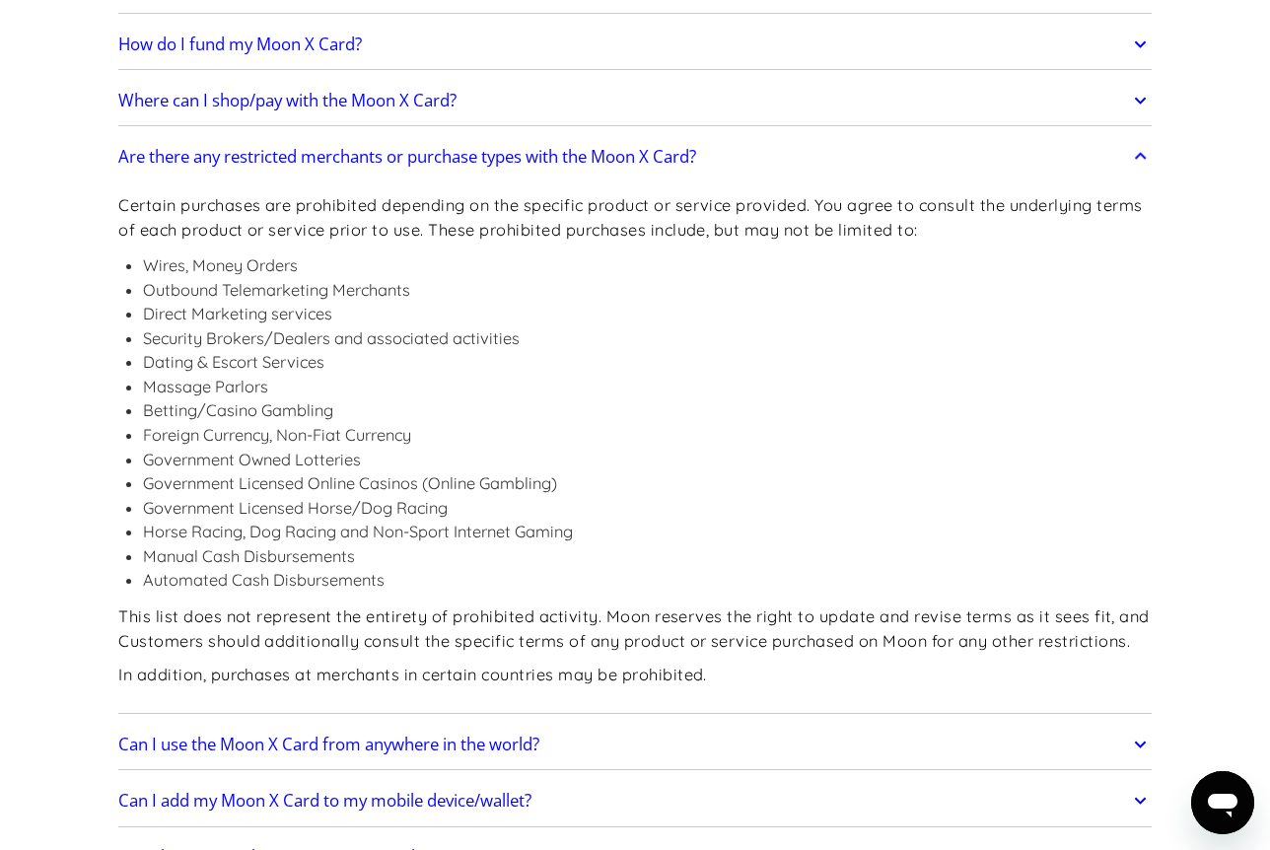
click at [485, 139] on link "Are there any restricted merchants or purchase types with the Moon X Card?" at bounding box center [635, 156] width 1034 height 41
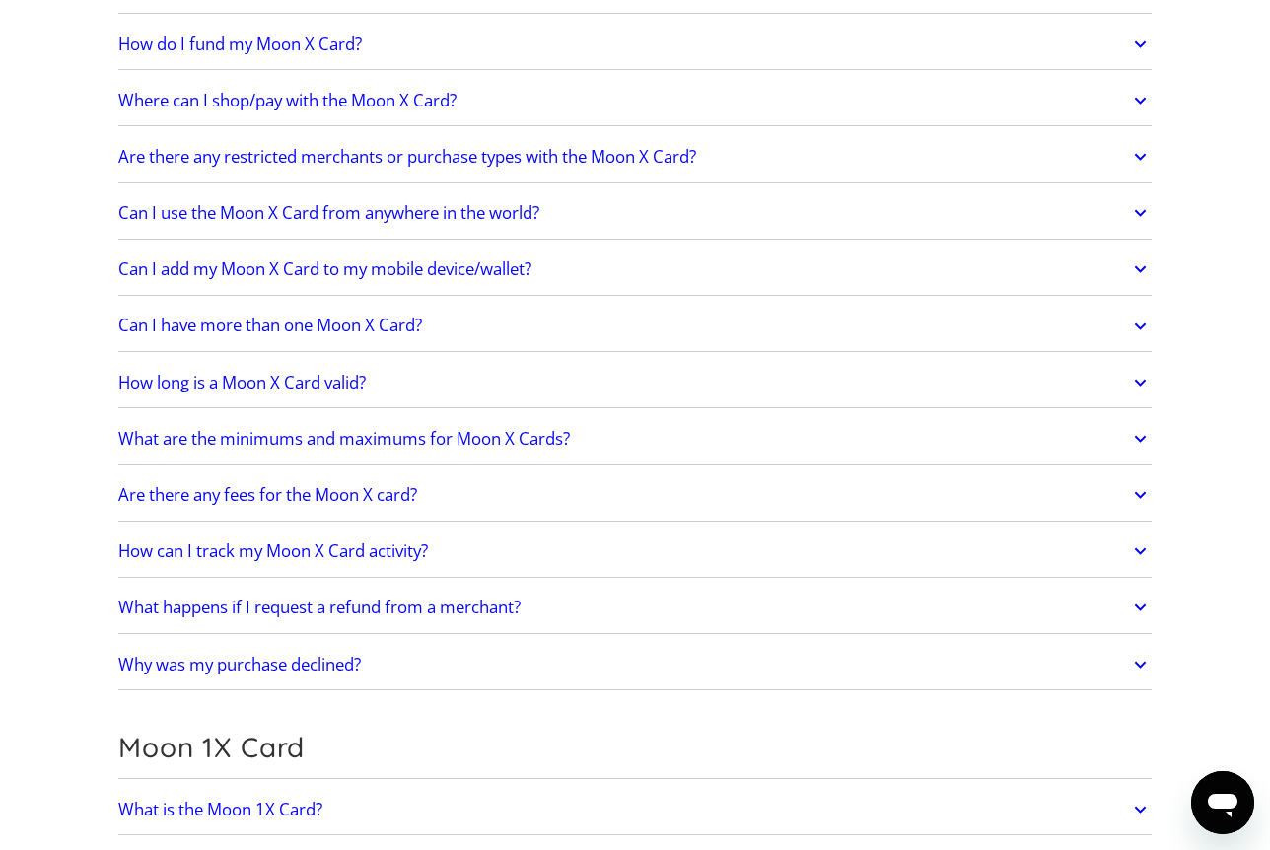
click at [410, 270] on h2 "Can I add my Moon X Card to my mobile device/wallet?" at bounding box center [324, 269] width 413 height 20
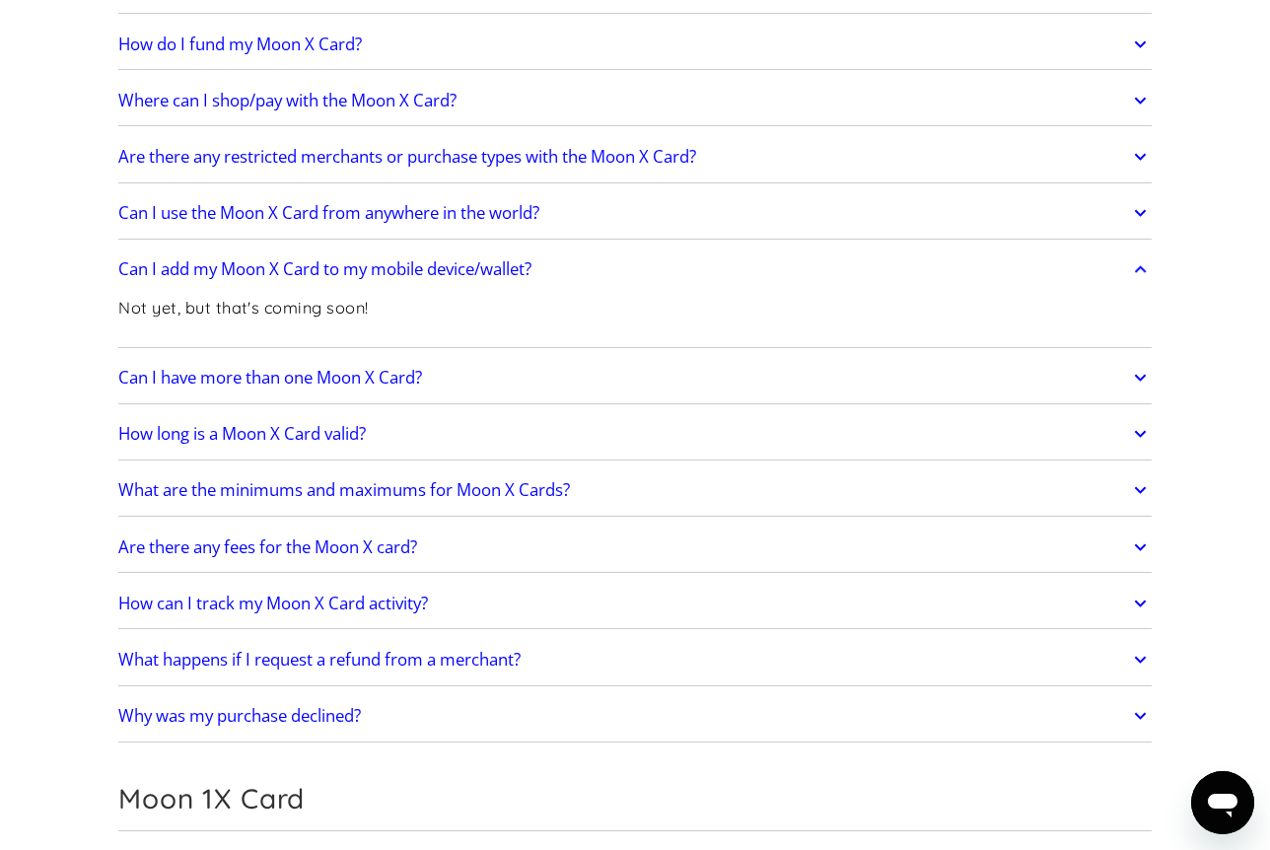
click at [611, 252] on link "Can I add my Moon X Card to my mobile device/wallet?" at bounding box center [635, 269] width 1034 height 41
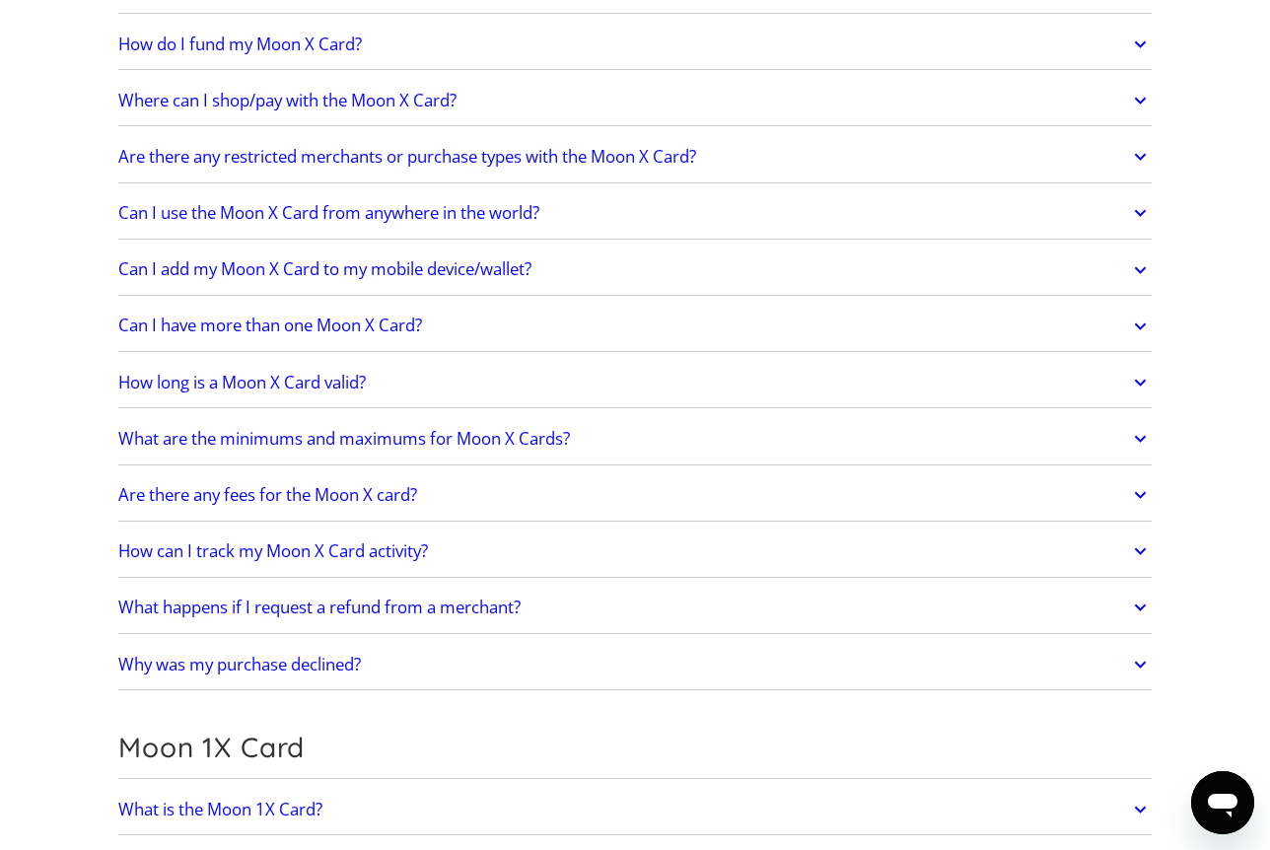
click at [619, 216] on link "Can I use the Moon X Card from anywhere in the world?" at bounding box center [635, 212] width 1034 height 41
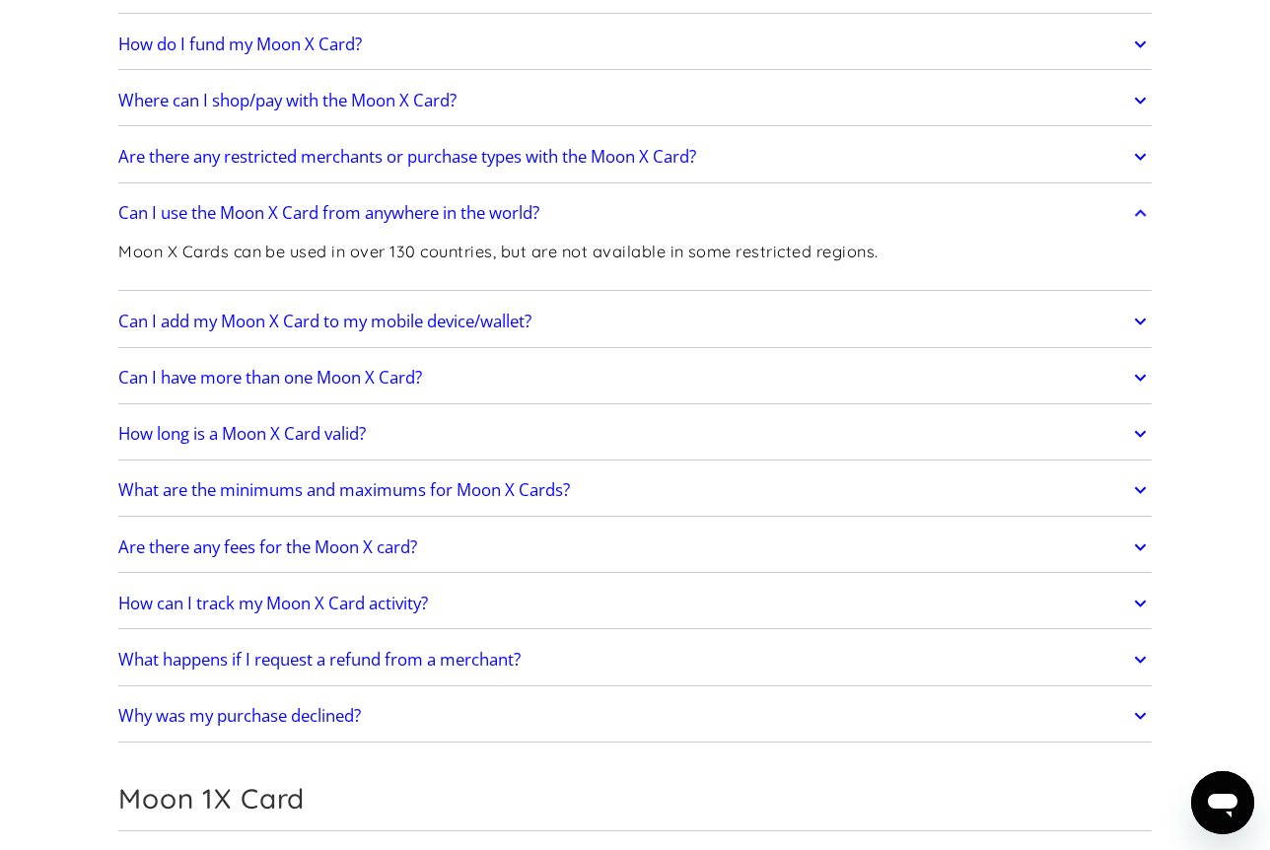
click at [625, 211] on link "Can I use the Moon X Card from anywhere in the world?" at bounding box center [635, 212] width 1034 height 41
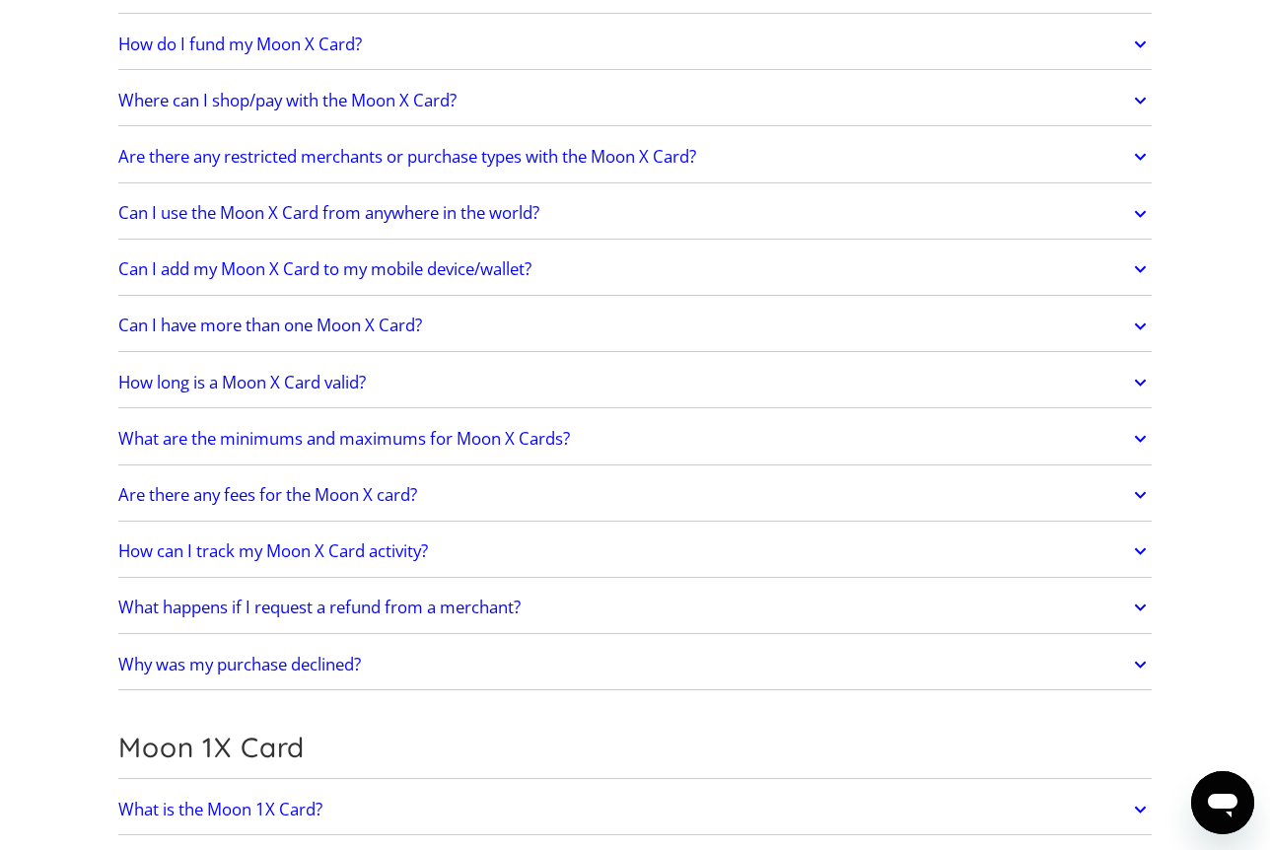
click at [517, 319] on link "Can I have more than one Moon X Card?" at bounding box center [635, 326] width 1034 height 41
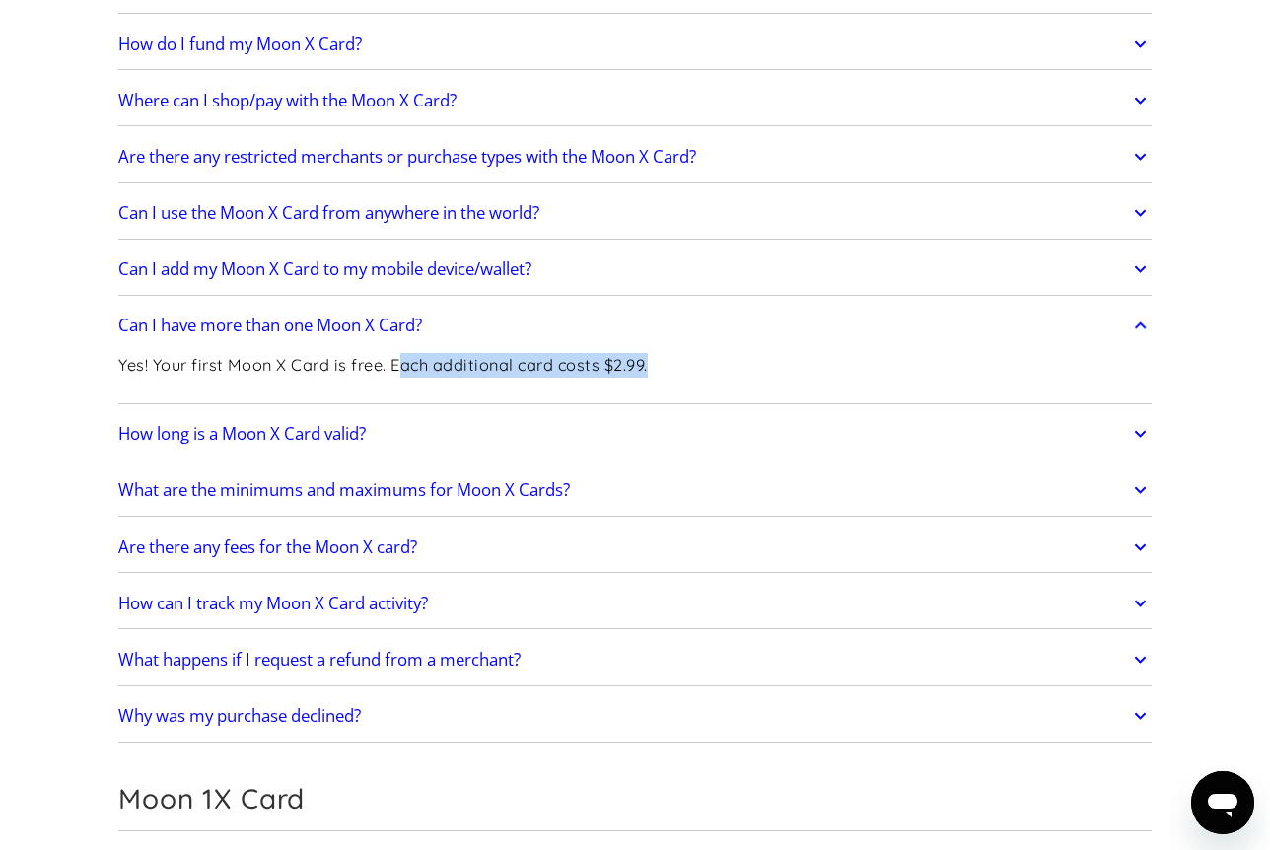
drag, startPoint x: 399, startPoint y: 365, endPoint x: 708, endPoint y: 348, distance: 309.2
click at [729, 362] on div "Yes! Your first Moon X Card is free. Each additional card costs $2.99." at bounding box center [635, 373] width 1034 height 52
click at [682, 315] on link "Can I have more than one Moon X Card?" at bounding box center [635, 326] width 1034 height 41
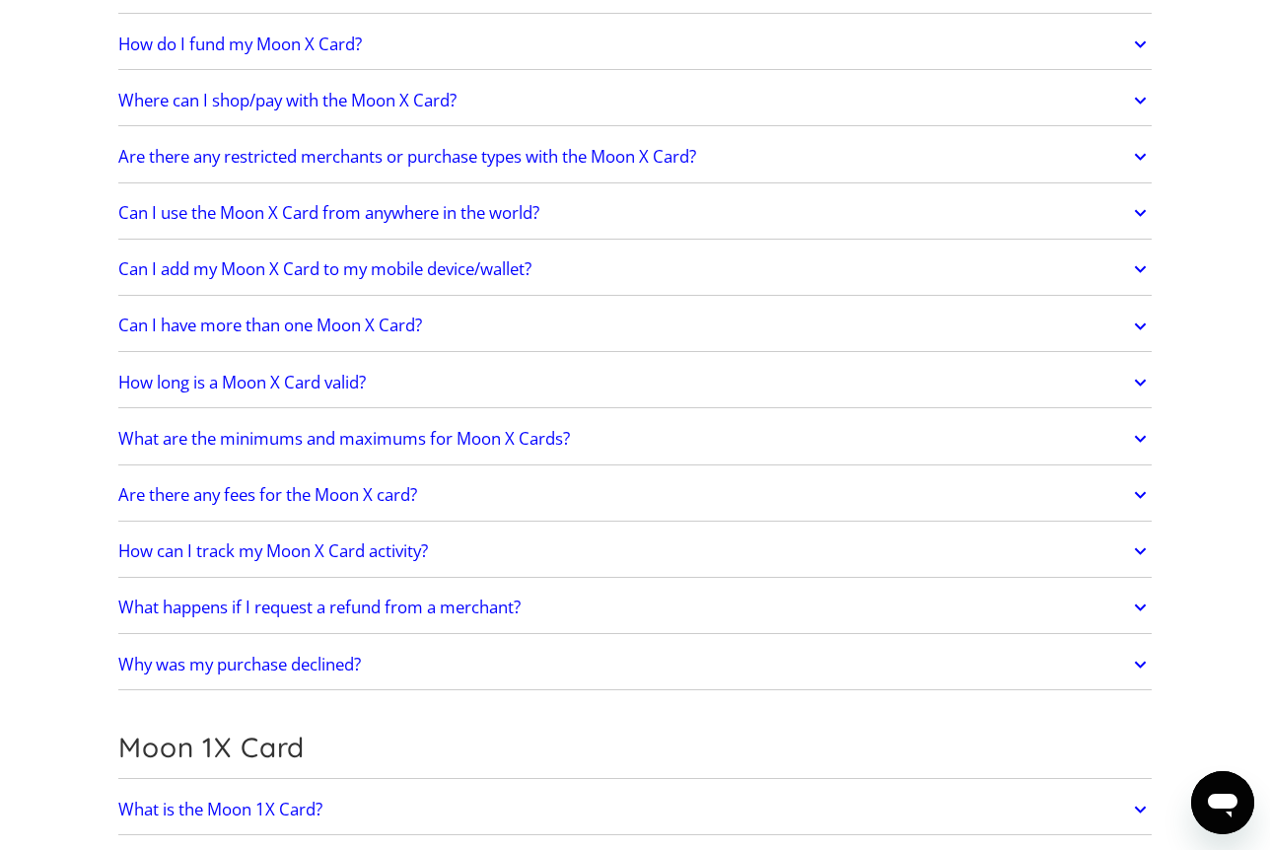
click at [566, 374] on link "How long is a Moon X Card valid?" at bounding box center [635, 382] width 1034 height 41
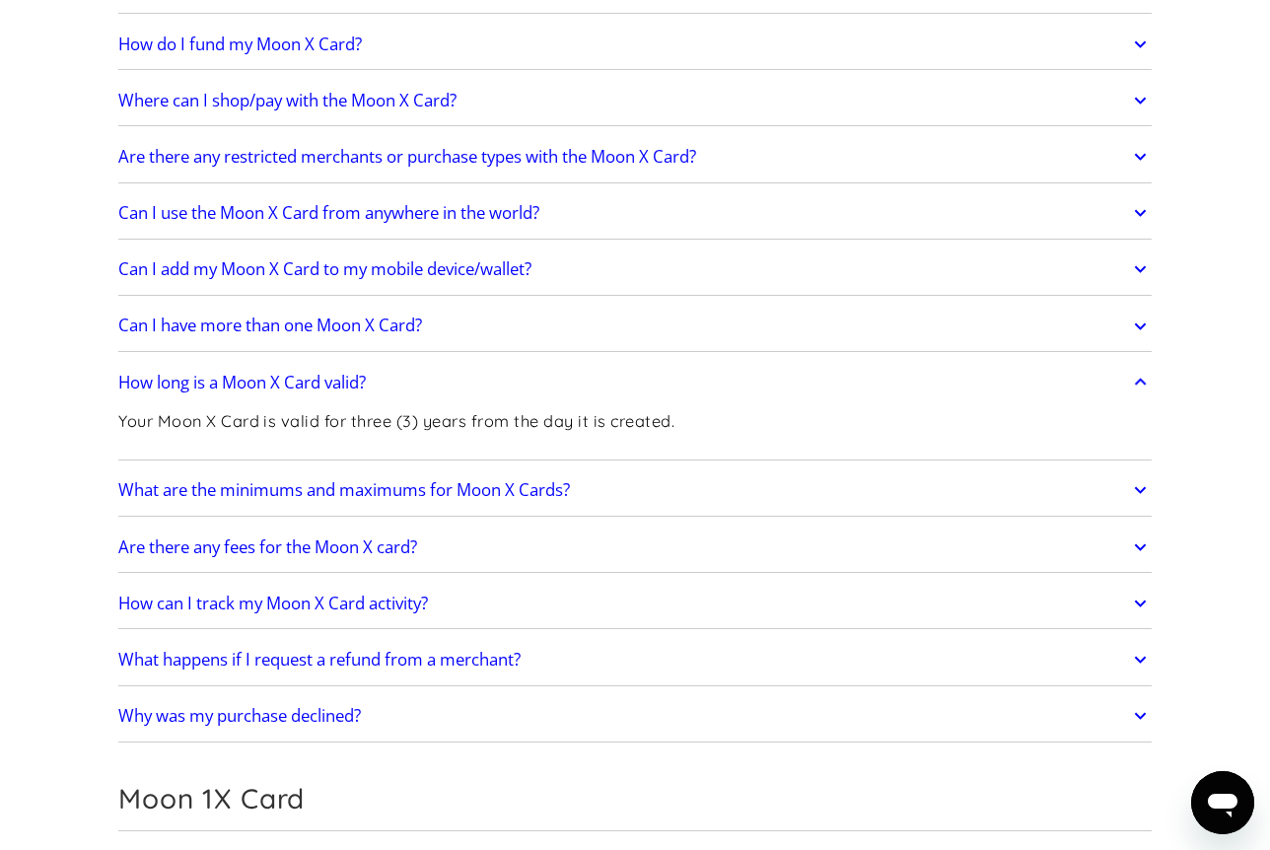
click at [566, 374] on link "How long is a Moon X Card valid?" at bounding box center [635, 382] width 1034 height 41
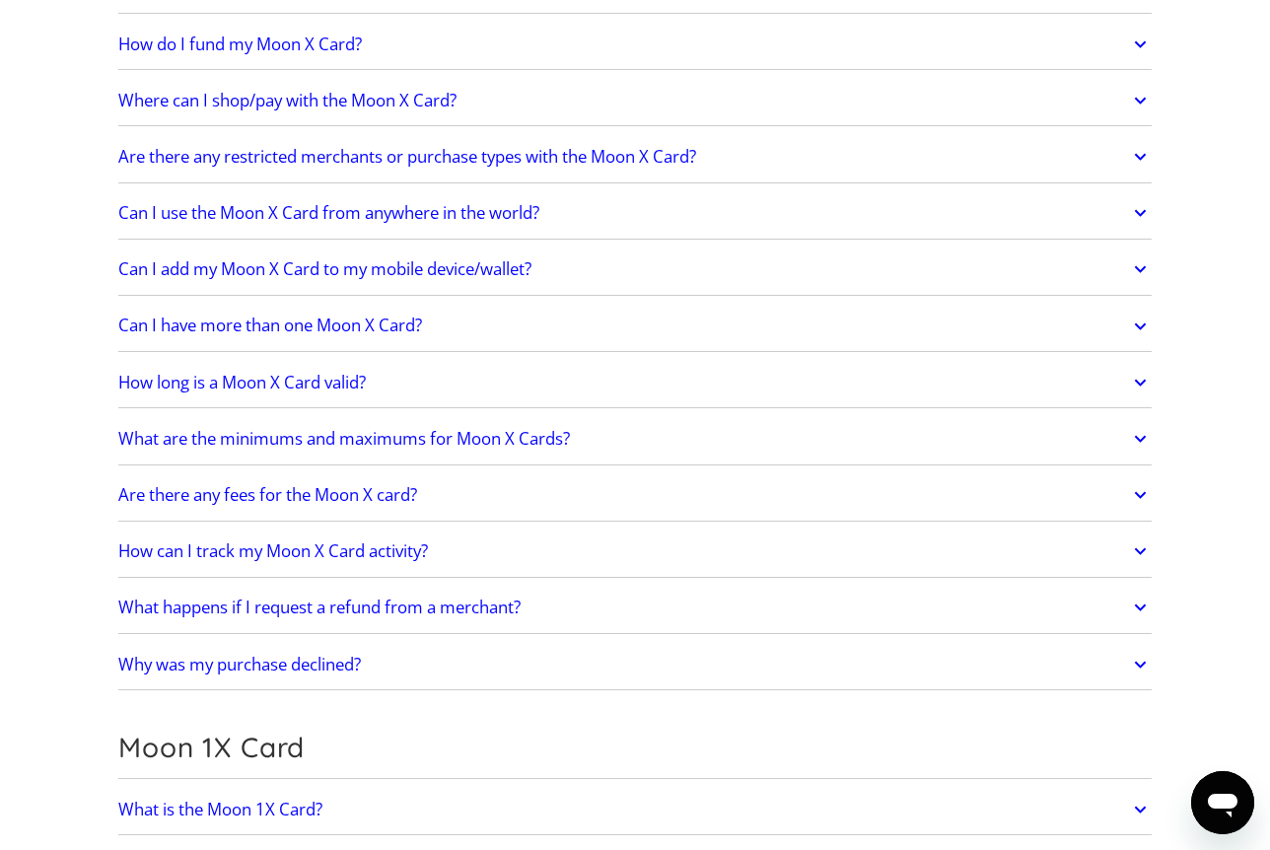
click at [570, 443] on h2 "What are the minimums and maximums for Moon X Cards?" at bounding box center [344, 439] width 452 height 20
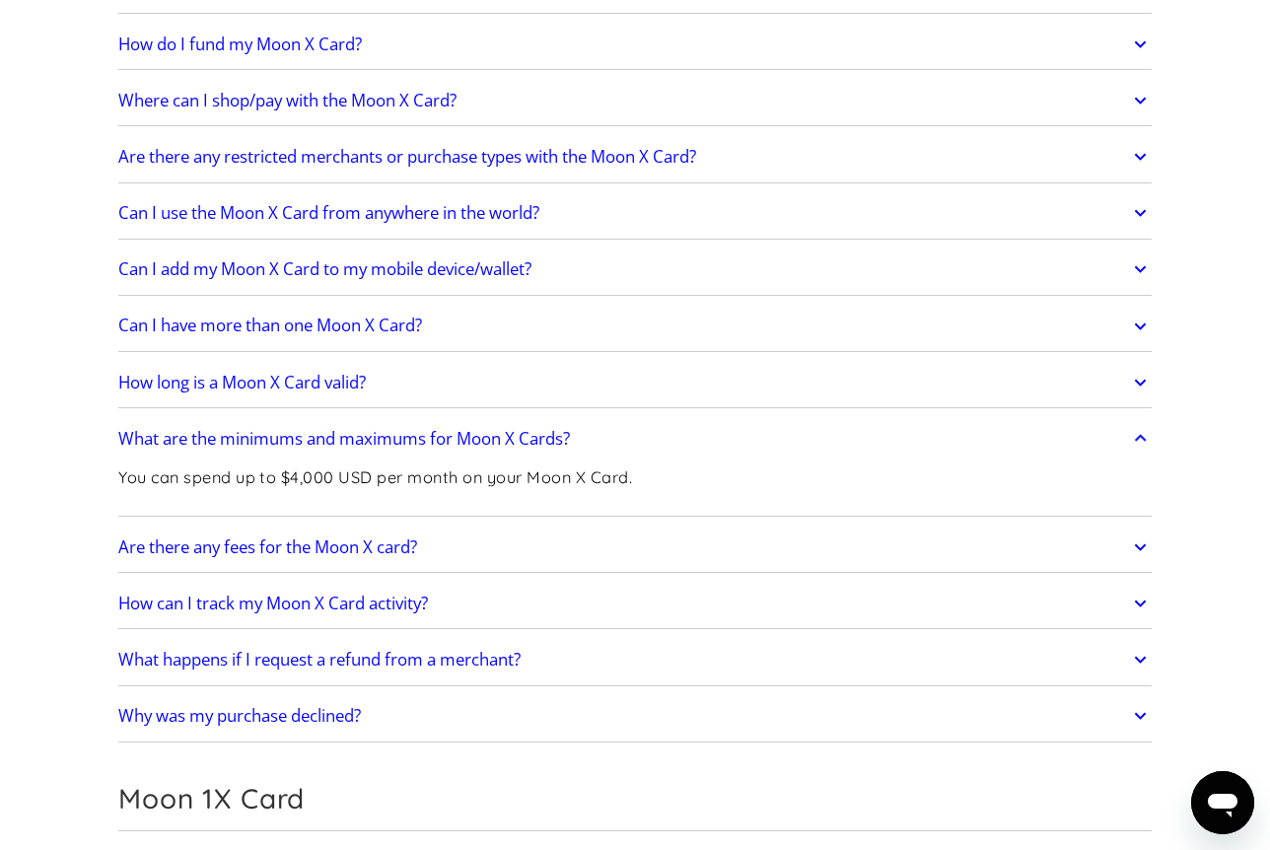
click at [600, 441] on link "What are the minimums and maximums for Moon X Cards?" at bounding box center [635, 438] width 1034 height 41
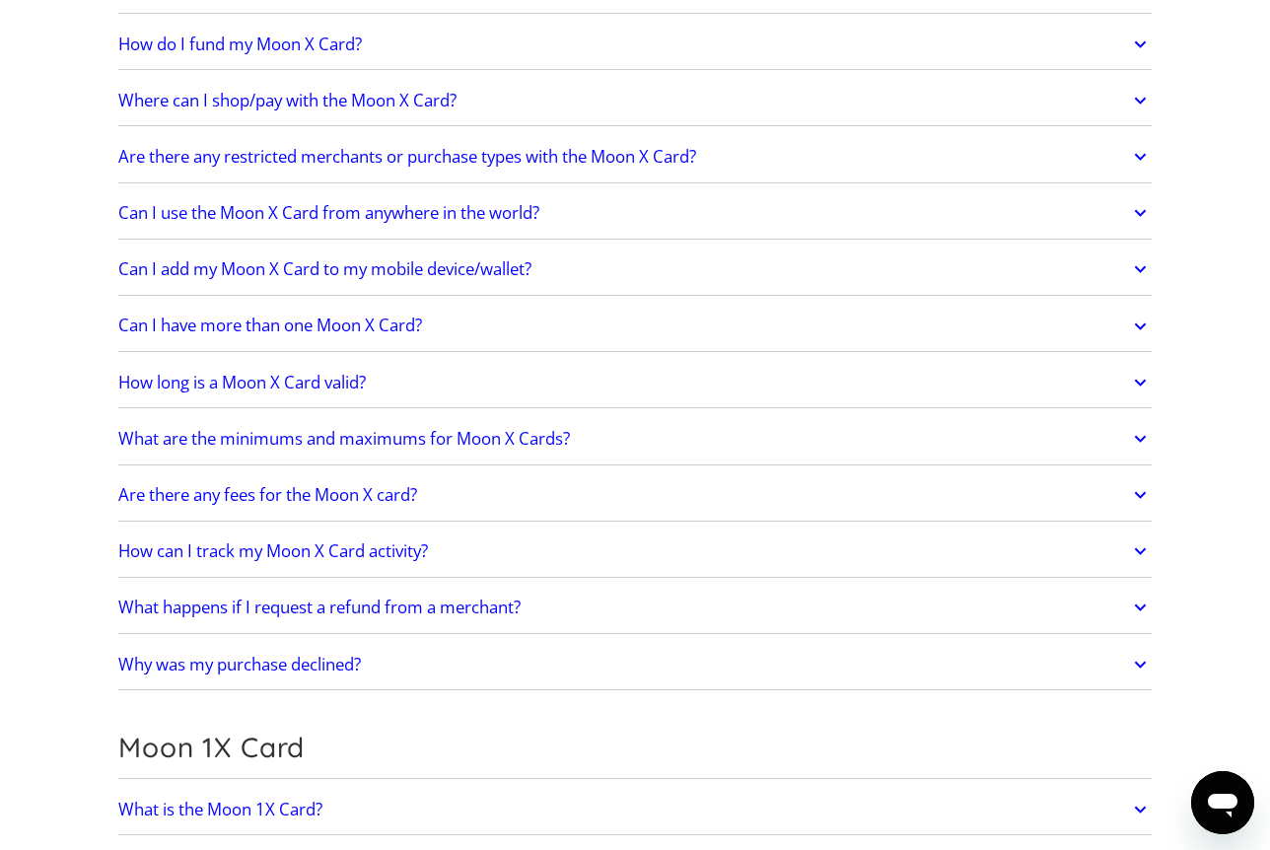
click at [583, 488] on link "Are there any fees for the Moon X card?" at bounding box center [635, 494] width 1034 height 41
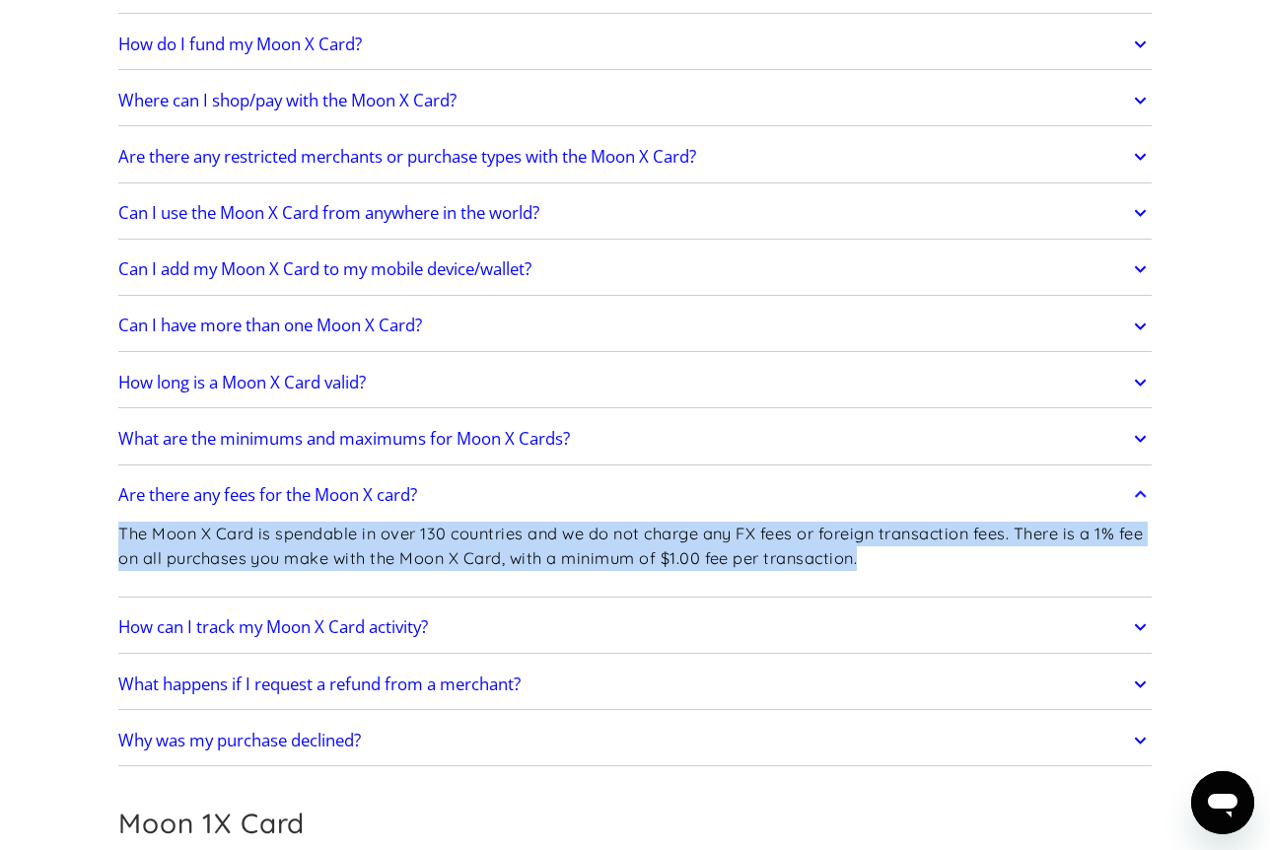
drag, startPoint x: 855, startPoint y: 561, endPoint x: 99, endPoint y: 514, distance: 757.9
click at [99, 514] on div "Frequently Asked Questions Get Started How do I sign up? Head to [DOMAIN_NAME][…" at bounding box center [635, 829] width 1092 height 4855
drag, startPoint x: 229, startPoint y: 497, endPoint x: 1028, endPoint y: 555, distance: 801.0
click at [1028, 555] on div "Frequently Asked Questions Get Started How do I sign up? Head to [DOMAIN_NAME][…" at bounding box center [635, 829] width 1092 height 4855
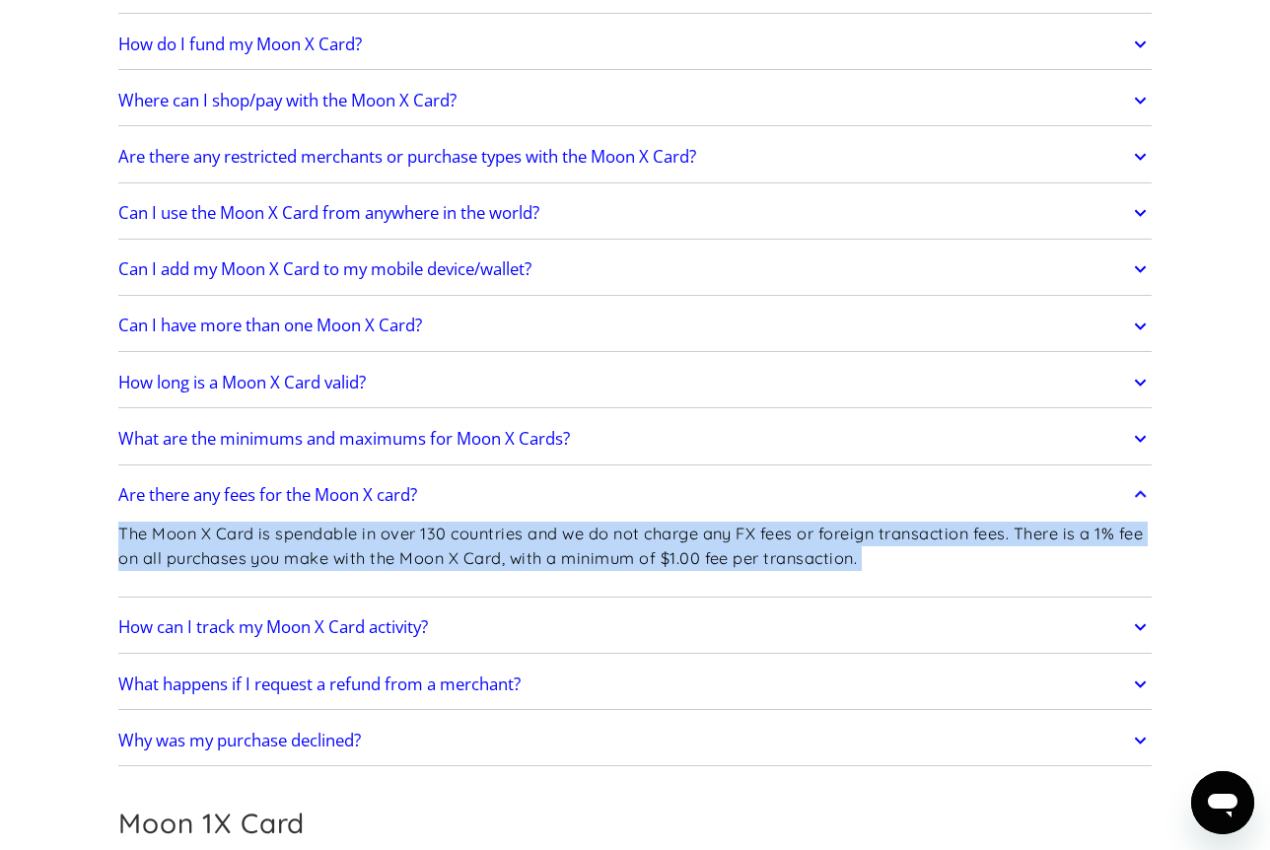
click at [1028, 555] on p "The Moon X Card is spendable in over 130 countries and we do not charge any FX …" at bounding box center [635, 546] width 1034 height 48
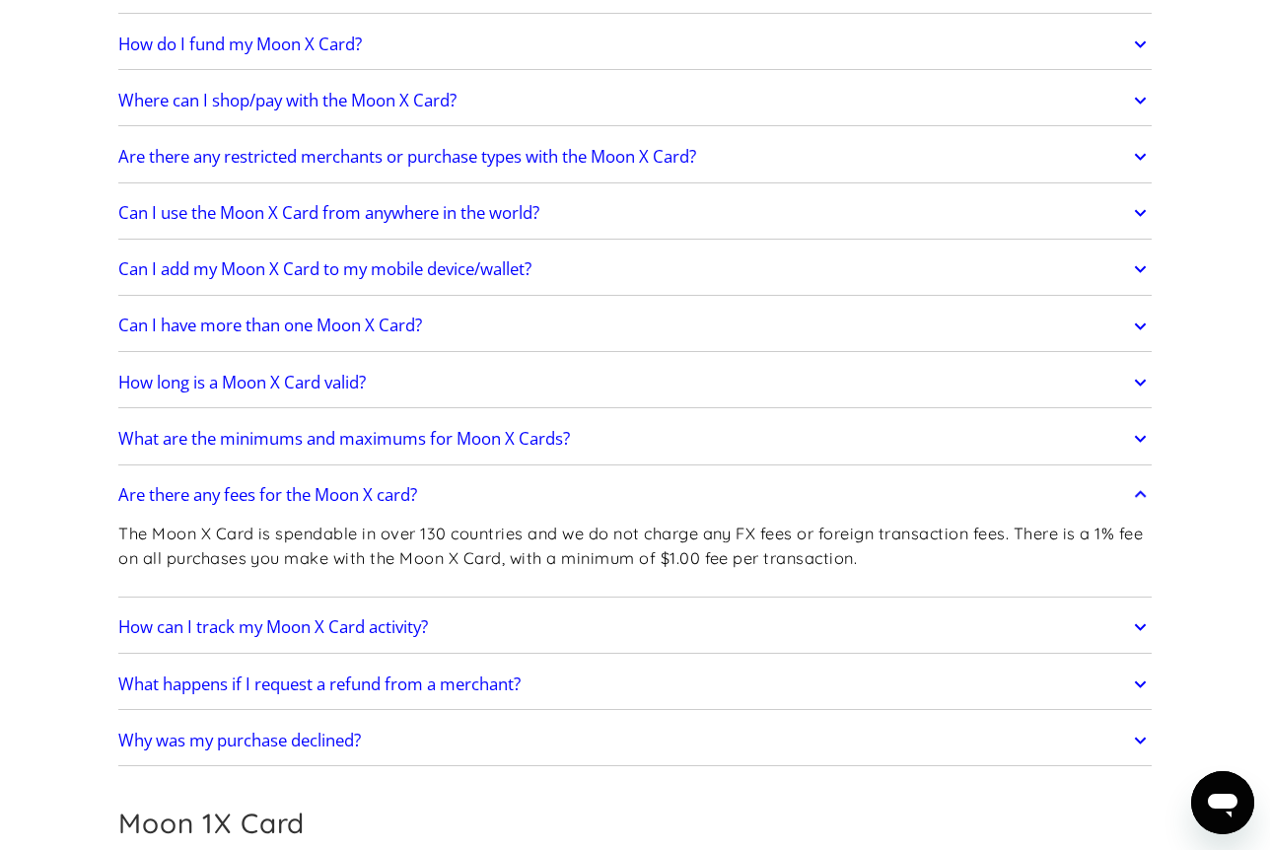
click at [401, 552] on p "The Moon X Card is spendable in over 130 countries and we do not charge any FX …" at bounding box center [635, 546] width 1034 height 48
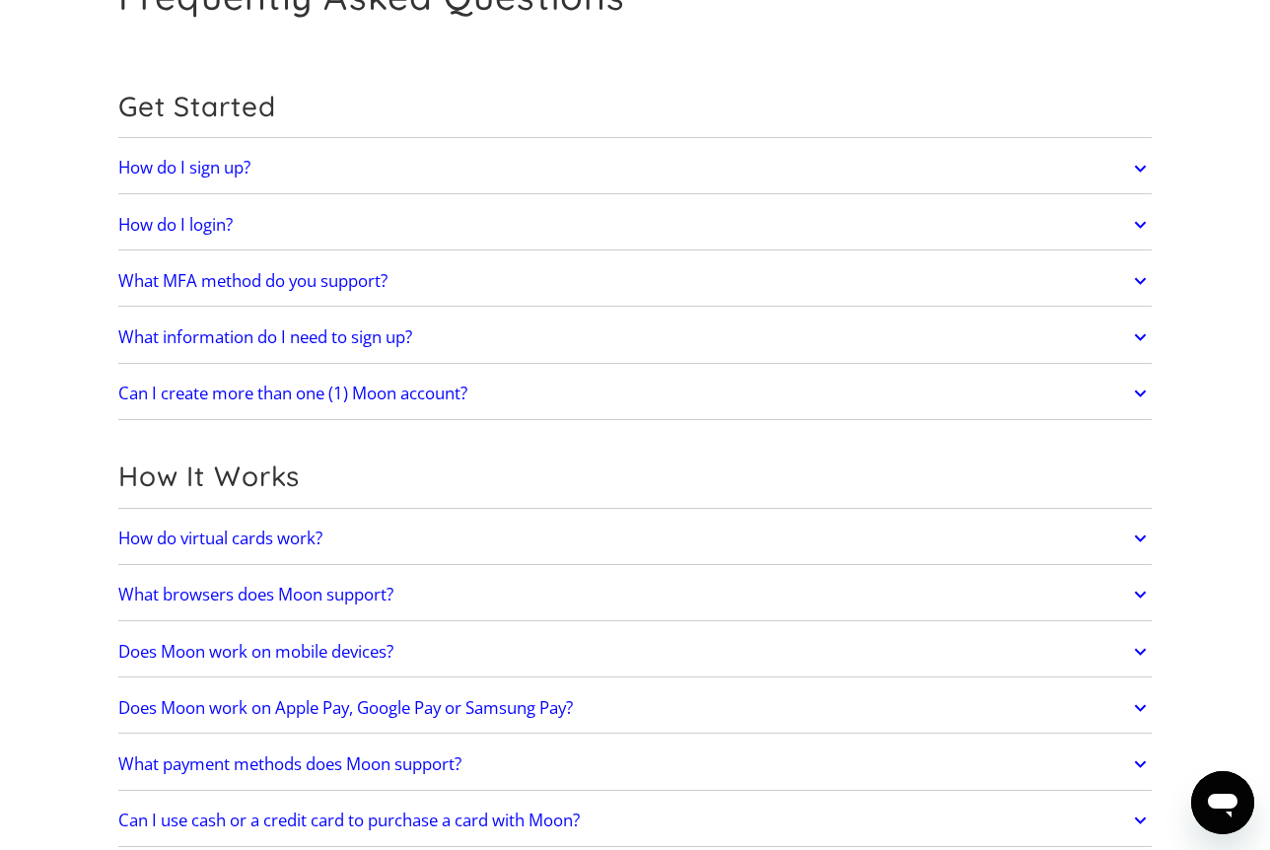
scroll to position [0, 0]
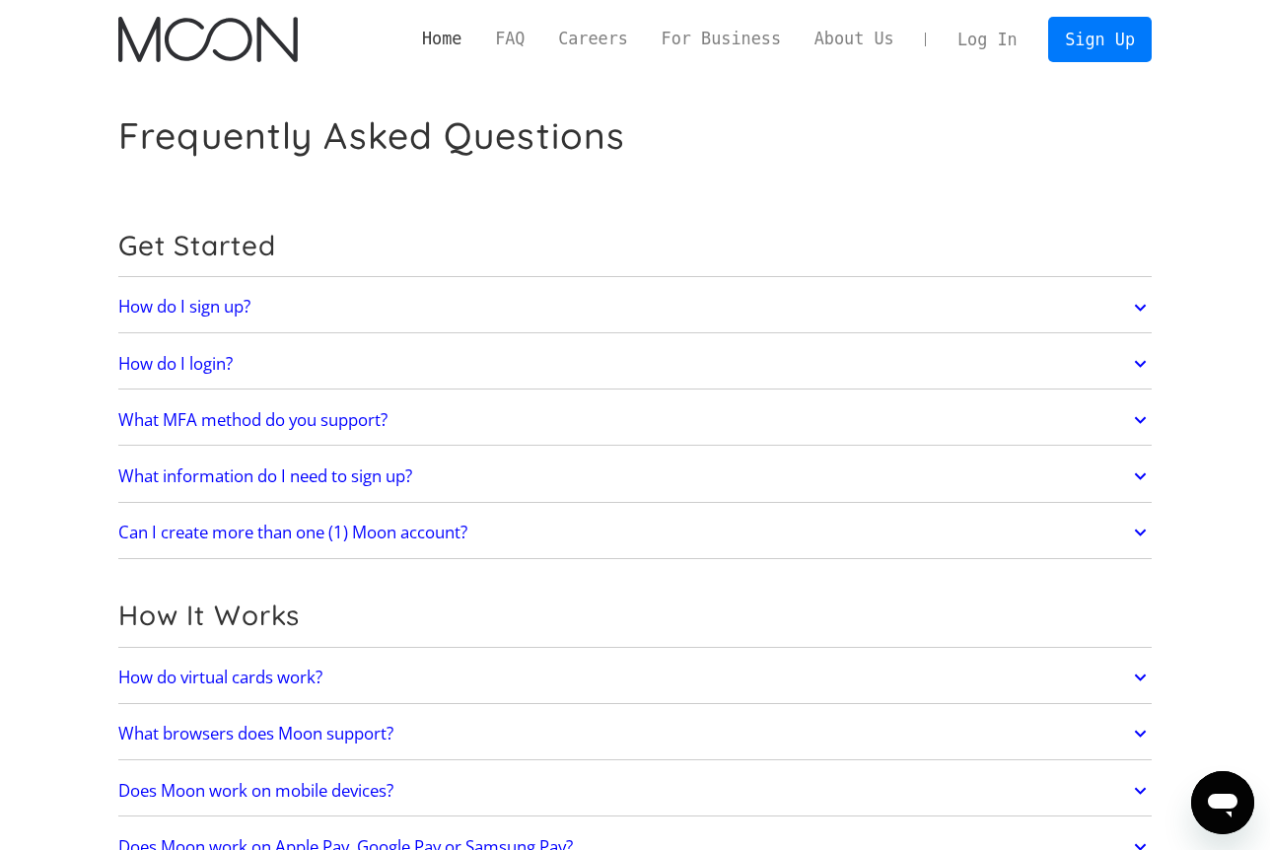
click at [478, 51] on link "Home" at bounding box center [441, 39] width 73 height 25
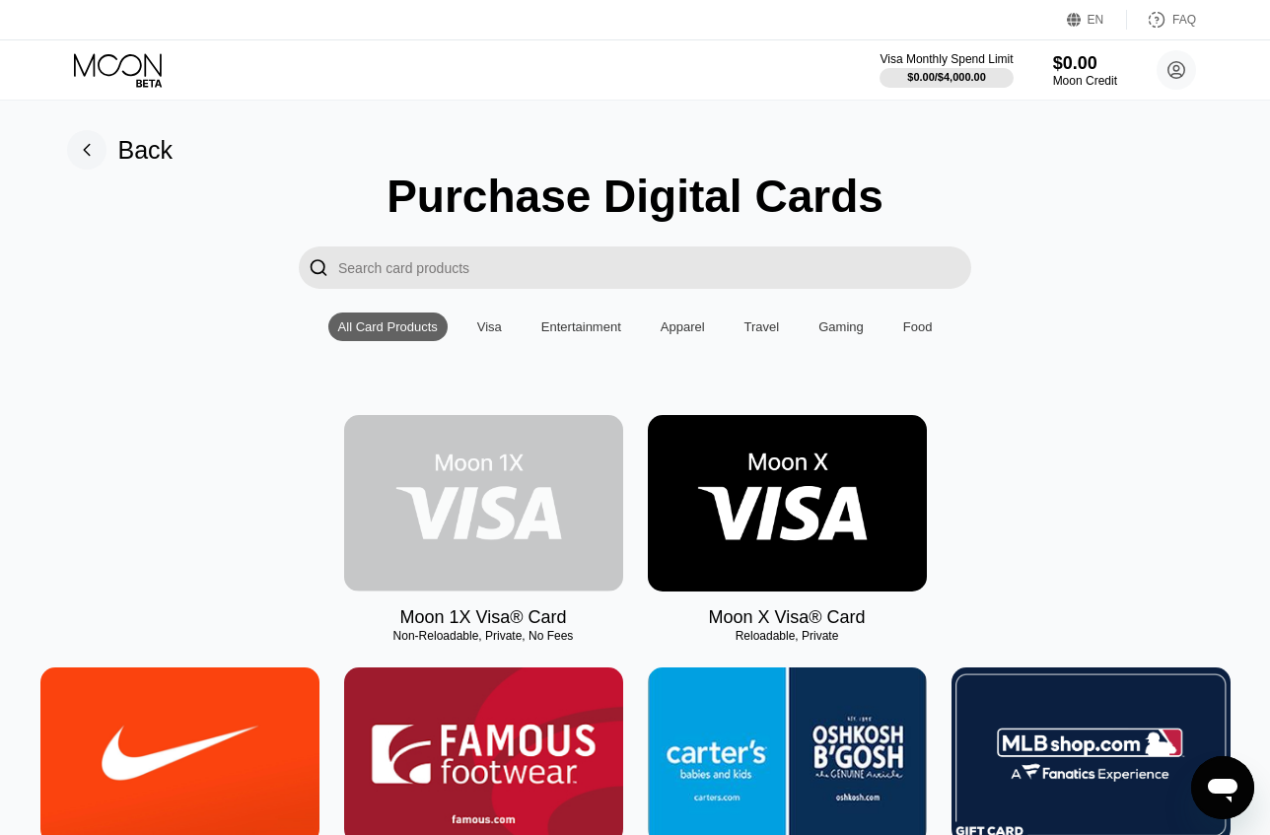
click at [502, 504] on img at bounding box center [483, 503] width 279 height 177
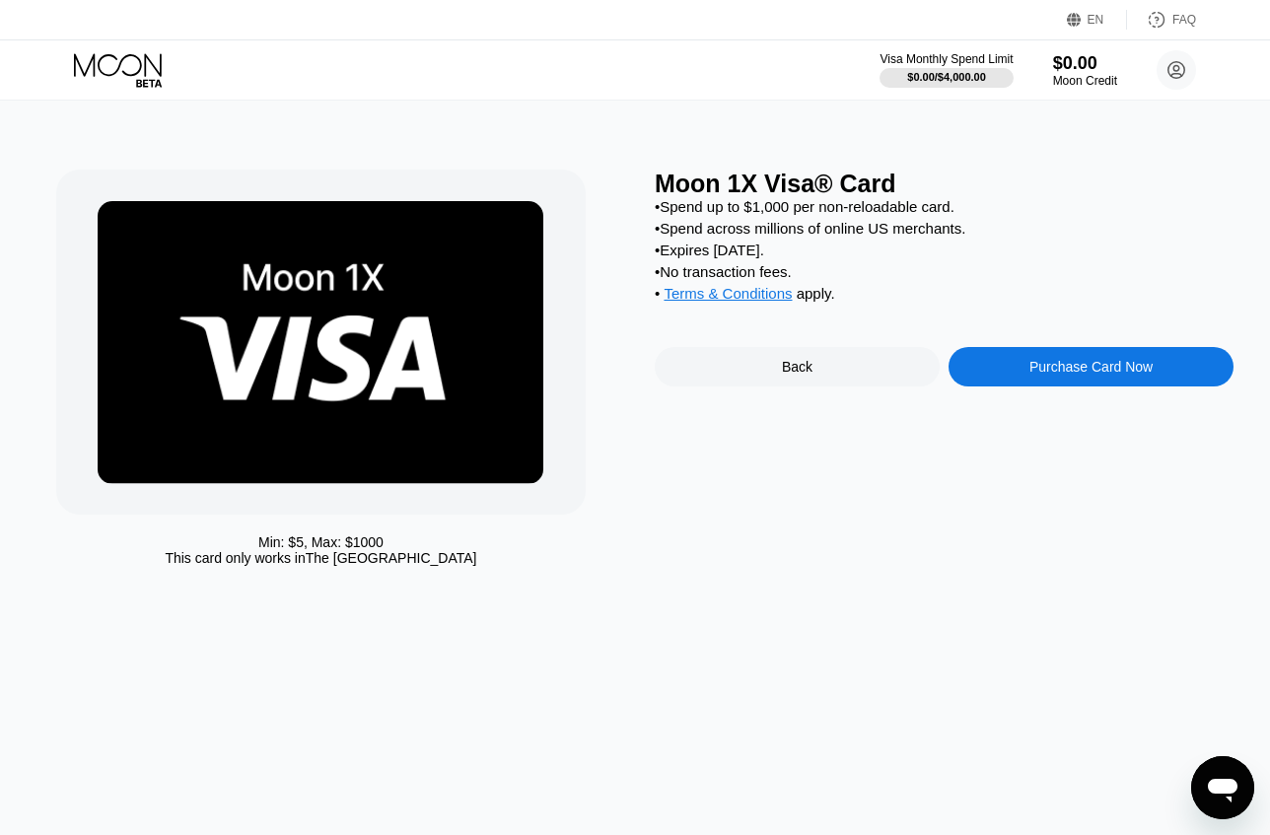
click at [735, 386] on div "Back" at bounding box center [797, 366] width 285 height 39
